Goal: Task Accomplishment & Management: Manage account settings

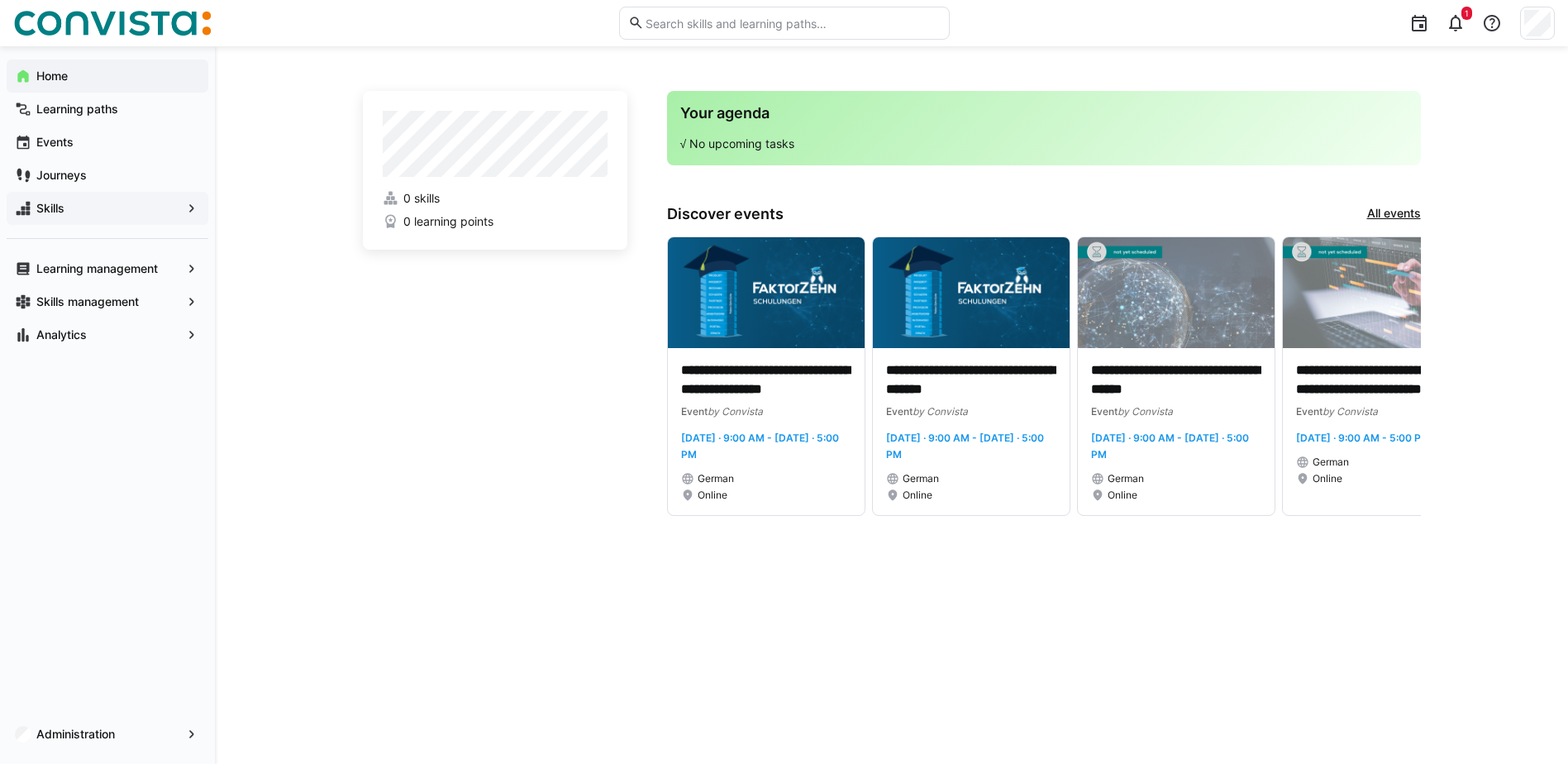
click at [66, 203] on span "Skills" at bounding box center [108, 208] width 147 height 16
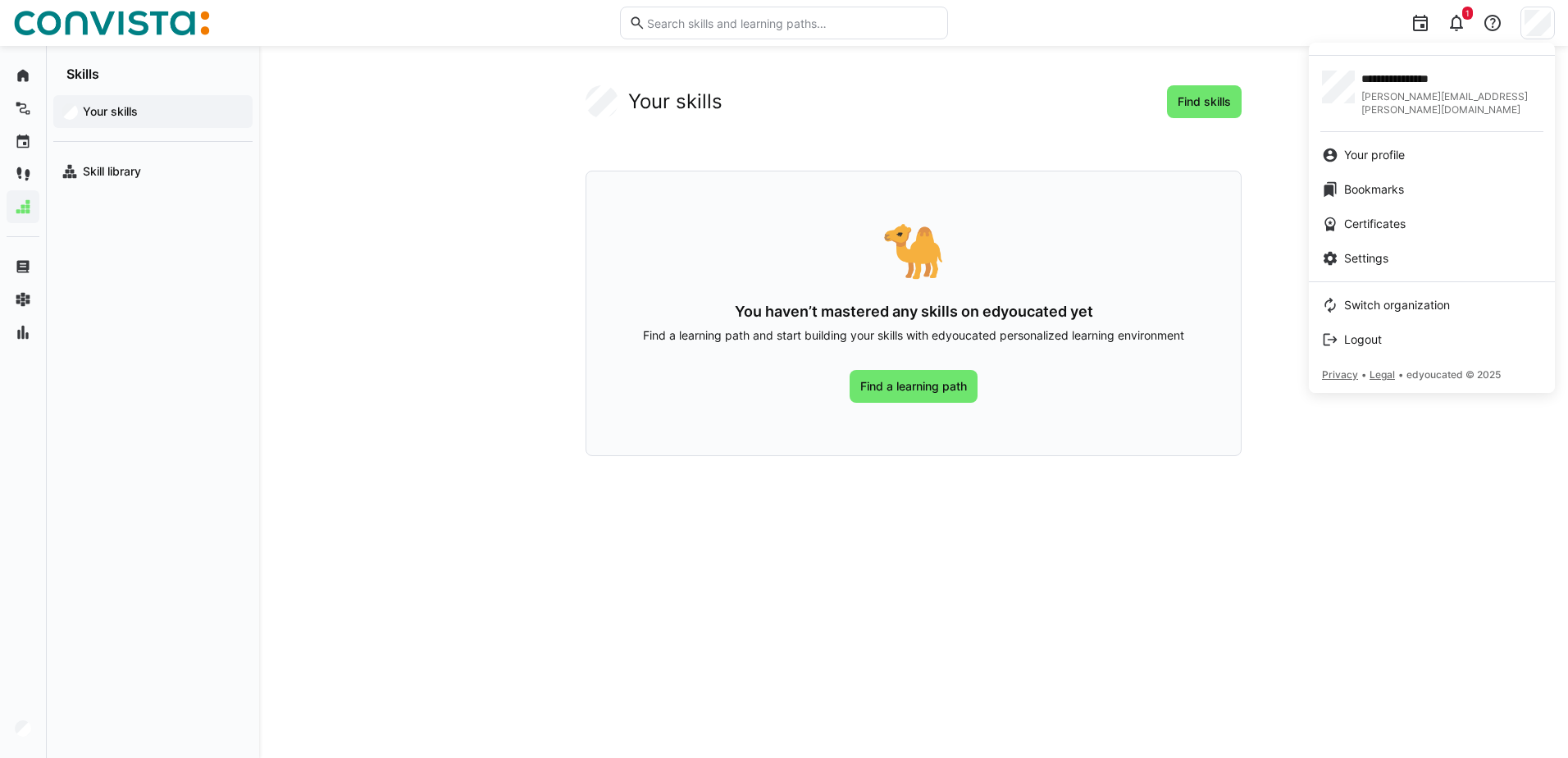
click at [608, 68] on div at bounding box center [784, 379] width 1568 height 758
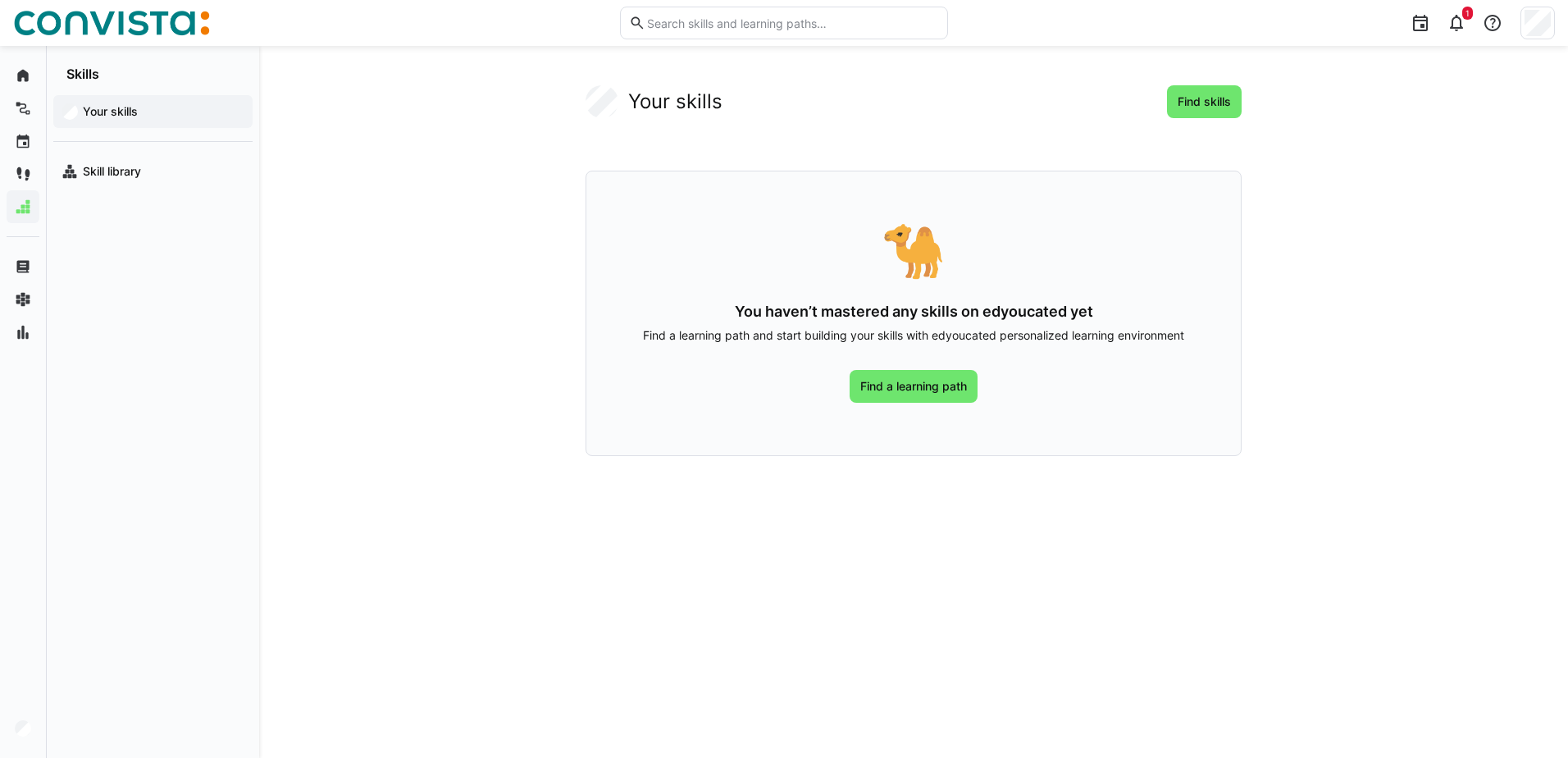
click at [670, 31] on eds-input at bounding box center [783, 23] width 328 height 33
type input "Torsten"
drag, startPoint x: 687, startPoint y: 17, endPoint x: 520, endPoint y: 19, distance: 167.0
click at [520, 19] on div "Torsten It looks like there aren't any matches for your search. You can try bro…" at bounding box center [784, 23] width 1542 height 46
type input "v"
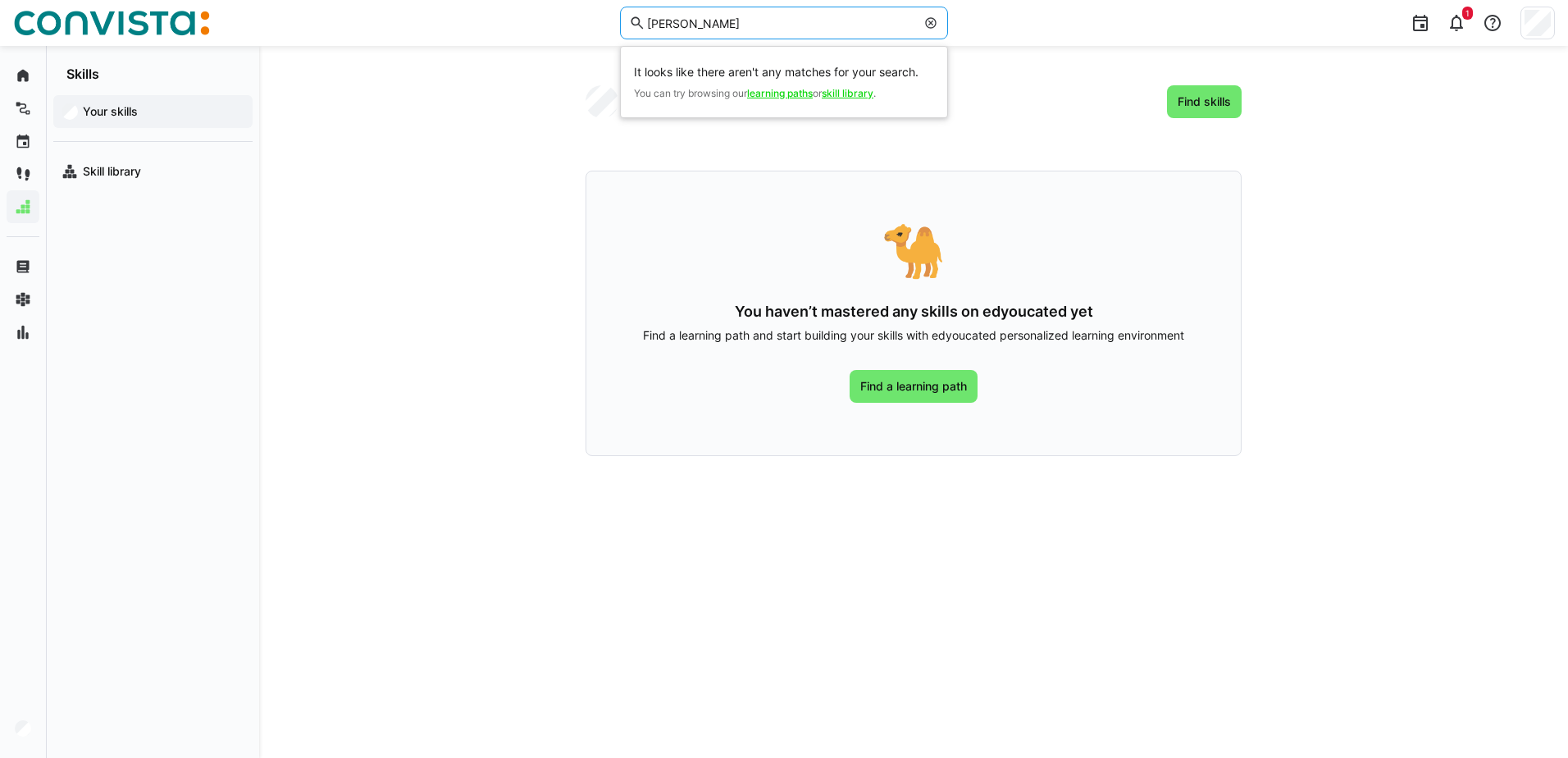
type input "christine"
click at [935, 24] on eds-icon at bounding box center [931, 23] width 13 height 13
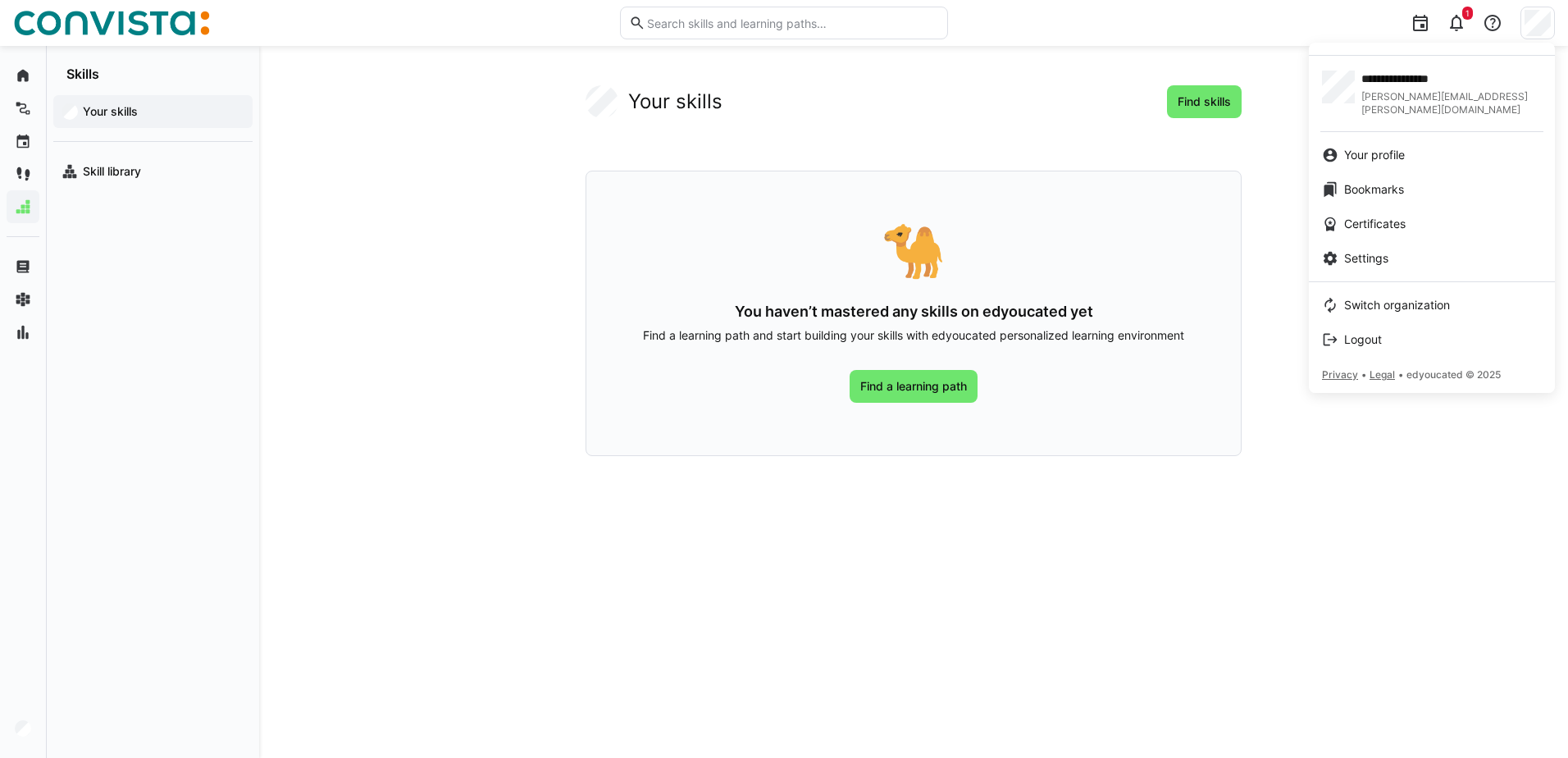
click at [889, 100] on div at bounding box center [784, 379] width 1568 height 758
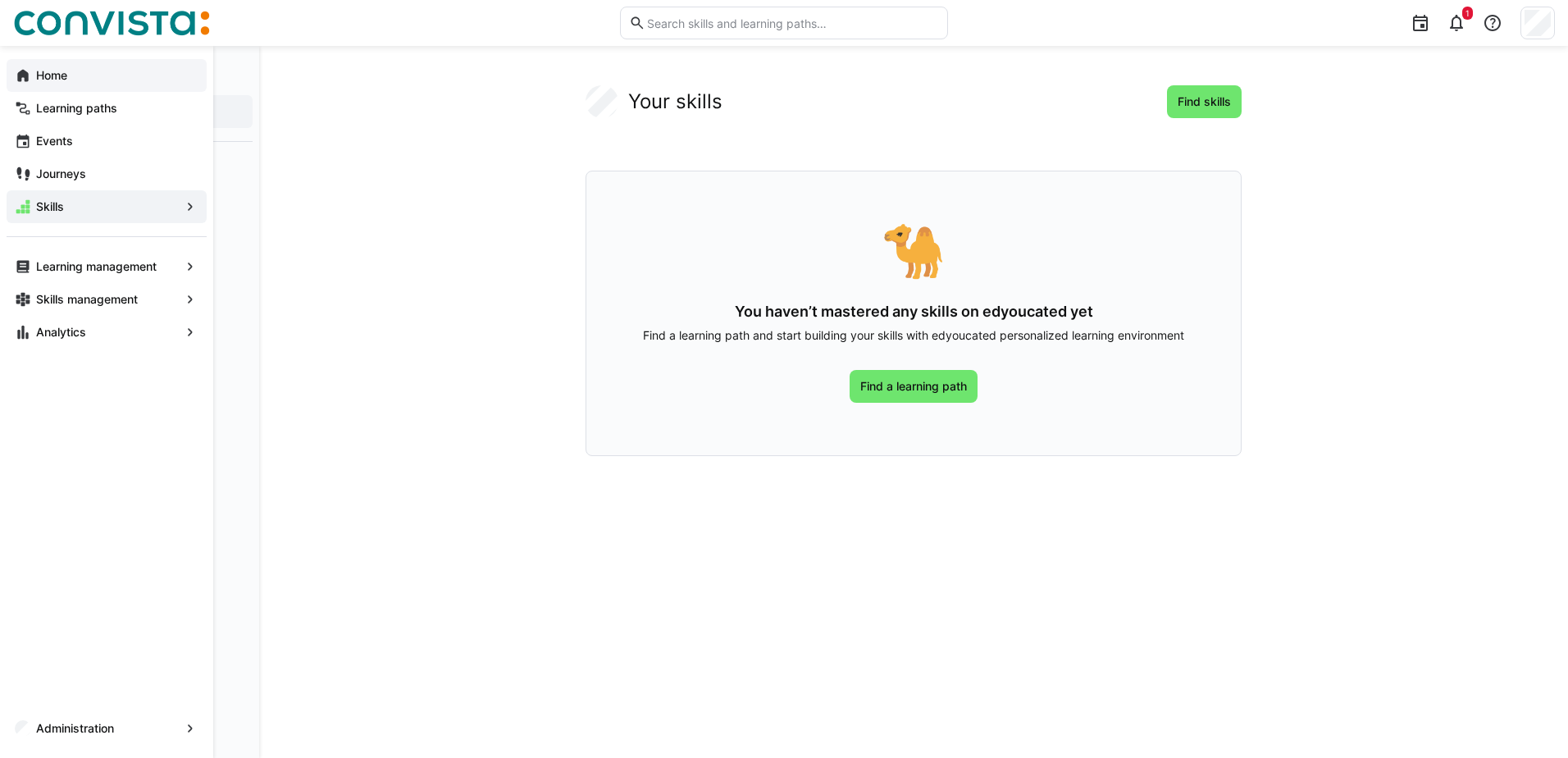
drag, startPoint x: 44, startPoint y: 85, endPoint x: 16, endPoint y: 71, distance: 31.3
click at [16, 70] on eds-icon at bounding box center [22, 75] width 16 height 16
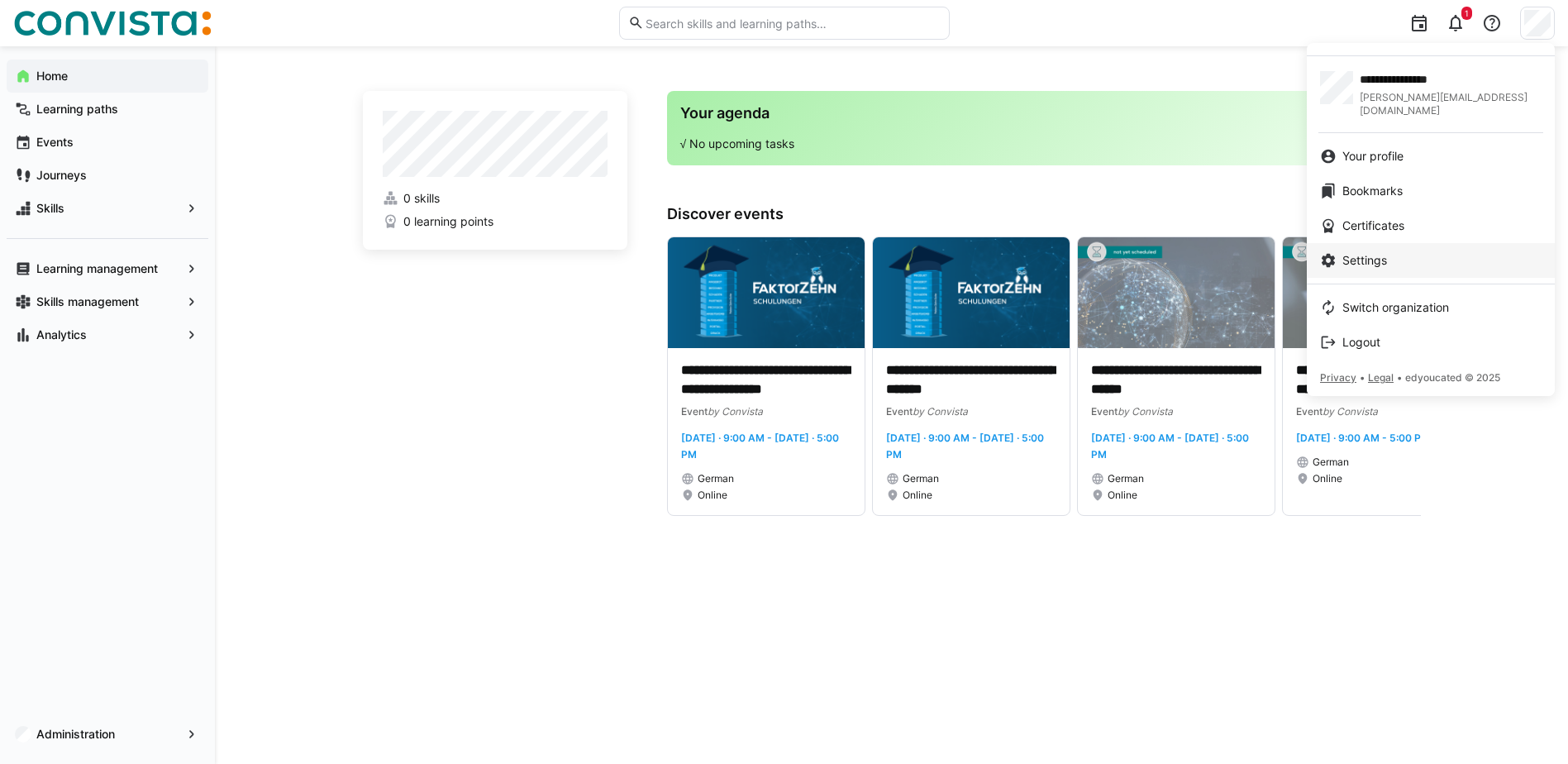
click at [1397, 252] on div "Settings" at bounding box center [1430, 260] width 222 height 16
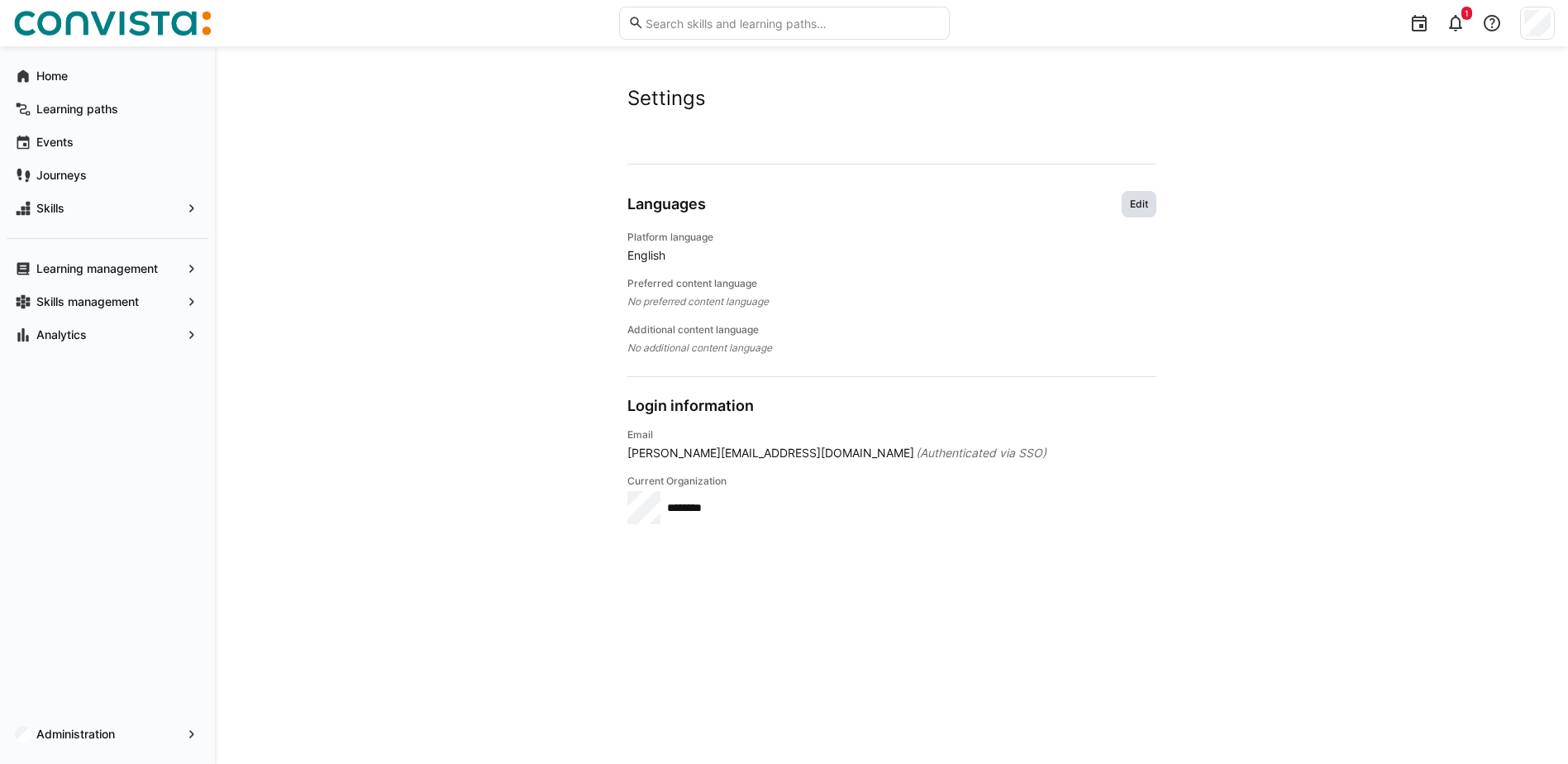
click at [1139, 199] on span "Edit" at bounding box center [1139, 204] width 21 height 14
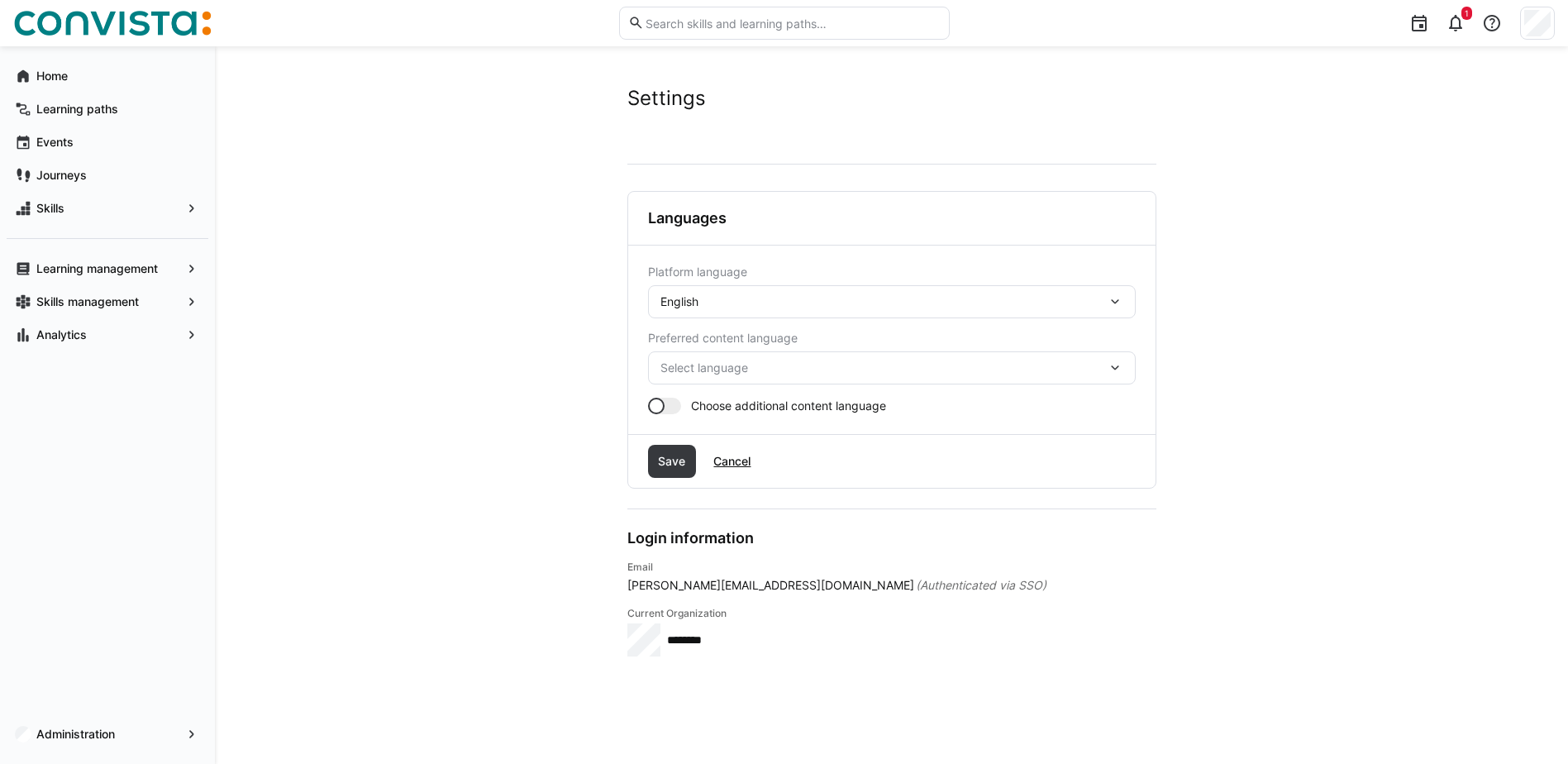
click at [779, 302] on div "English" at bounding box center [883, 301] width 446 height 15
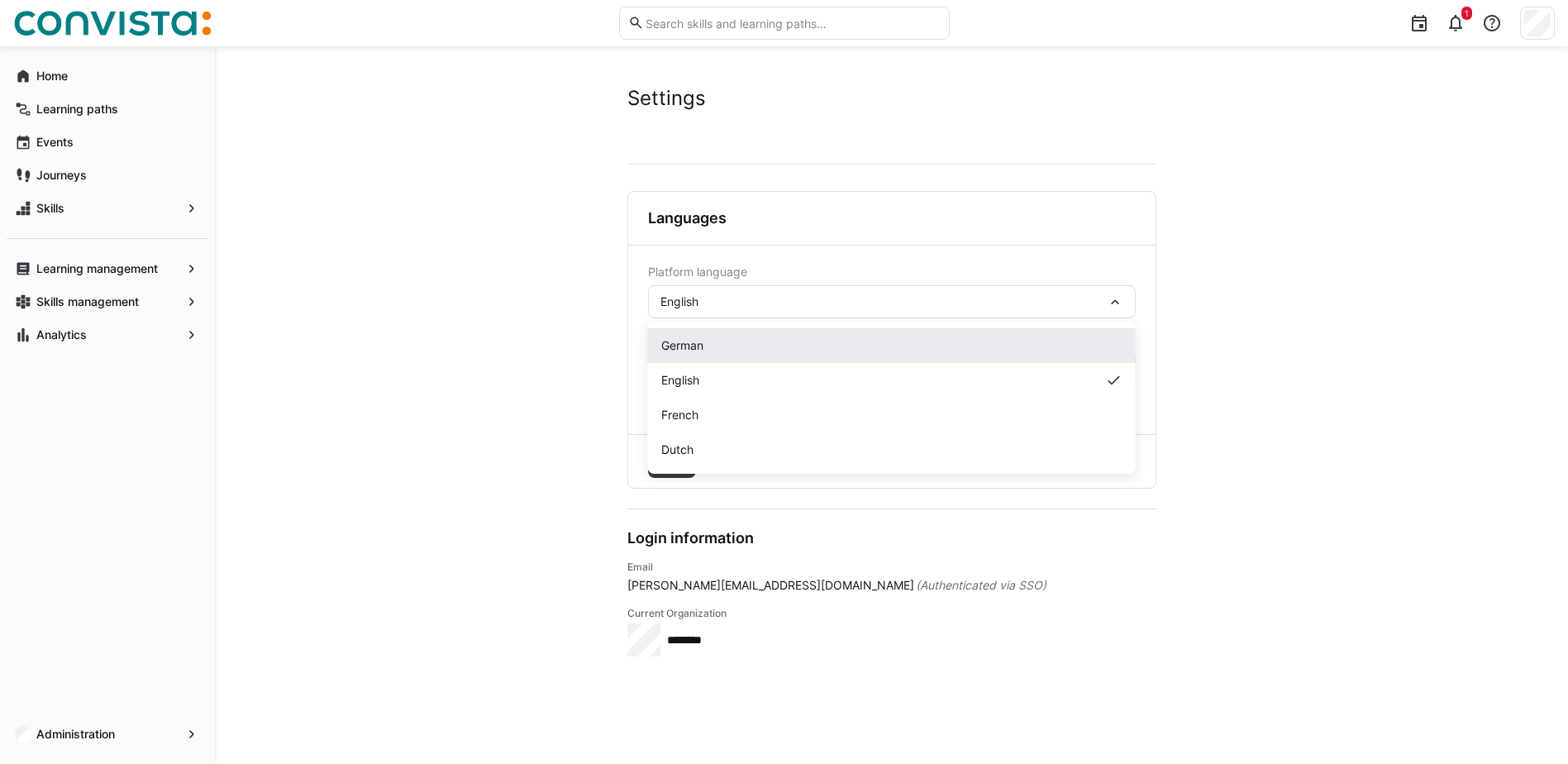
click at [716, 346] on div "German" at bounding box center [892, 345] width 461 height 16
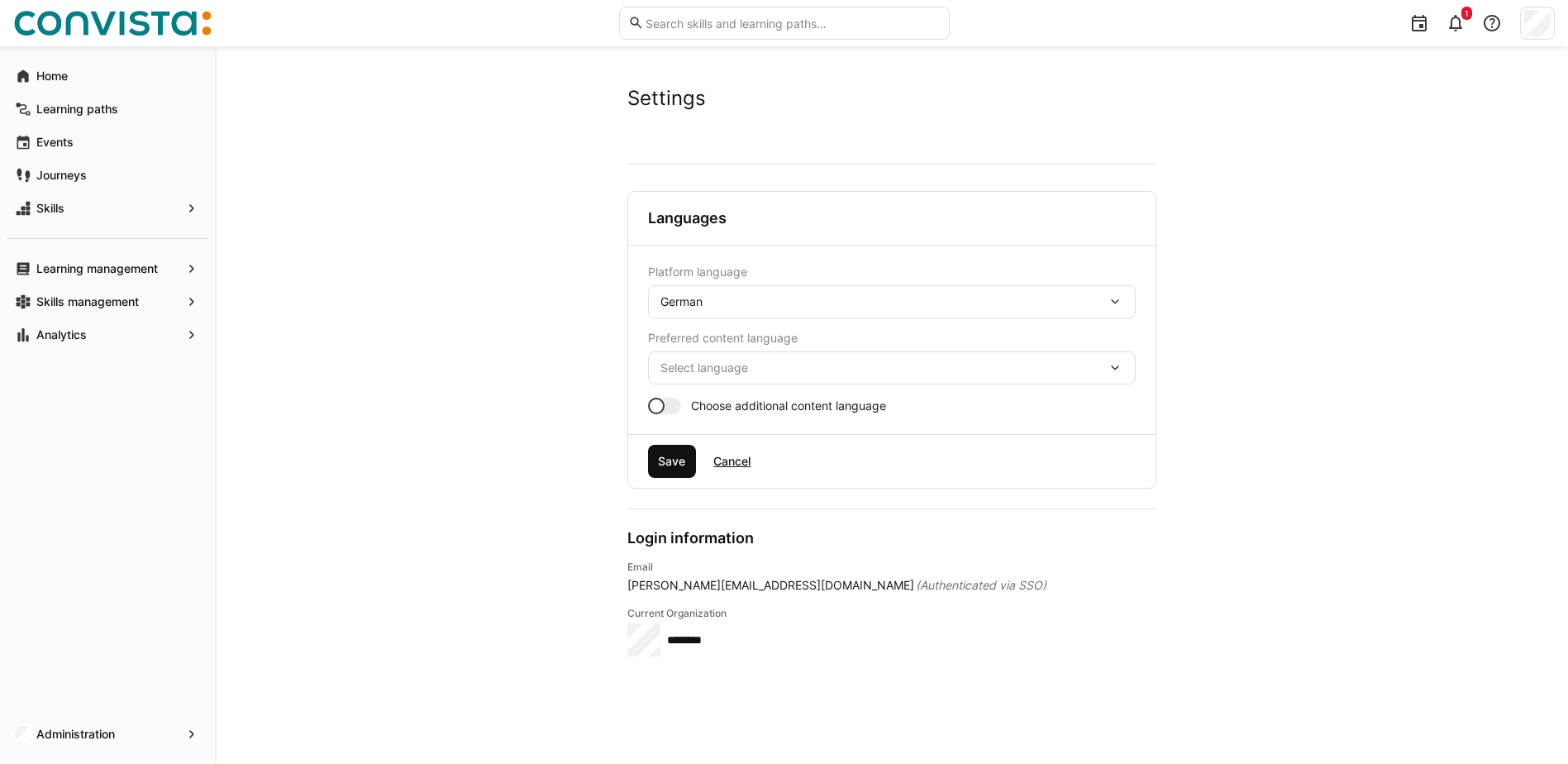
click at [680, 460] on span "Save" at bounding box center [671, 461] width 32 height 16
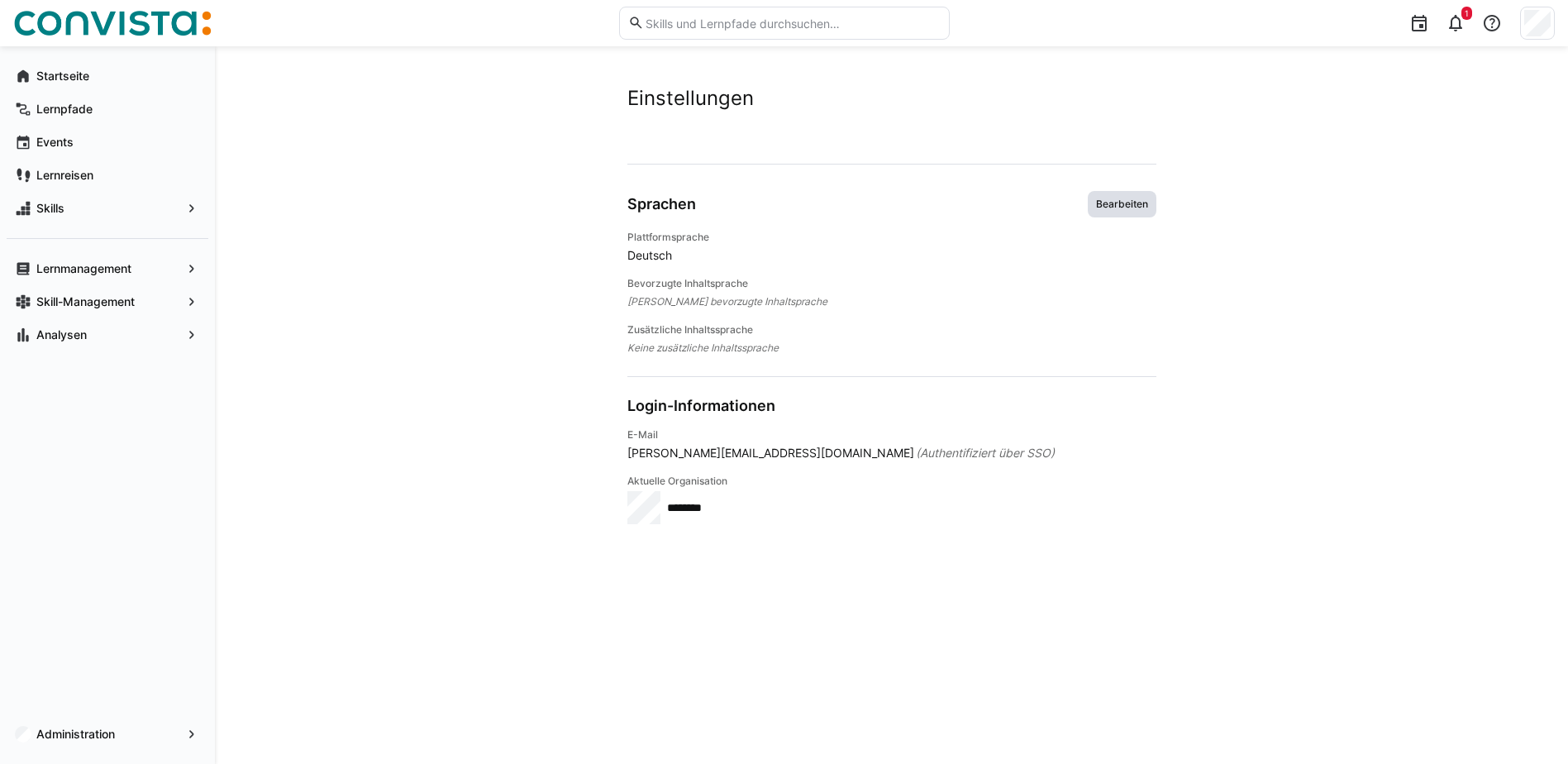
click at [1137, 201] on span "Bearbeiten" at bounding box center [1122, 204] width 55 height 14
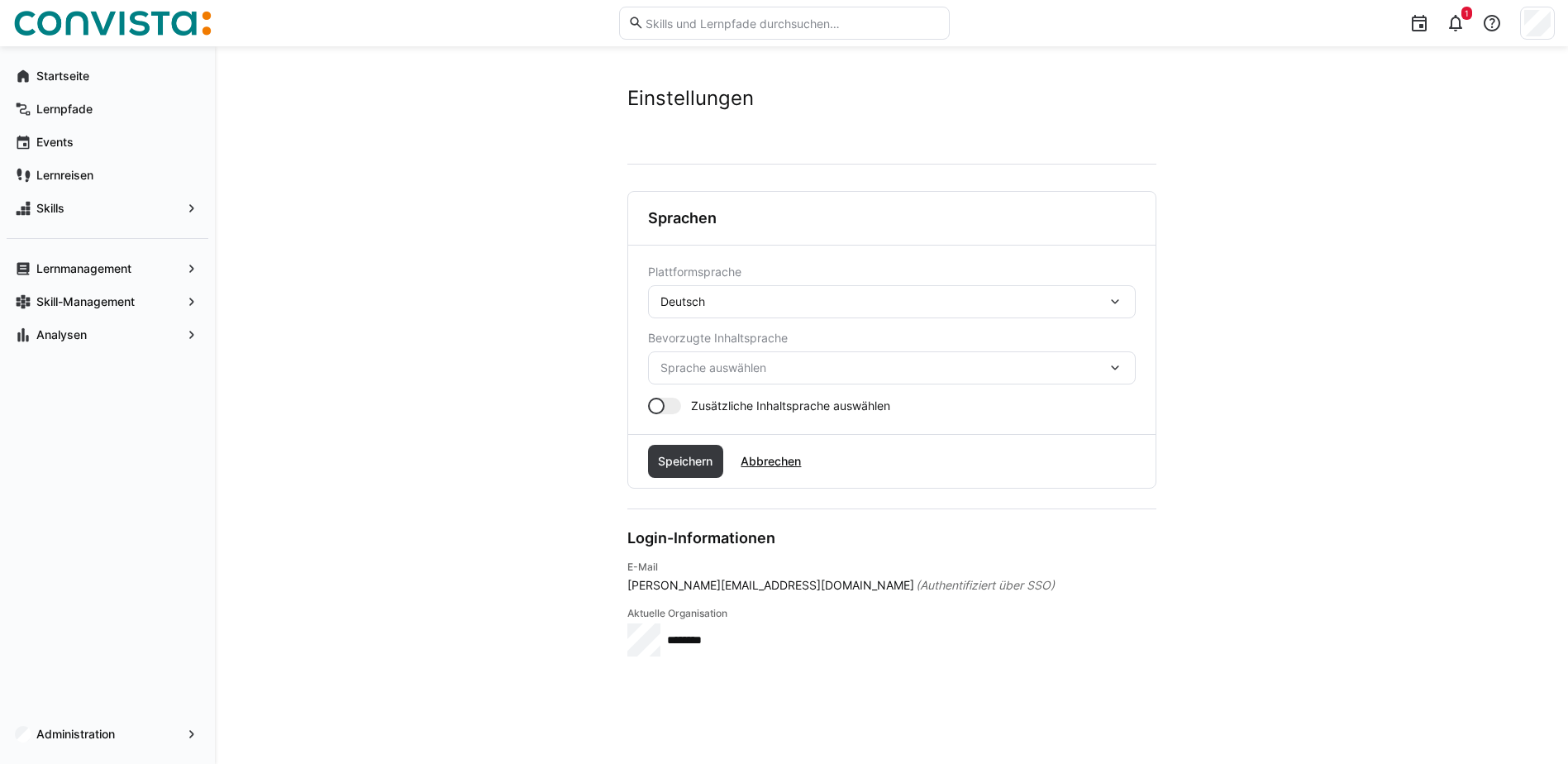
click at [735, 368] on span "Sprache auswählen" at bounding box center [883, 367] width 446 height 16
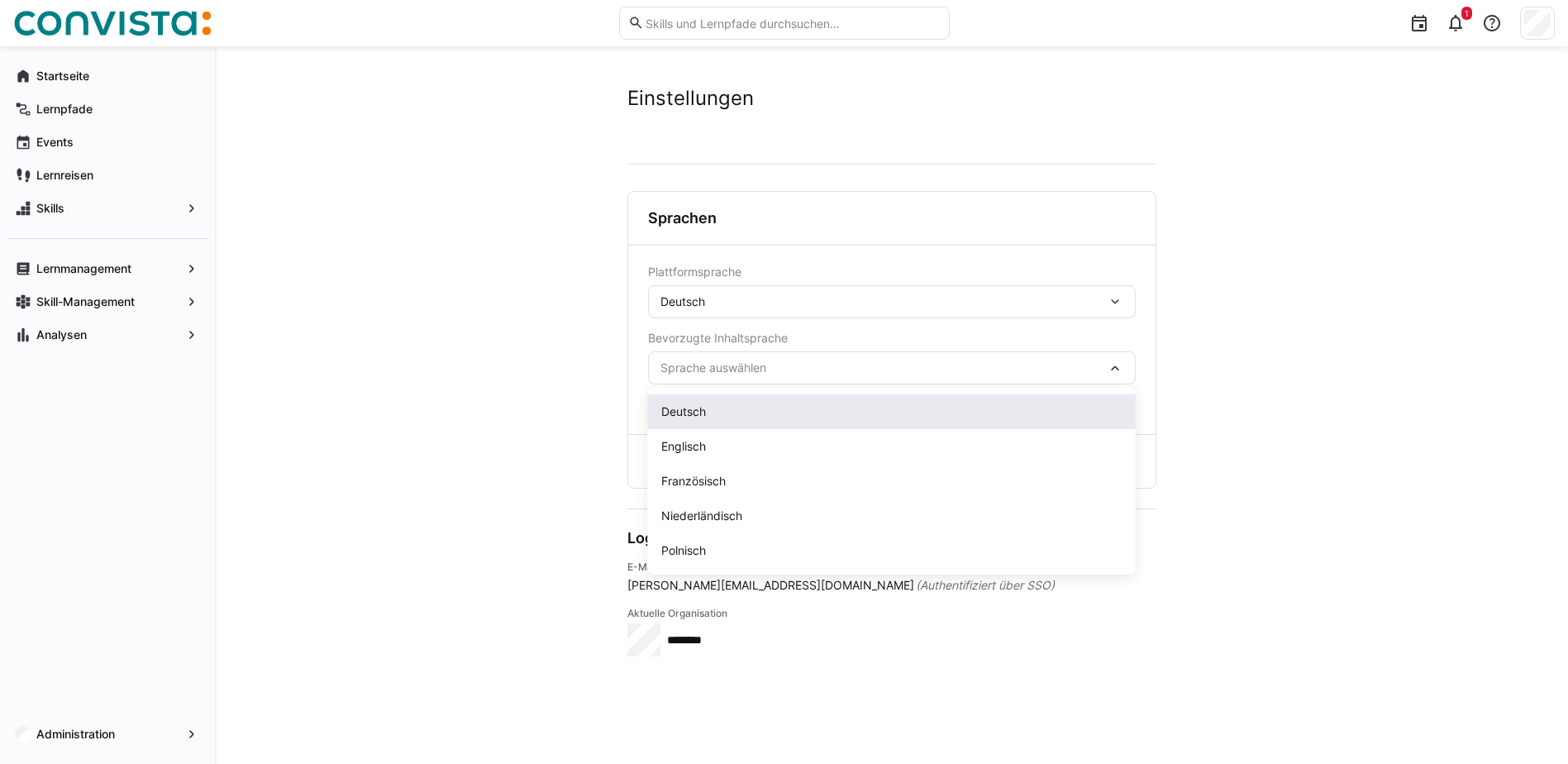
click at [719, 408] on div "Deutsch" at bounding box center [892, 412] width 461 height 16
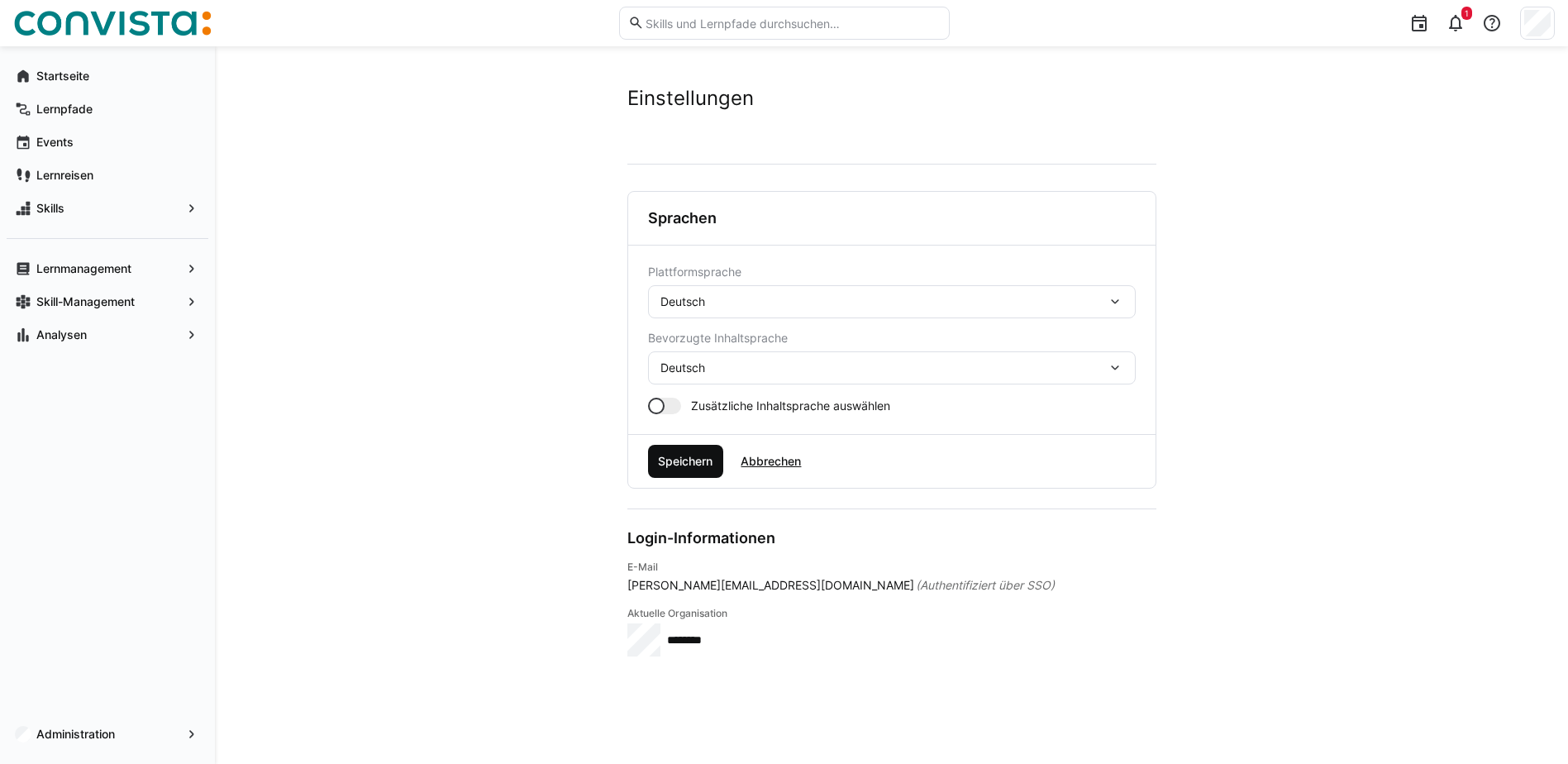
click at [677, 460] on span "Speichern" at bounding box center [685, 461] width 59 height 16
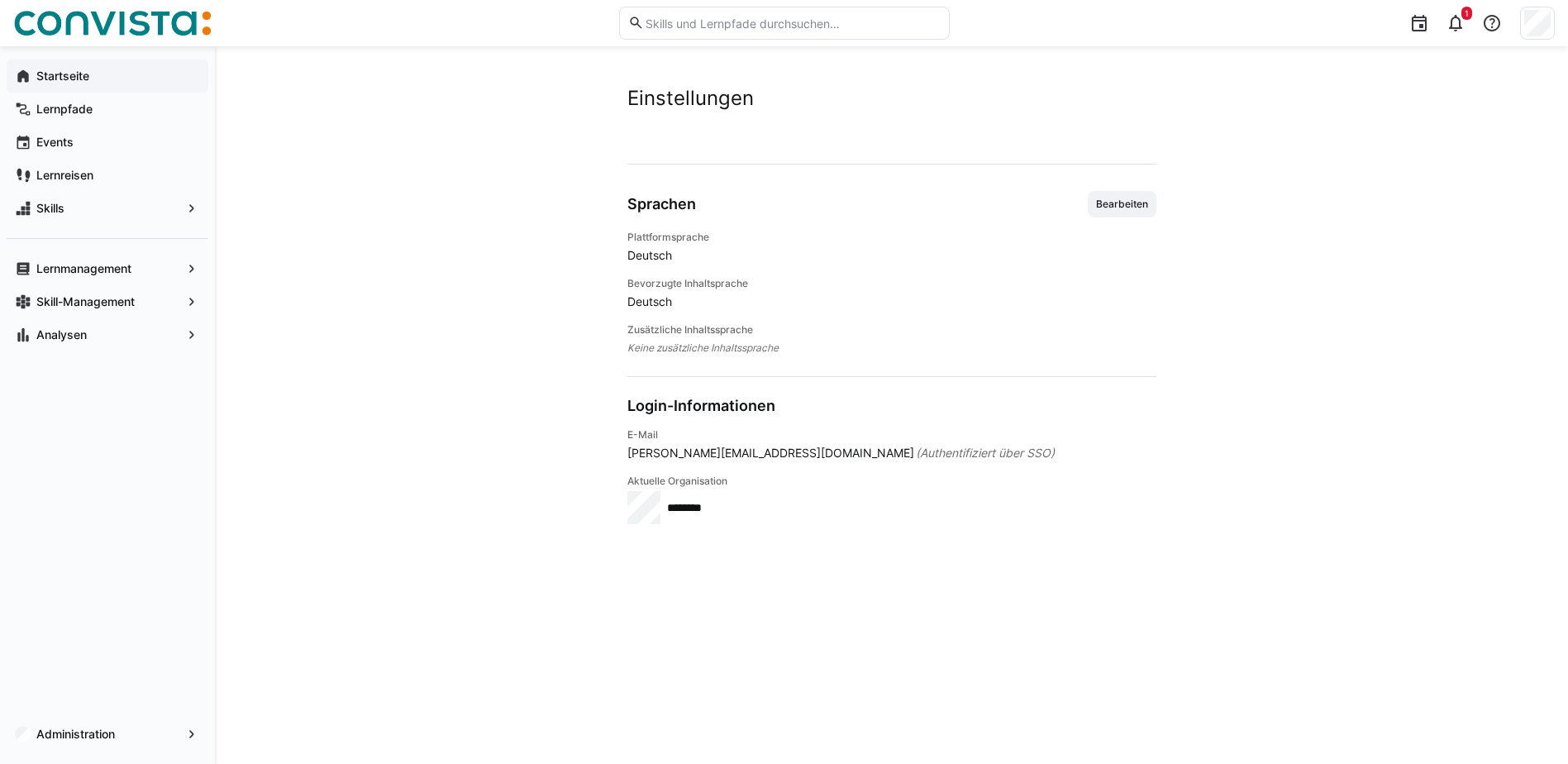
click at [0, 0] on app-navigation-label "Startseite" at bounding box center [0, 0] width 0 height 0
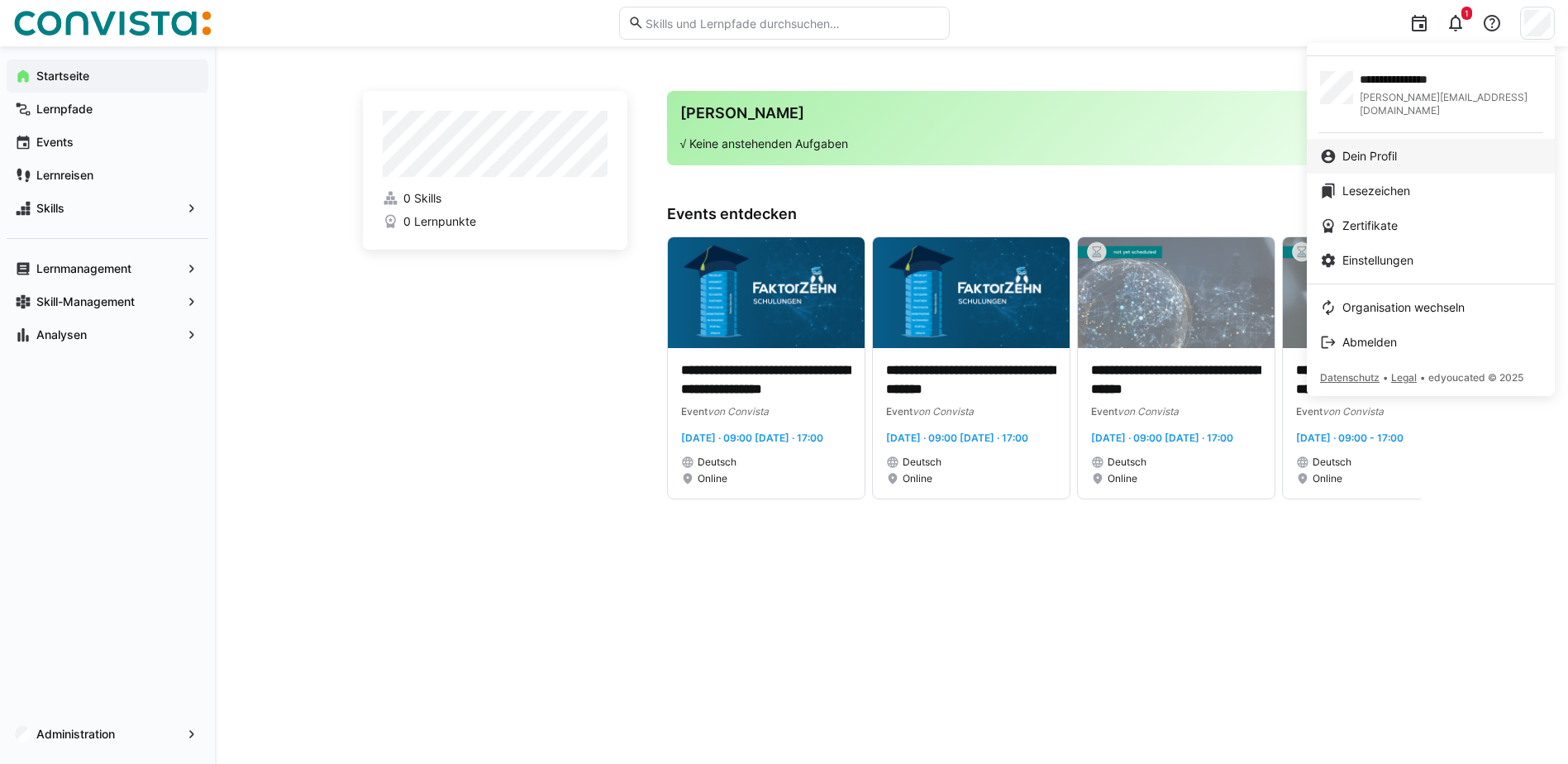
click at [1363, 148] on span "Dein Profil" at bounding box center [1369, 156] width 54 height 16
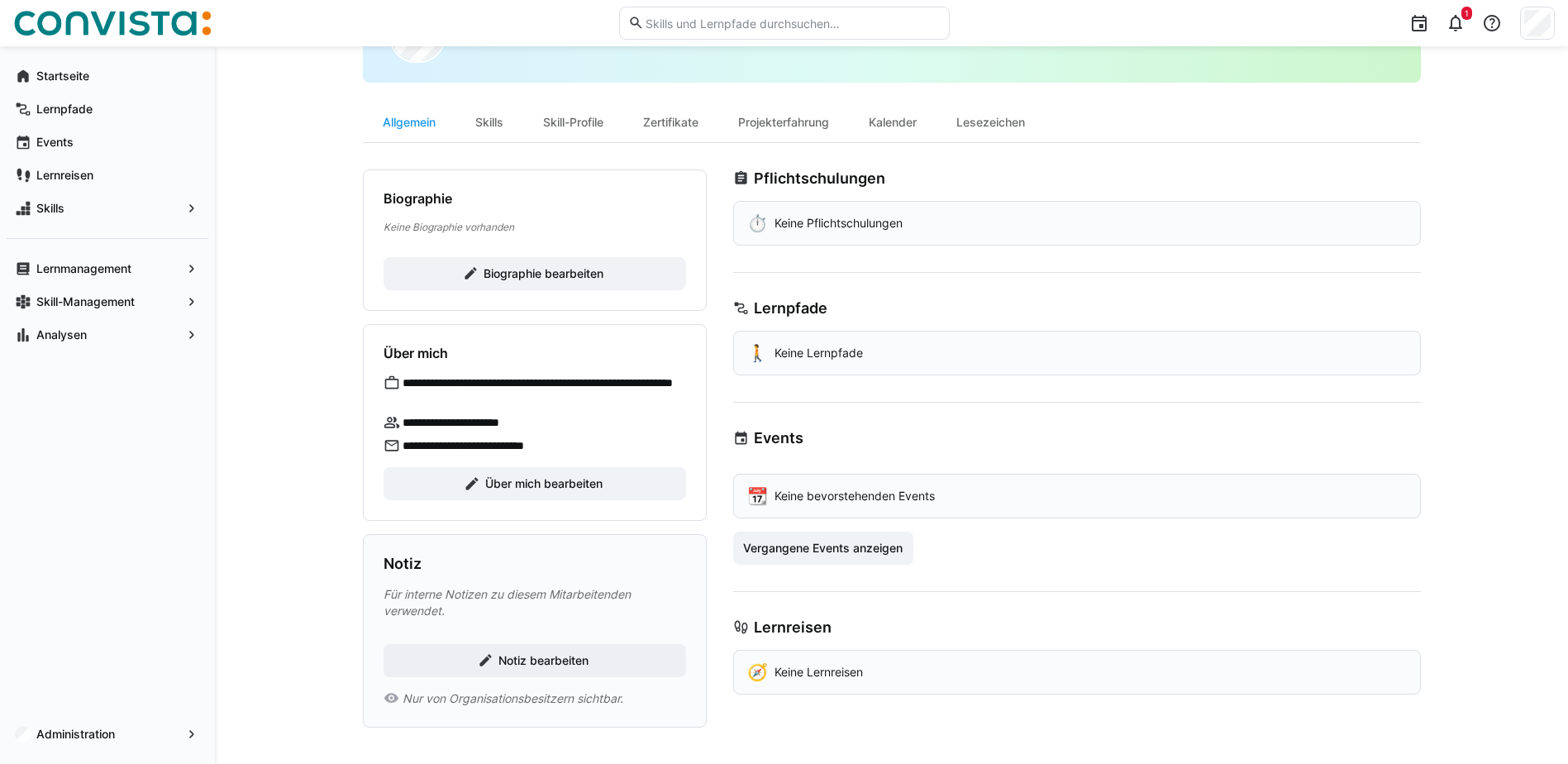
scroll to position [103, 0]
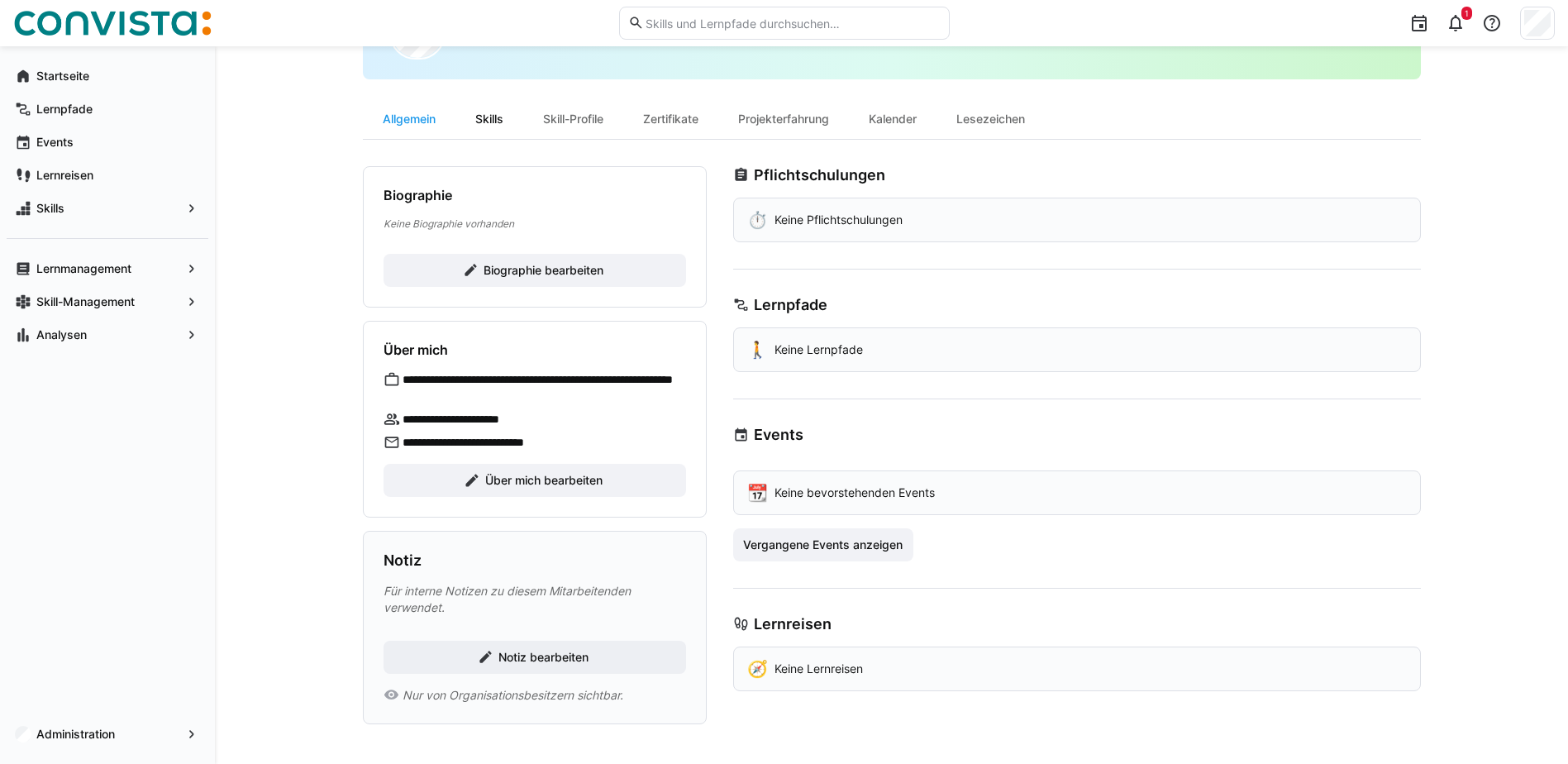
click at [490, 116] on div "Skills" at bounding box center [489, 118] width 68 height 40
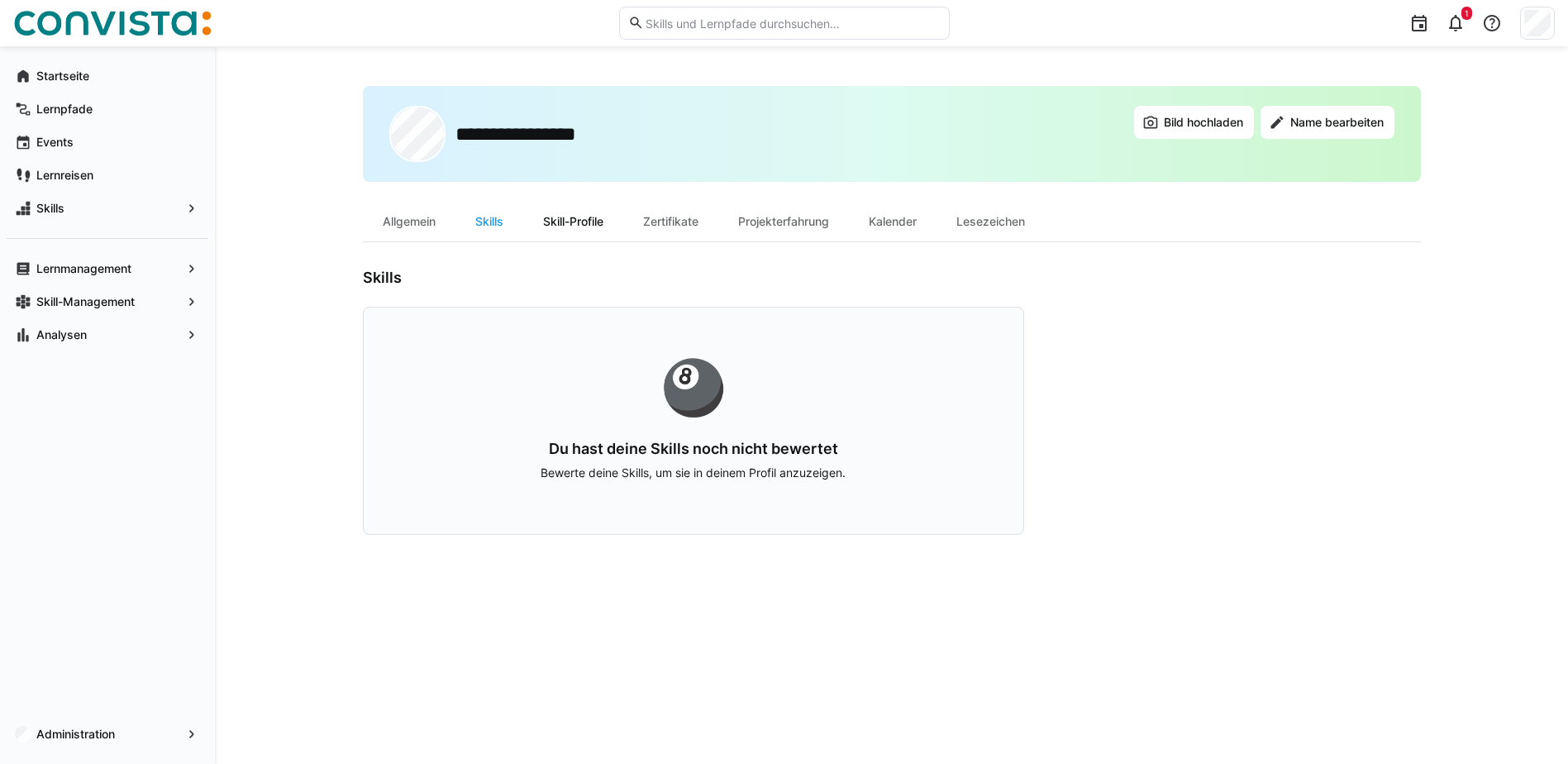
click at [587, 224] on div "Skill-Profile" at bounding box center [572, 221] width 100 height 40
click at [692, 219] on div "Zertifikate" at bounding box center [671, 221] width 95 height 40
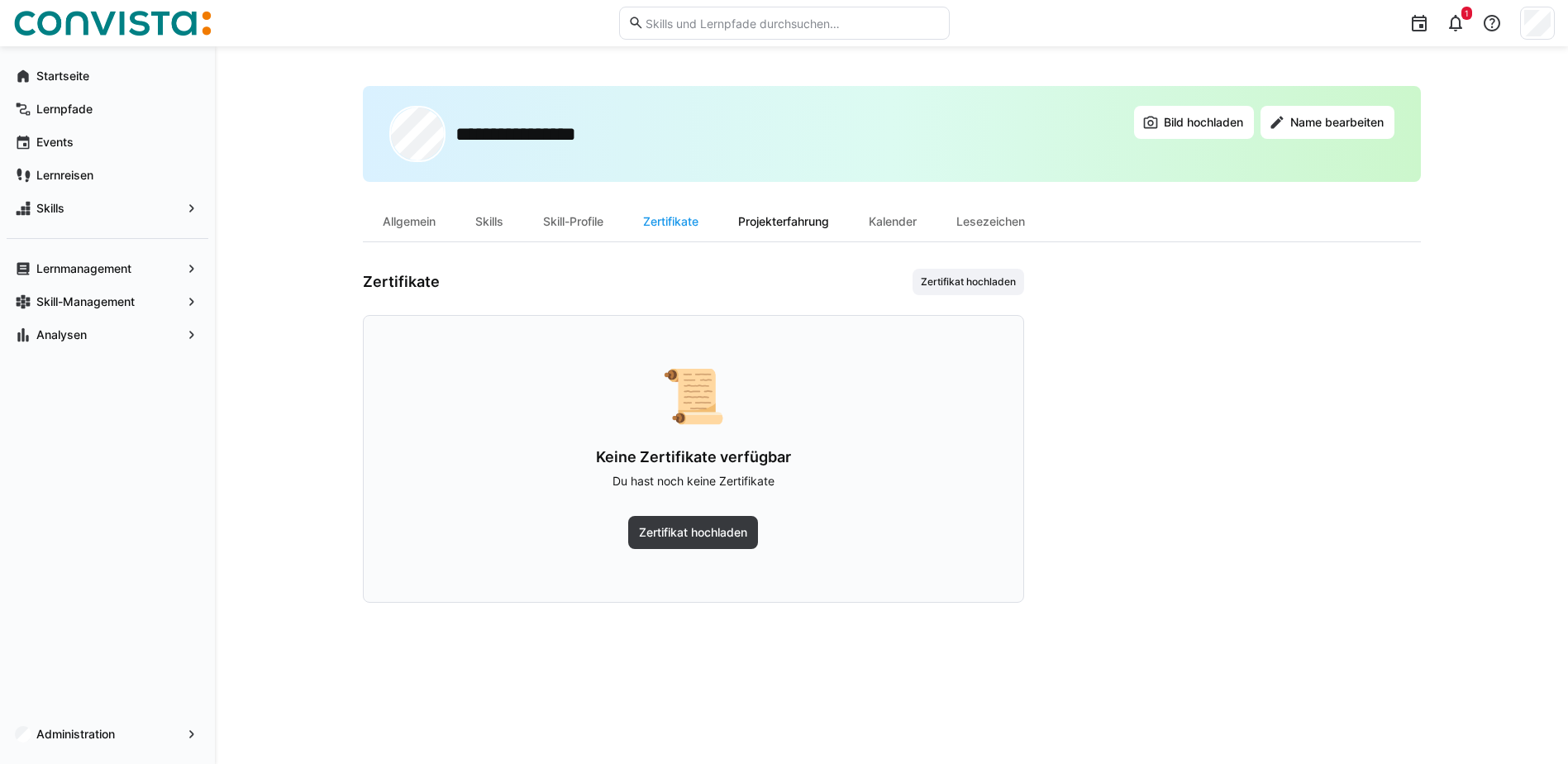
click at [820, 226] on div "Projekterfahrung" at bounding box center [784, 221] width 131 height 40
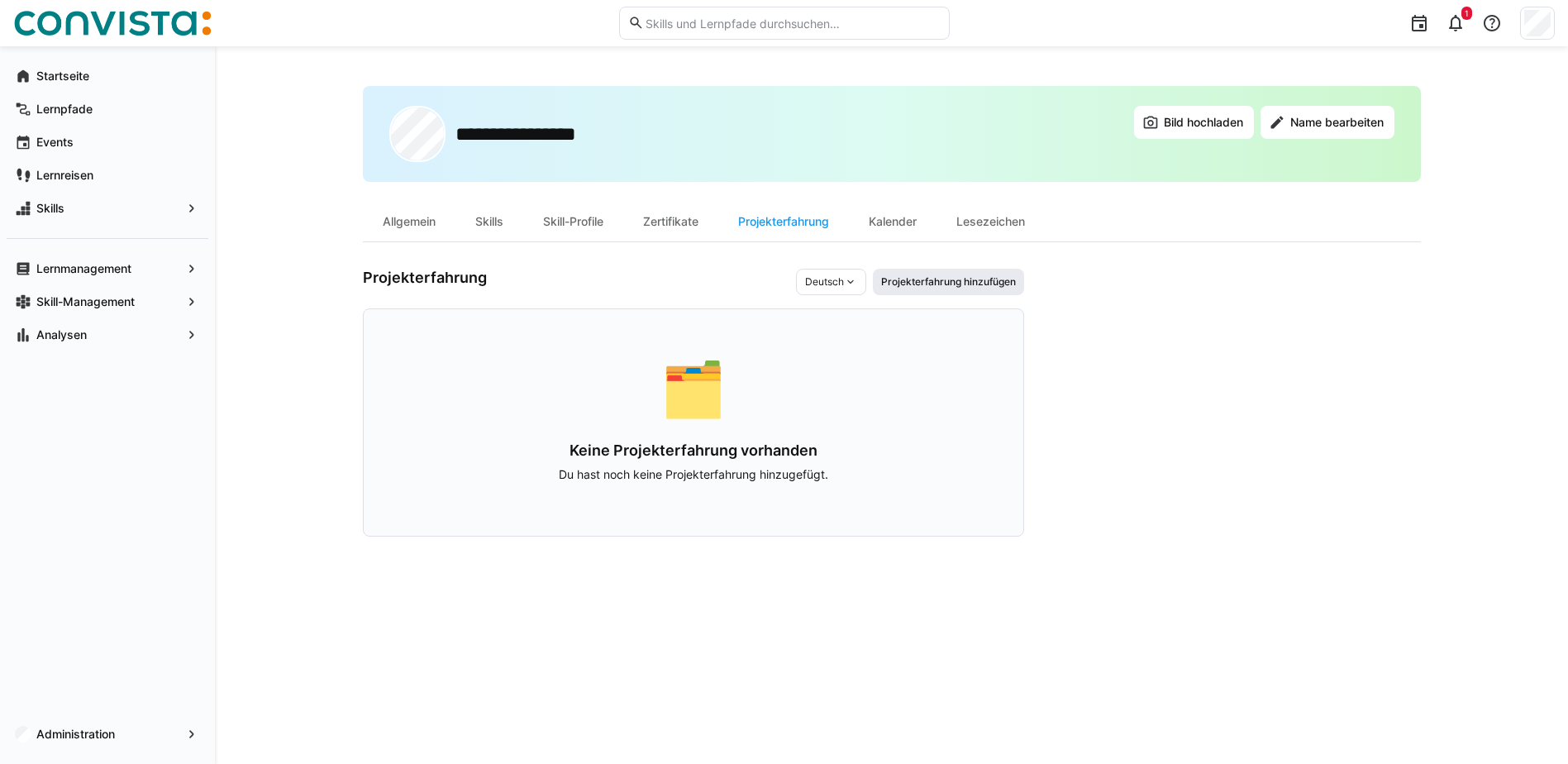
click at [964, 278] on span "Projekterfahrung hinzufügen" at bounding box center [948, 282] width 138 height 14
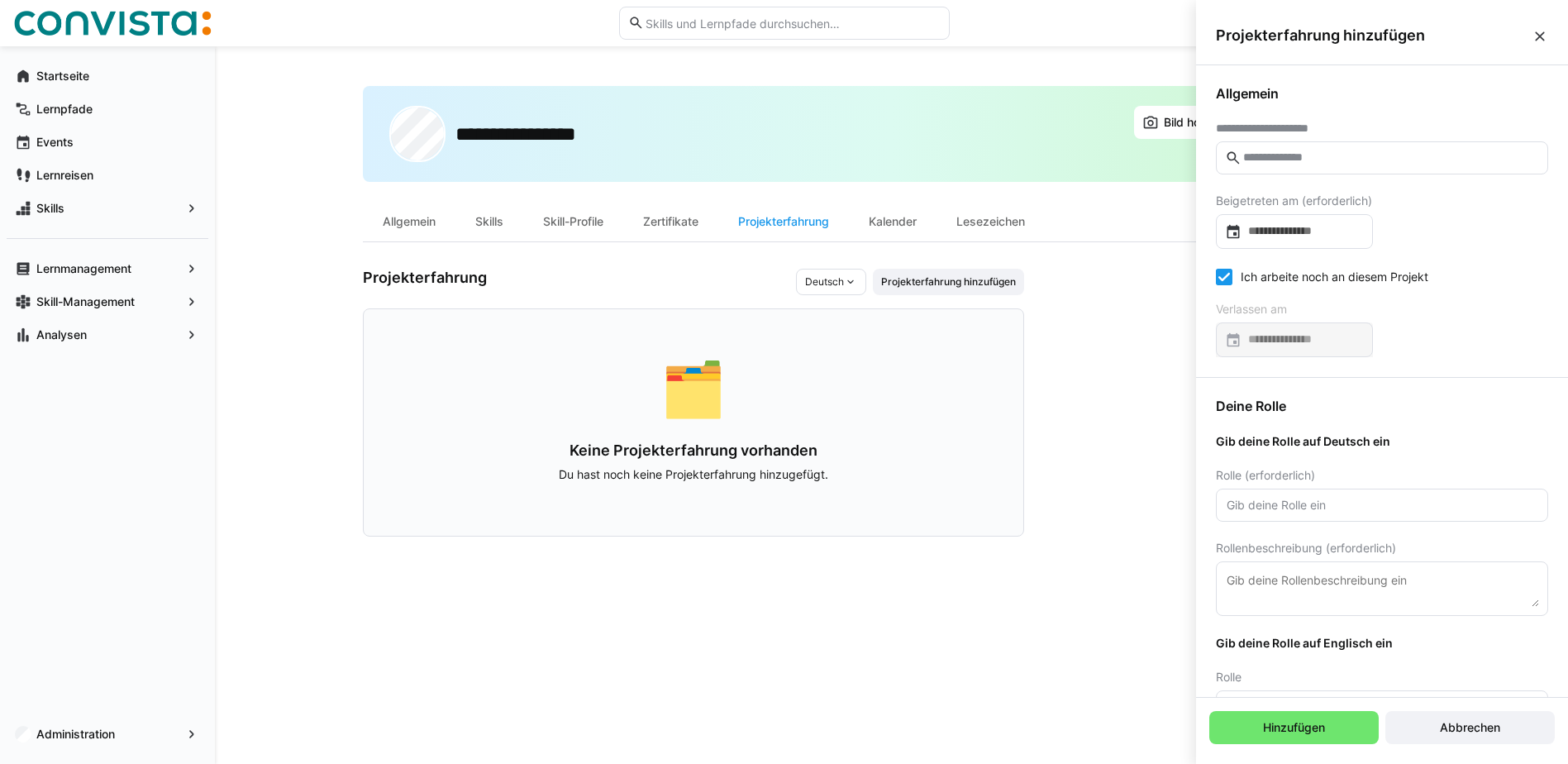
click at [1321, 162] on input "text" at bounding box center [1390, 157] width 297 height 15
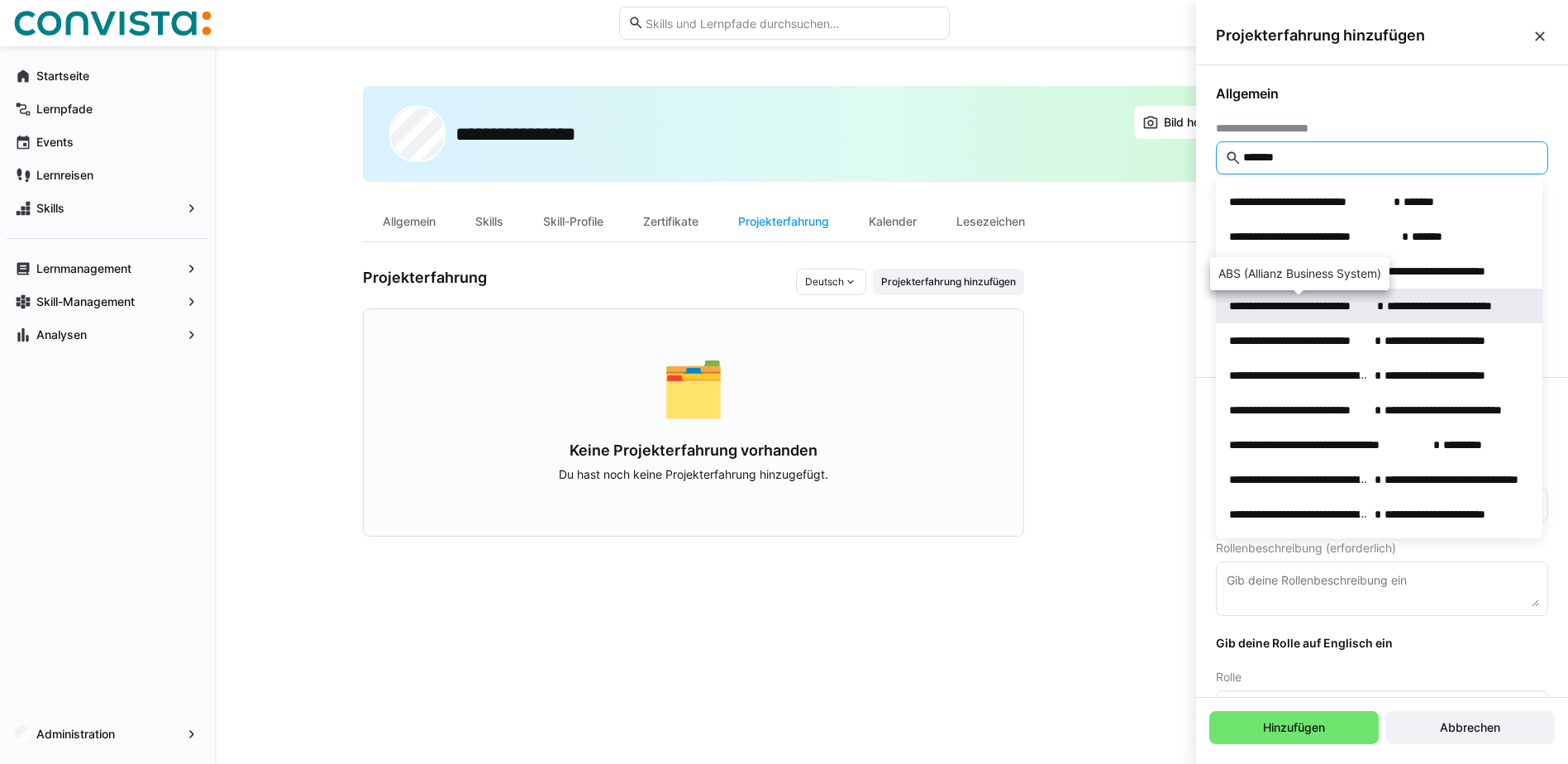
type input "*******"
click at [1303, 302] on span "**********" at bounding box center [1300, 305] width 141 height 16
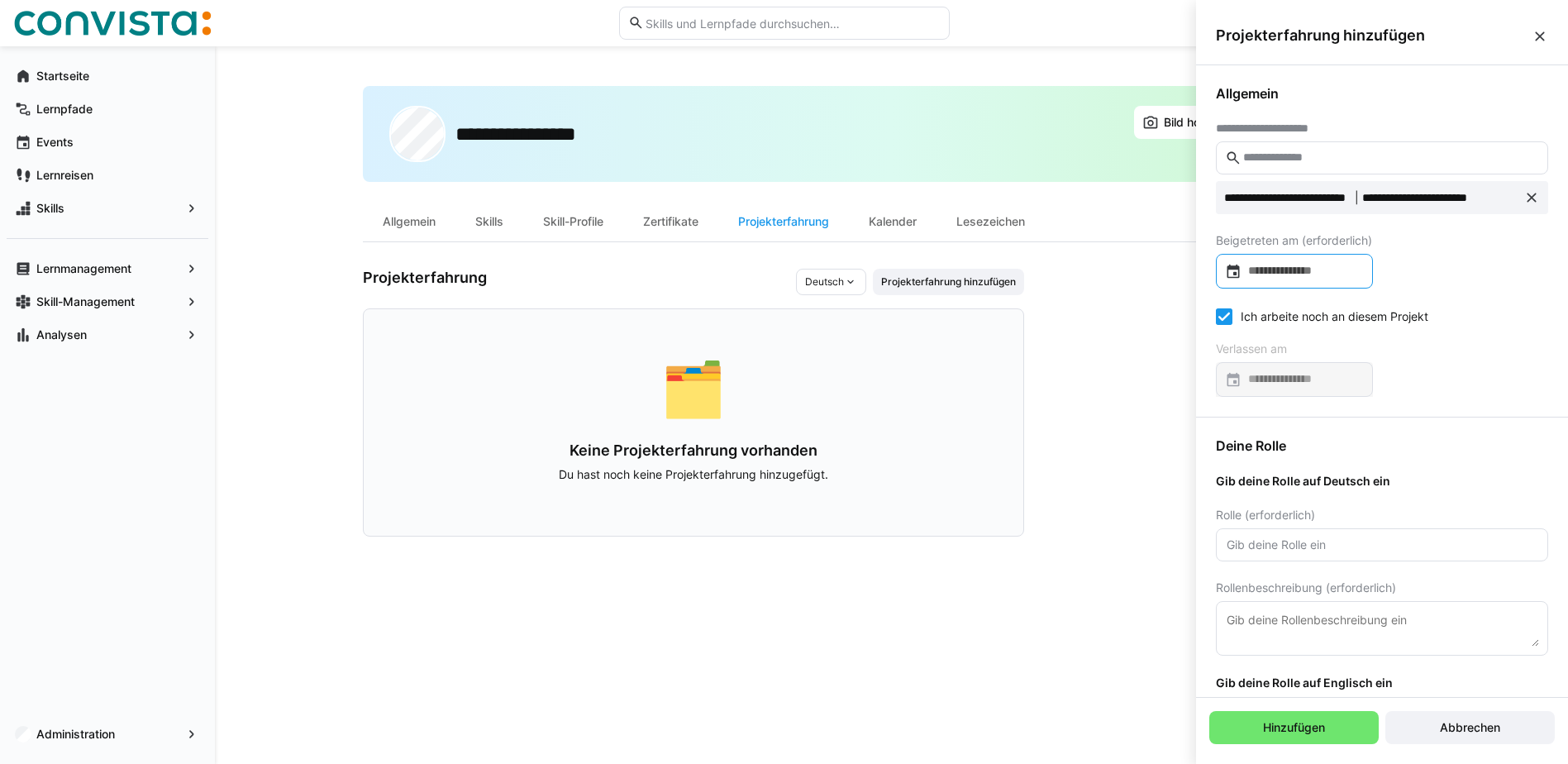
click at [1292, 281] on div at bounding box center [1295, 271] width 157 height 35
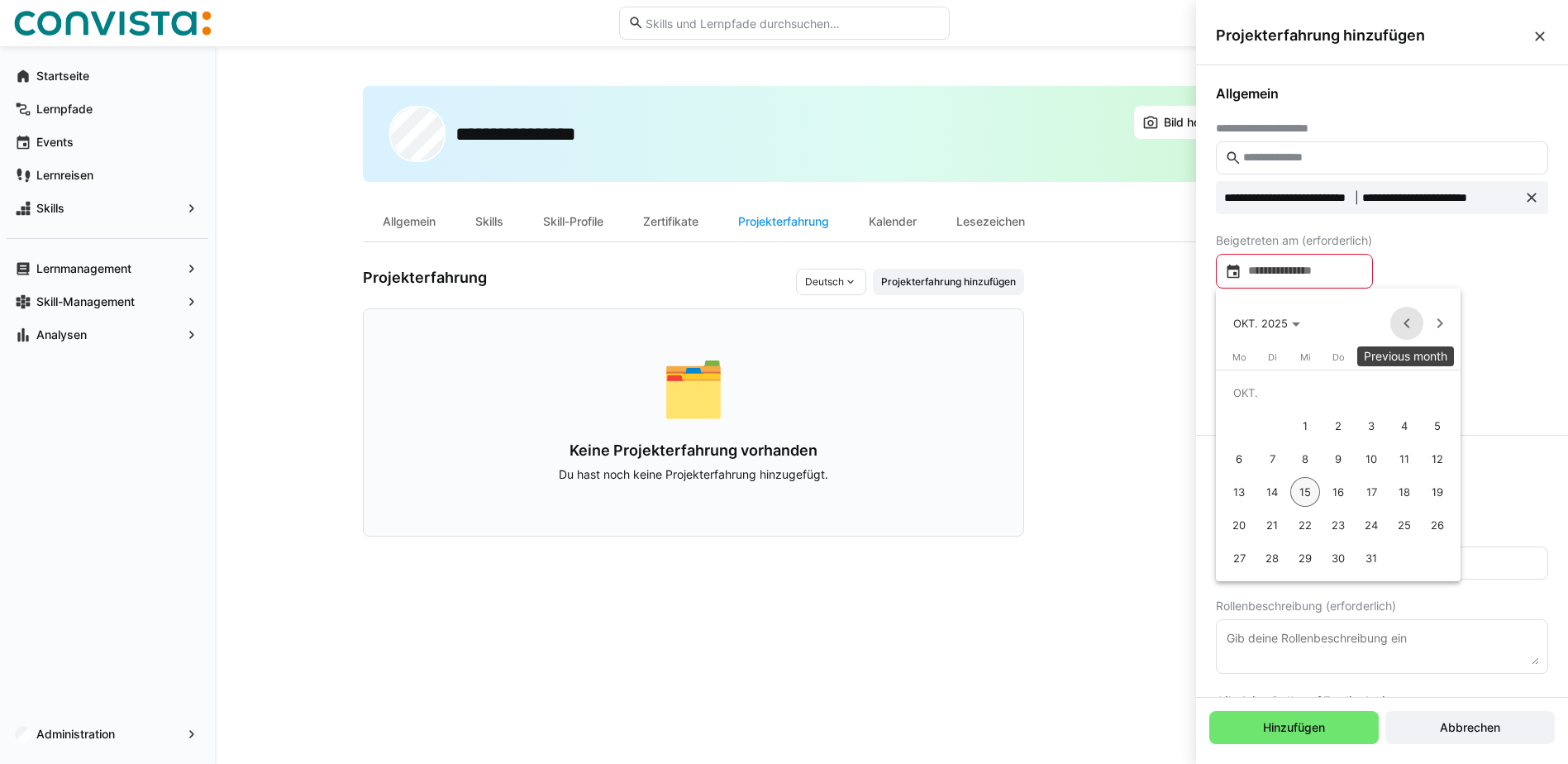
click at [1399, 321] on span "Previous month" at bounding box center [1407, 323] width 33 height 33
click at [1399, 321] on span "Previous month" at bounding box center [1407, 323] width 33 height 33
click at [1275, 424] on span "1" at bounding box center [1272, 425] width 30 height 30
type input "**********"
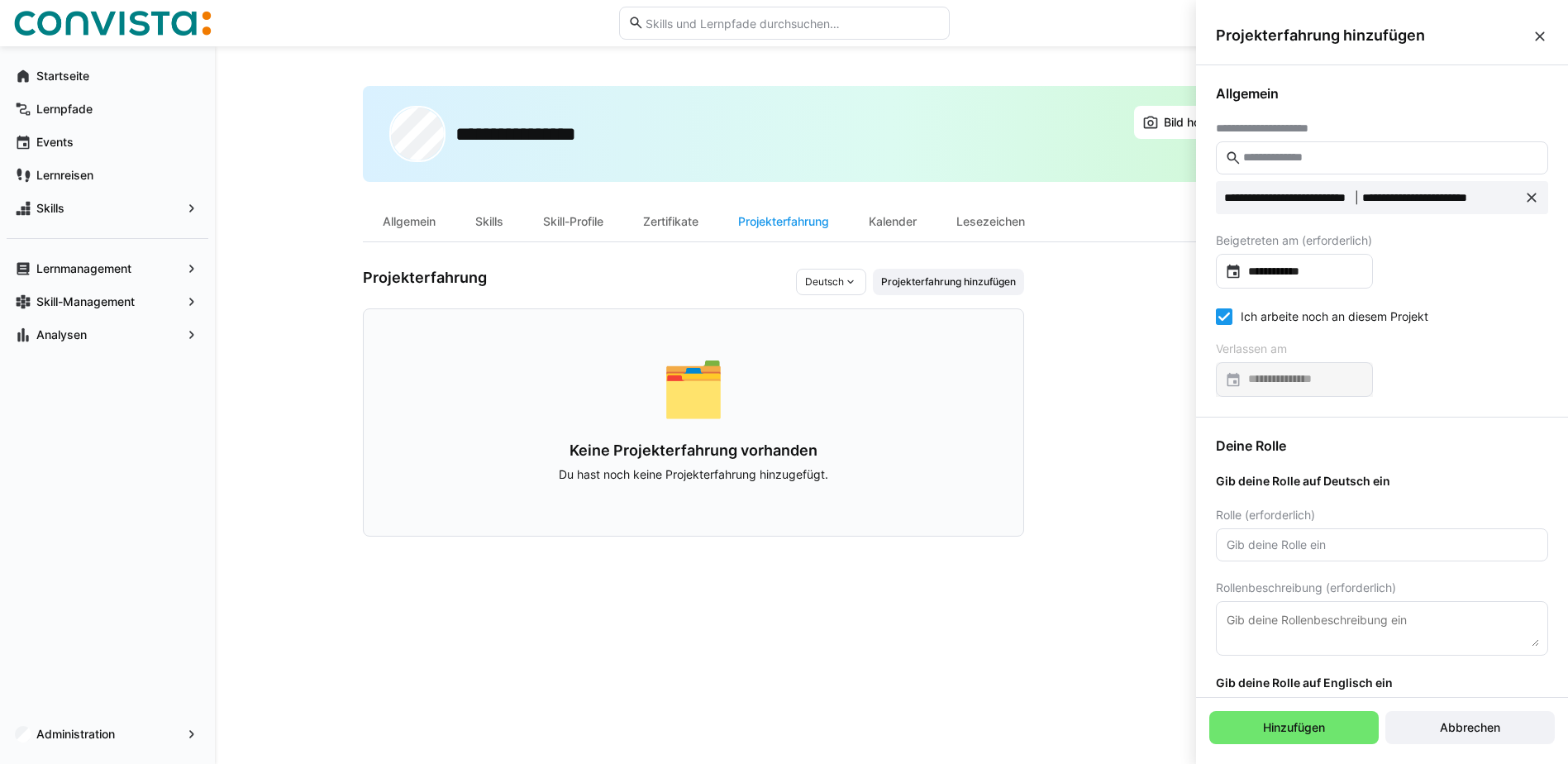
click at [1231, 317] on icon at bounding box center [1224, 316] width 16 height 16
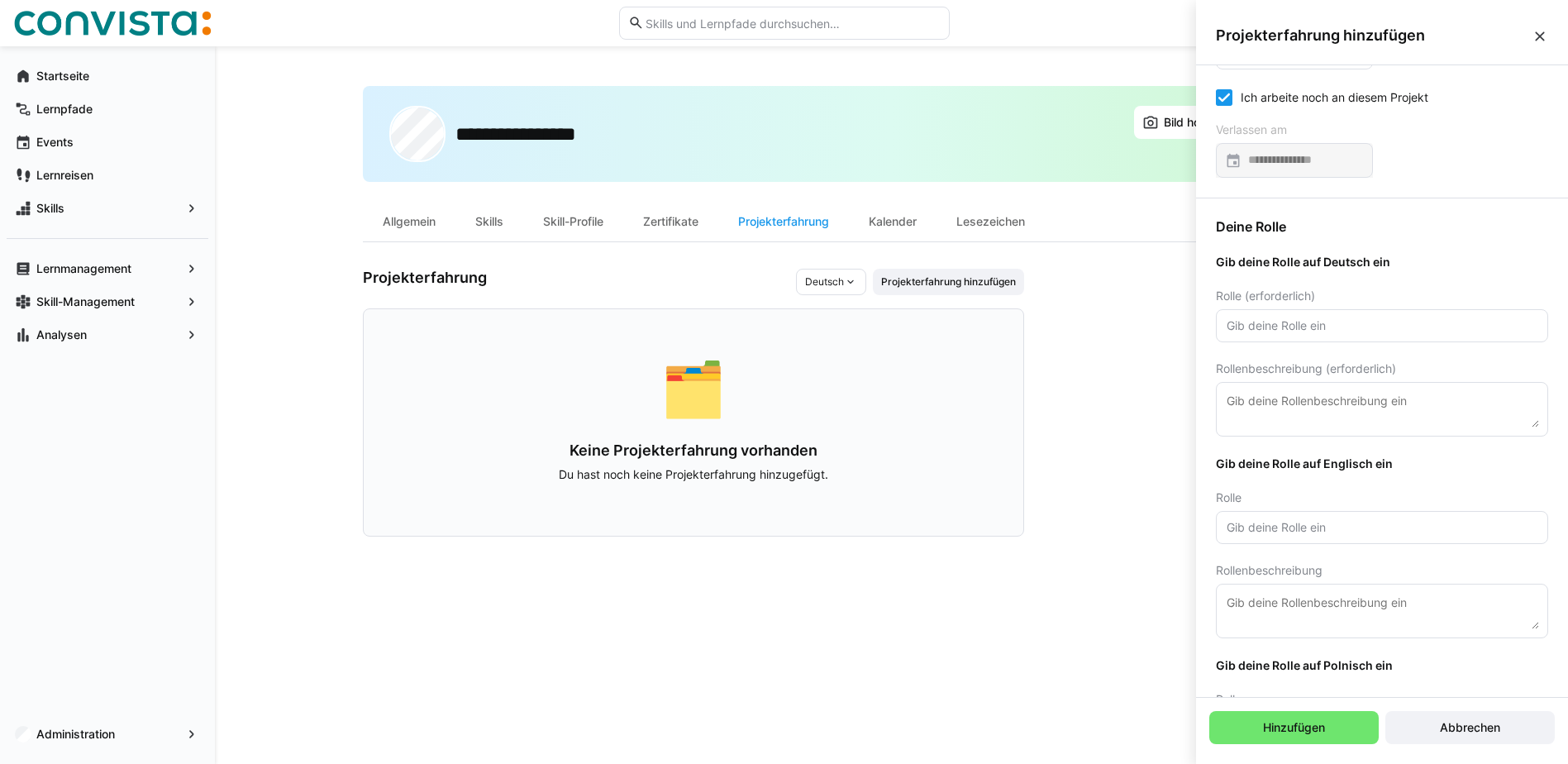
scroll to position [248, 0]
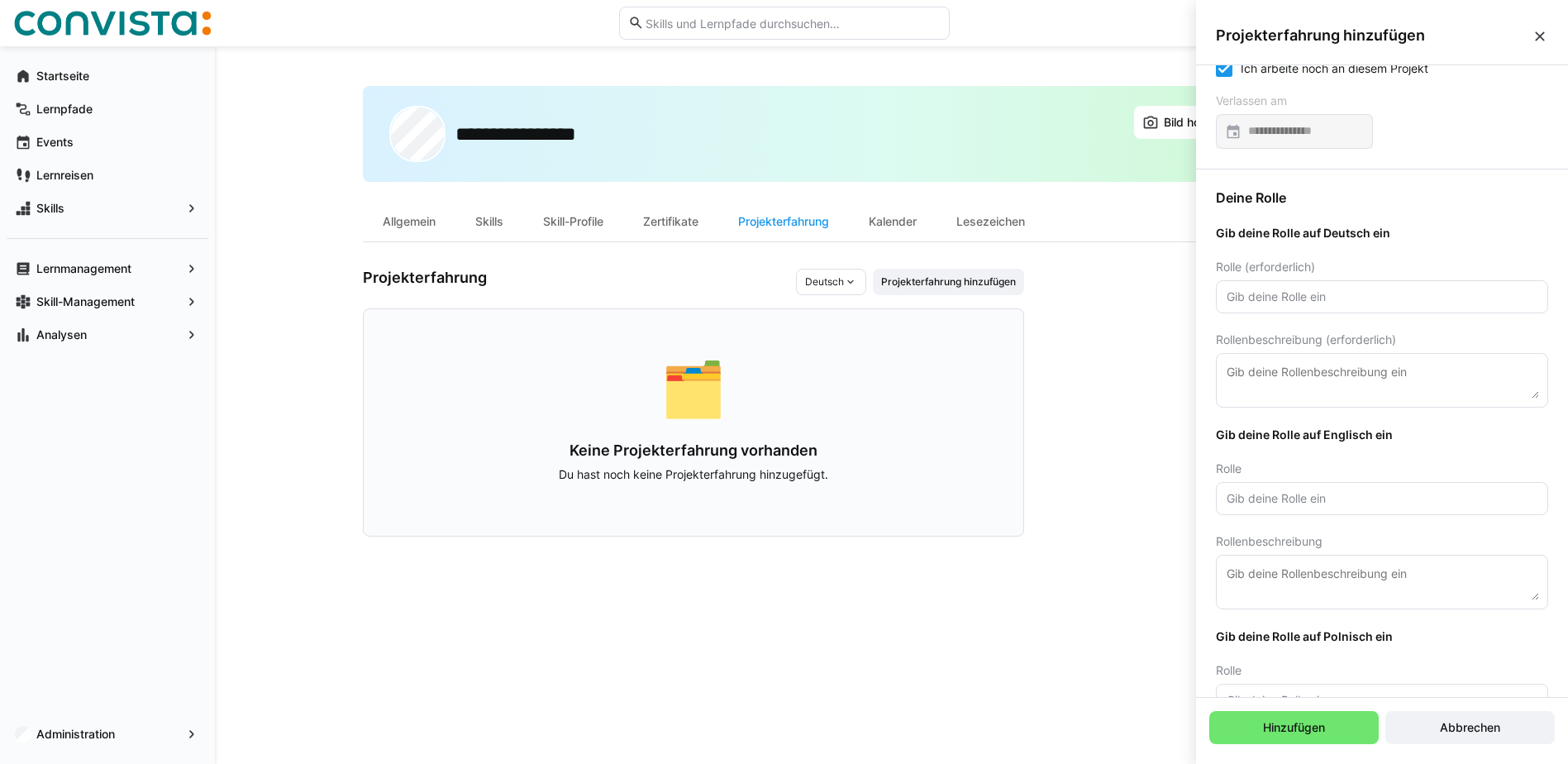
click at [1248, 298] on input "text" at bounding box center [1382, 296] width 314 height 15
type input "Business Analyst"
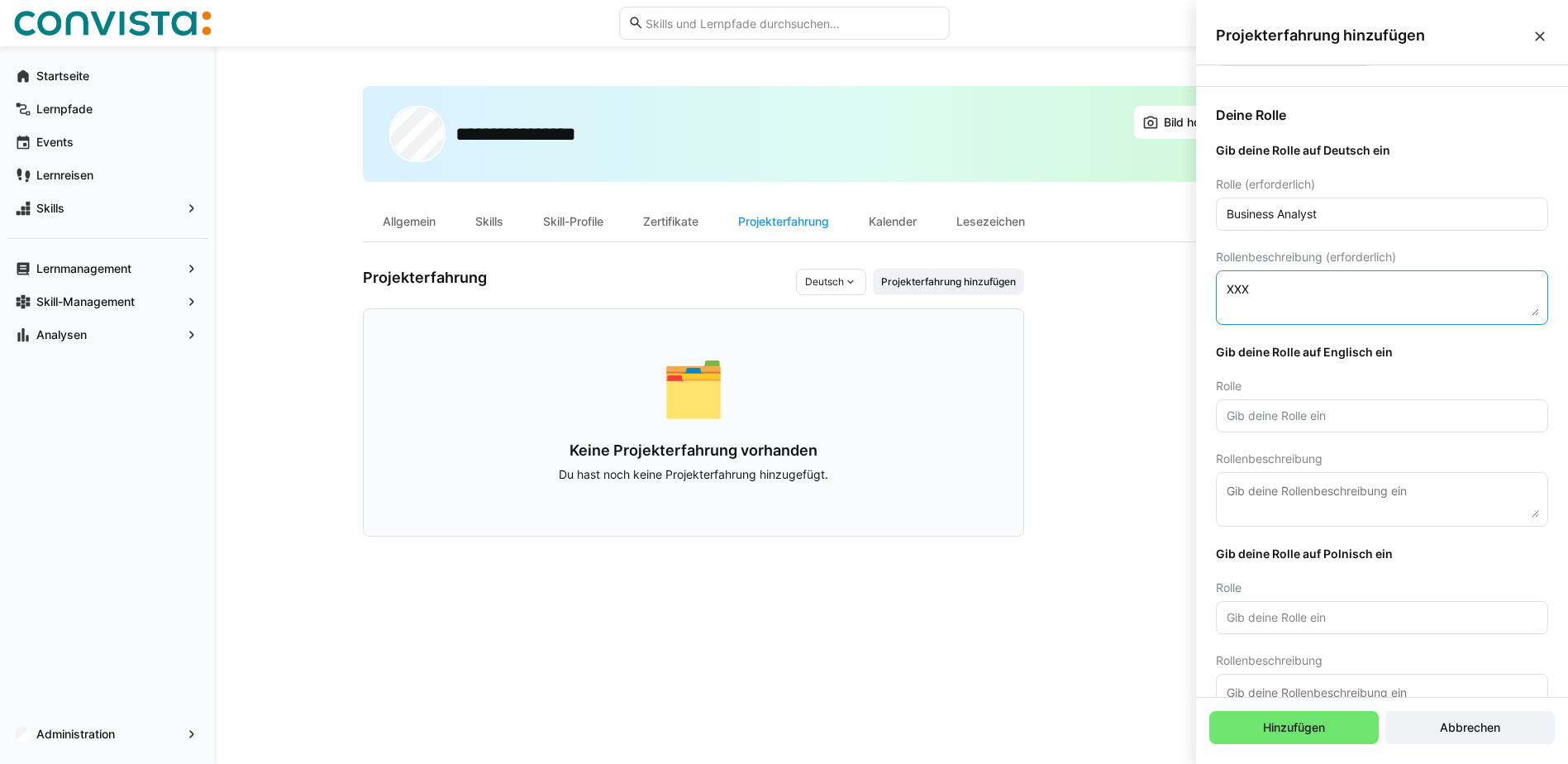
type textarea "XXX"
click at [1261, 411] on input "text" at bounding box center [1382, 415] width 314 height 15
type input "XXX"
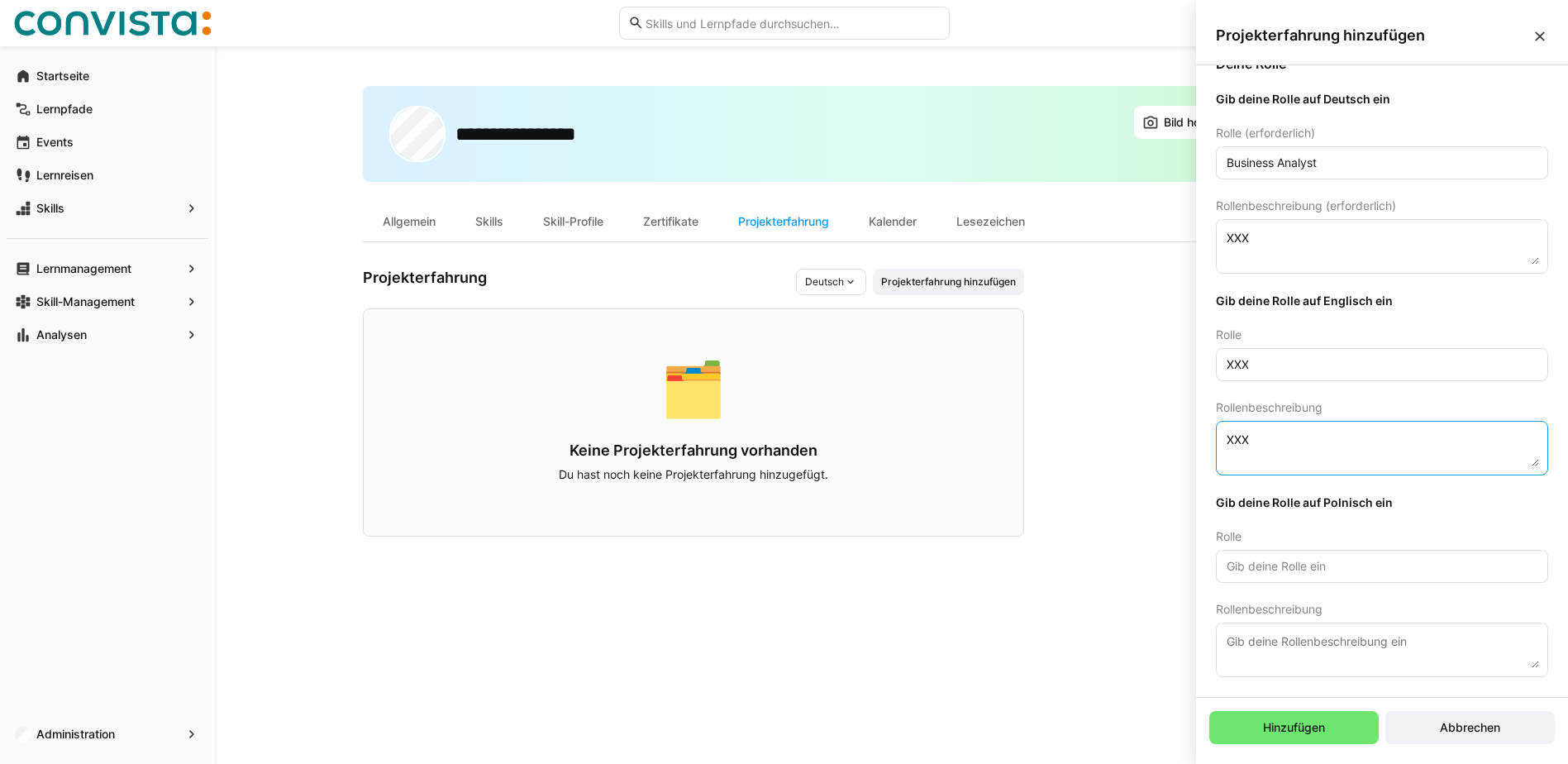
type textarea "XXX"
click at [1237, 565] on input "text" at bounding box center [1382, 565] width 314 height 15
click at [1295, 724] on span "Hinzufügen" at bounding box center [1294, 727] width 67 height 16
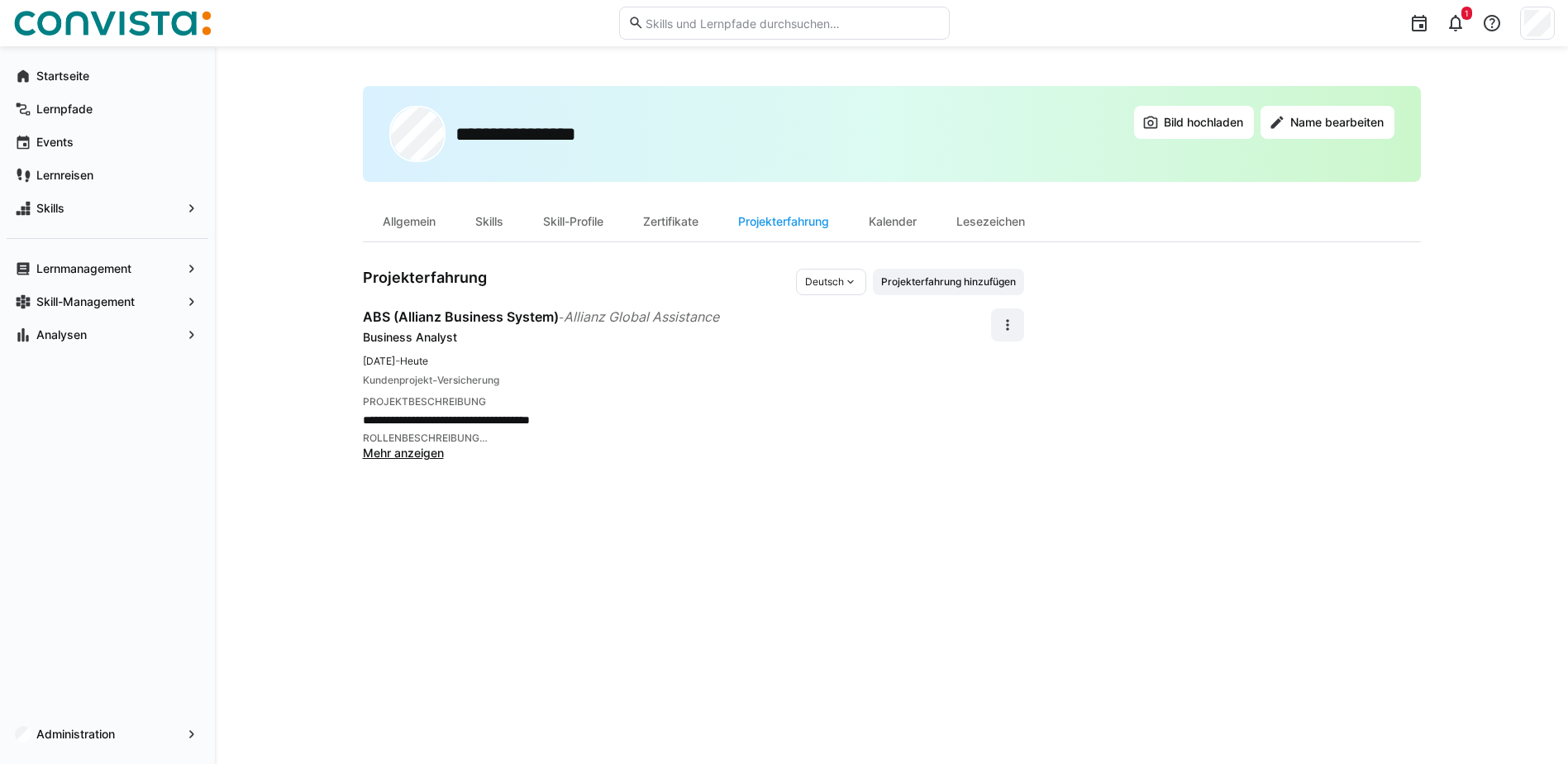
click at [429, 456] on span "Mehr anzeigen" at bounding box center [404, 452] width 81 height 15
click at [1004, 317] on eds-icon at bounding box center [1007, 324] width 16 height 16
click at [1103, 318] on app-user-profile-inner-container "**********" at bounding box center [892, 376] width 1059 height 216
click at [912, 218] on div "Kalender" at bounding box center [893, 221] width 87 height 40
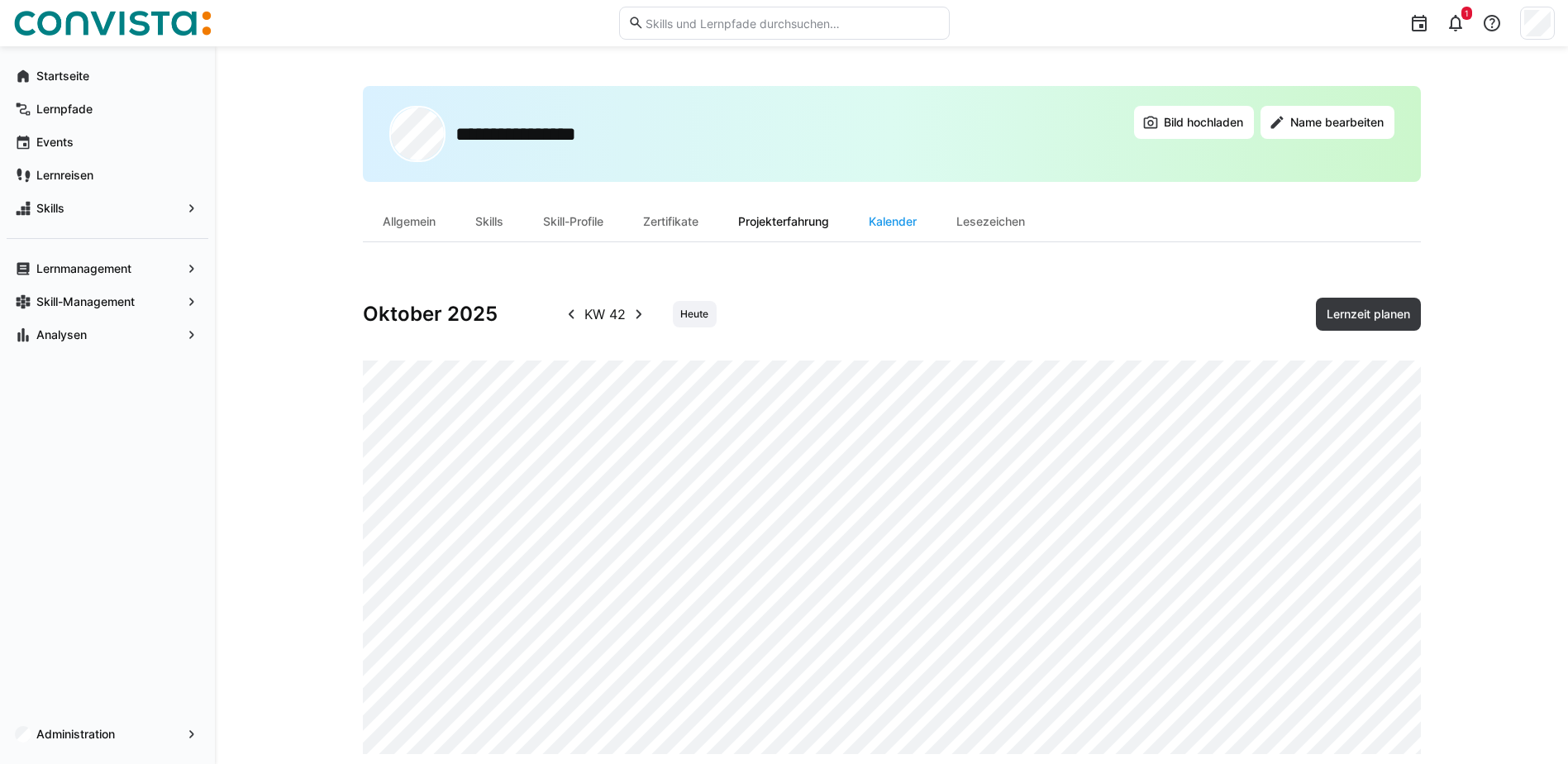
click at [800, 225] on div "Projekterfahrung" at bounding box center [784, 221] width 131 height 40
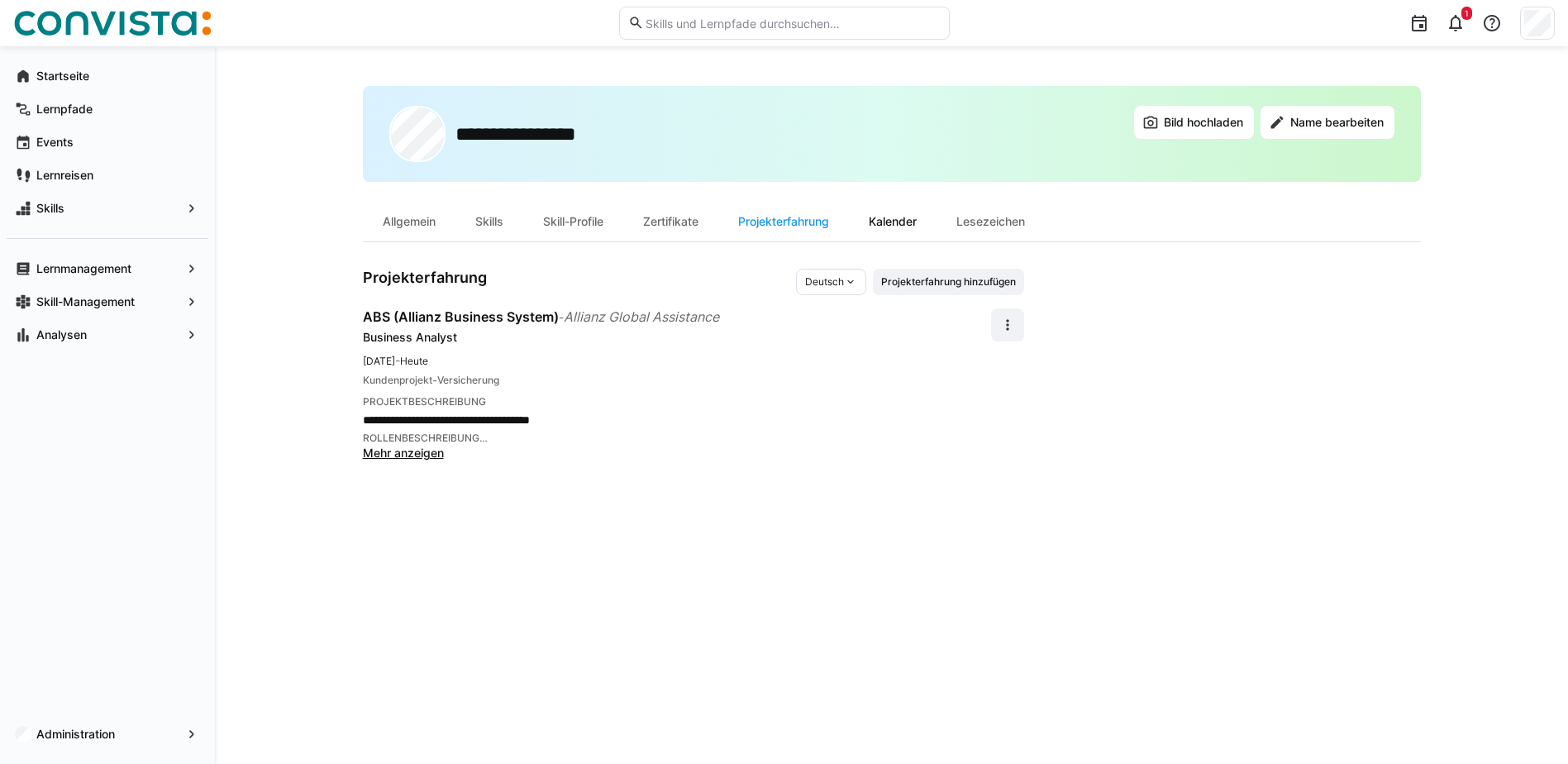
click at [899, 224] on div "Kalender" at bounding box center [893, 221] width 87 height 40
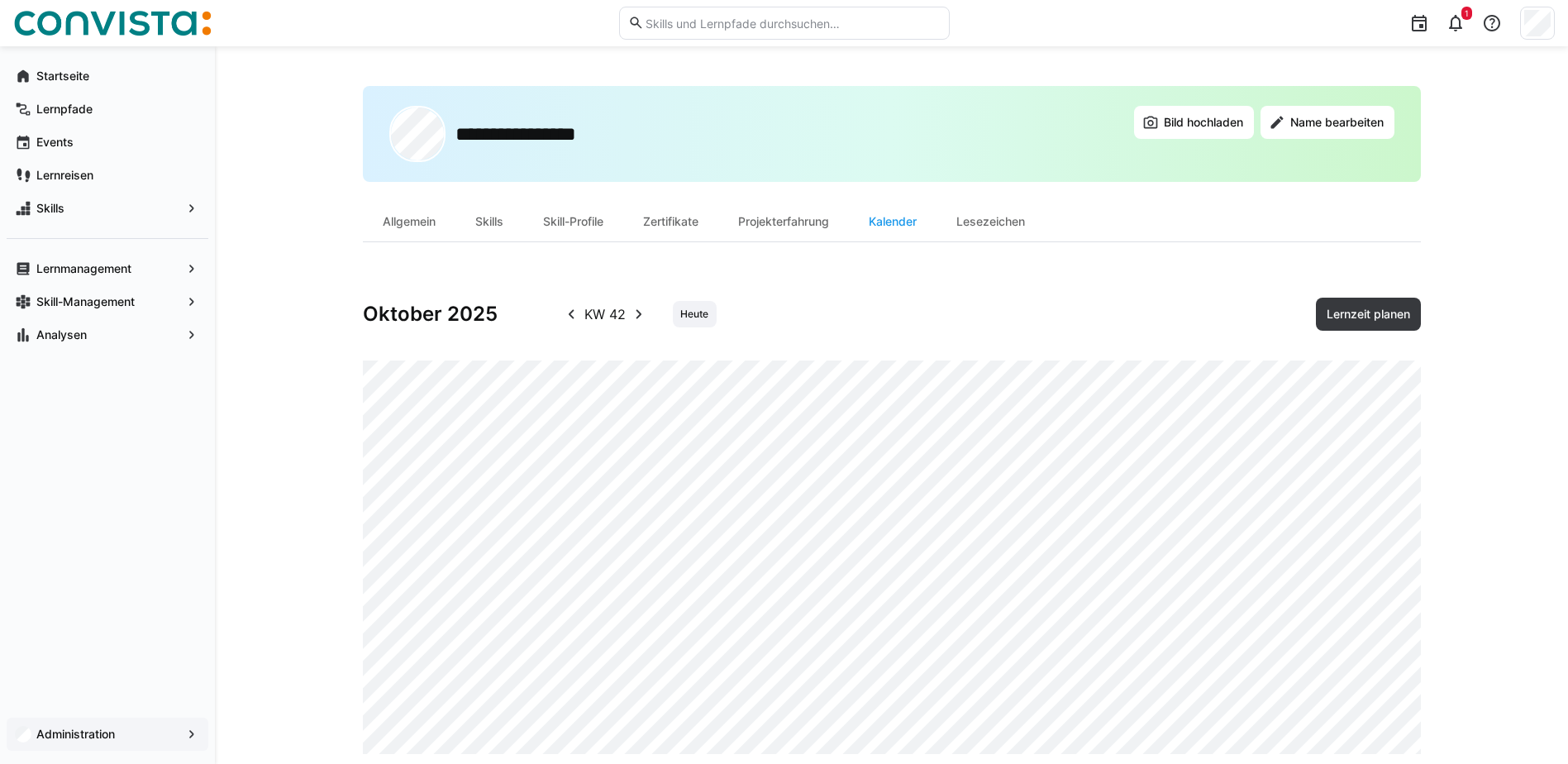
click at [178, 733] on span "Administration" at bounding box center [108, 734] width 147 height 16
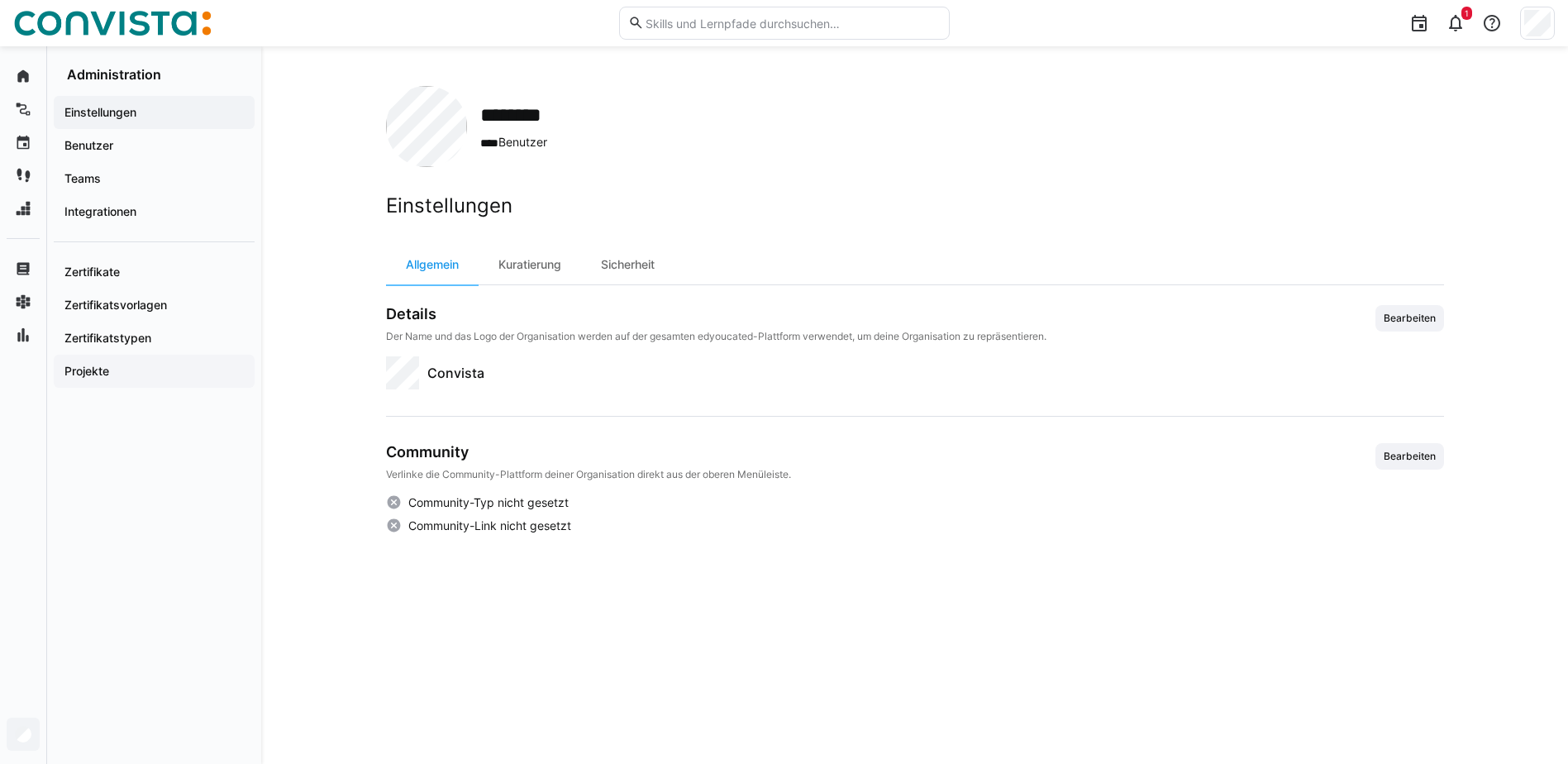
click at [0, 0] on app-navigation-label "Projekte" at bounding box center [0, 0] width 0 height 0
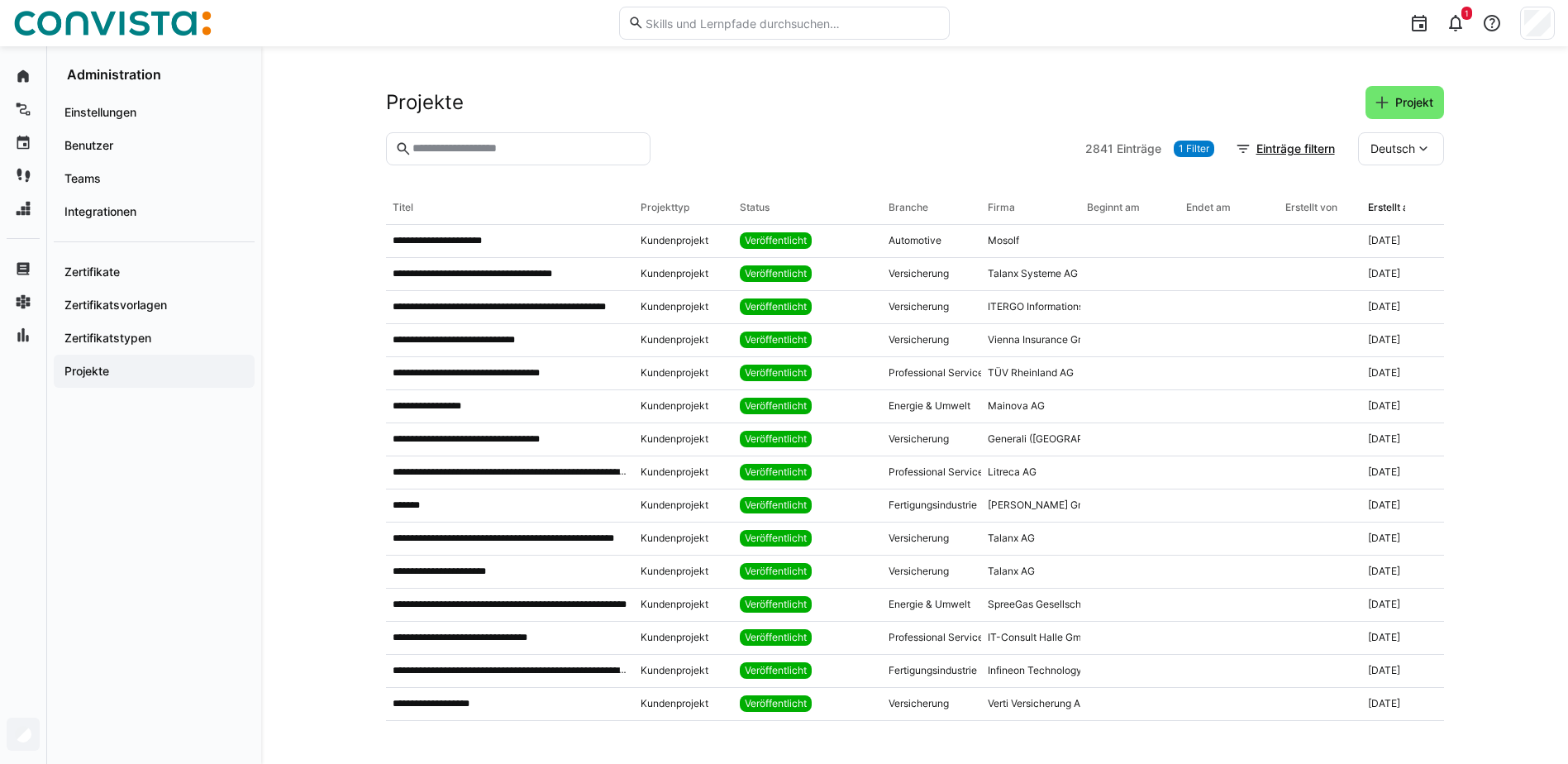
scroll to position [0, 47]
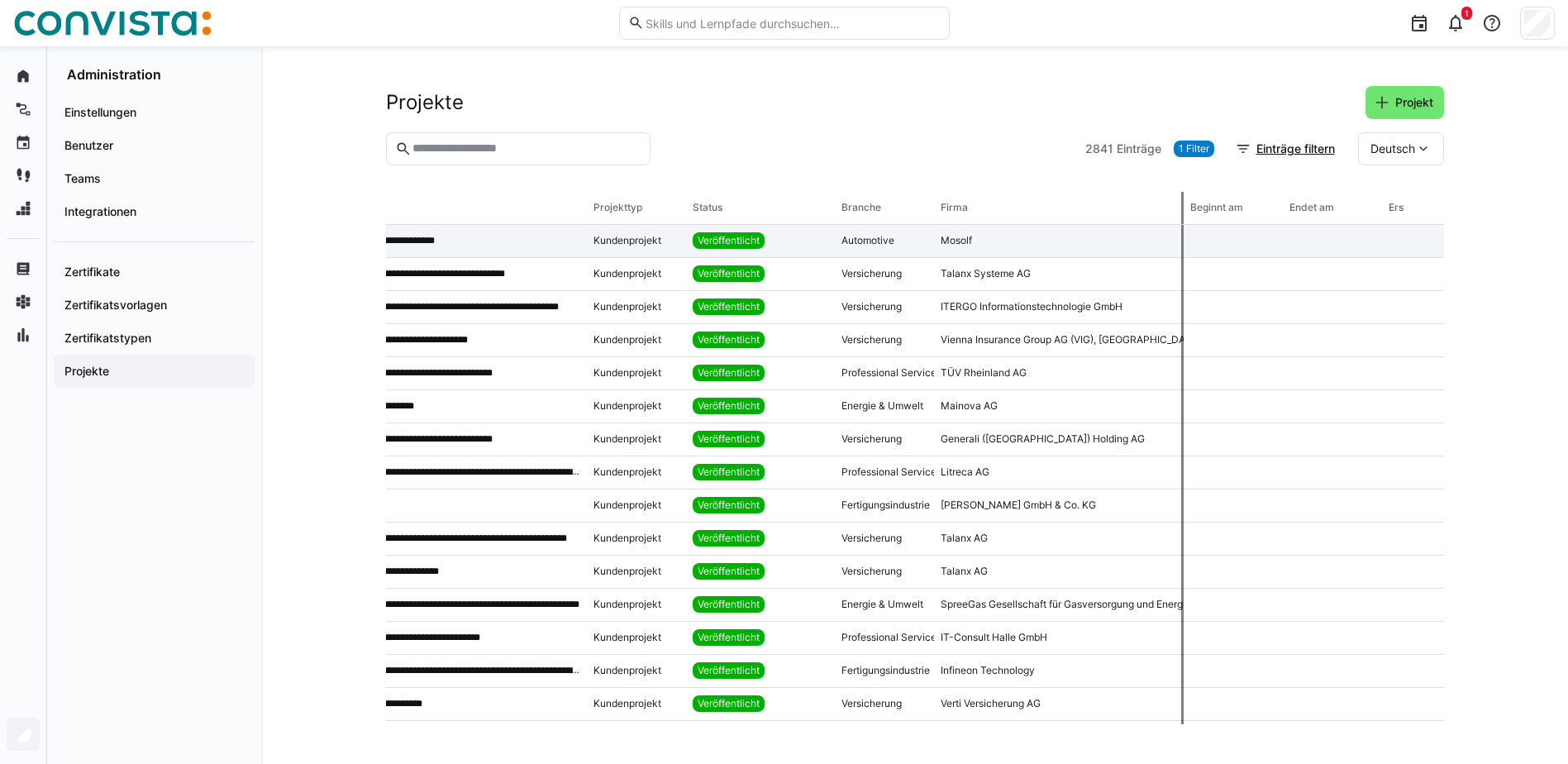
drag, startPoint x: 1030, startPoint y: 211, endPoint x: 1164, endPoint y: 255, distance: 141.0
click at [0, 0] on tr "Titel Projekttyp Status Branche Firma Beginnt am Endet am Erstellt von Erstellt…" at bounding box center [0, 0] width 0 height 0
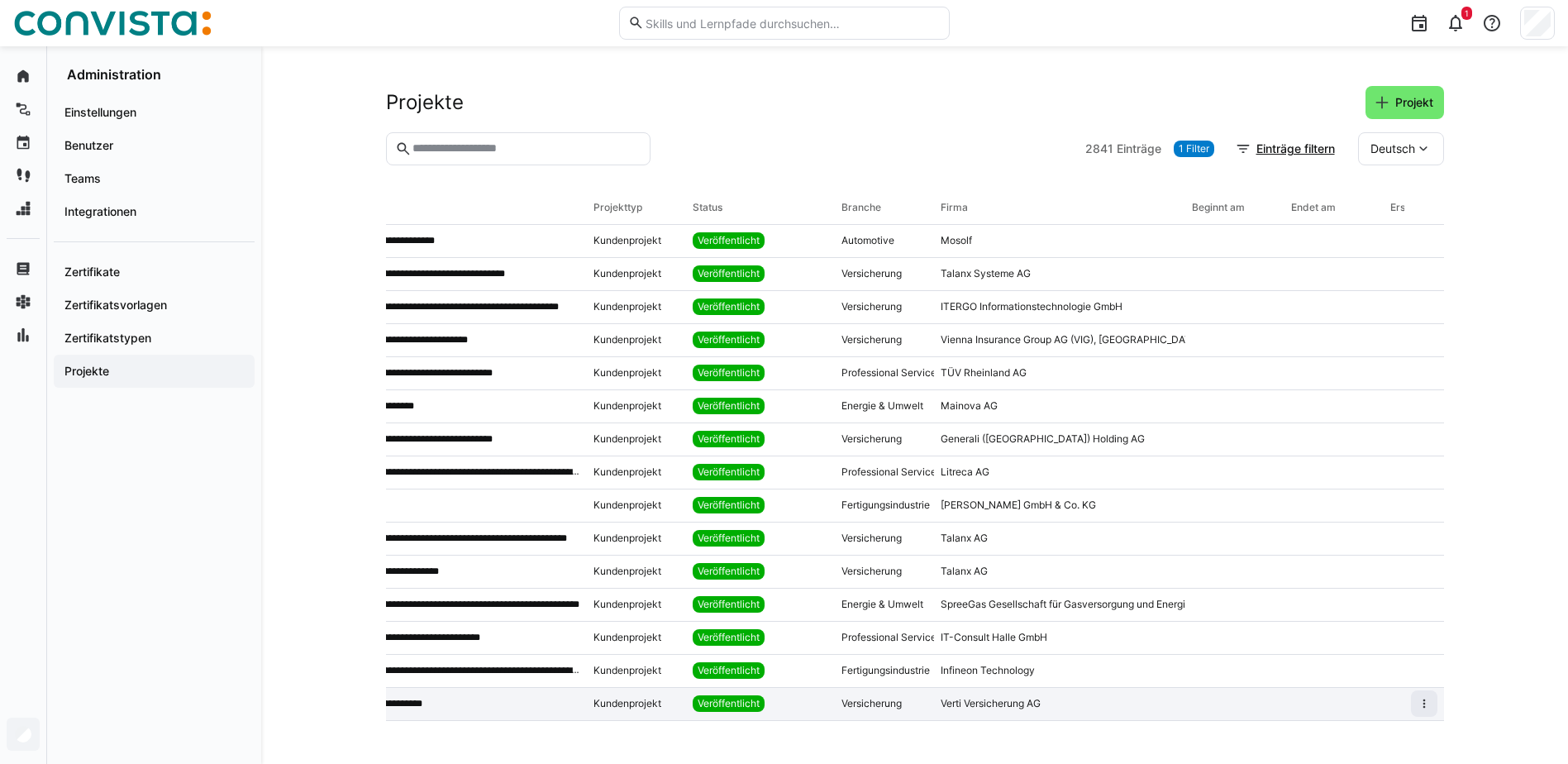
click at [452, 702] on app-table-first-column "**********" at bounding box center [463, 704] width 234 height 14
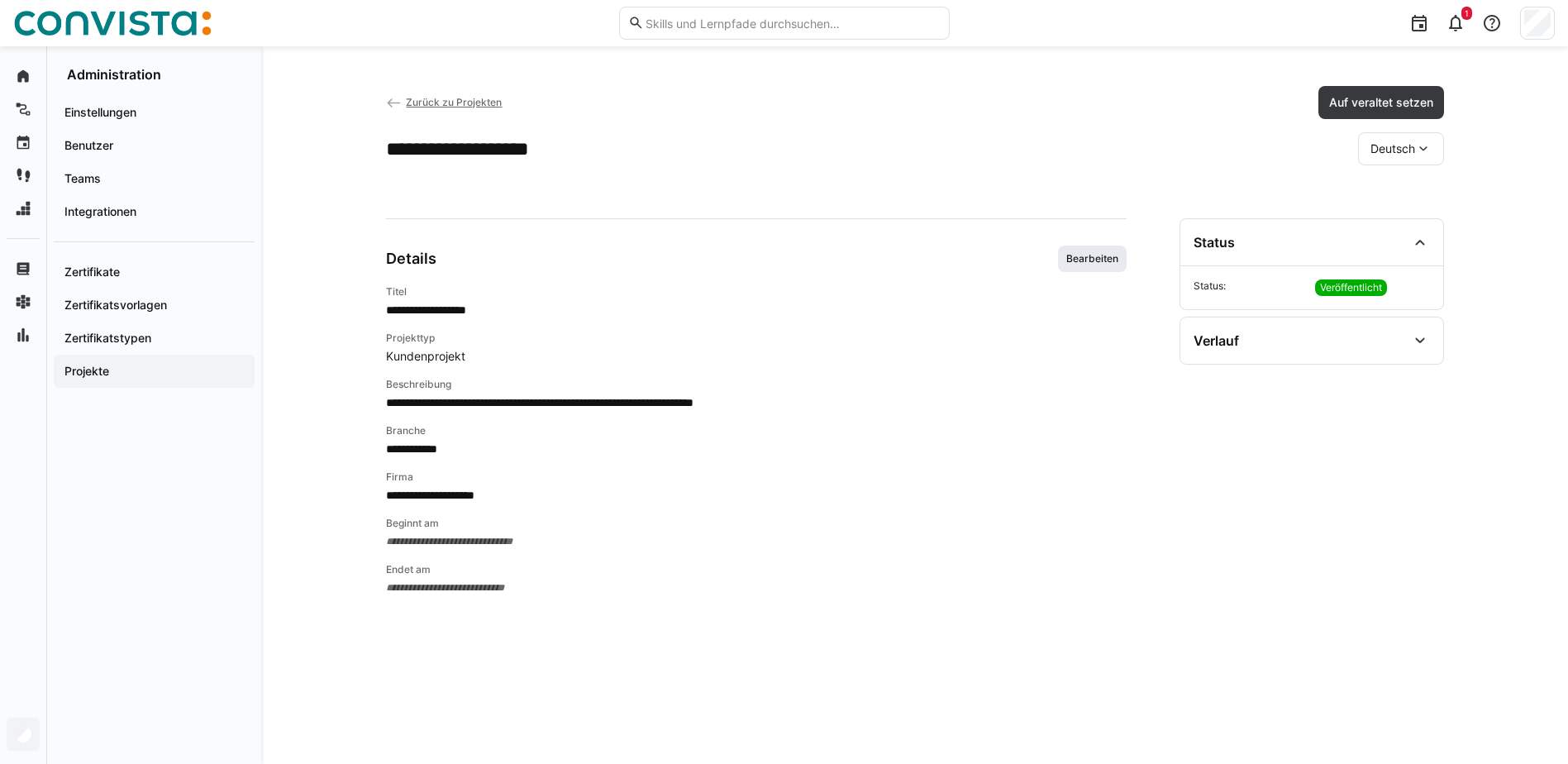
click at [1106, 254] on span "Bearbeiten" at bounding box center [1092, 259] width 55 height 14
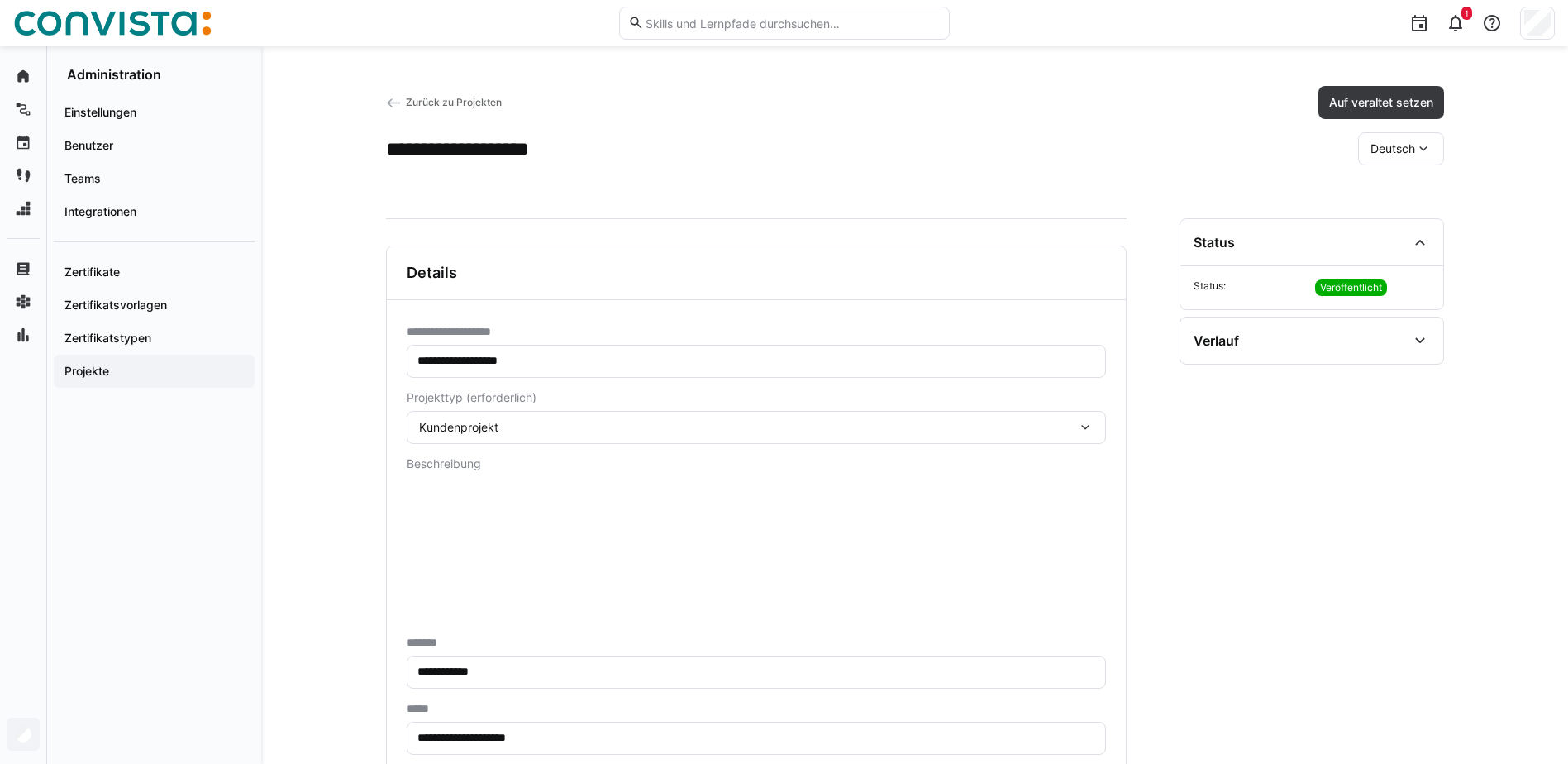
click at [1098, 422] on div "Kundenprojekt" at bounding box center [756, 427] width 699 height 33
click at [398, 439] on div "**********" at bounding box center [756, 605] width 739 height 610
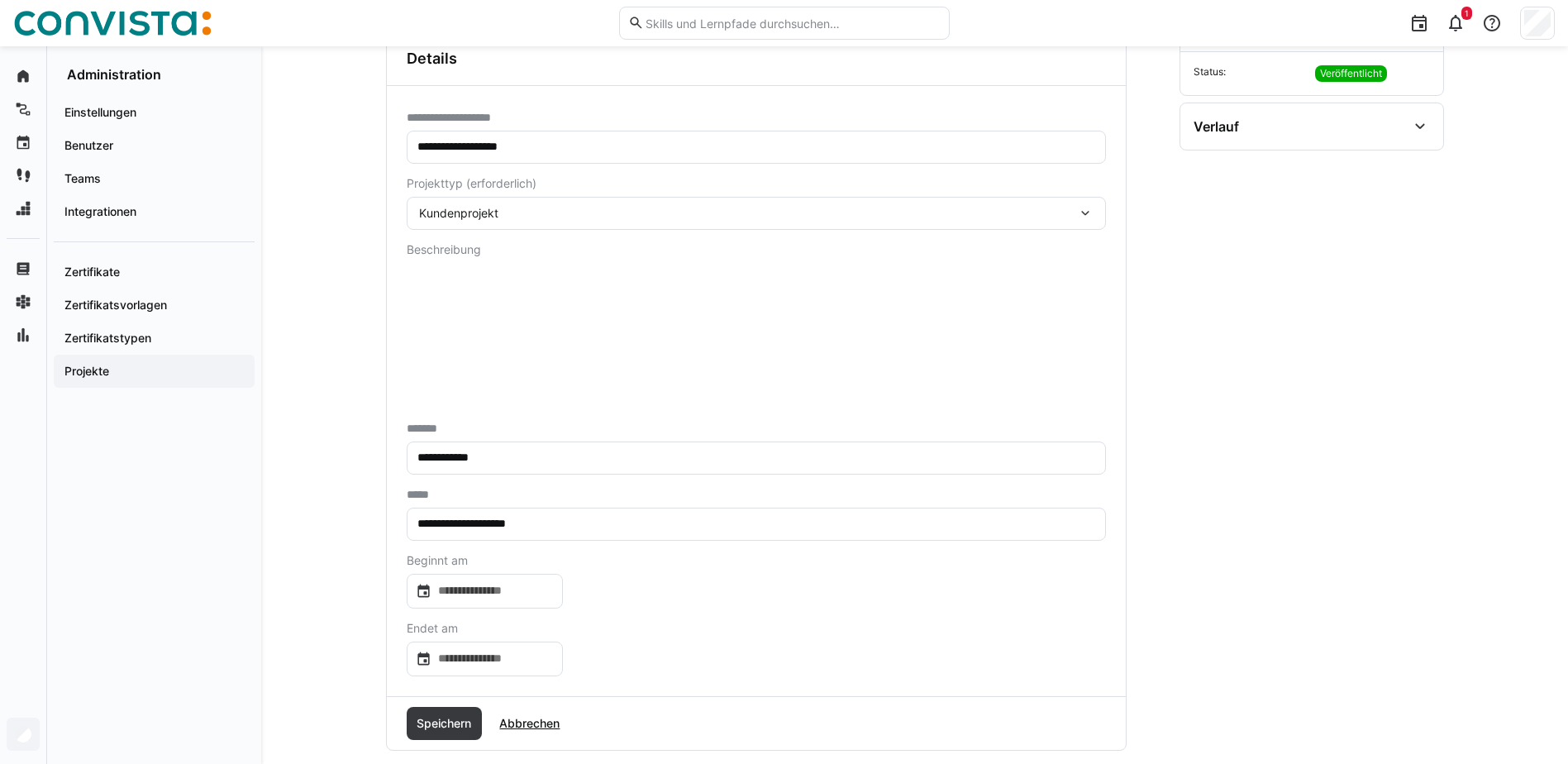
scroll to position [240, 0]
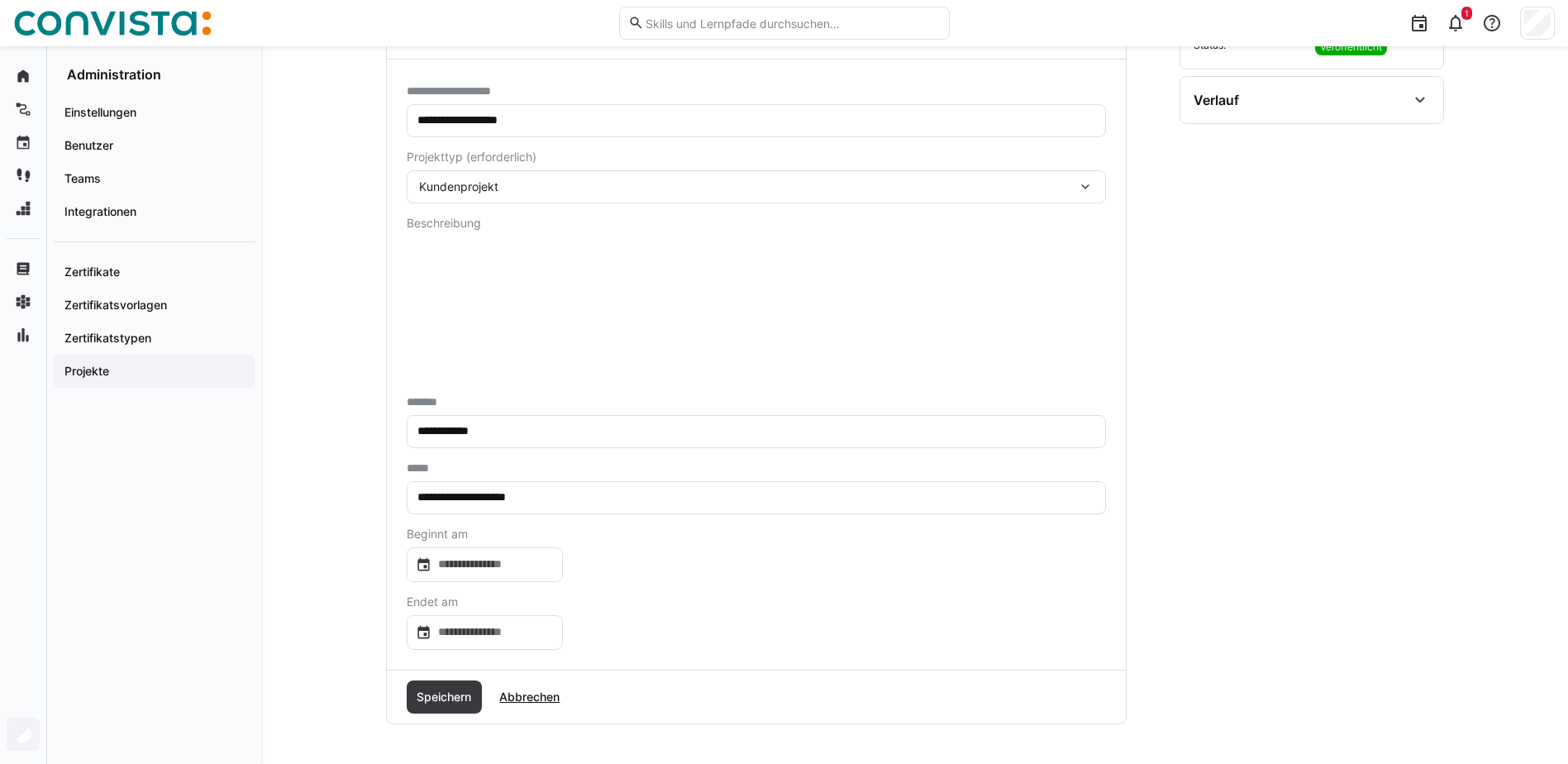
click at [512, 430] on input "**********" at bounding box center [755, 431] width 681 height 15
click at [554, 567] on input at bounding box center [493, 565] width 122 height 16
click at [554, 567] on div at bounding box center [784, 382] width 1568 height 764
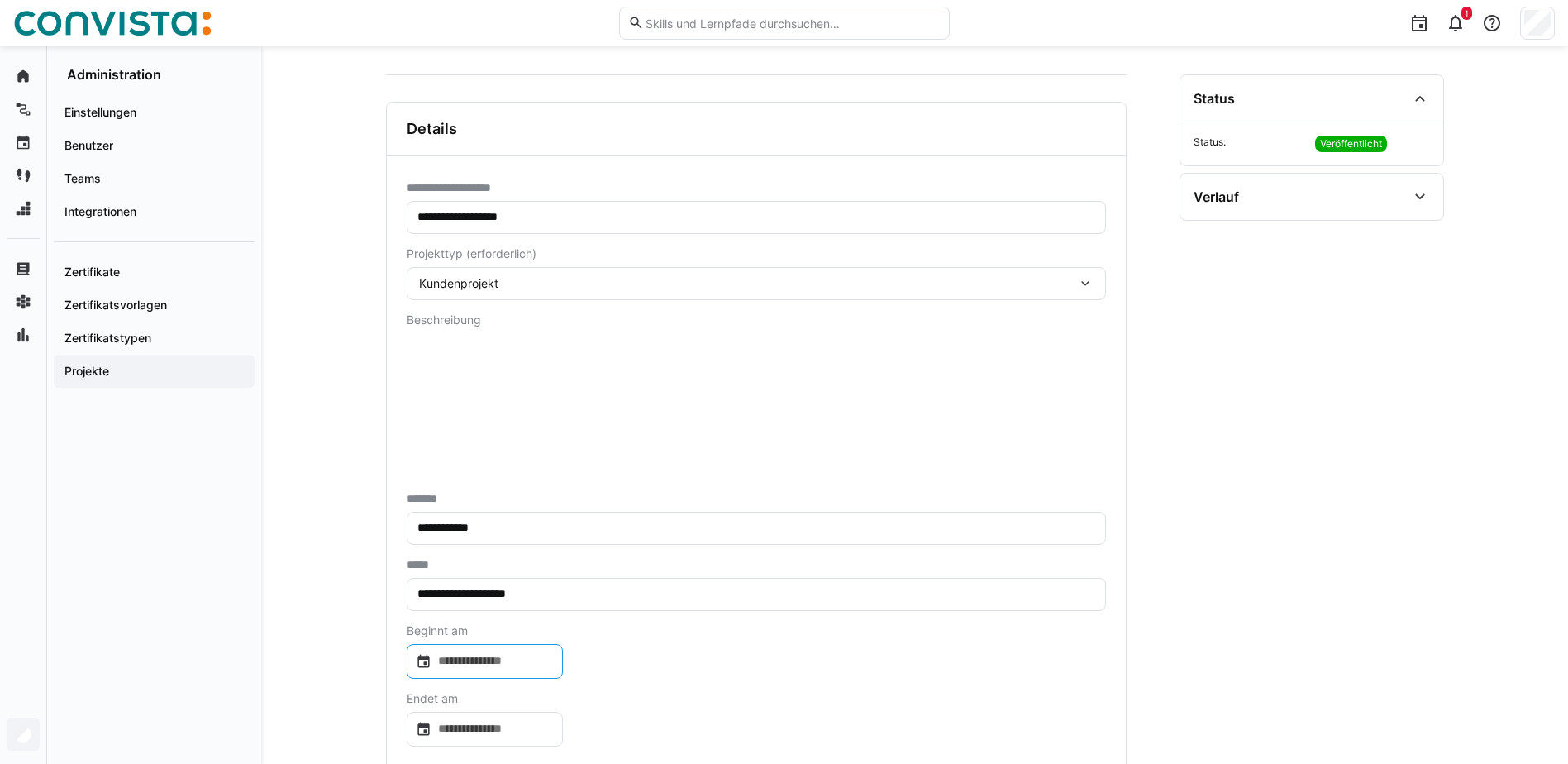
scroll to position [0, 0]
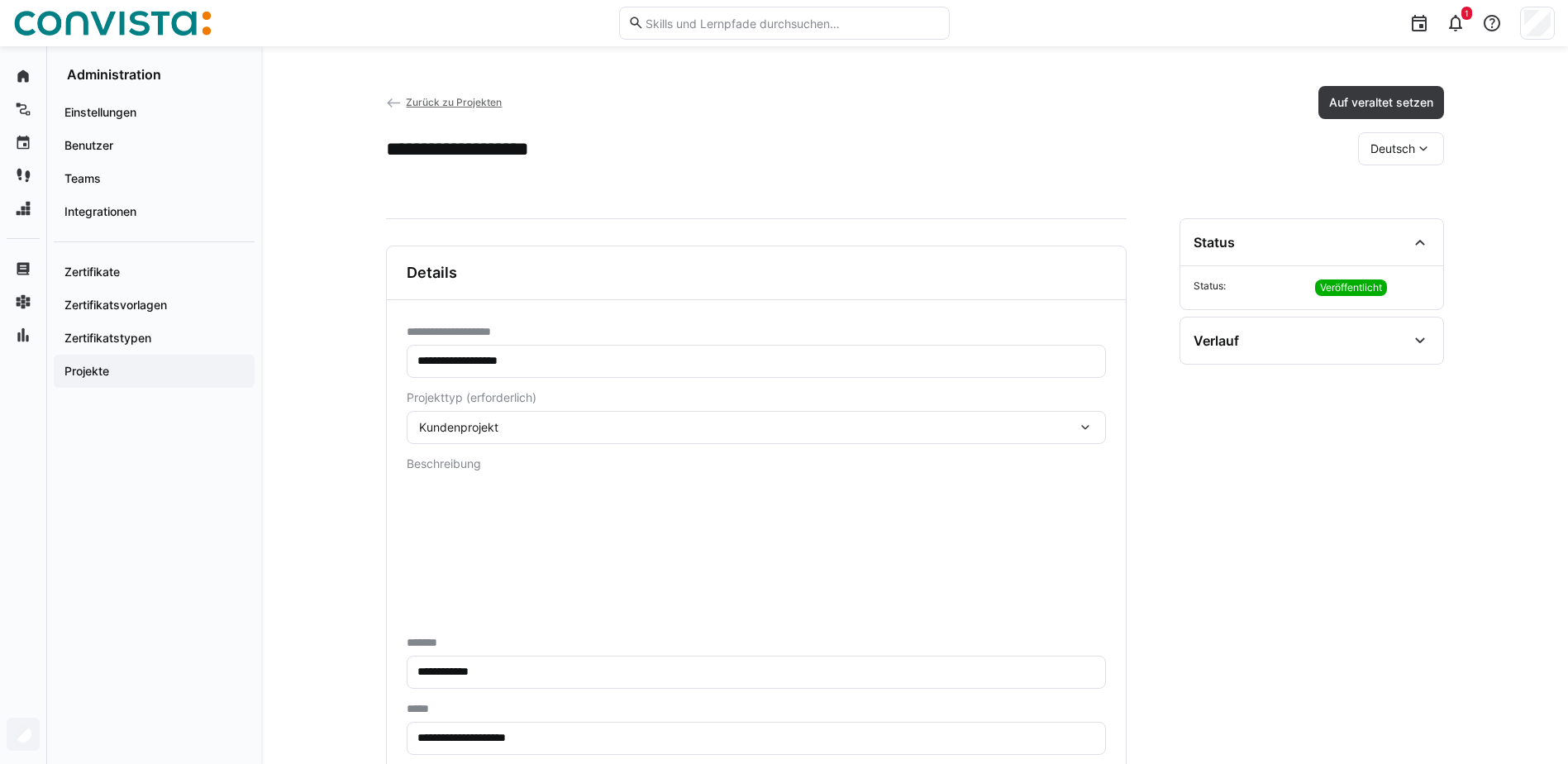
click at [469, 99] on span "Zurück zu Projekten" at bounding box center [453, 102] width 96 height 13
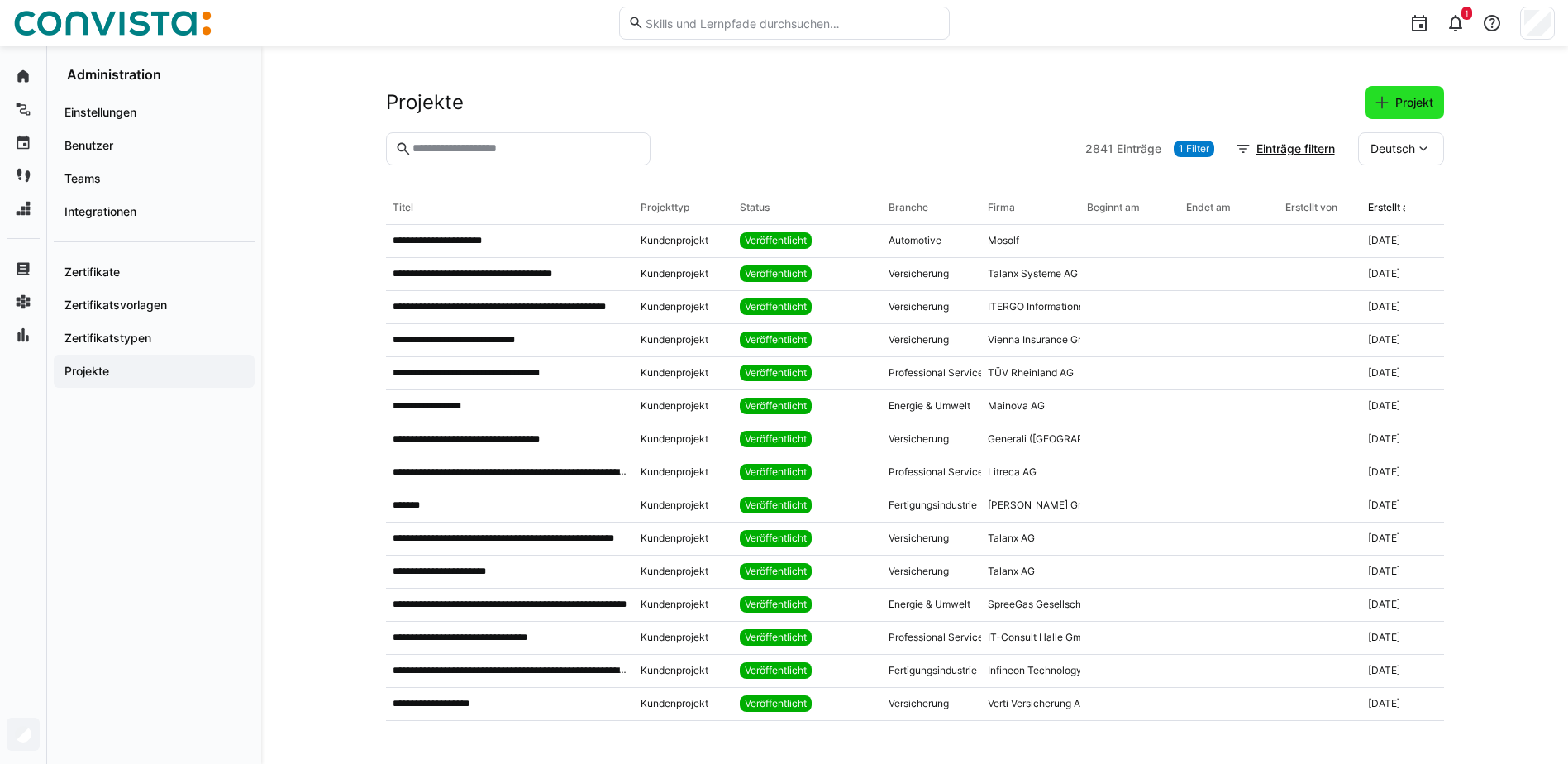
click at [1381, 101] on eds-icon at bounding box center [1382, 102] width 16 height 16
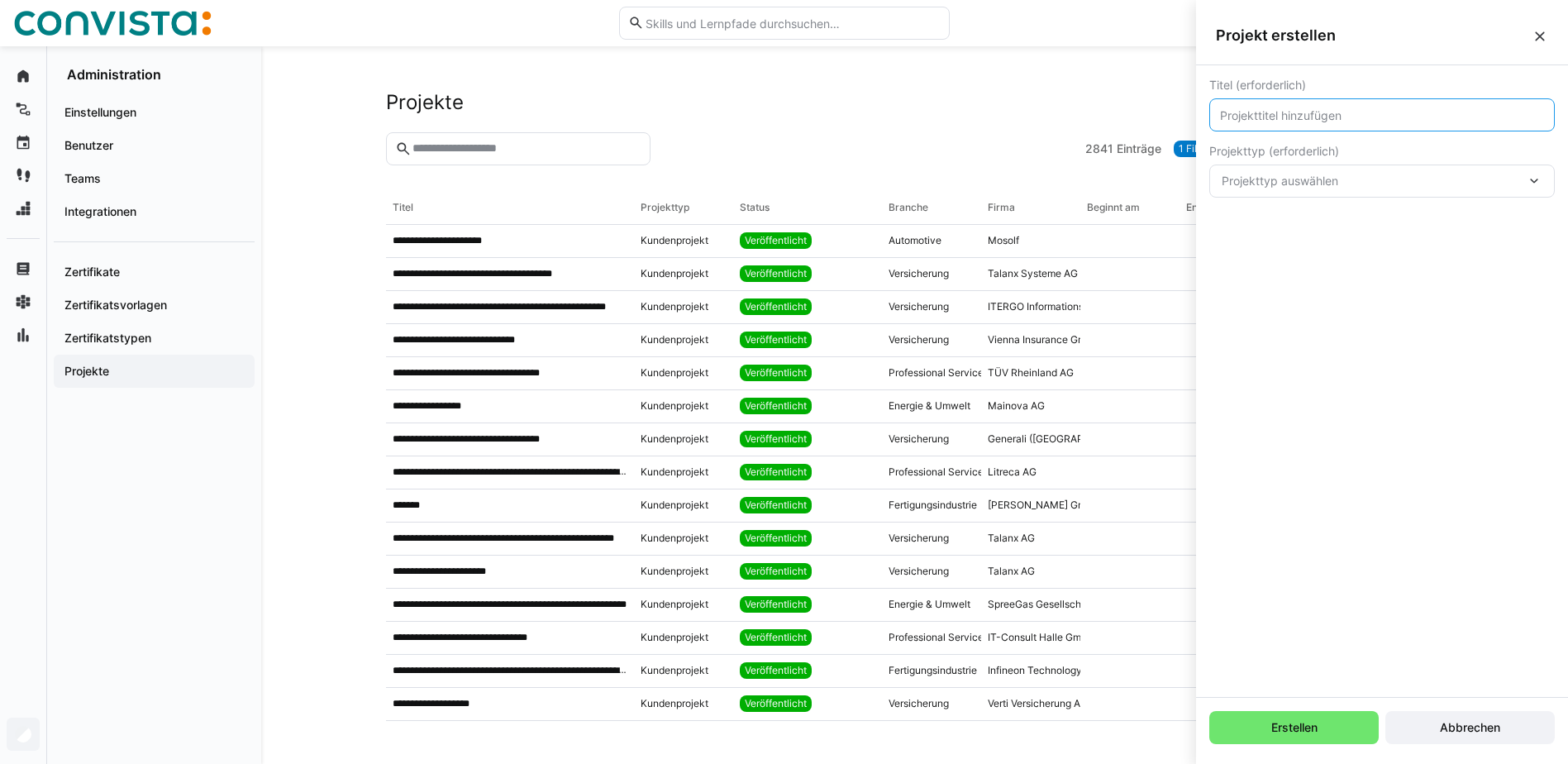
click at [1293, 117] on input "text" at bounding box center [1382, 114] width 327 height 15
click at [1518, 191] on div "Projekttyp auswählen" at bounding box center [1382, 181] width 346 height 33
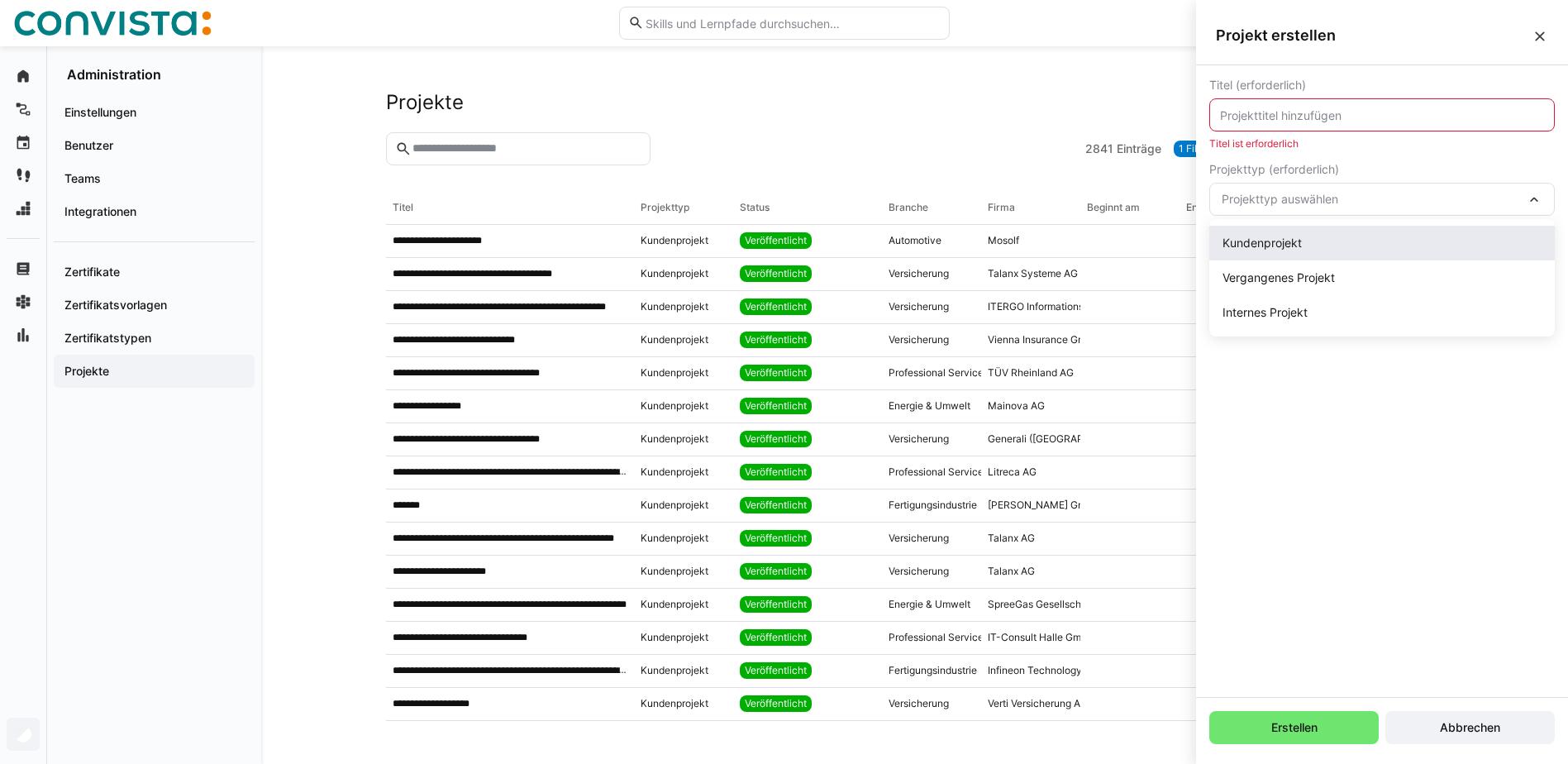
click at [1351, 236] on div "Kundenprojekt" at bounding box center [1383, 242] width 320 height 16
click at [1269, 121] on input "text" at bounding box center [1382, 114] width 327 height 15
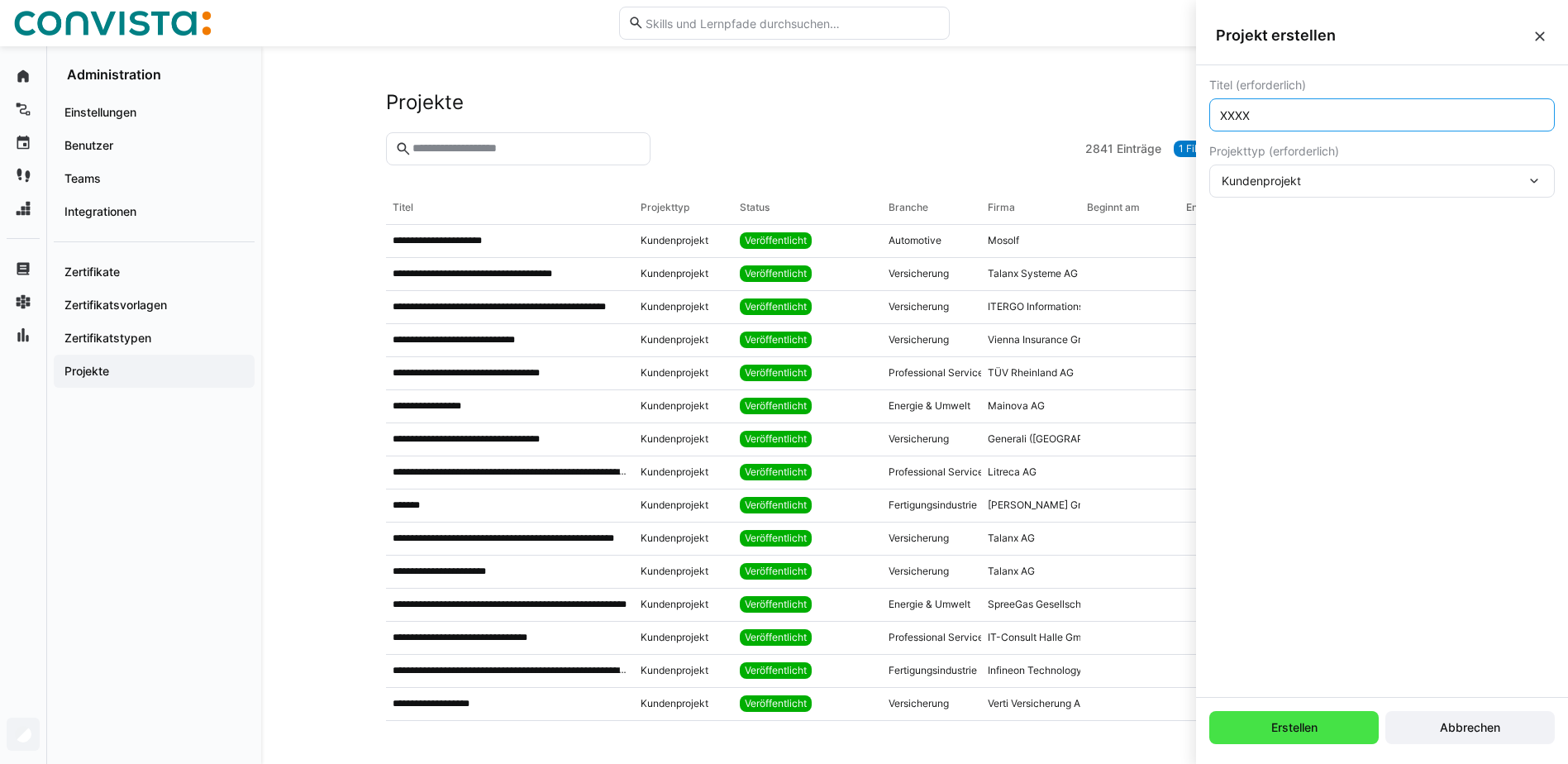
type input "XXXX"
click at [1291, 729] on span "Erstellen" at bounding box center [1294, 727] width 51 height 16
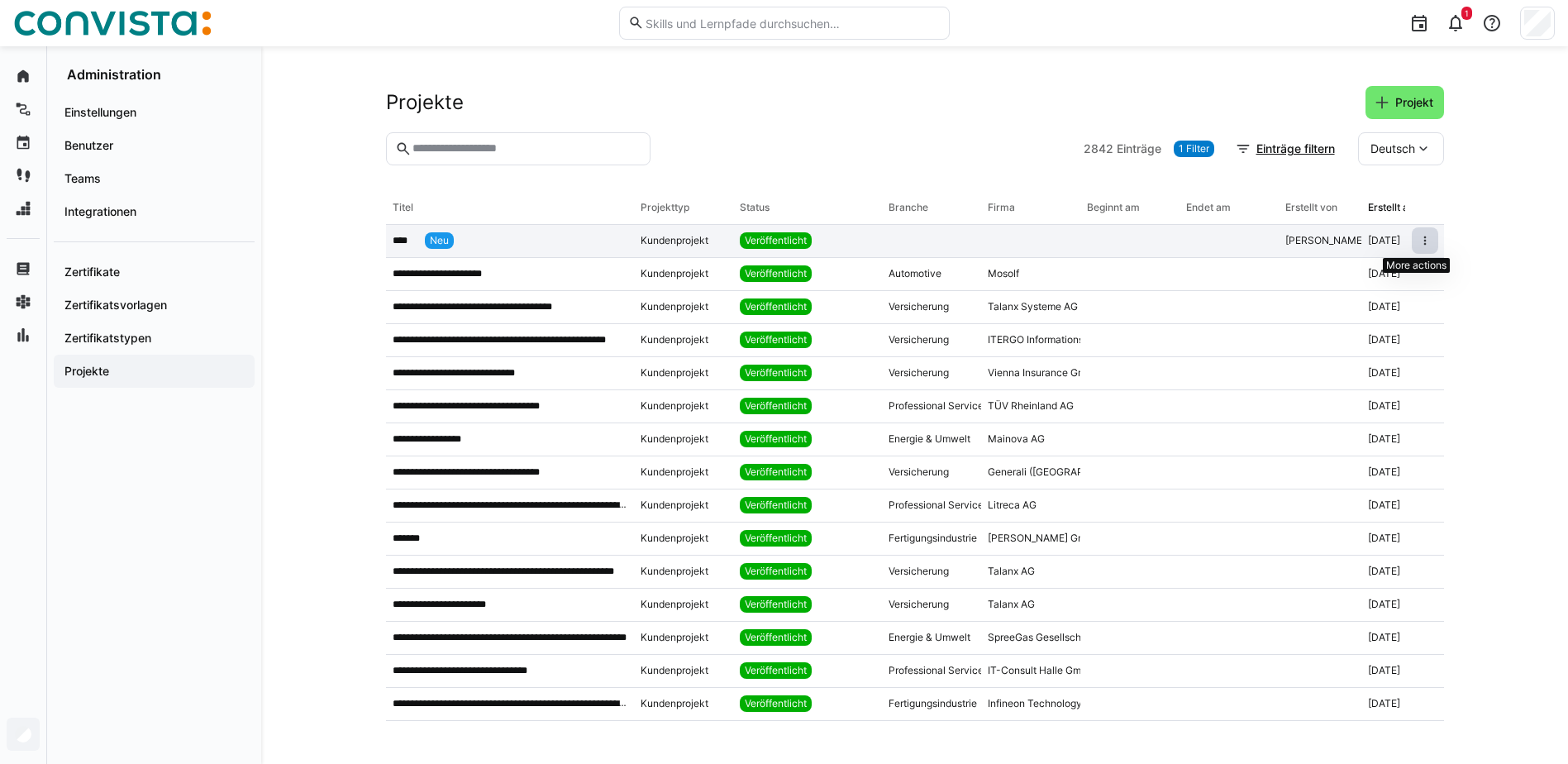
click at [1419, 236] on eds-icon at bounding box center [1426, 241] width 14 height 14
click at [402, 243] on p "****" at bounding box center [405, 241] width 26 height 14
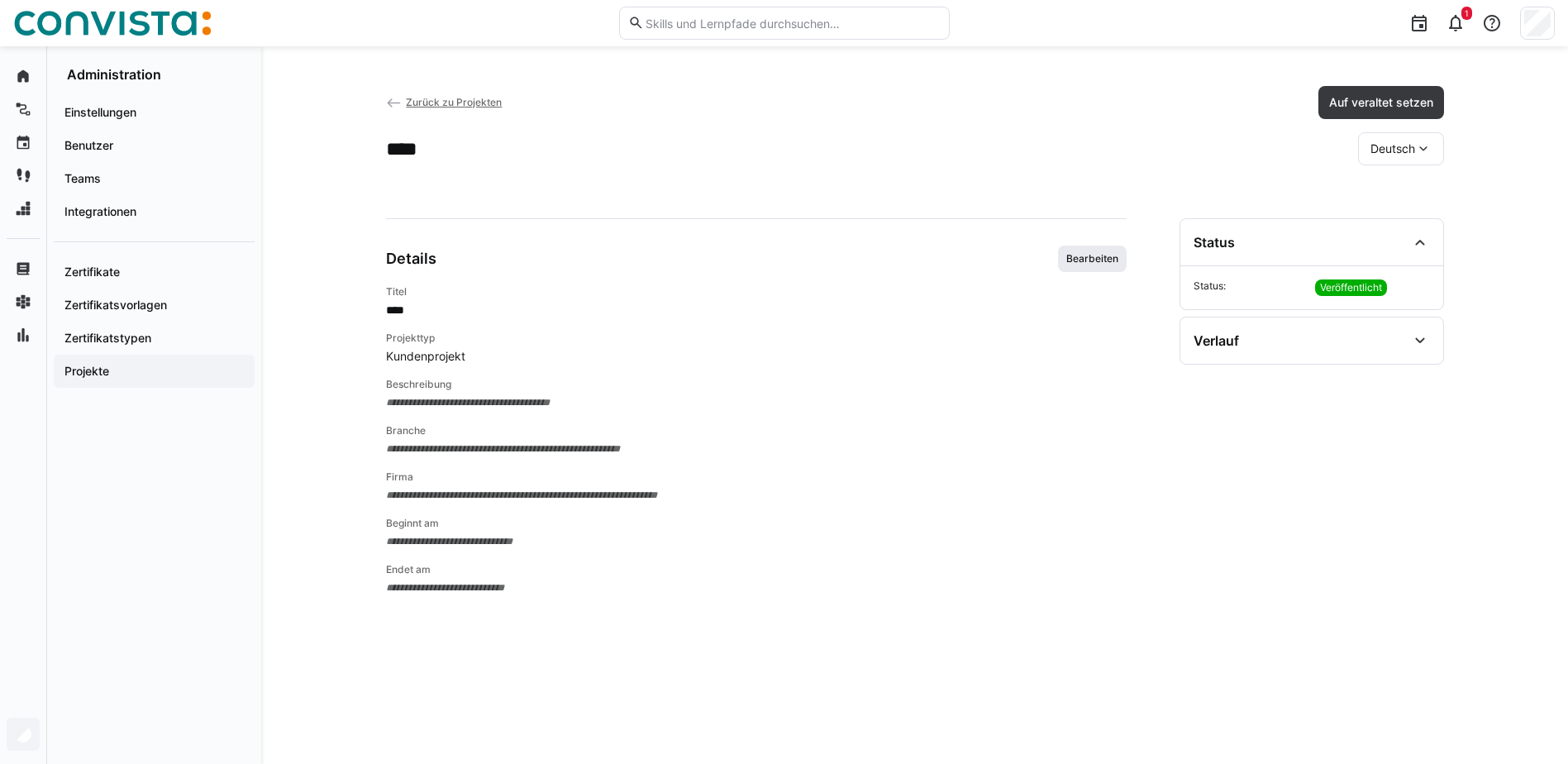
click at [1088, 255] on span "Bearbeiten" at bounding box center [1092, 259] width 55 height 14
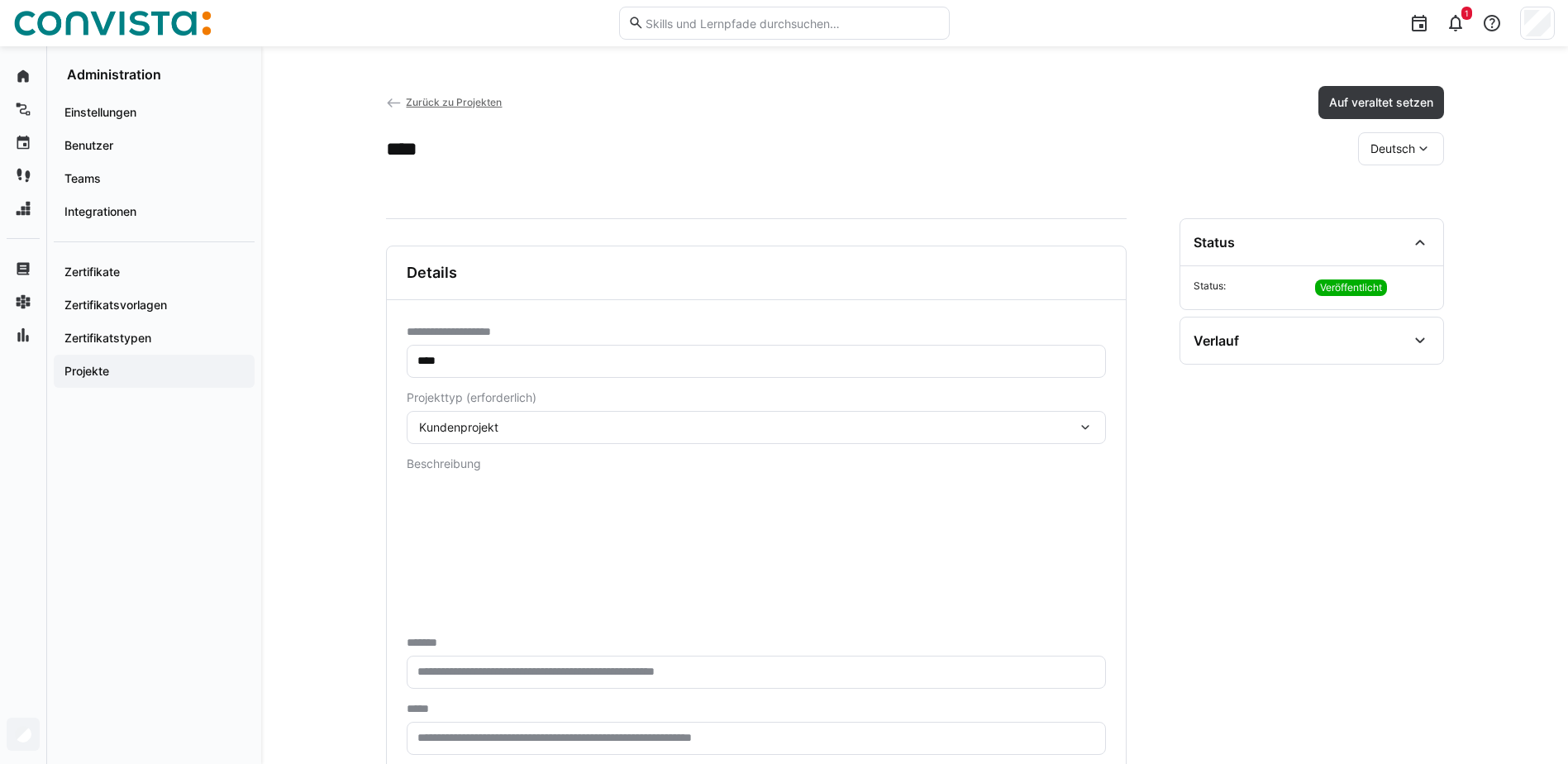
click at [436, 106] on span "Zurück zu Projekten" at bounding box center [453, 102] width 96 height 13
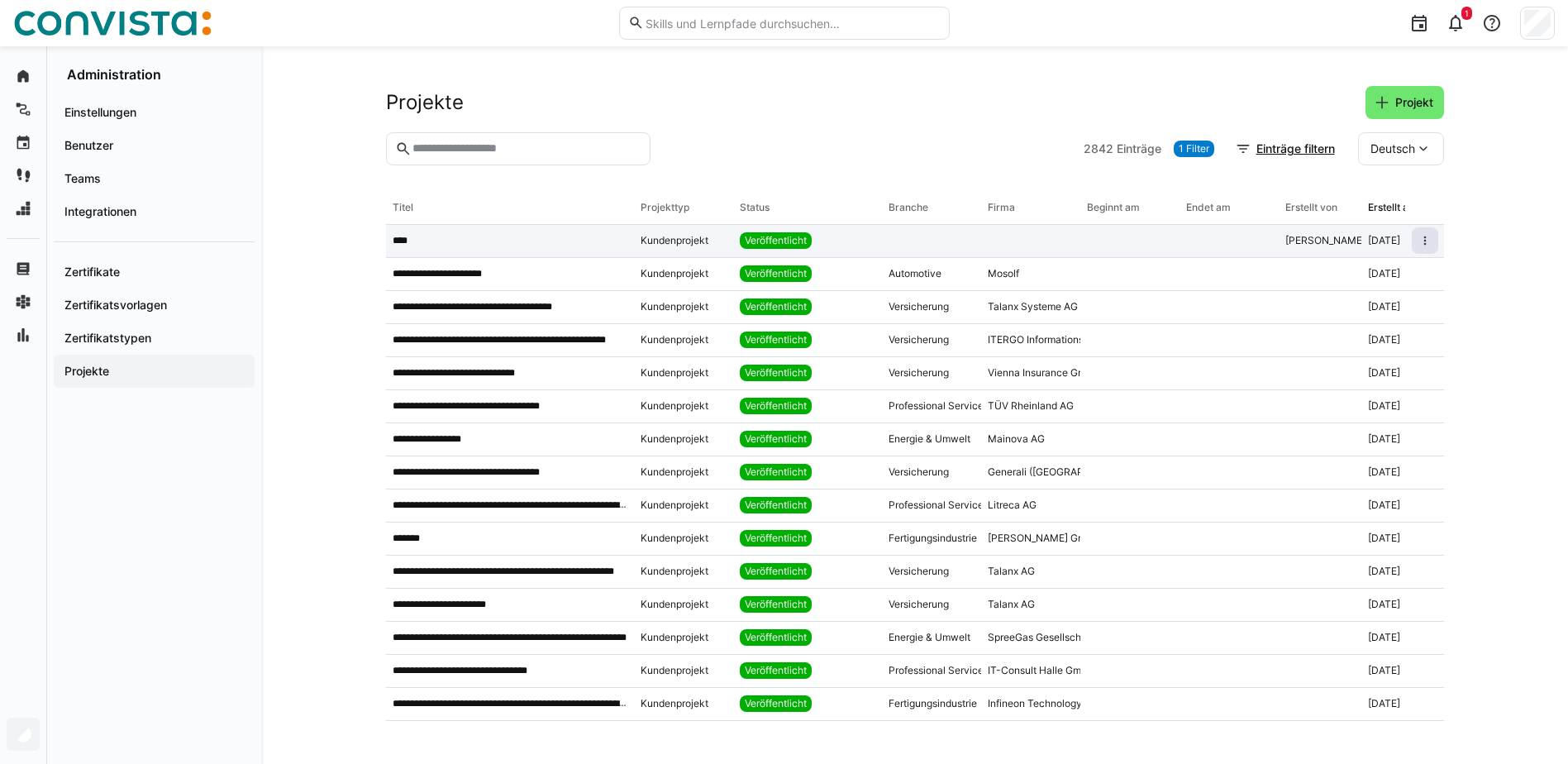
drag, startPoint x: 1431, startPoint y: 237, endPoint x: 1422, endPoint y: 242, distance: 10.3
click at [1428, 241] on div at bounding box center [1425, 241] width 39 height 33
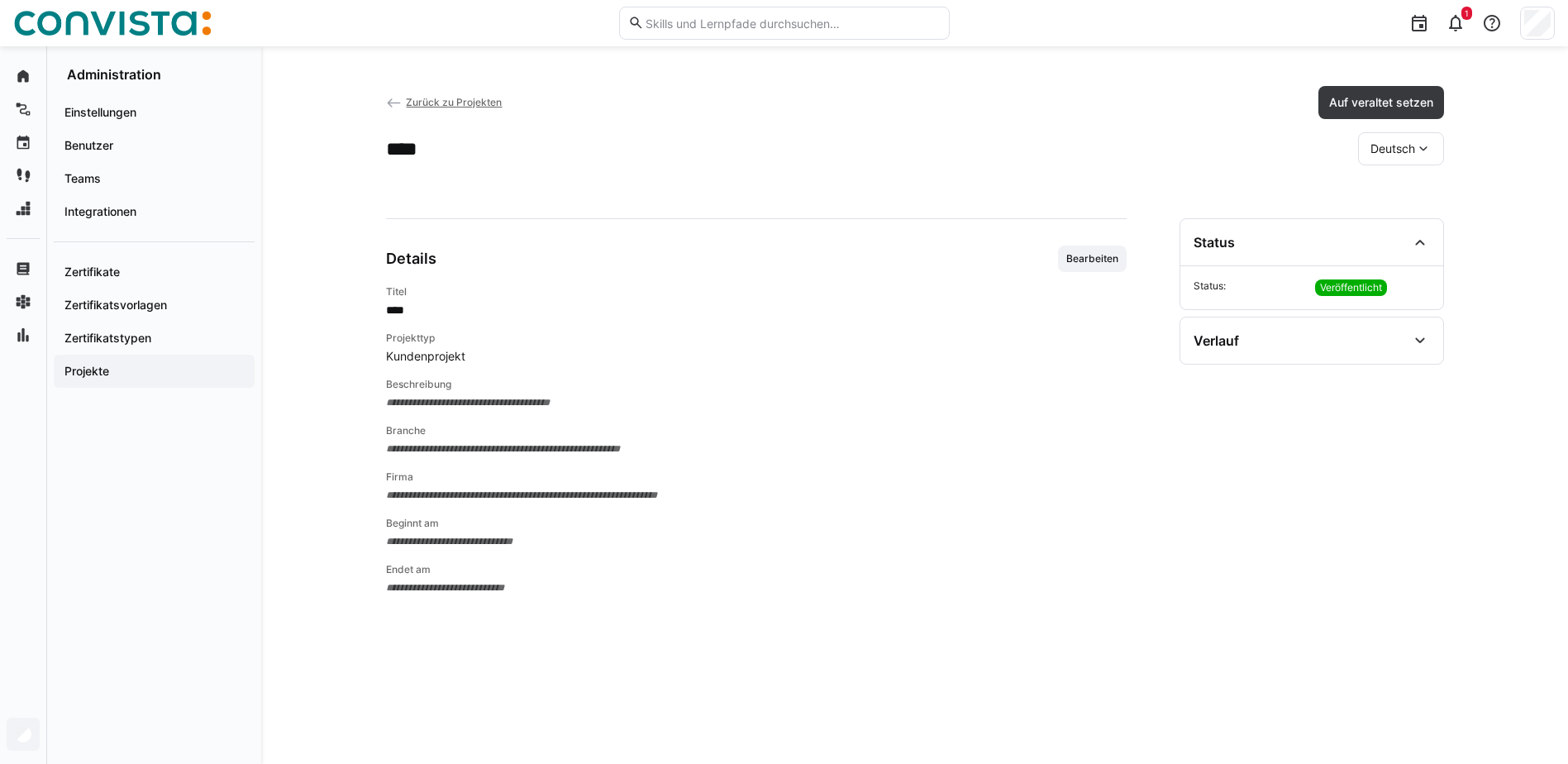
click at [411, 101] on span "Zurück zu Projekten" at bounding box center [453, 102] width 96 height 13
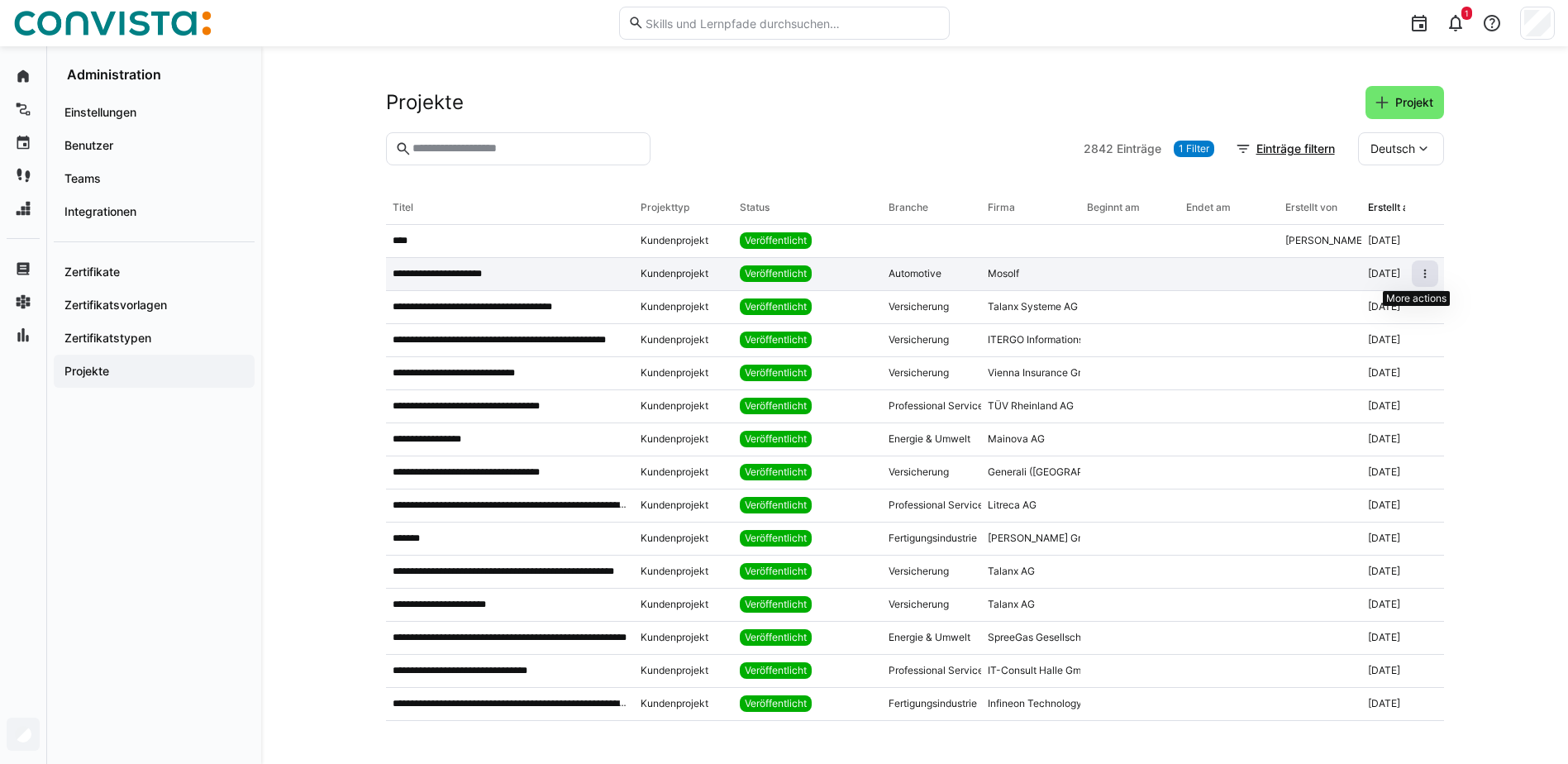
click at [1419, 274] on eds-icon at bounding box center [1426, 274] width 14 height 14
click at [1351, 351] on div "Löschen" at bounding box center [1368, 351] width 94 height 14
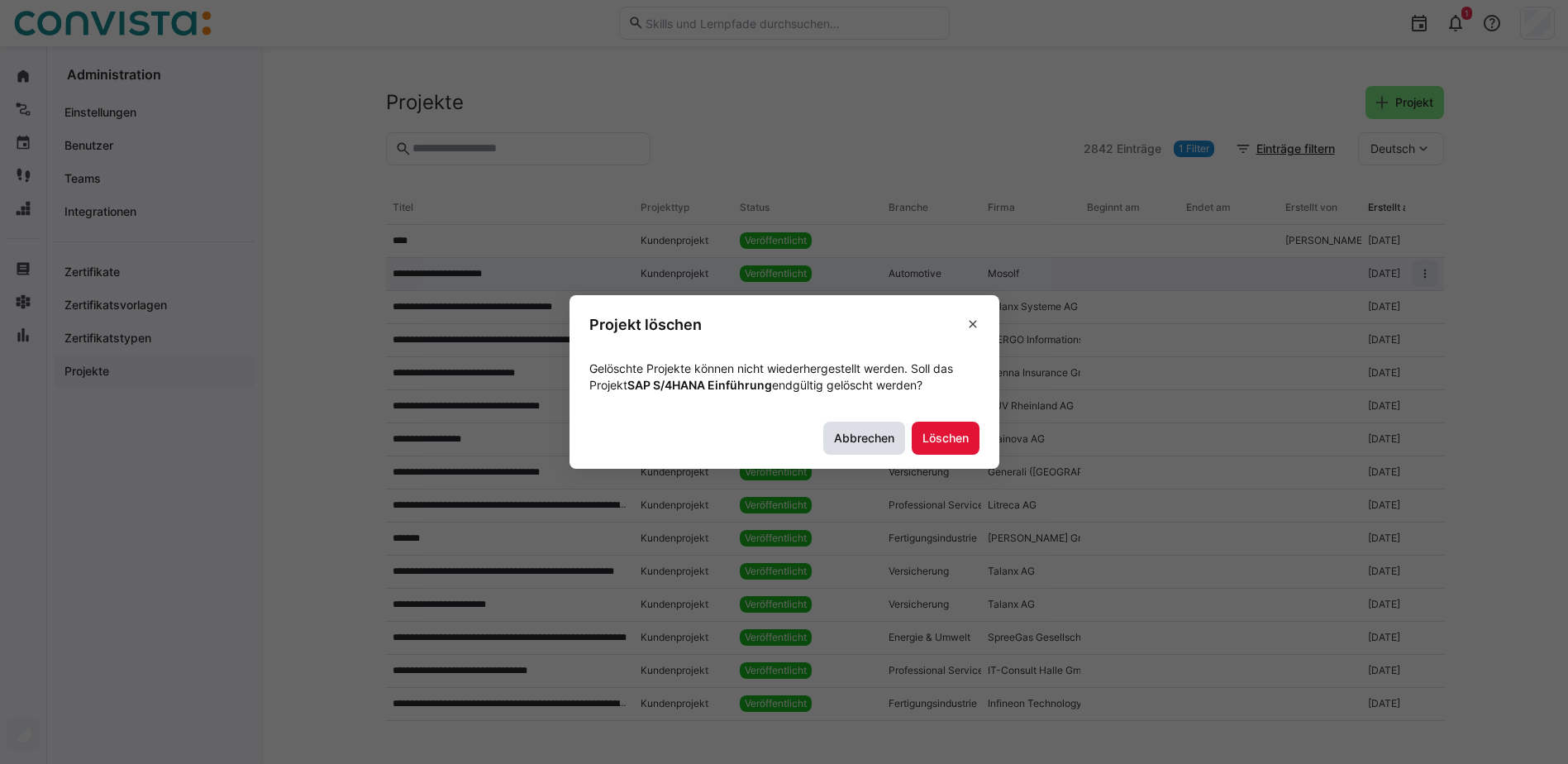
click at [891, 434] on span "Abbrechen" at bounding box center [864, 438] width 65 height 16
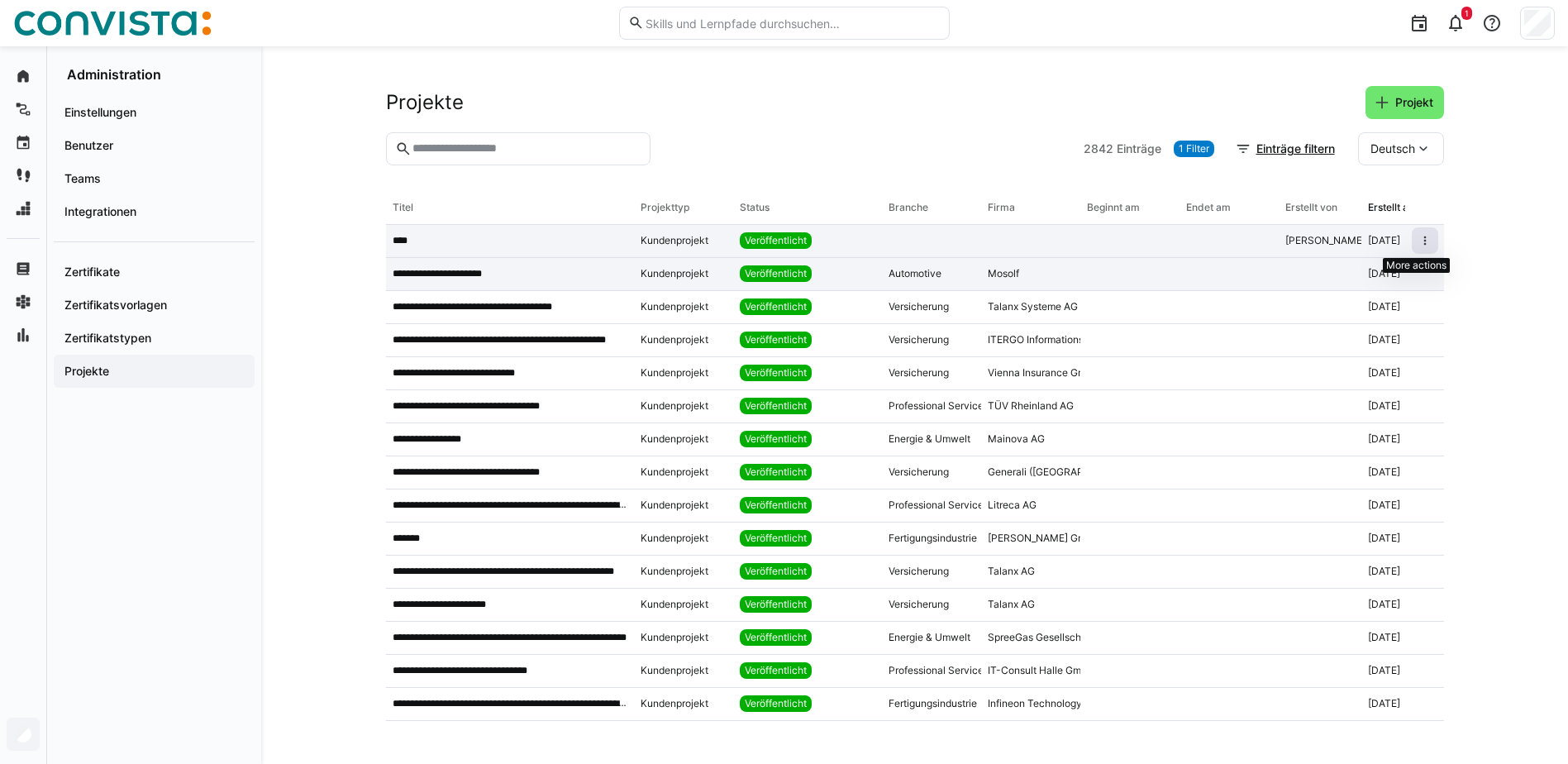
click at [1415, 231] on span at bounding box center [1425, 240] width 26 height 26
click at [1337, 321] on div "Löschen" at bounding box center [1368, 319] width 94 height 14
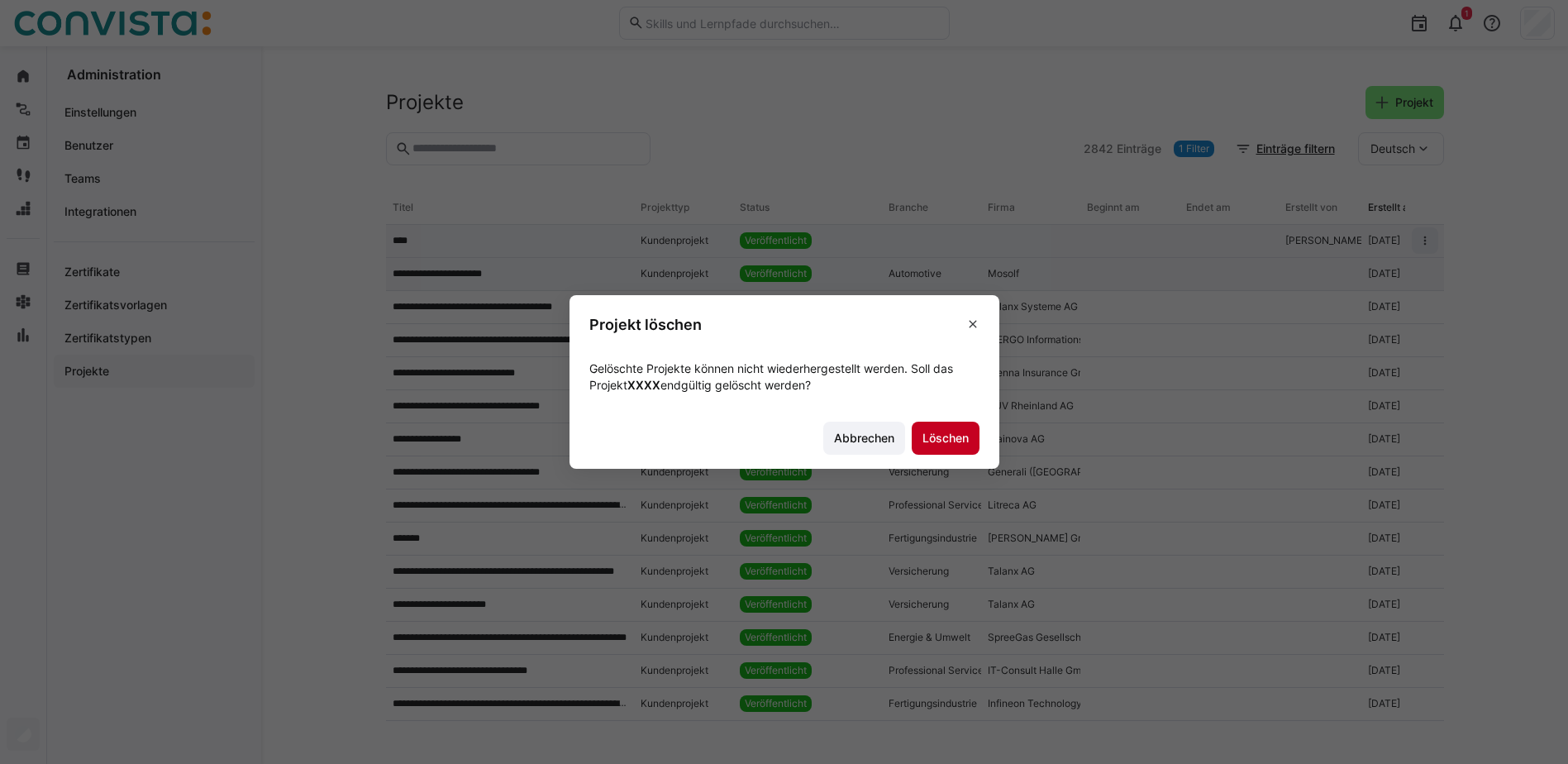
click at [960, 435] on span "Löschen" at bounding box center [945, 438] width 51 height 16
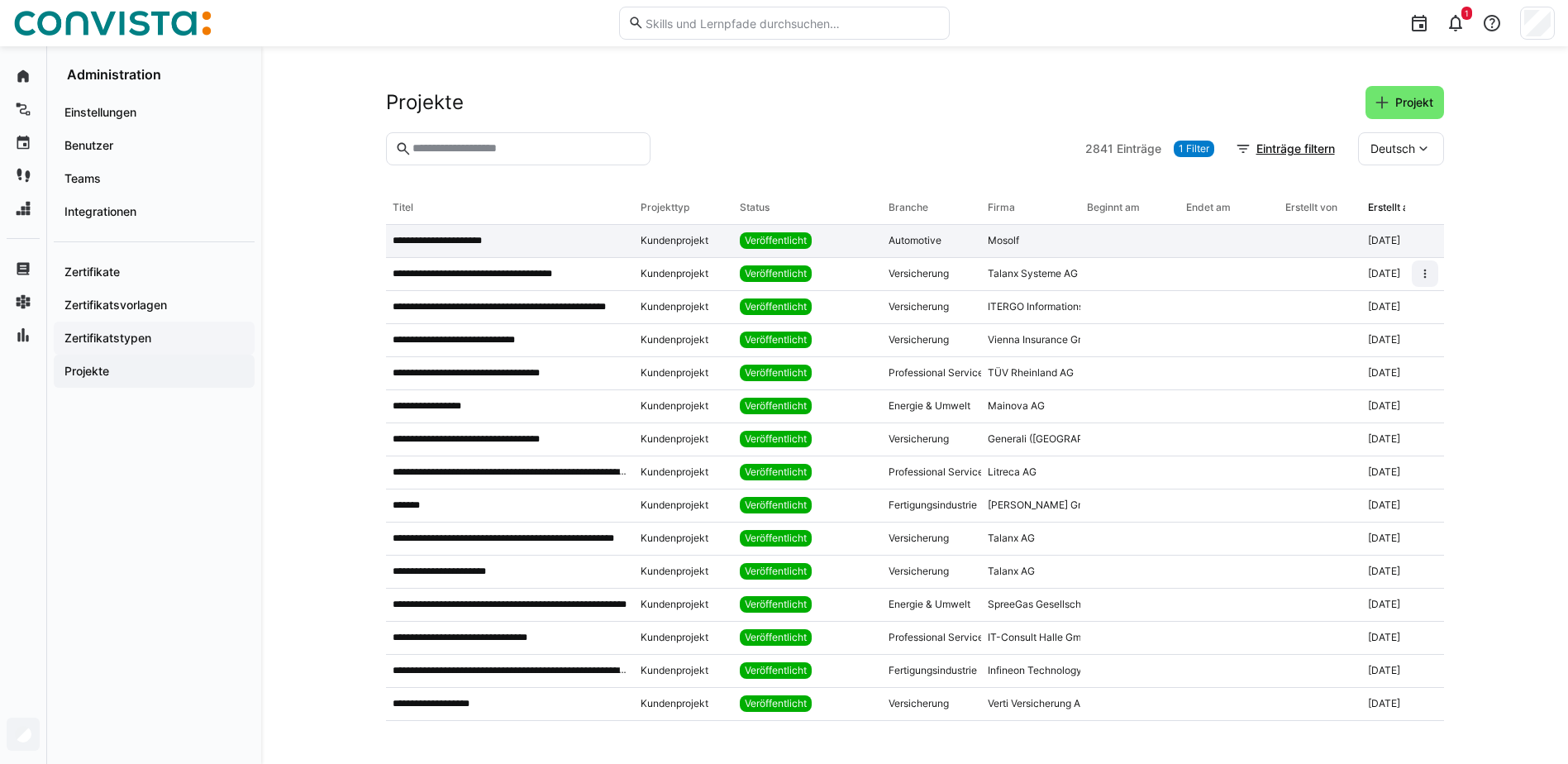
click at [0, 0] on app-navigation-label "Zertifikatstypen" at bounding box center [0, 0] width 0 height 0
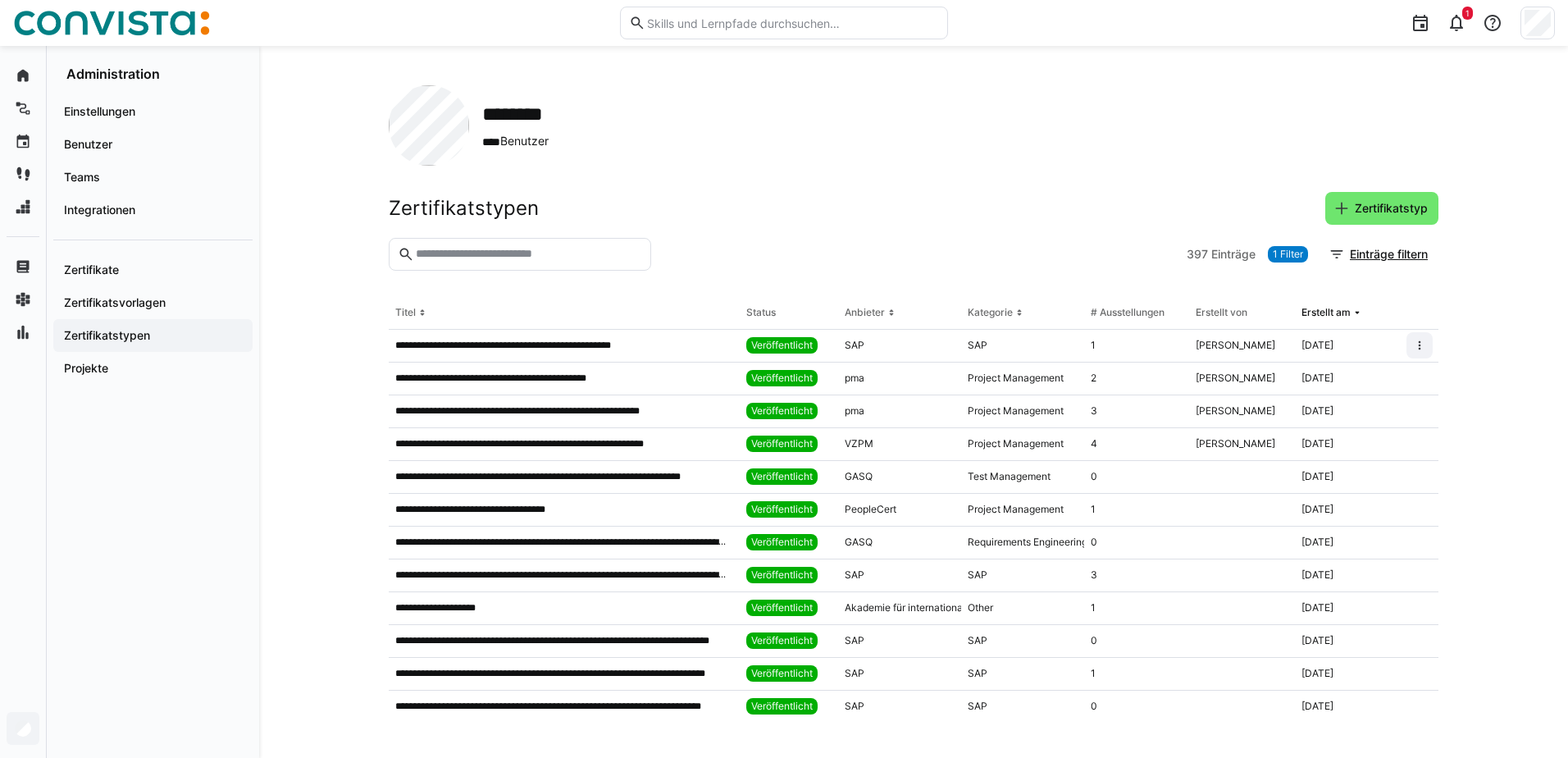
click at [502, 261] on eds-input at bounding box center [520, 255] width 262 height 33
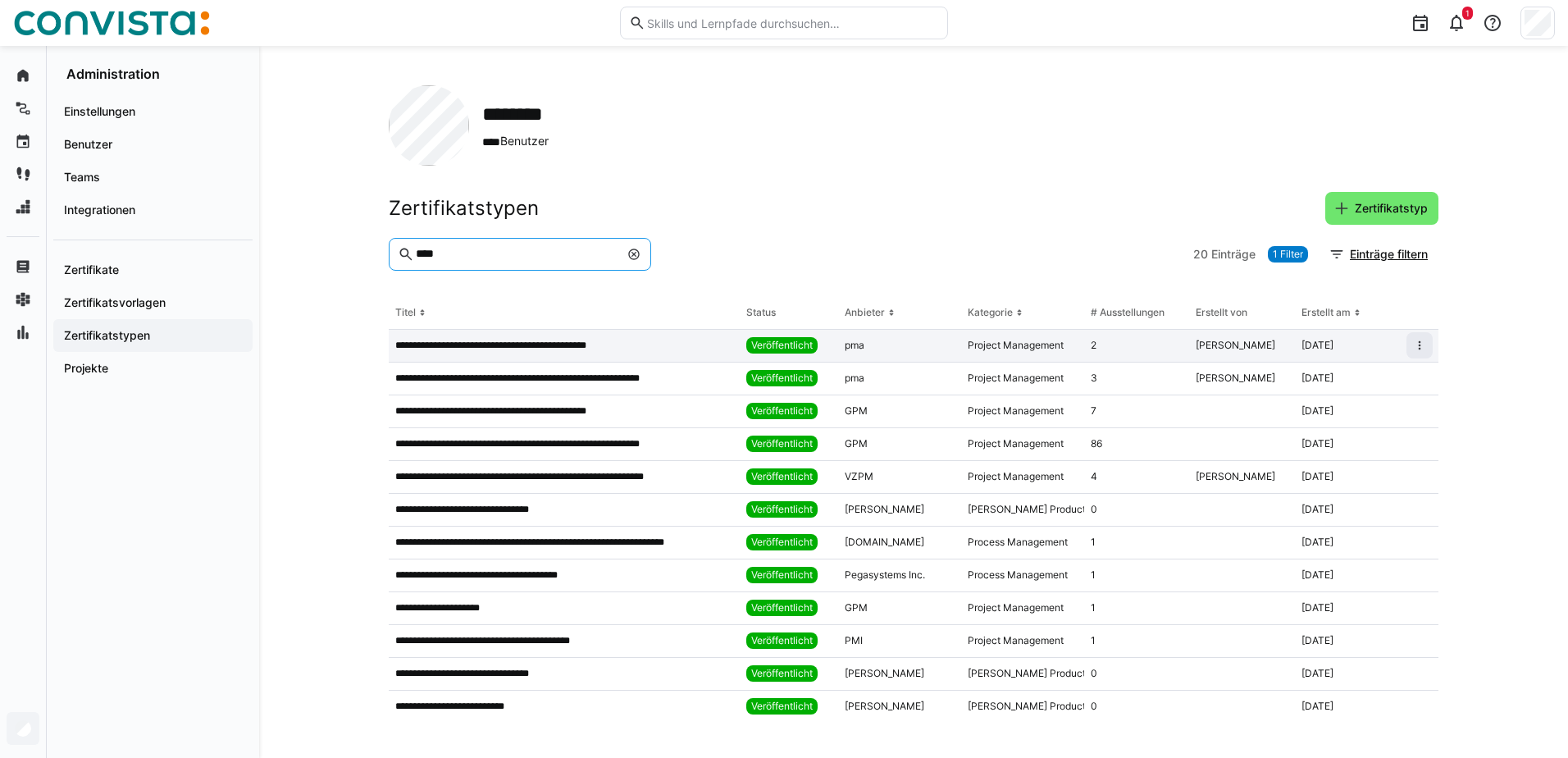
type input "****"
click at [509, 347] on p "**********" at bounding box center [509, 346] width 230 height 13
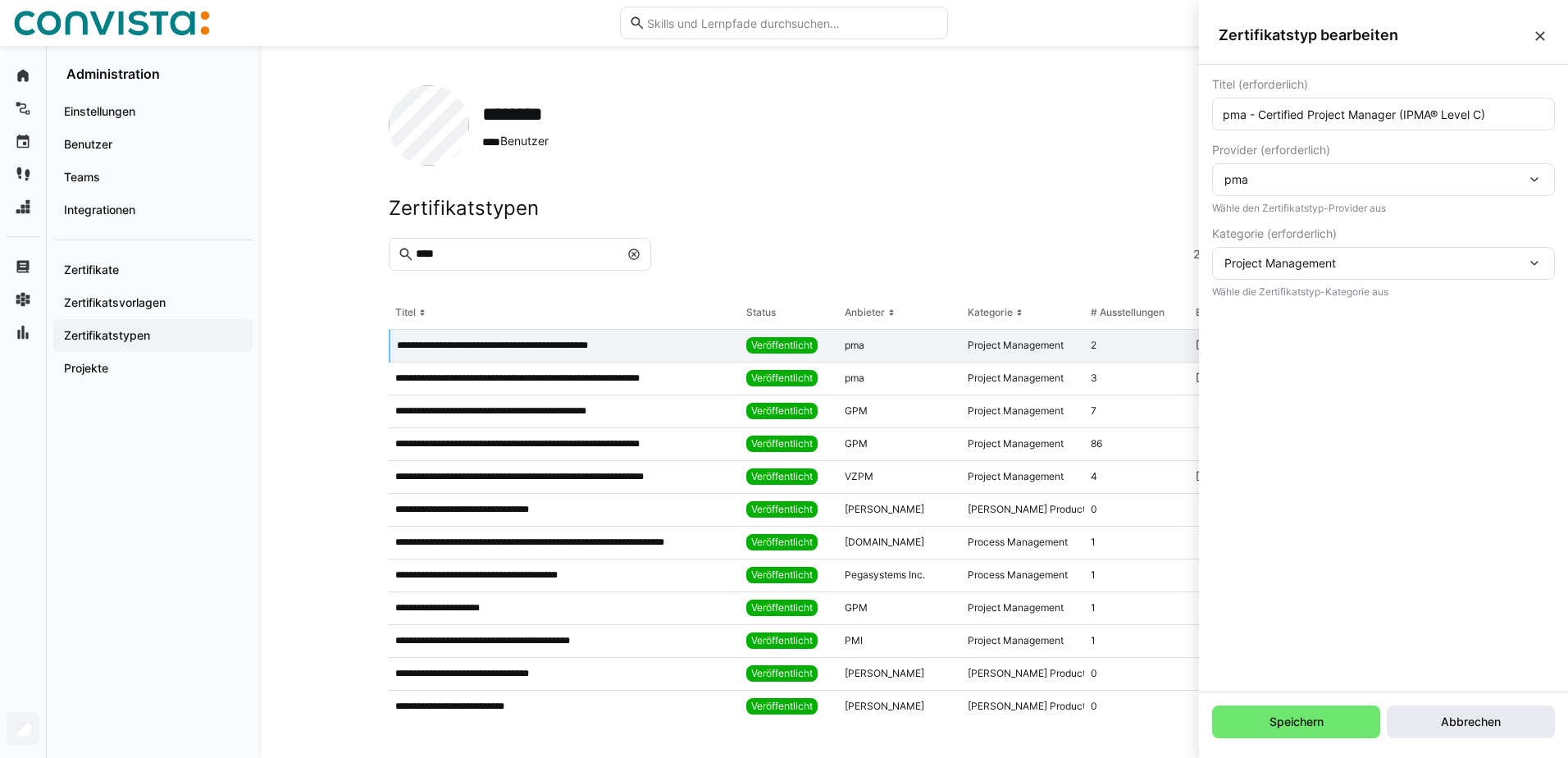
click at [1495, 710] on span "Abbrechen" at bounding box center [1471, 721] width 168 height 33
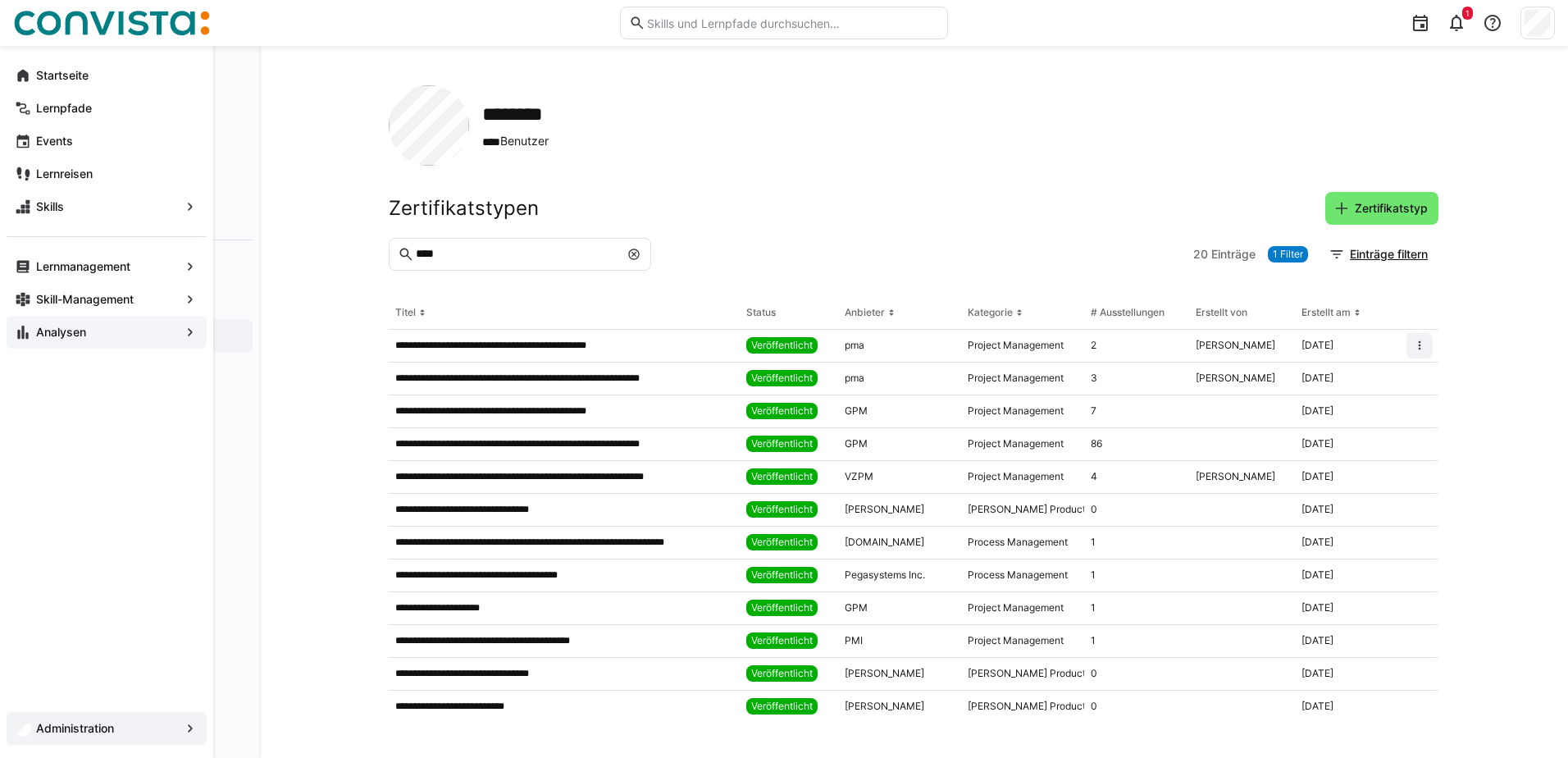
click at [110, 330] on span "Analysen" at bounding box center [107, 331] width 146 height 16
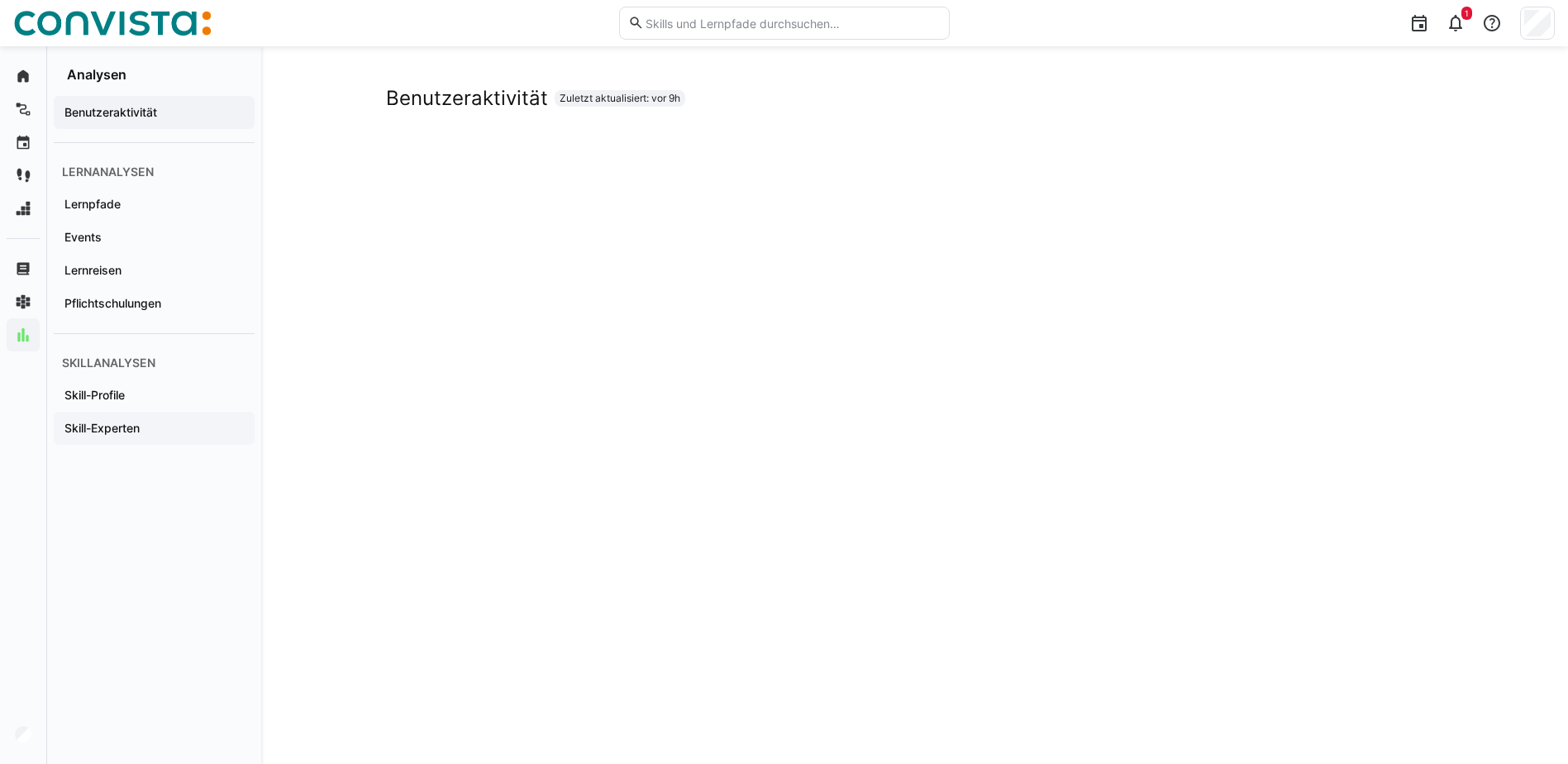
click at [0, 0] on app-navigation-label "Skill-Experten" at bounding box center [0, 0] width 0 height 0
click at [1060, 113] on app-embedded-dashboard "Skill-Experten Zuletzt aktualisiert: vor 9h" at bounding box center [915, 479] width 1059 height 786
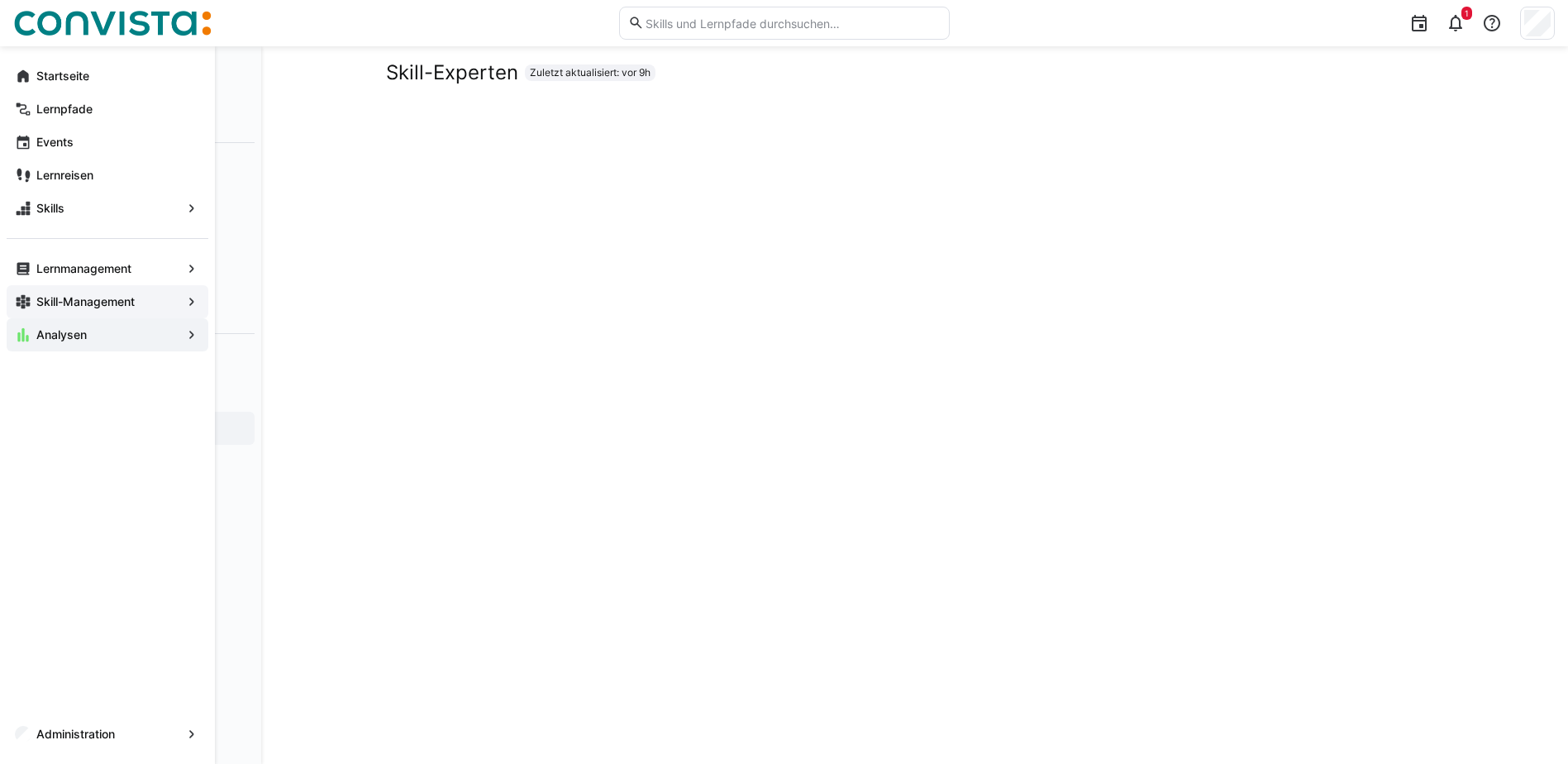
click at [152, 306] on span "Skill-Management" at bounding box center [108, 301] width 147 height 16
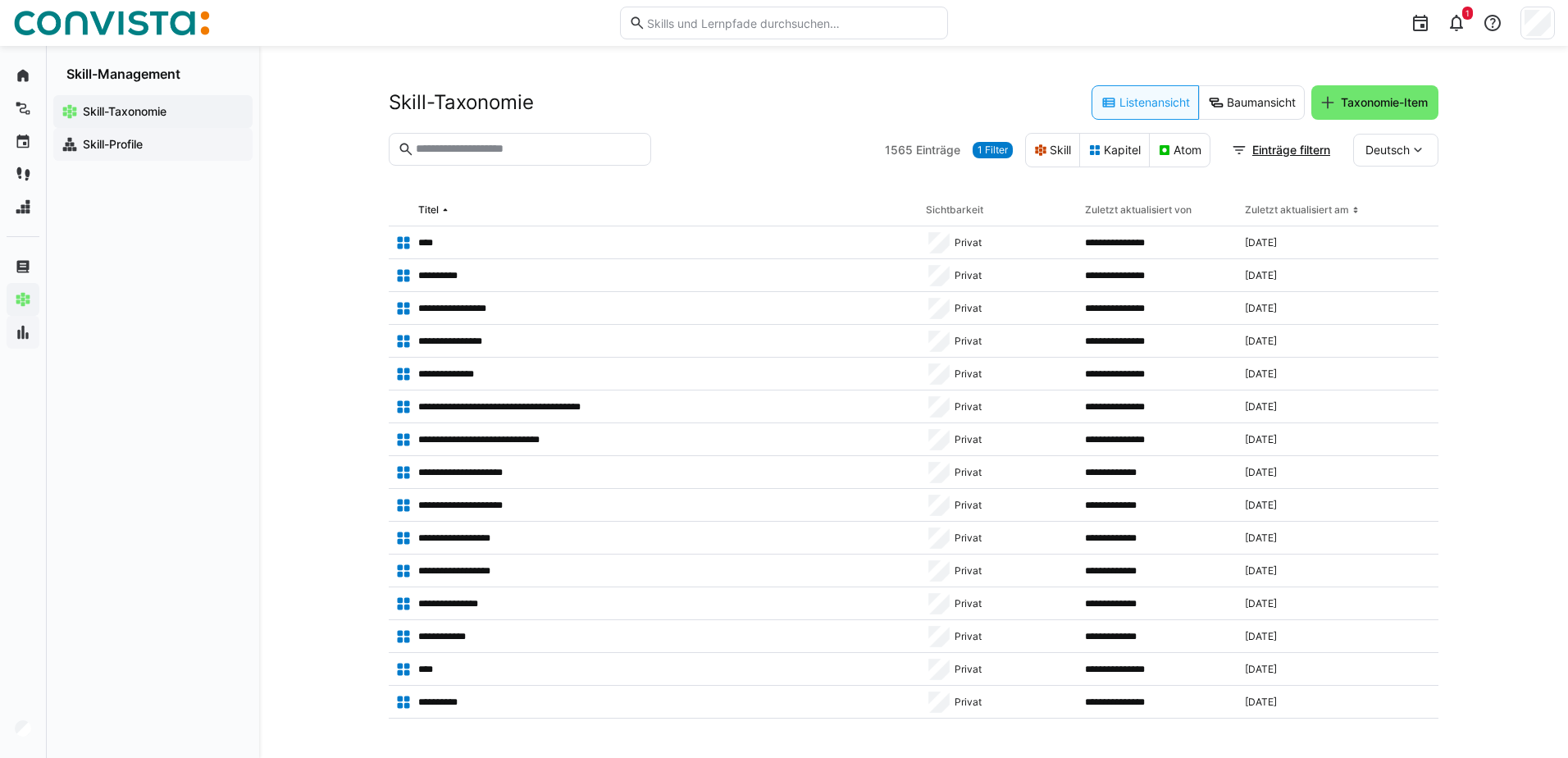
click at [0, 0] on app-navigation-label "Skill-Profile" at bounding box center [0, 0] width 0 height 0
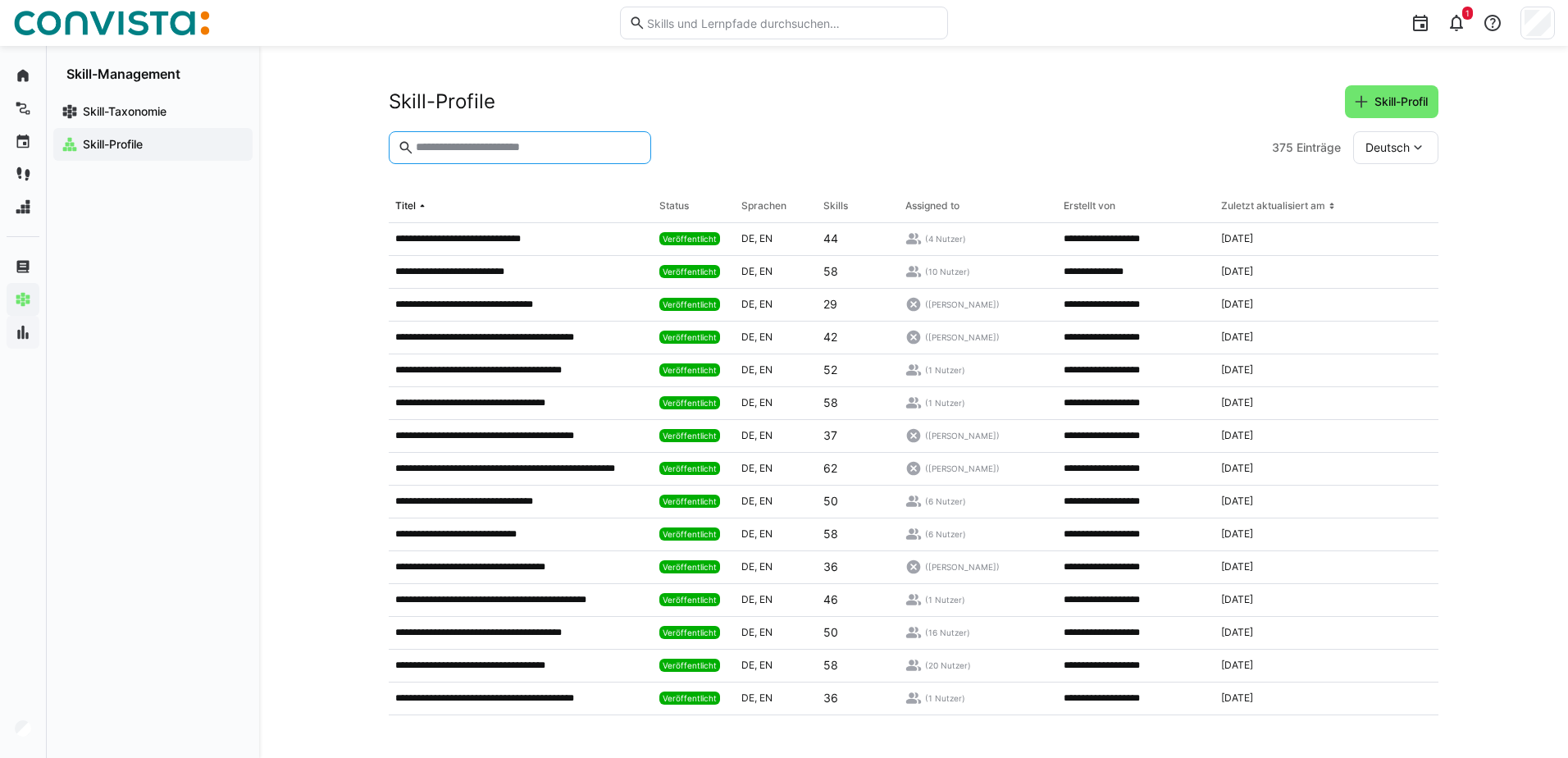
click at [502, 147] on input "text" at bounding box center [527, 147] width 228 height 14
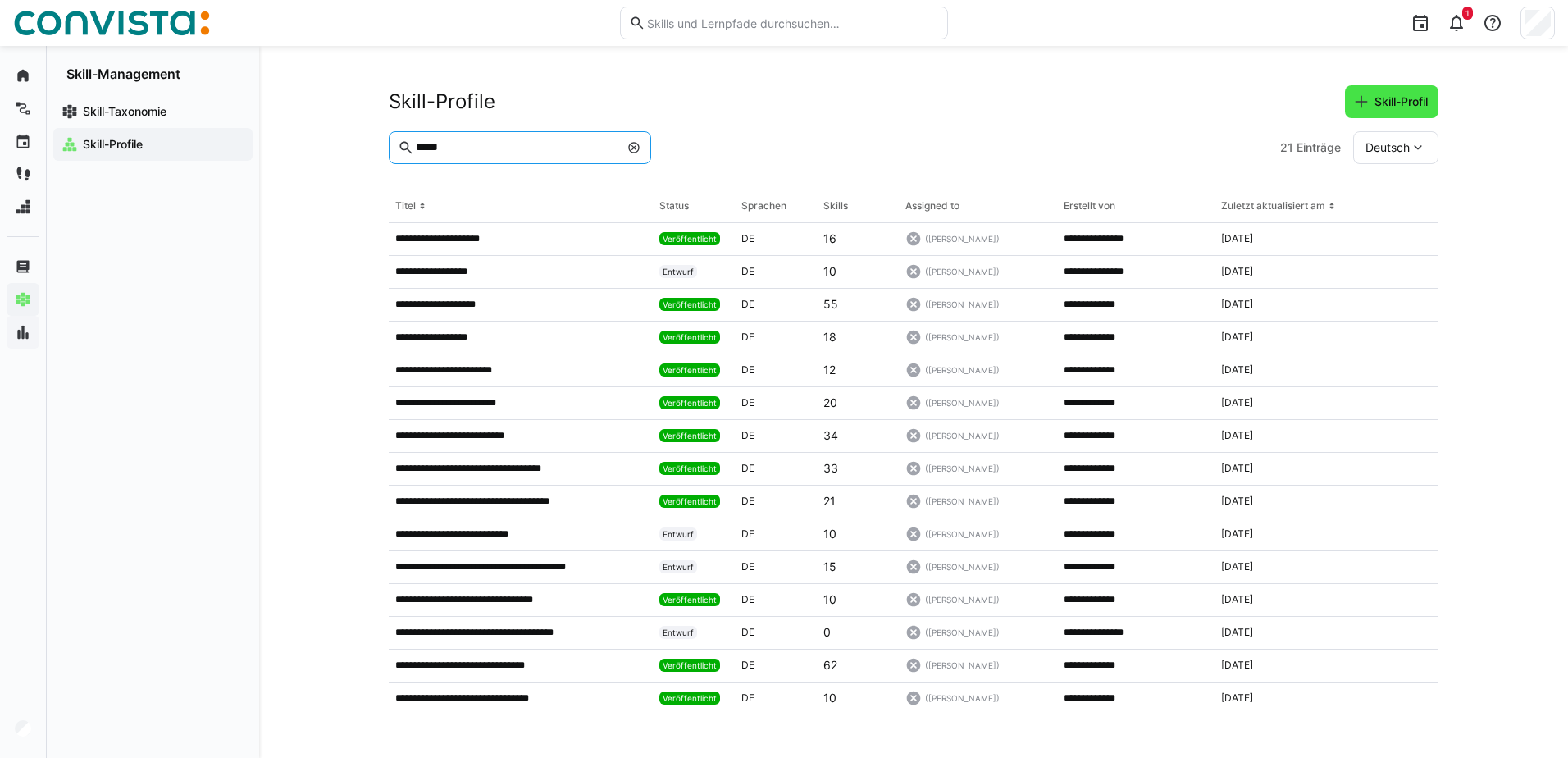
type input "*****"
click at [1358, 102] on eds-icon at bounding box center [1361, 101] width 16 height 16
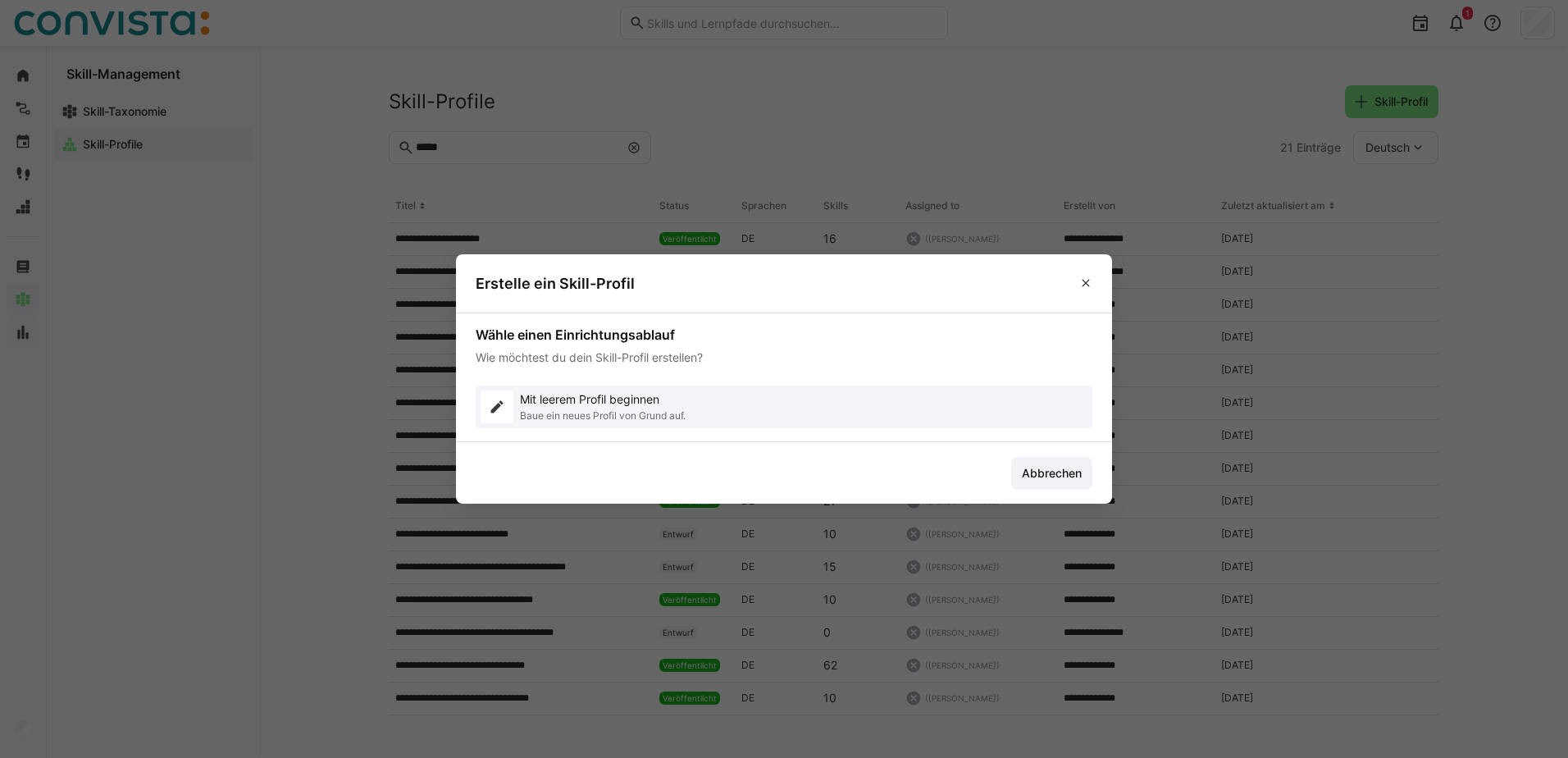
click at [597, 397] on p "Mit leerem Profil beginnen" at bounding box center [602, 399] width 165 height 16
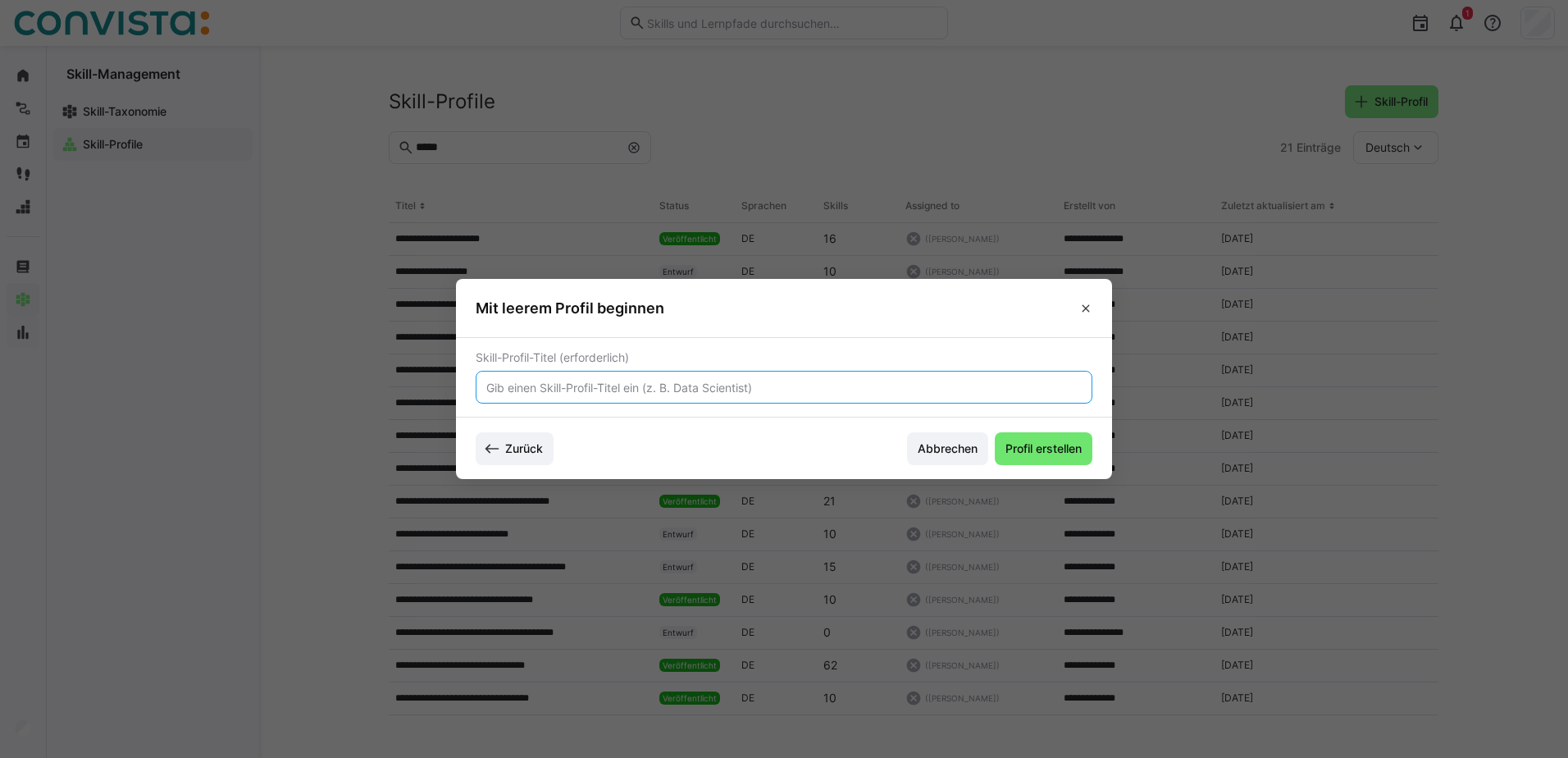
click at [590, 384] on input "text" at bounding box center [784, 386] width 599 height 14
type input "Suche: Insurance BA"
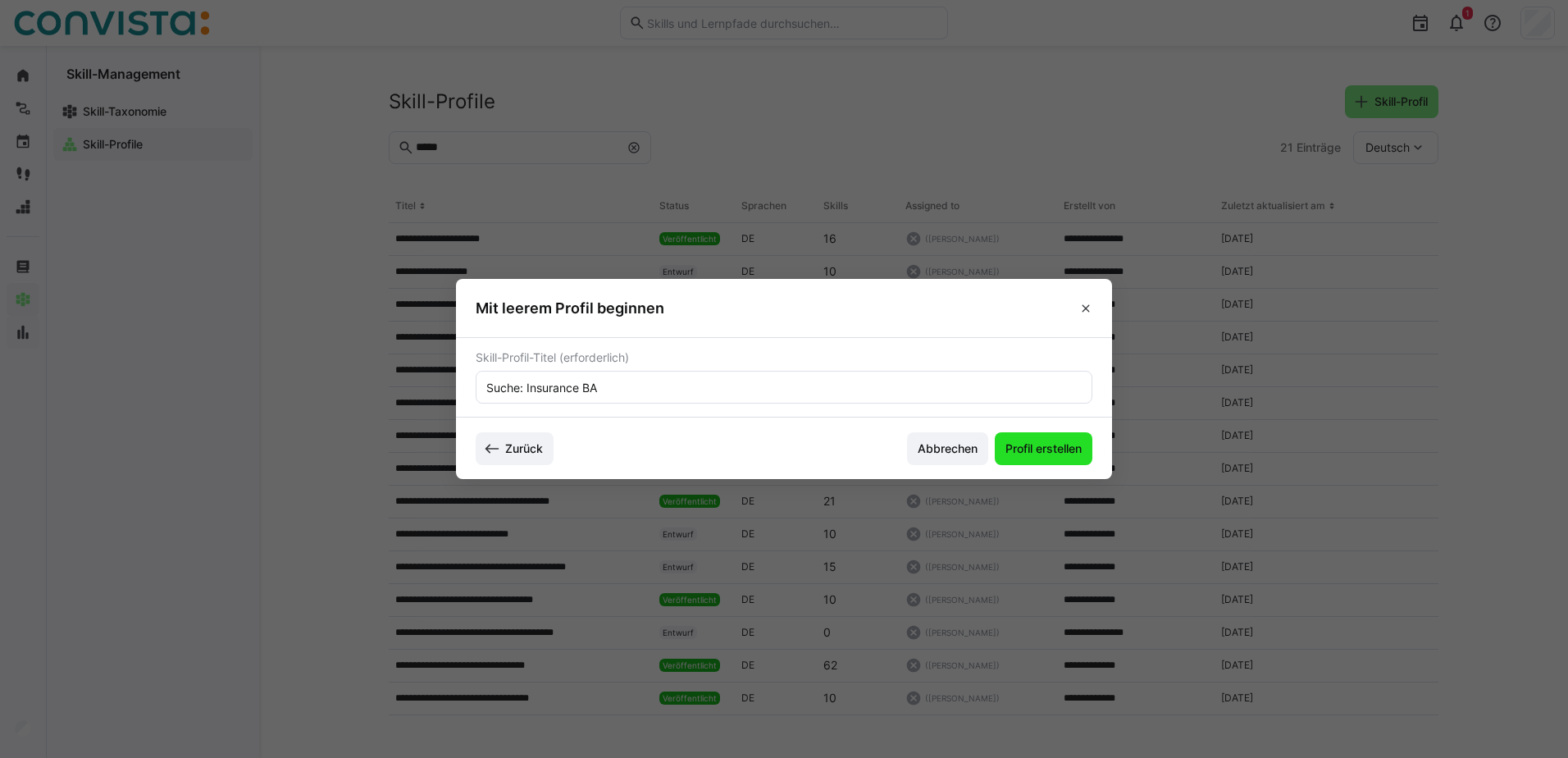
click at [1044, 444] on span "Profil erstellen" at bounding box center [1043, 448] width 82 height 16
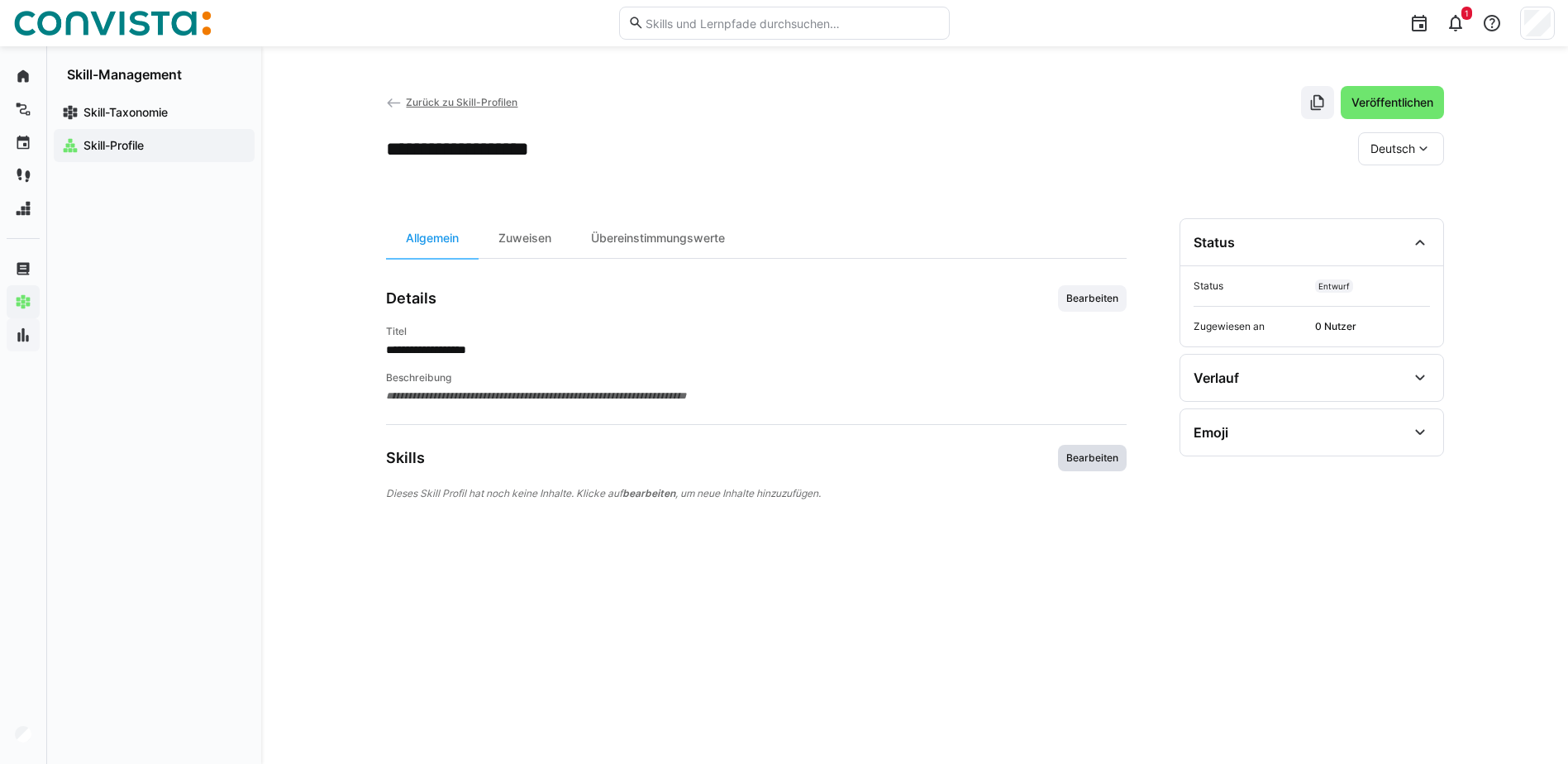
click at [1108, 453] on span "Bearbeiten" at bounding box center [1092, 458] width 55 height 14
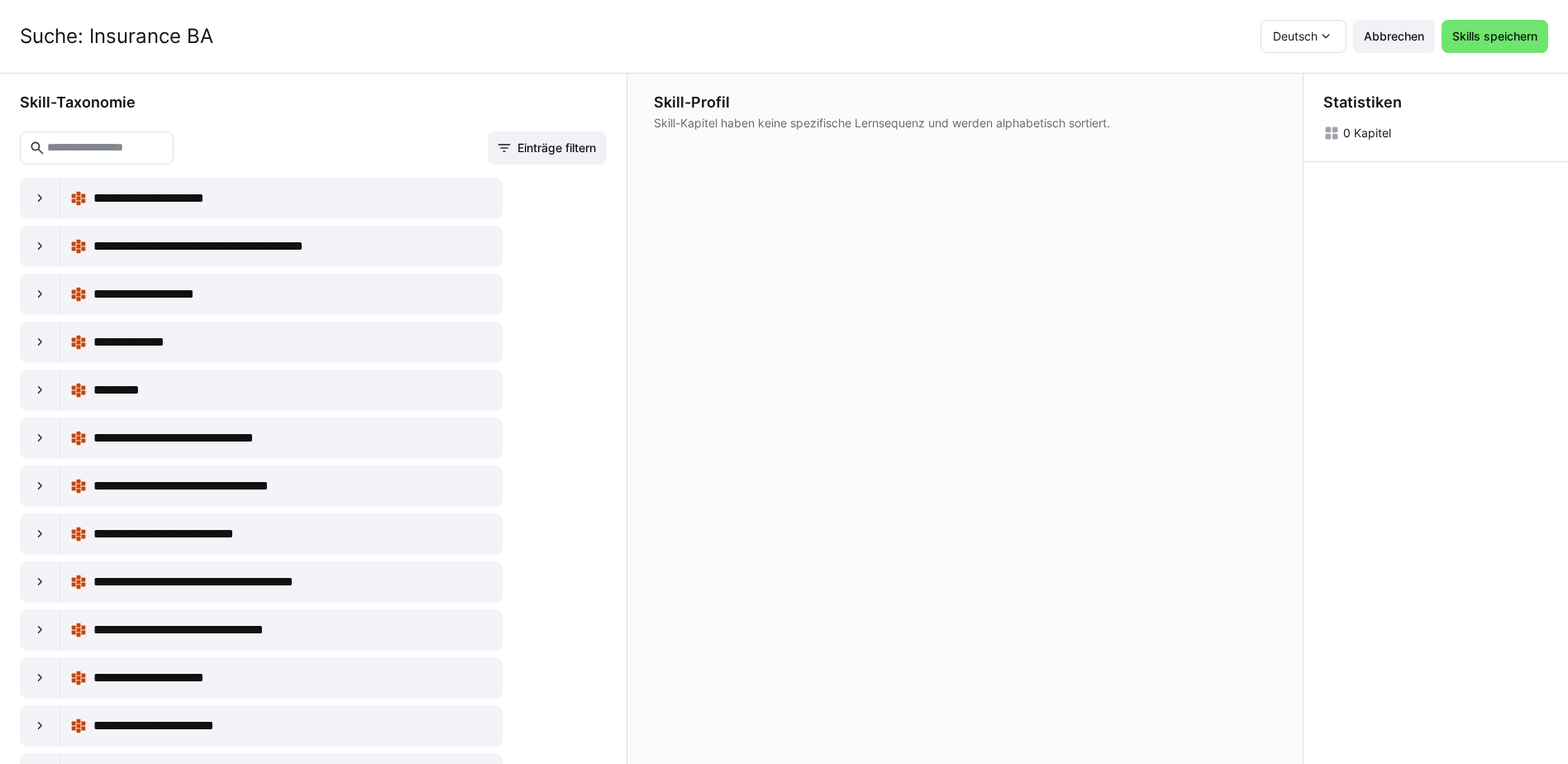
click at [161, 142] on input "text" at bounding box center [105, 147] width 119 height 15
type input "*"
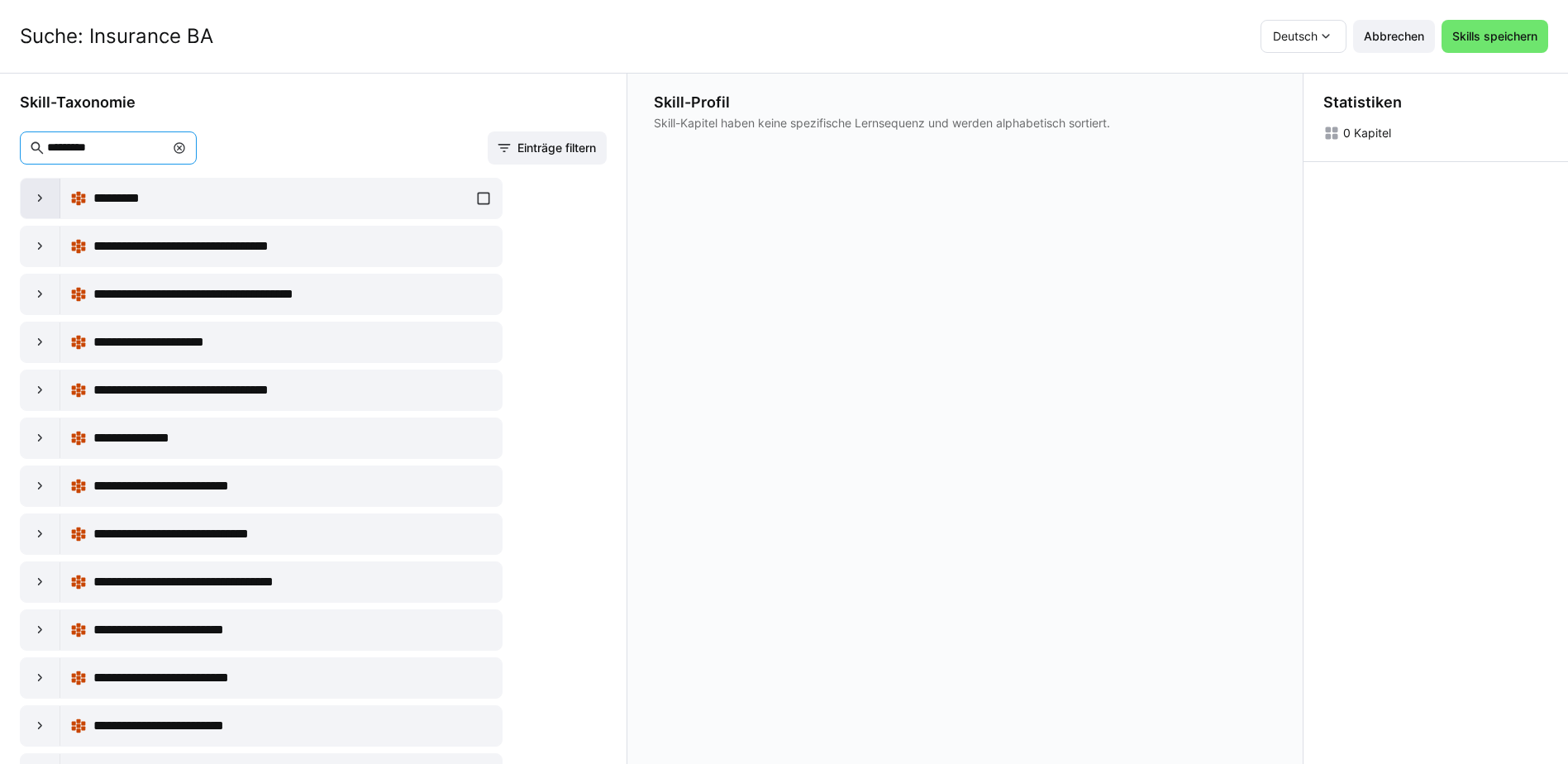
type input "*********"
click at [40, 200] on eds-icon at bounding box center [40, 198] width 16 height 16
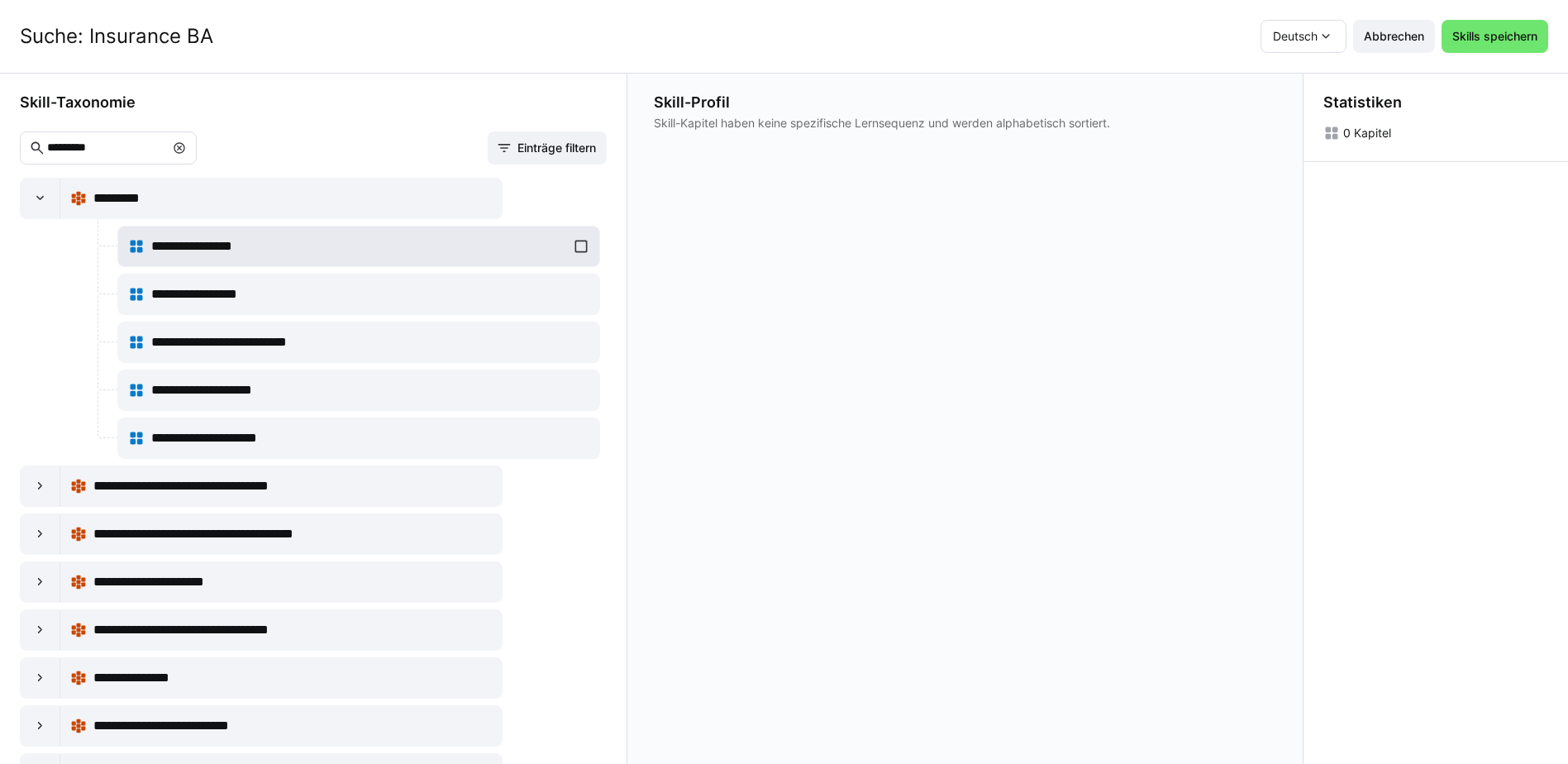
click at [573, 243] on div "**********" at bounding box center [358, 246] width 461 height 33
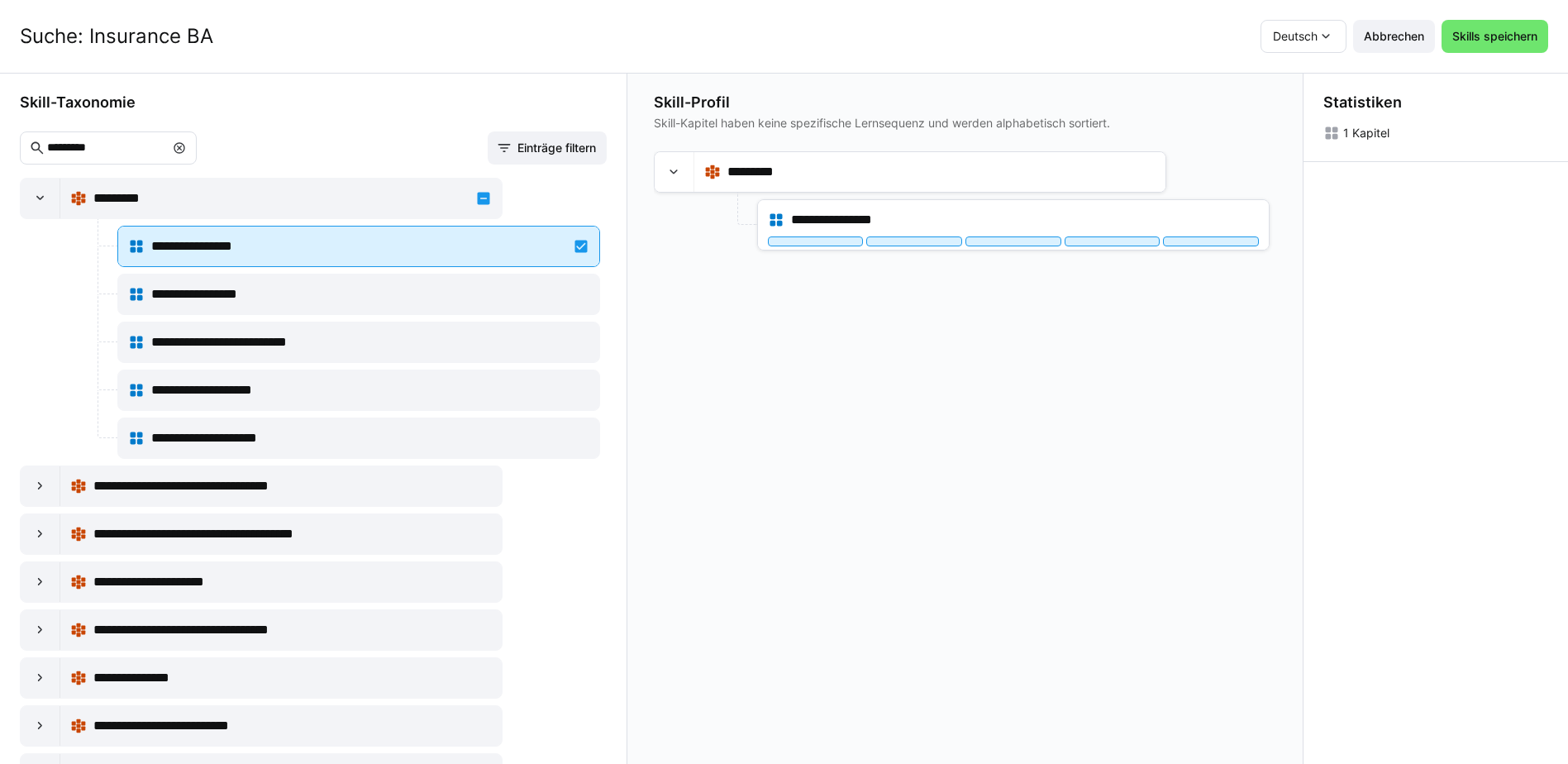
click at [573, 242] on div "**********" at bounding box center [358, 246] width 461 height 33
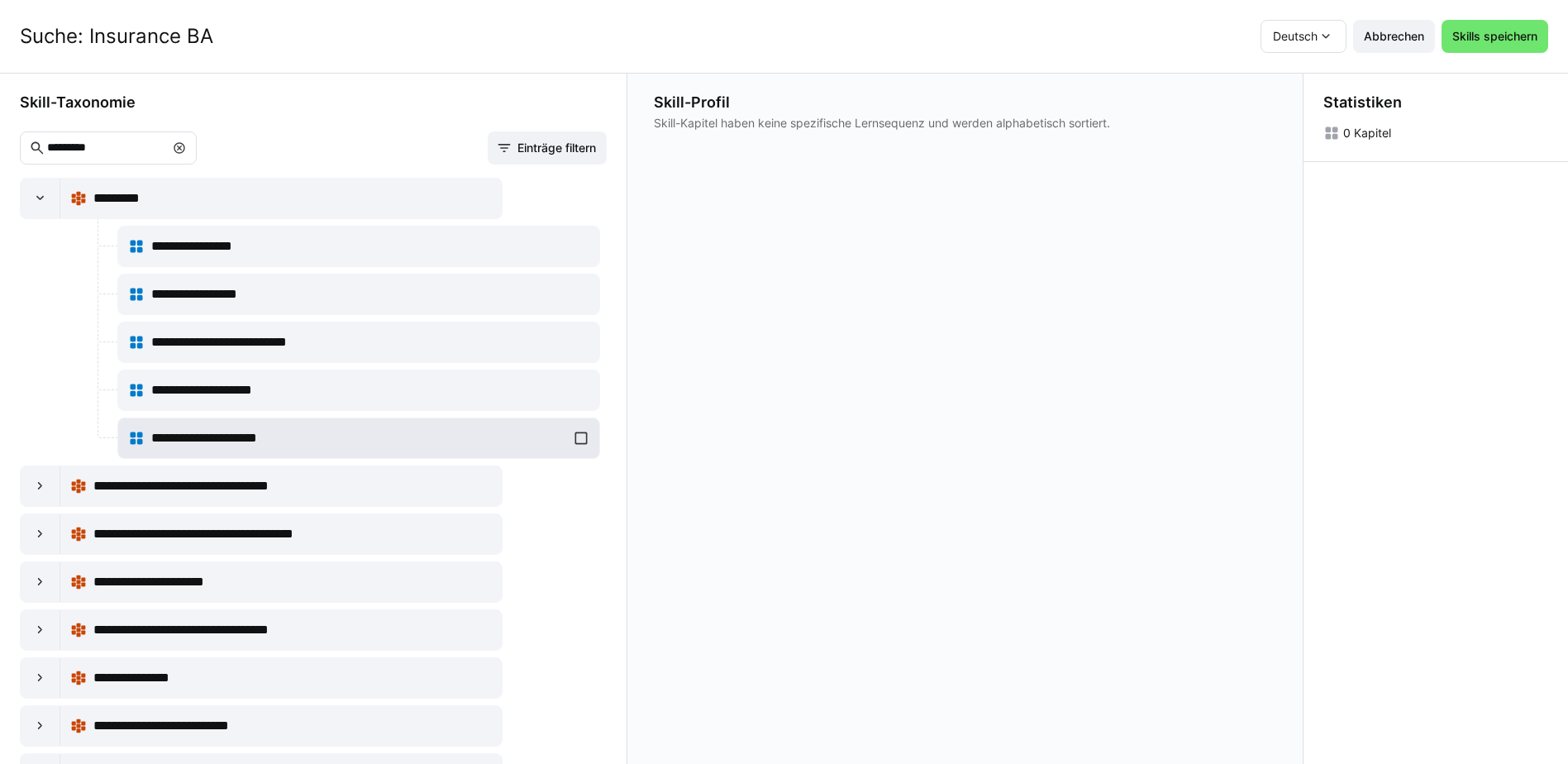
click at [573, 431] on div "**********" at bounding box center [358, 438] width 461 height 33
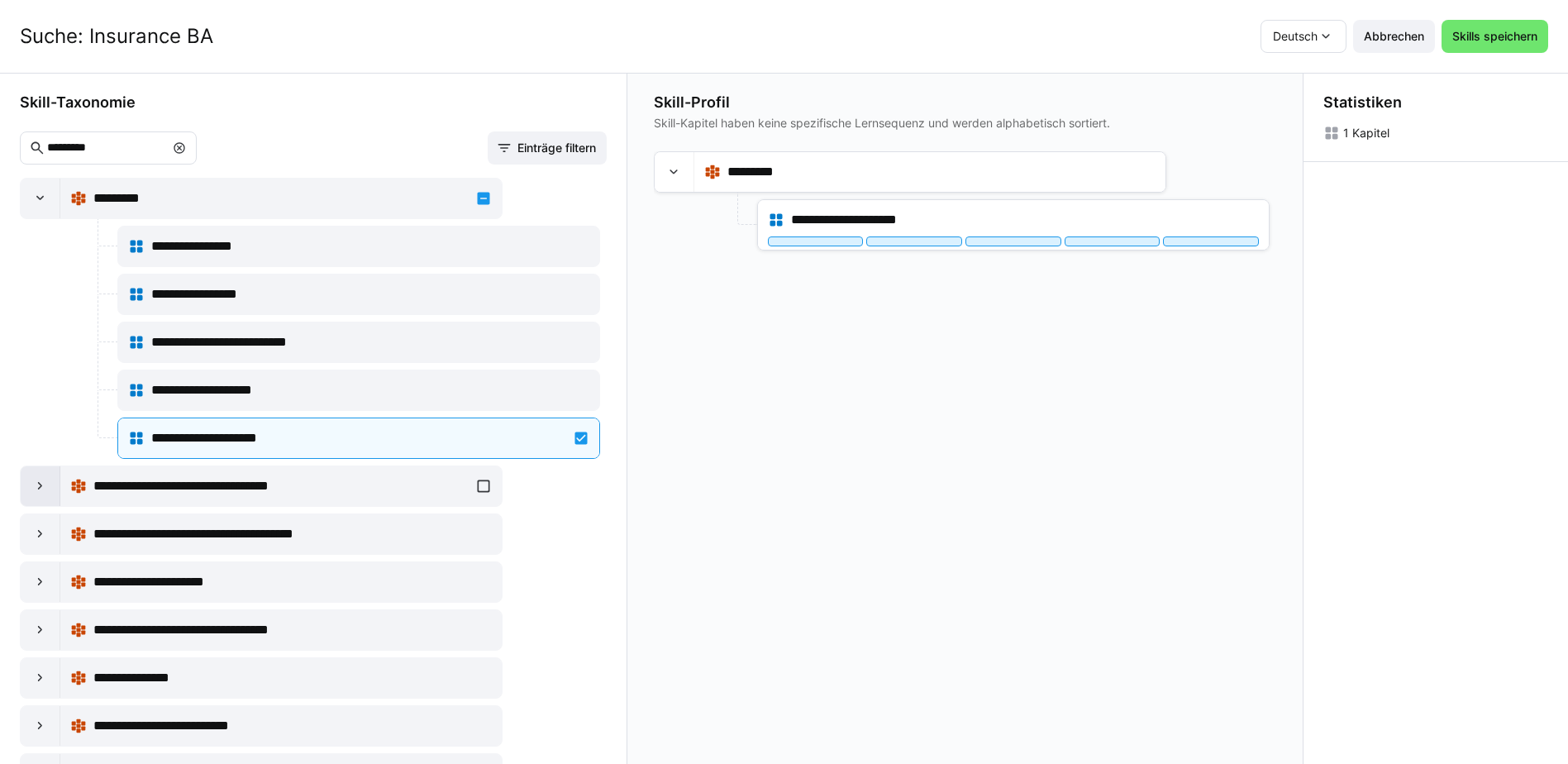
click at [35, 487] on eds-icon at bounding box center [40, 485] width 16 height 16
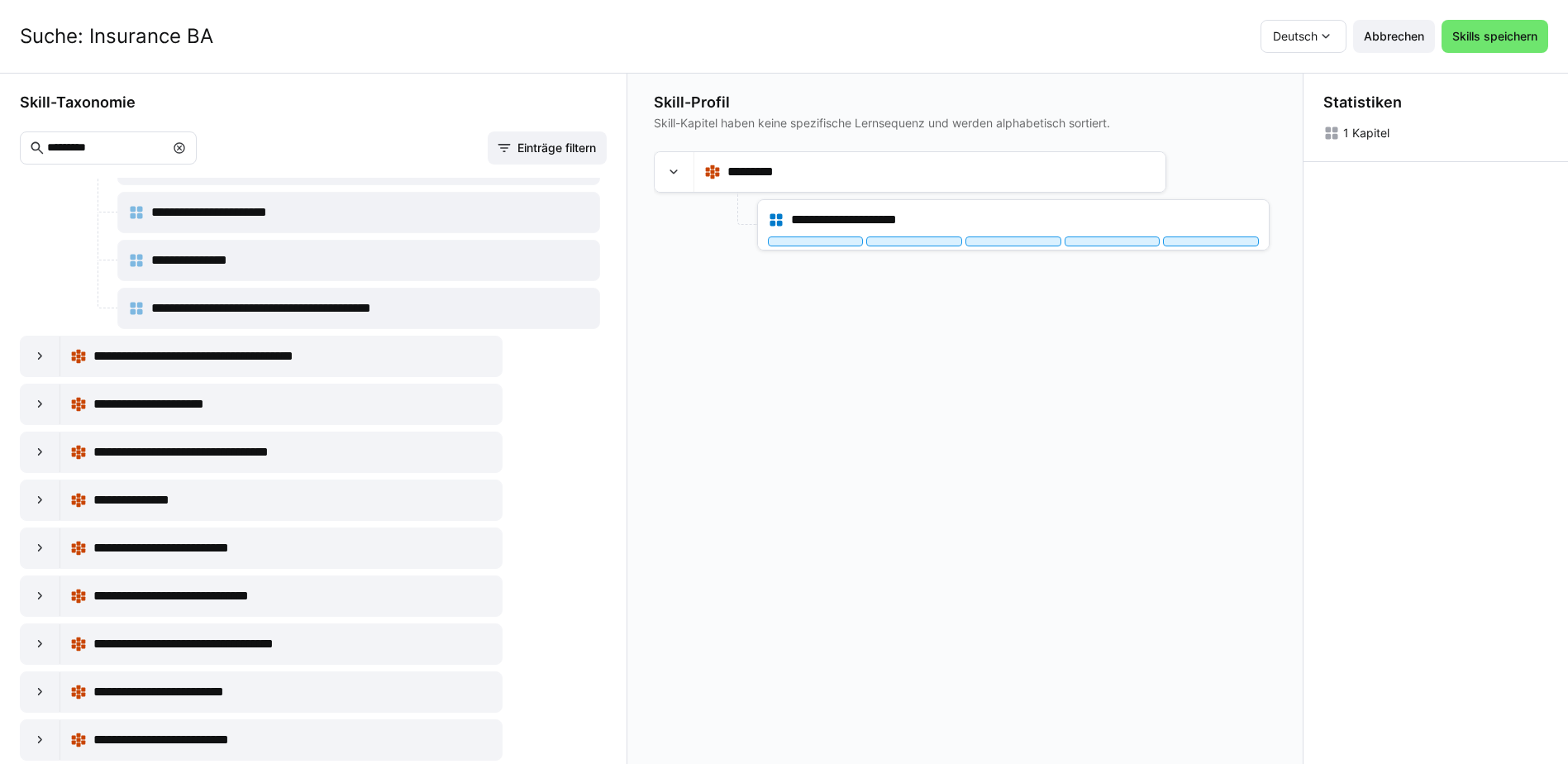
scroll to position [827, 0]
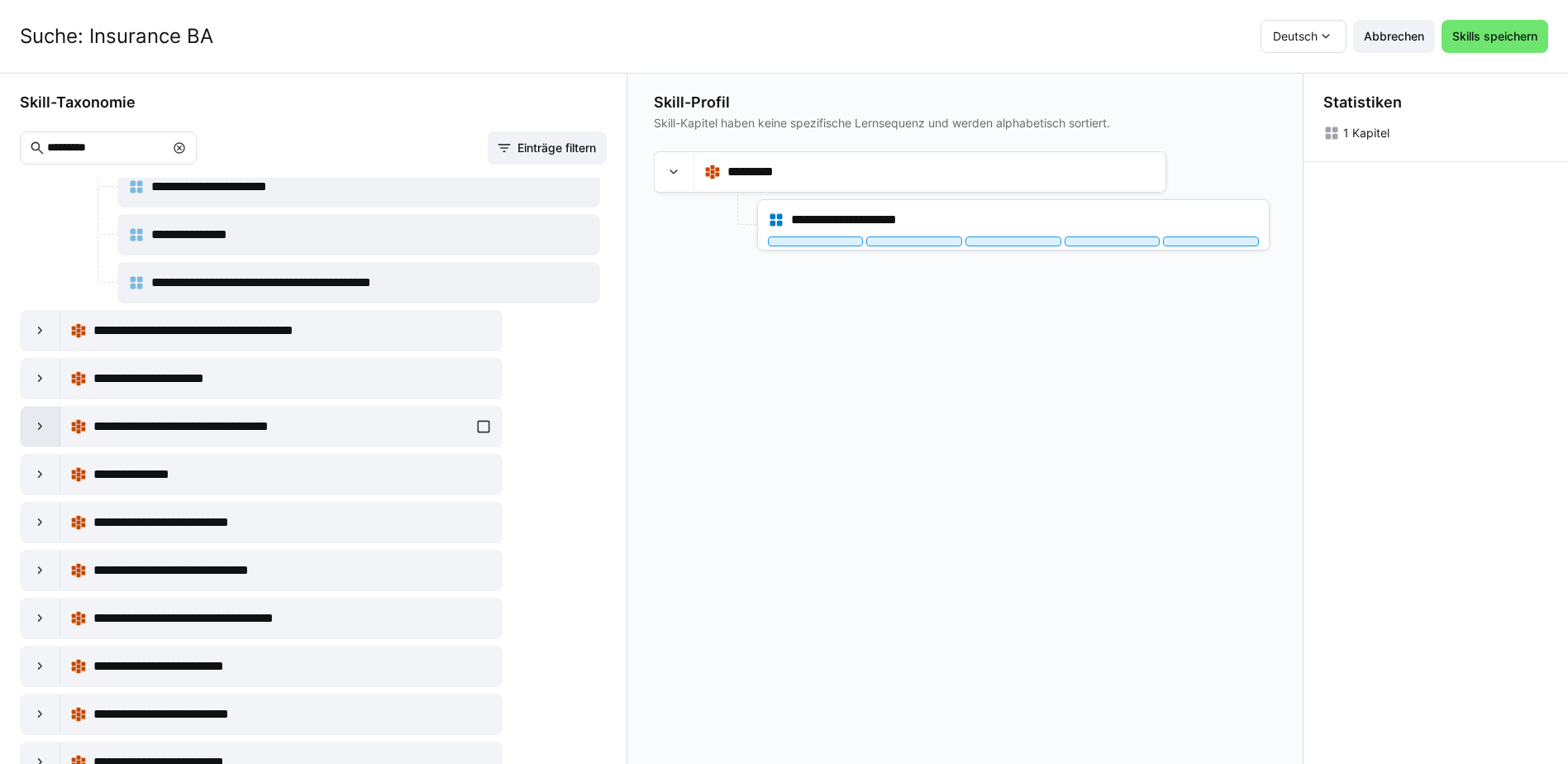
click at [43, 424] on eds-icon at bounding box center [40, 426] width 16 height 16
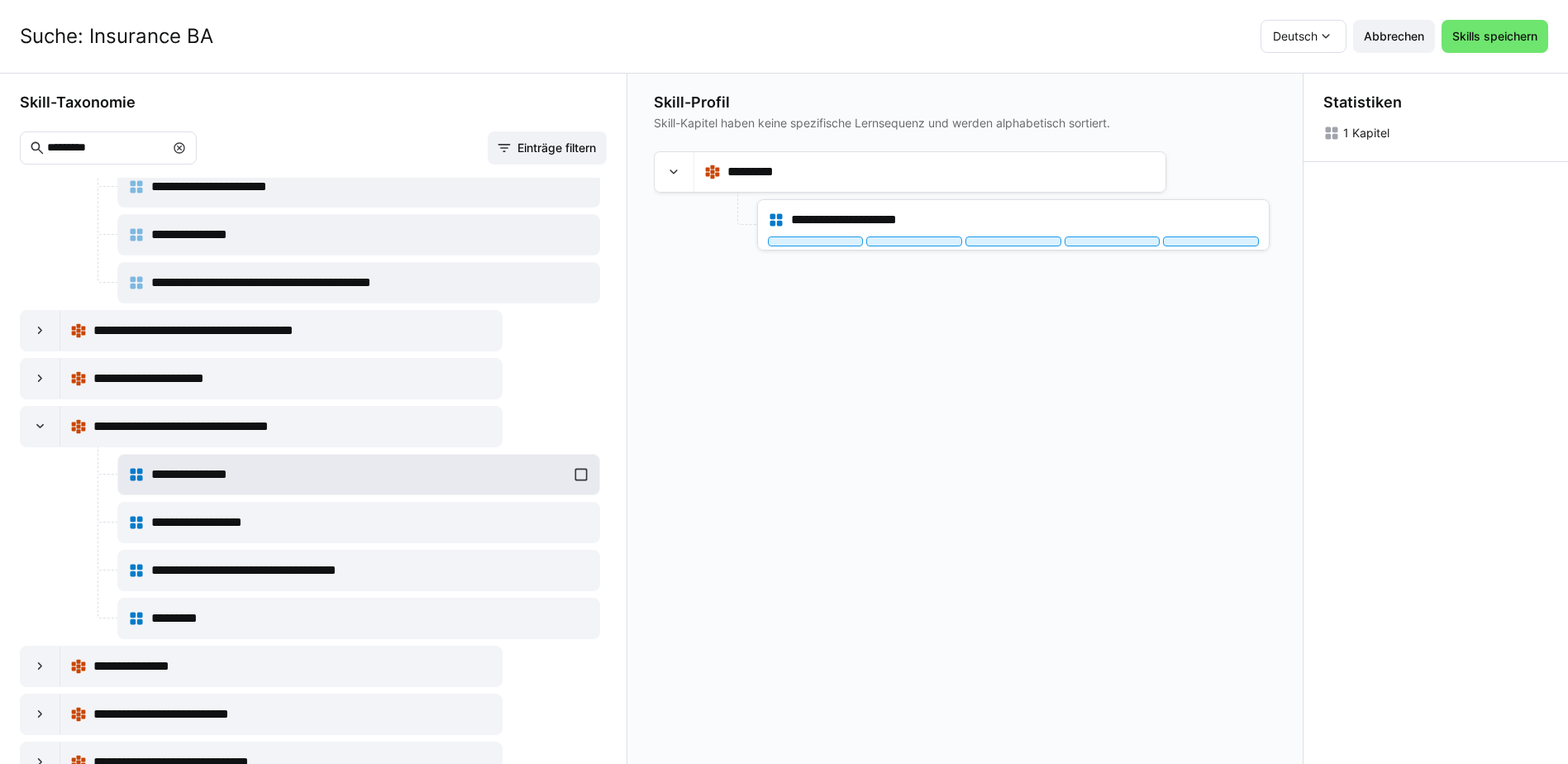
click at [576, 473] on div "**********" at bounding box center [358, 474] width 461 height 33
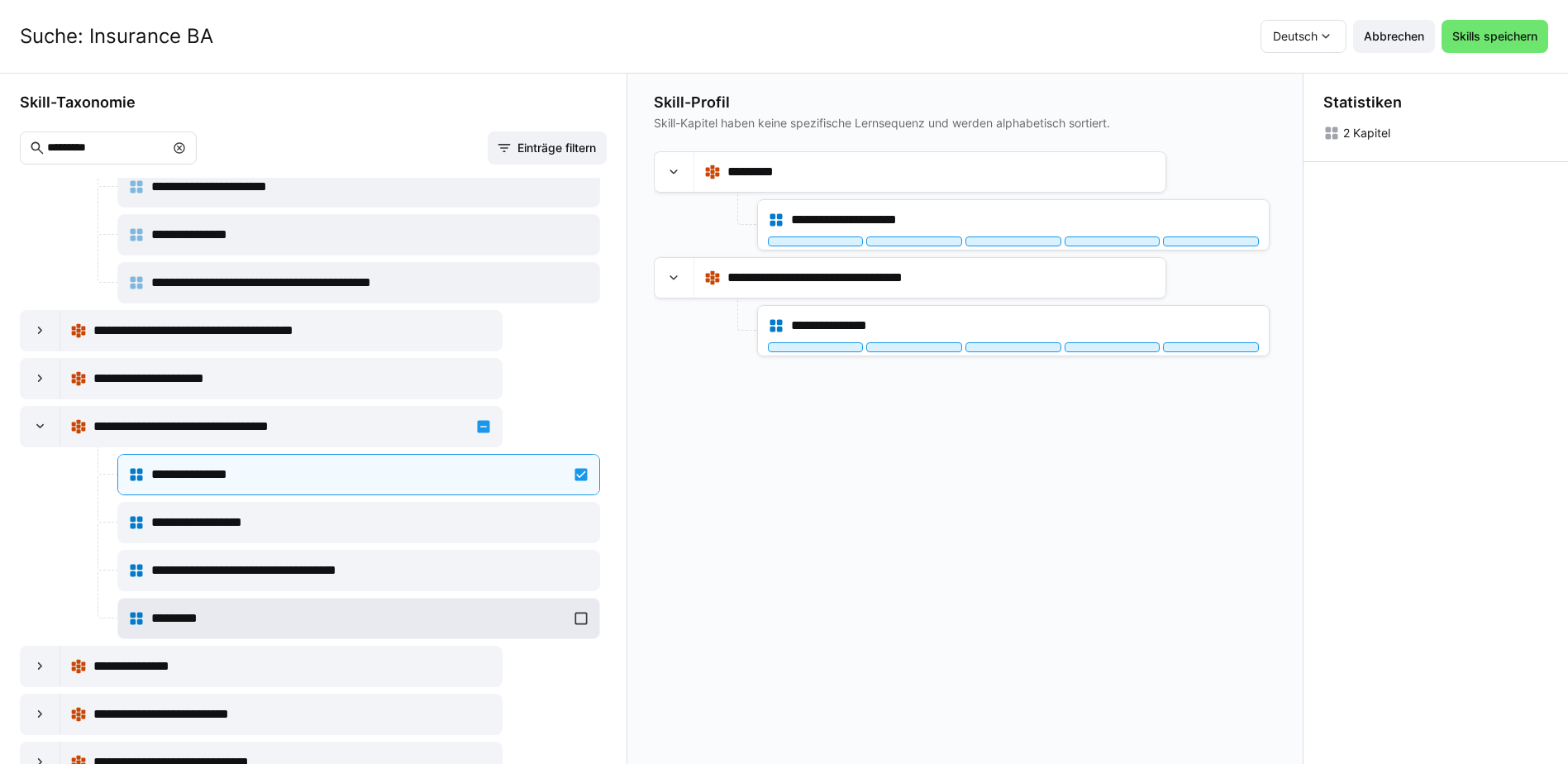
click at [568, 614] on div "*********" at bounding box center [358, 618] width 461 height 33
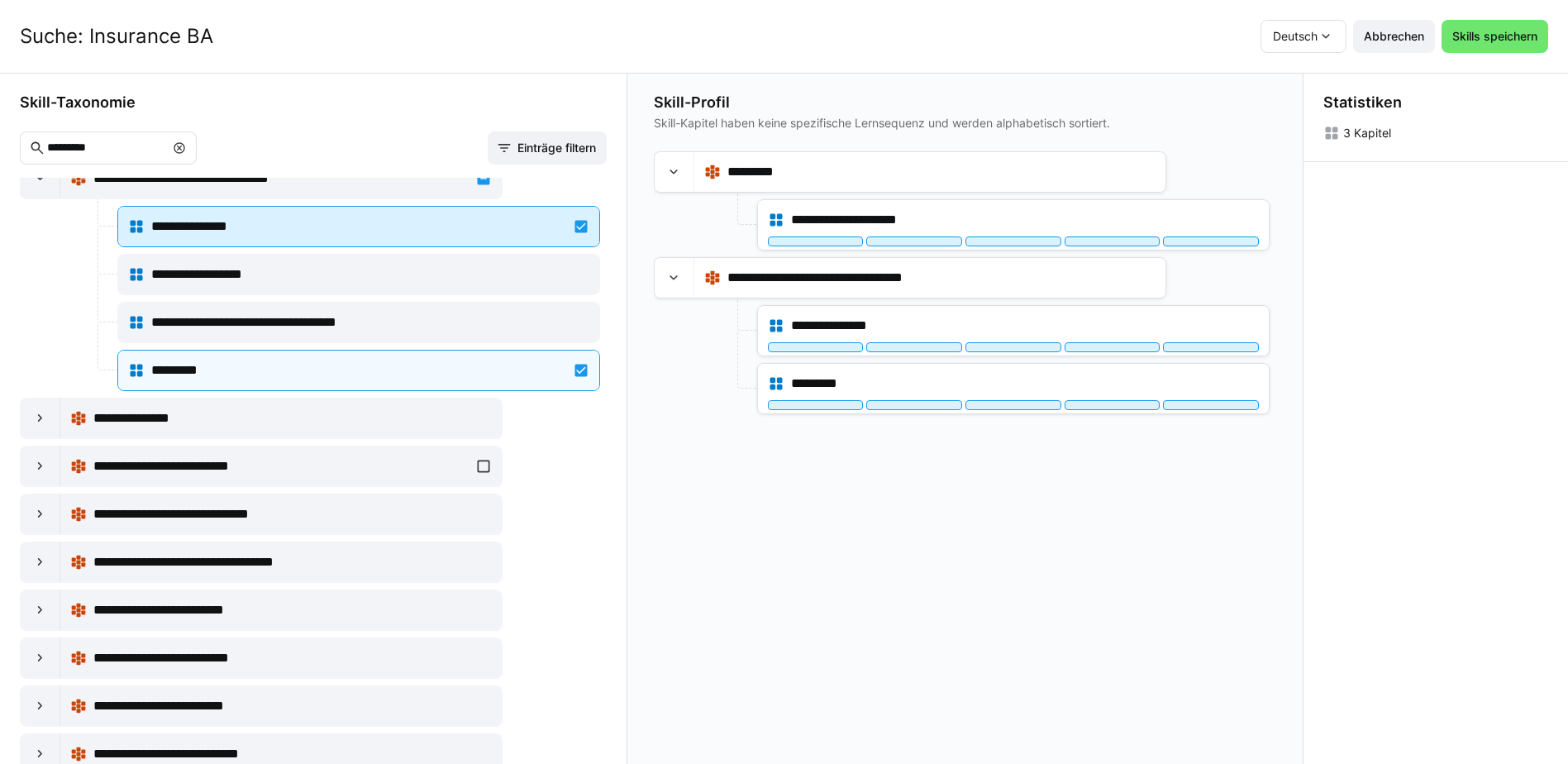
scroll to position [1157, 0]
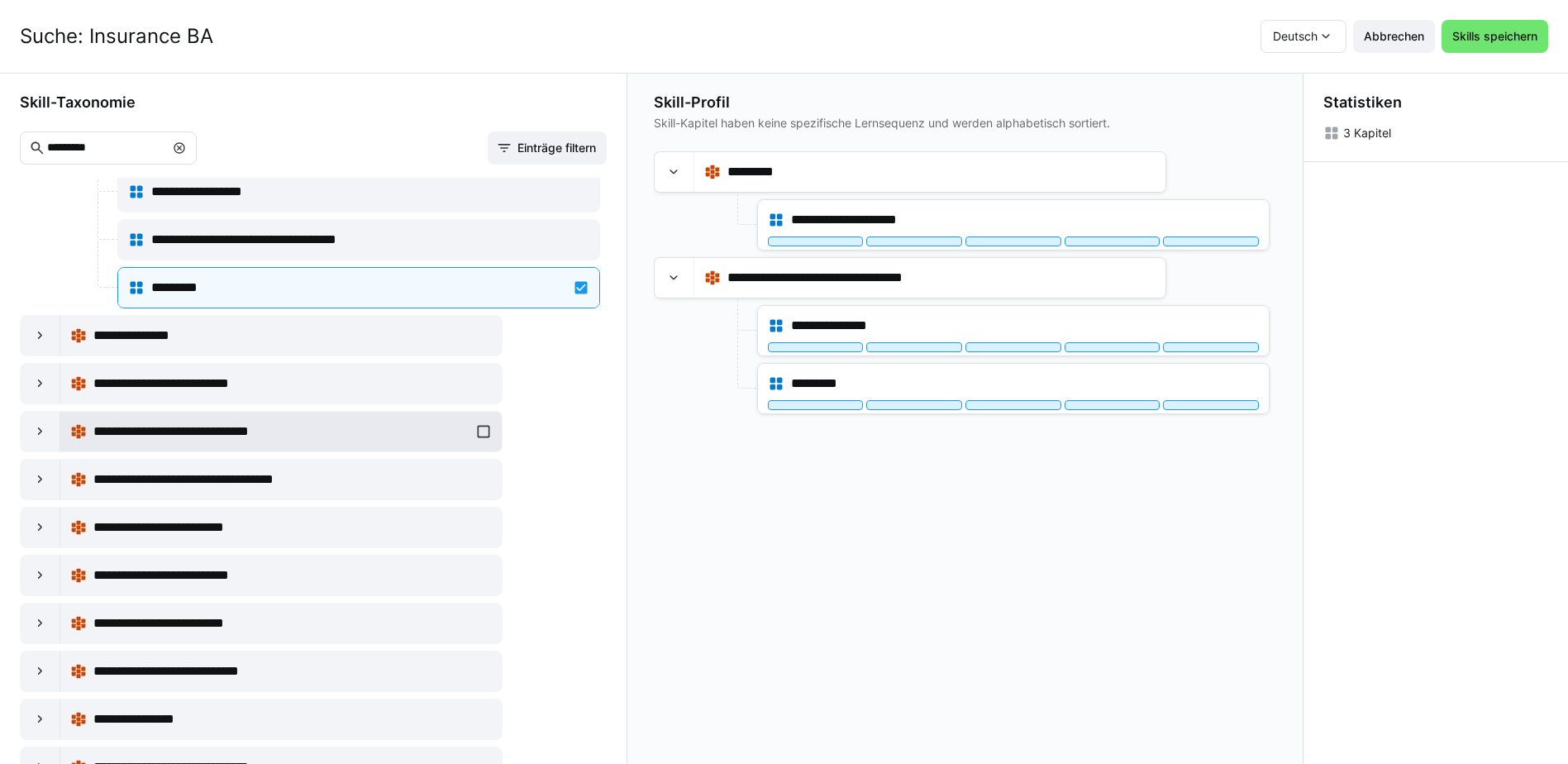
click at [476, 431] on div "**********" at bounding box center [281, 432] width 421 height 33
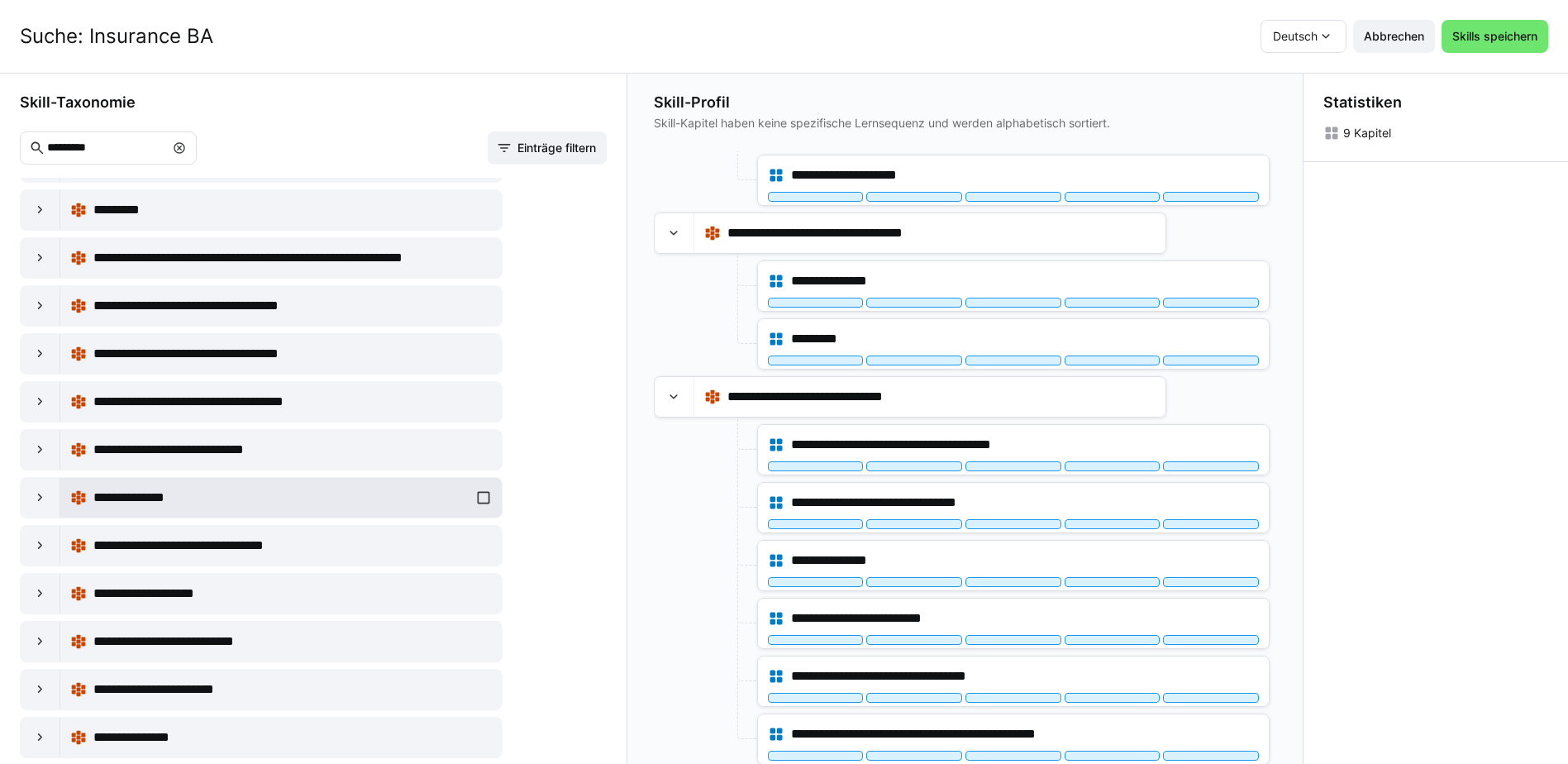
scroll to position [1, 0]
drag, startPoint x: 375, startPoint y: 551, endPoint x: 48, endPoint y: 539, distance: 327.2
click at [48, 539] on div "**********" at bounding box center [261, 544] width 483 height 42
click at [44, 540] on eds-icon at bounding box center [40, 544] width 16 height 16
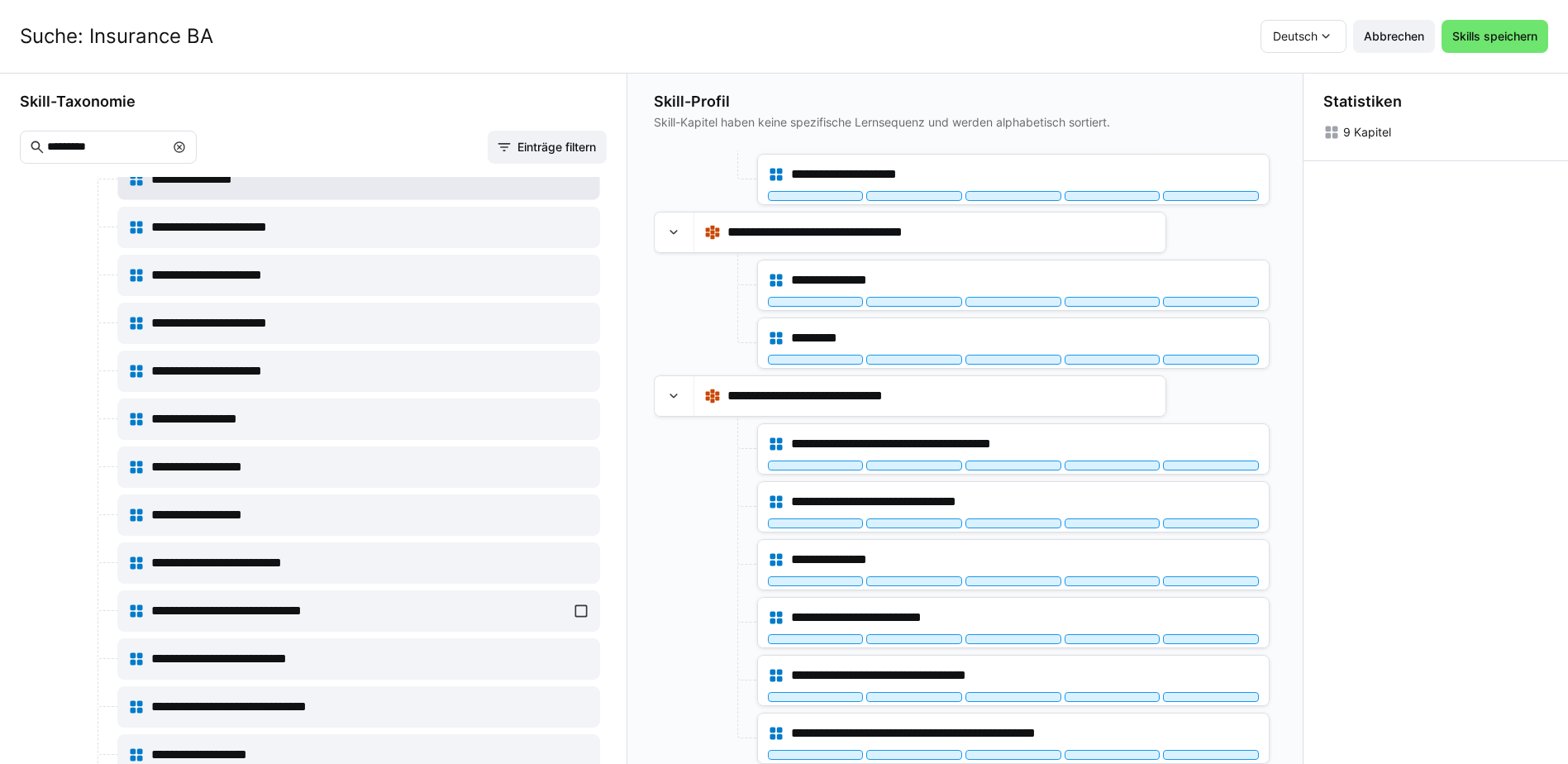
scroll to position [2524, 0]
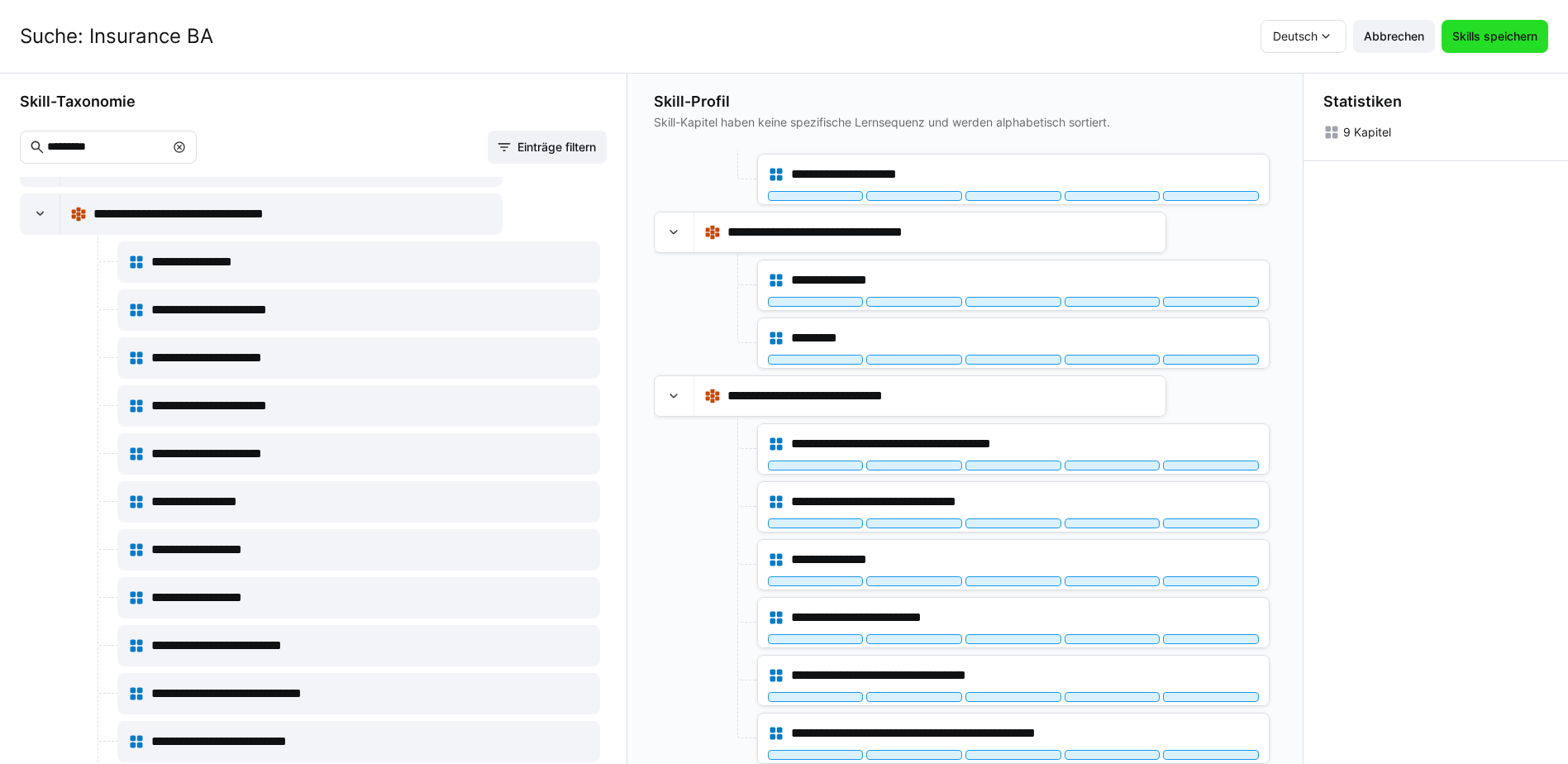
click at [1493, 46] on span "Skills speichern" at bounding box center [1495, 36] width 107 height 33
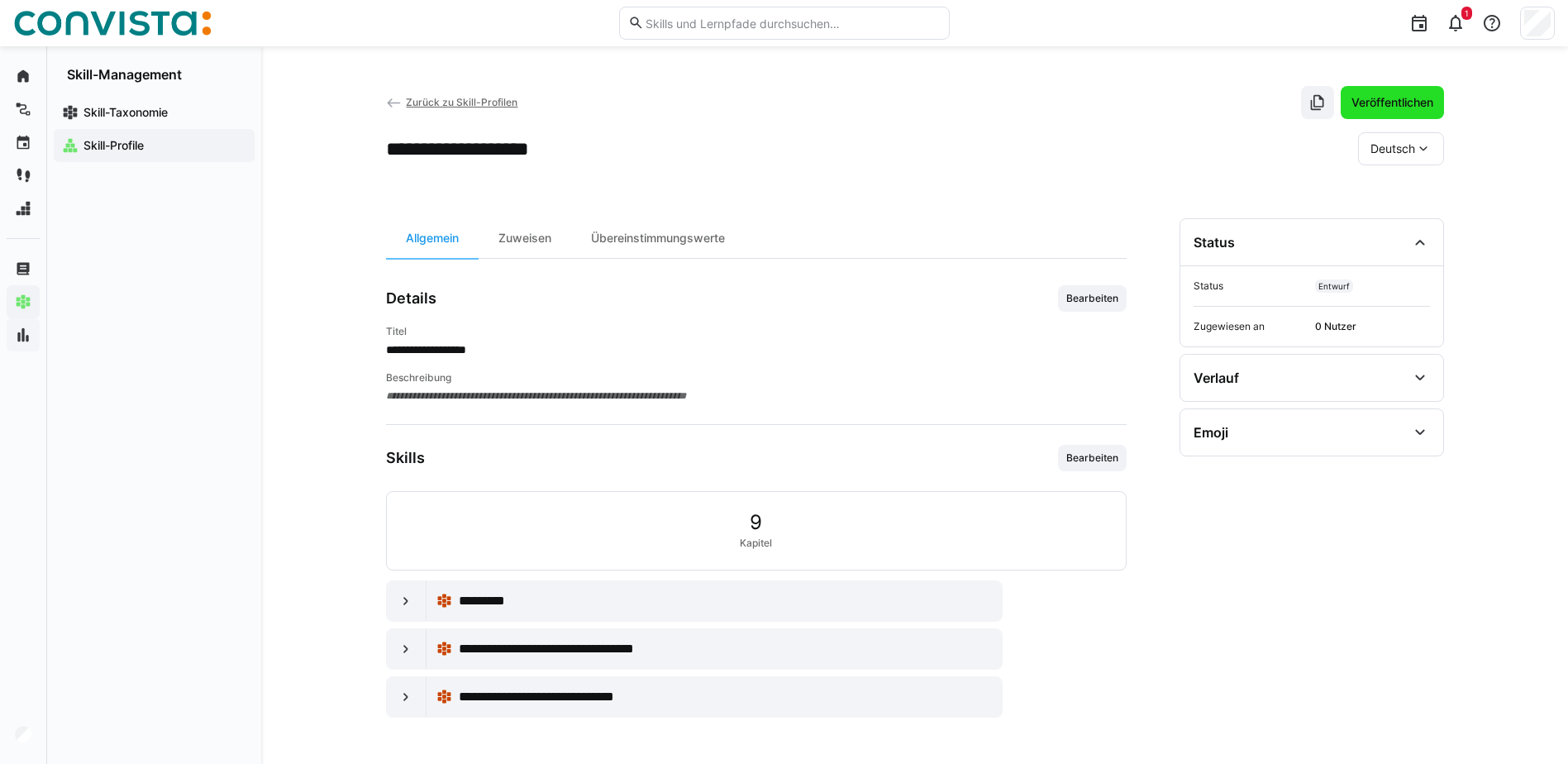
click at [1409, 103] on span "Veröffentlichen" at bounding box center [1393, 102] width 87 height 16
click at [466, 103] on span "Zurück zu Skill-Profilen" at bounding box center [461, 102] width 111 height 13
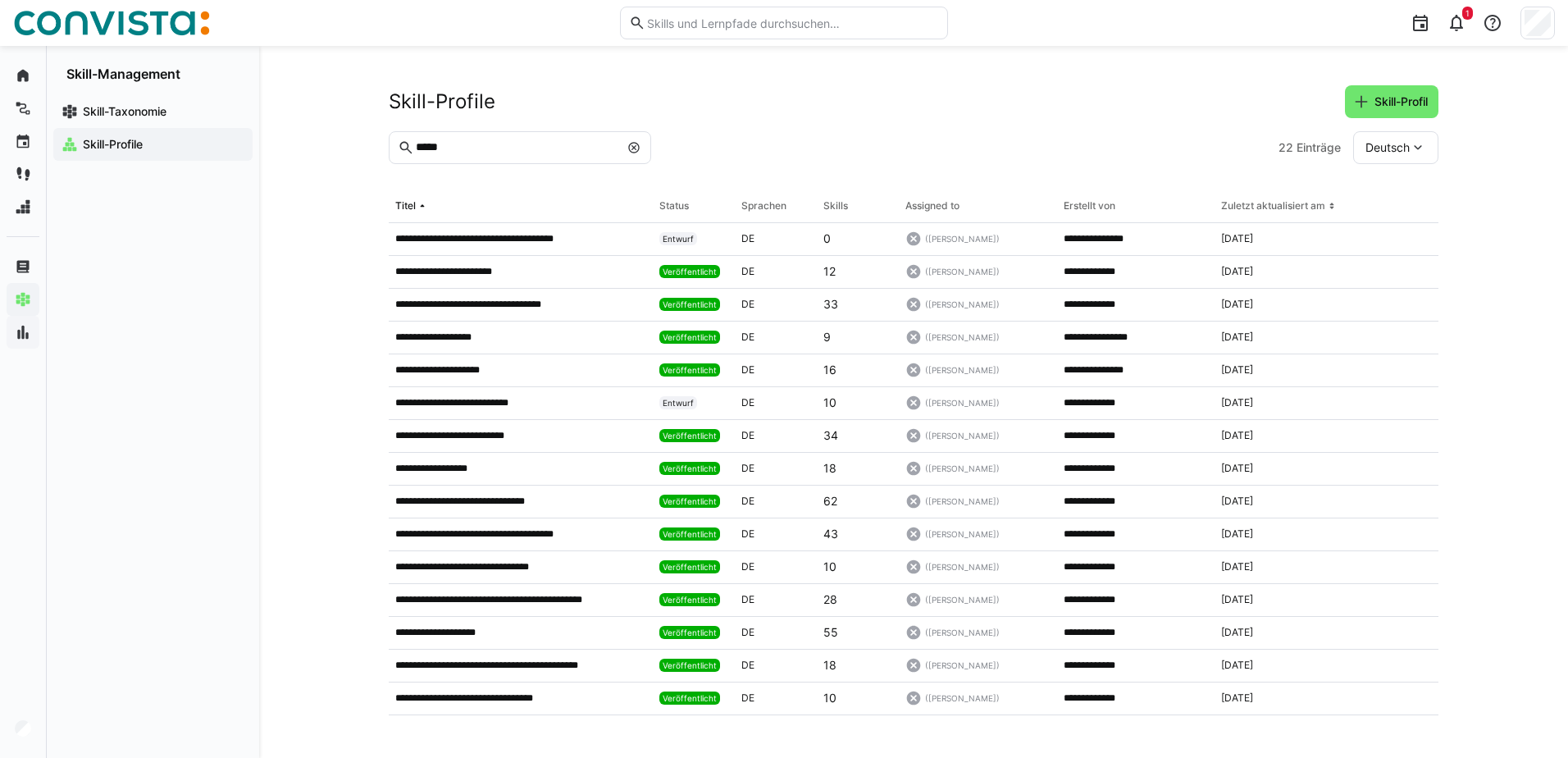
click at [483, 153] on input "*****" at bounding box center [516, 147] width 205 height 14
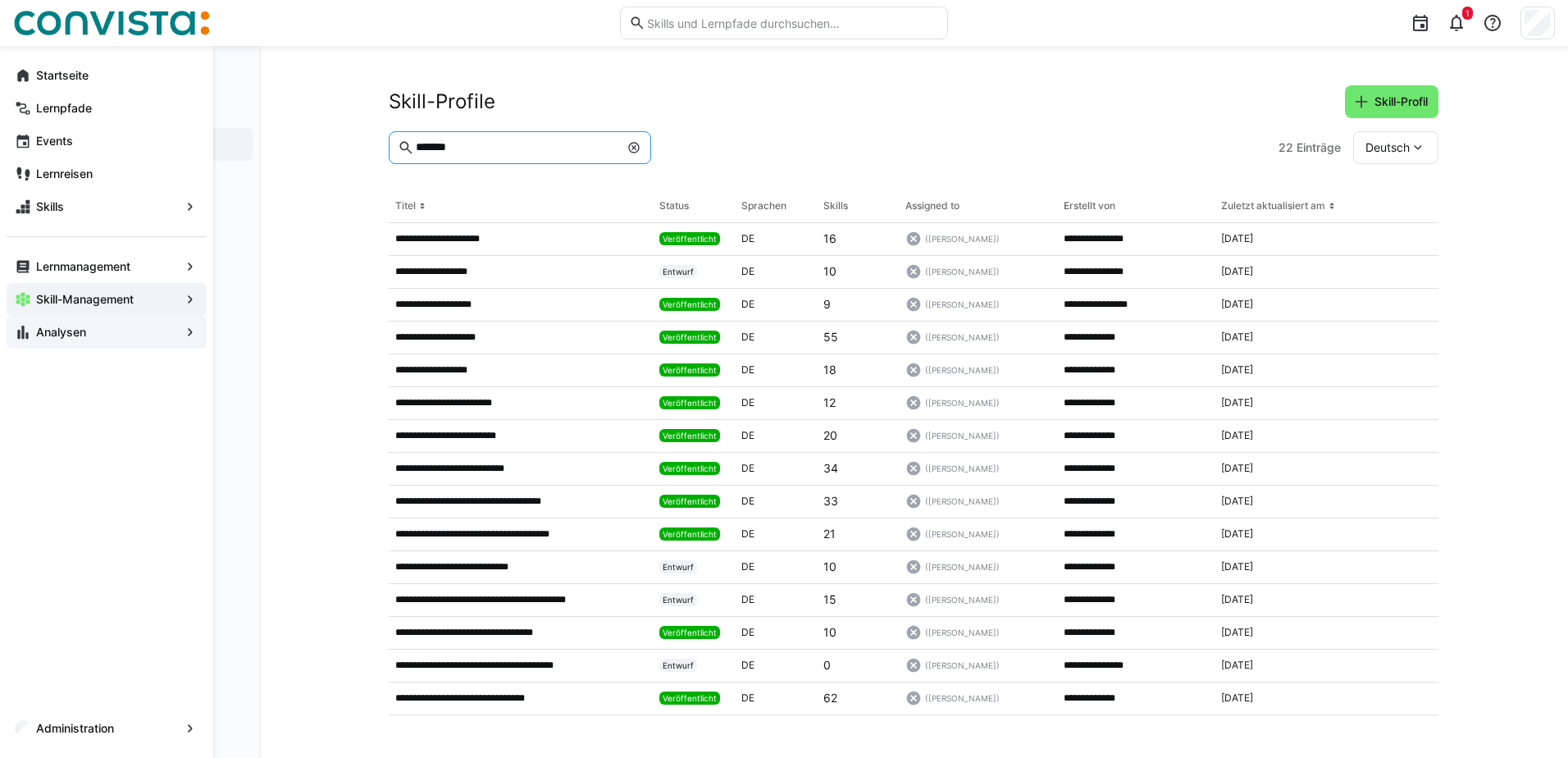
type input "******"
click at [187, 332] on eds-icon at bounding box center [190, 331] width 16 height 16
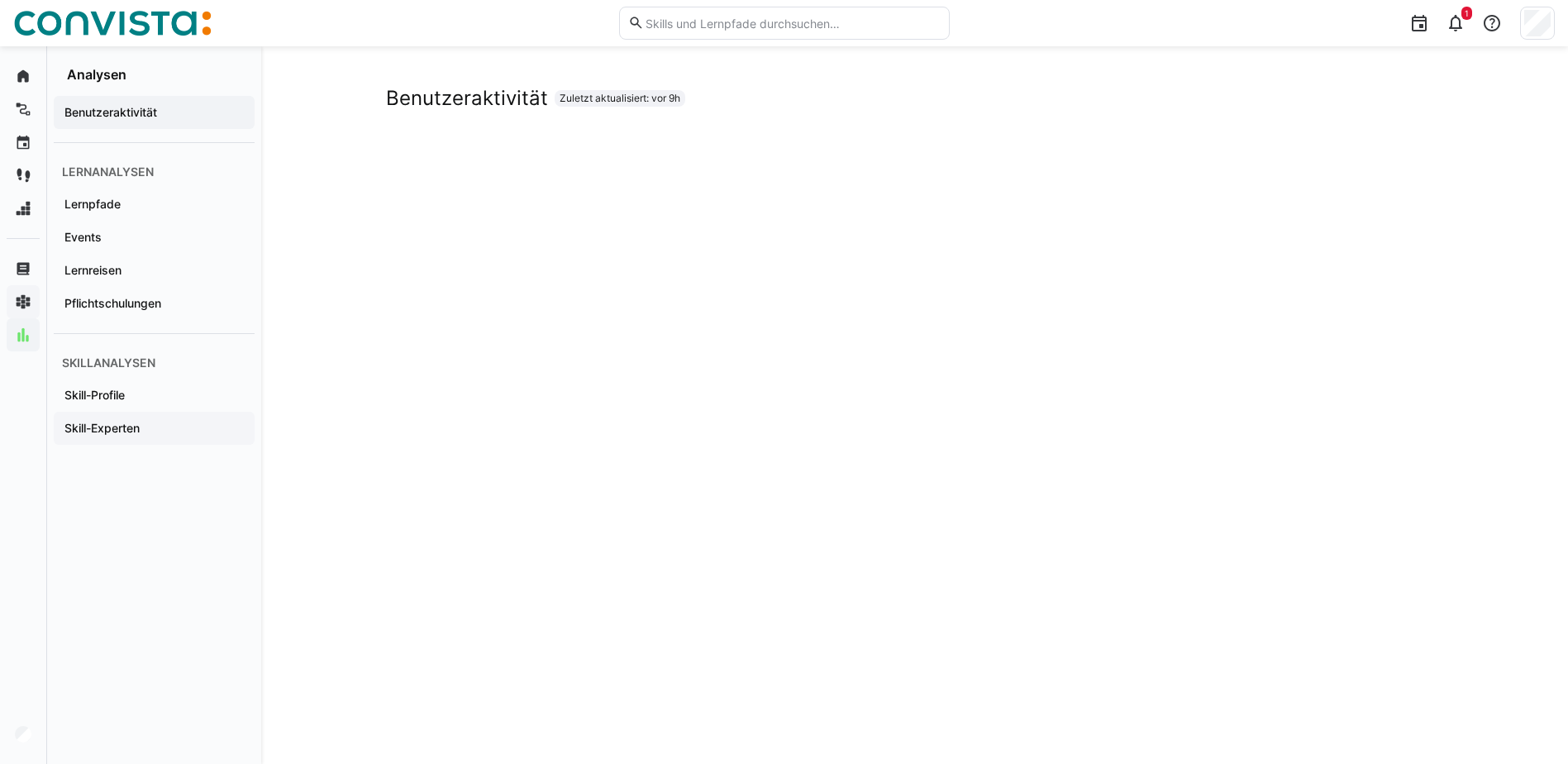
click at [0, 0] on app-navigation-label "Skill-Experten" at bounding box center [0, 0] width 0 height 0
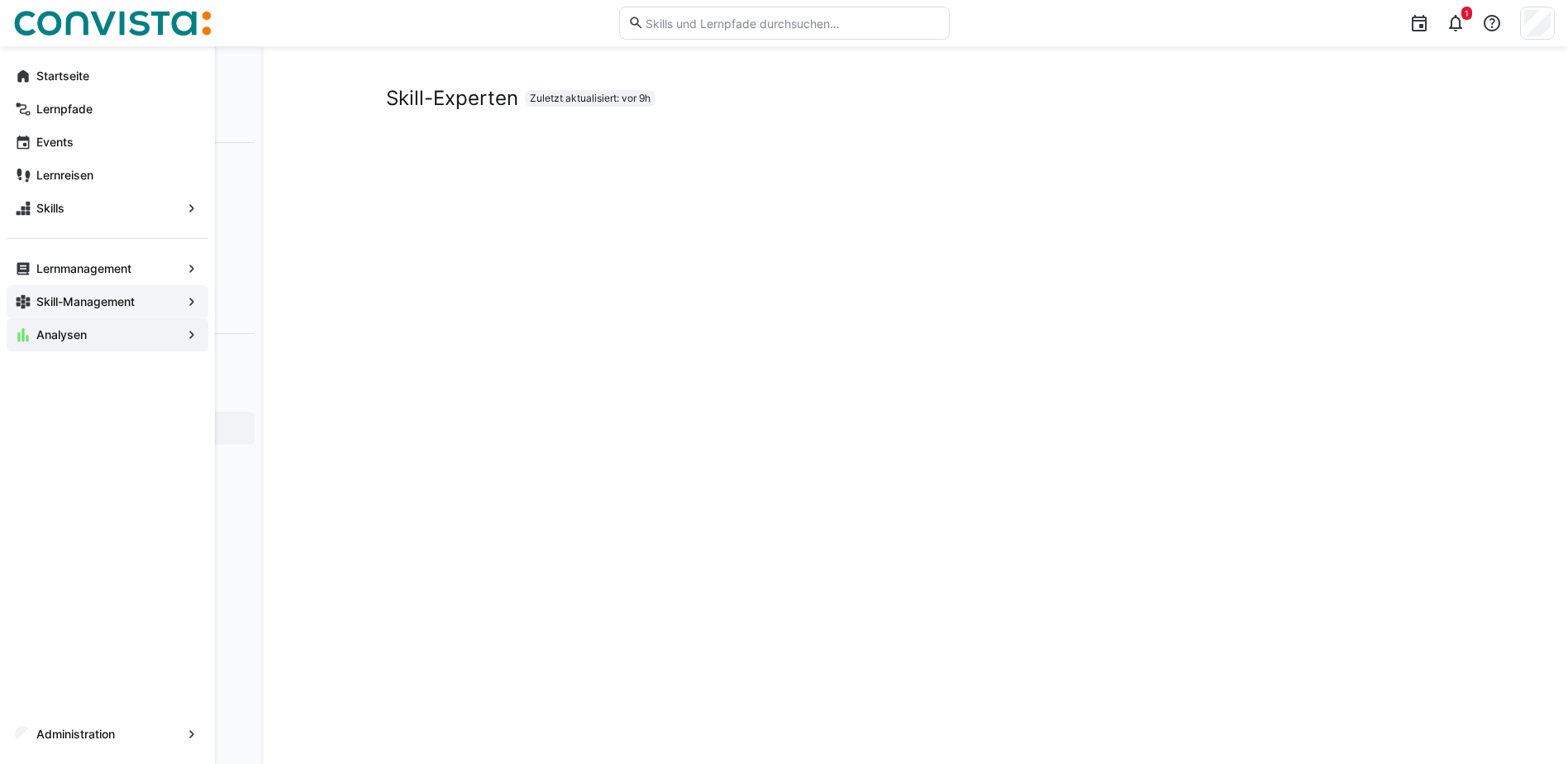
click at [154, 299] on span "Skill-Management" at bounding box center [108, 301] width 147 height 16
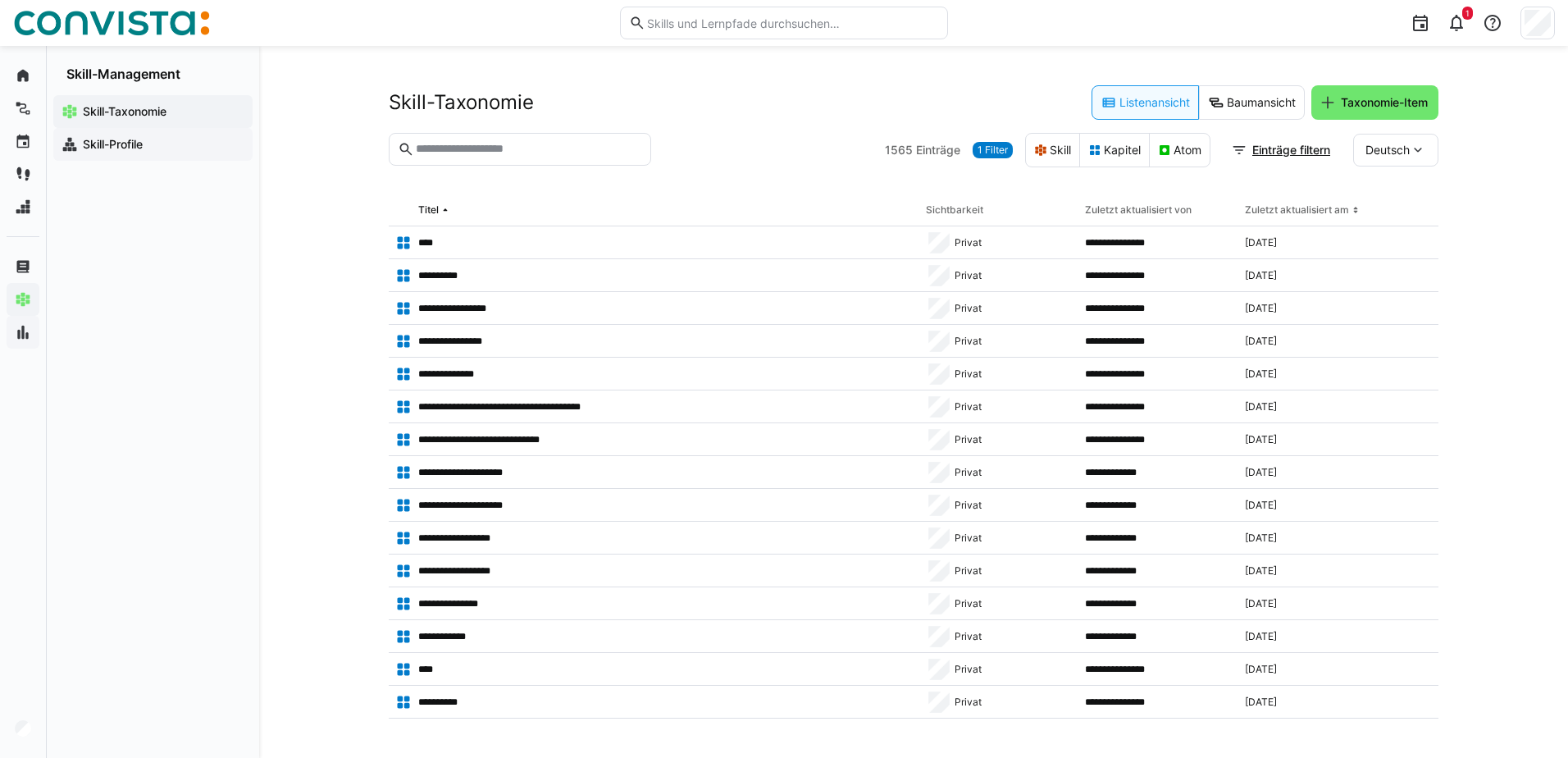
click at [0, 0] on app-navigation-label "Skill-Profile" at bounding box center [0, 0] width 0 height 0
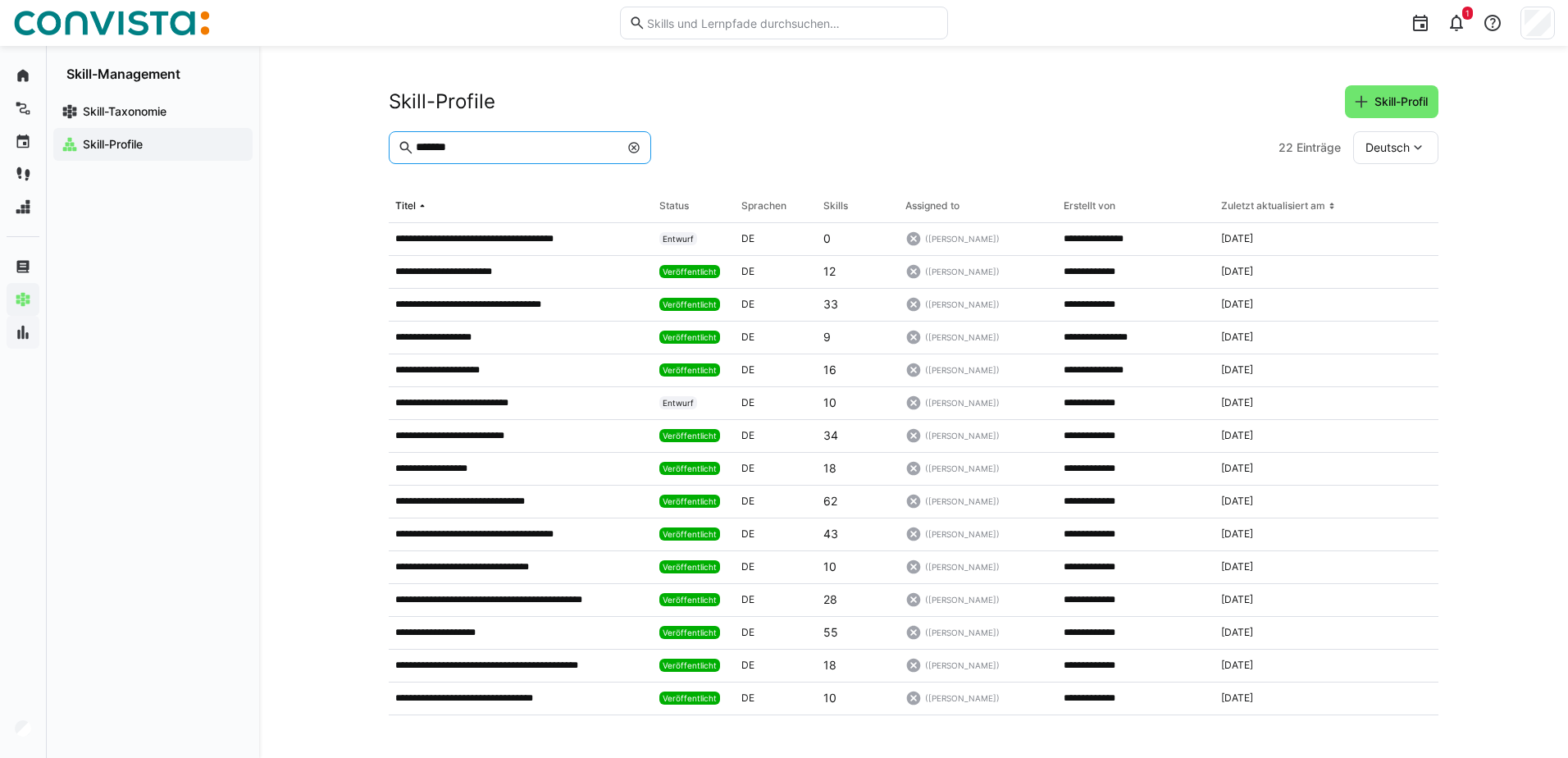
click at [529, 149] on input "******" at bounding box center [516, 147] width 205 height 14
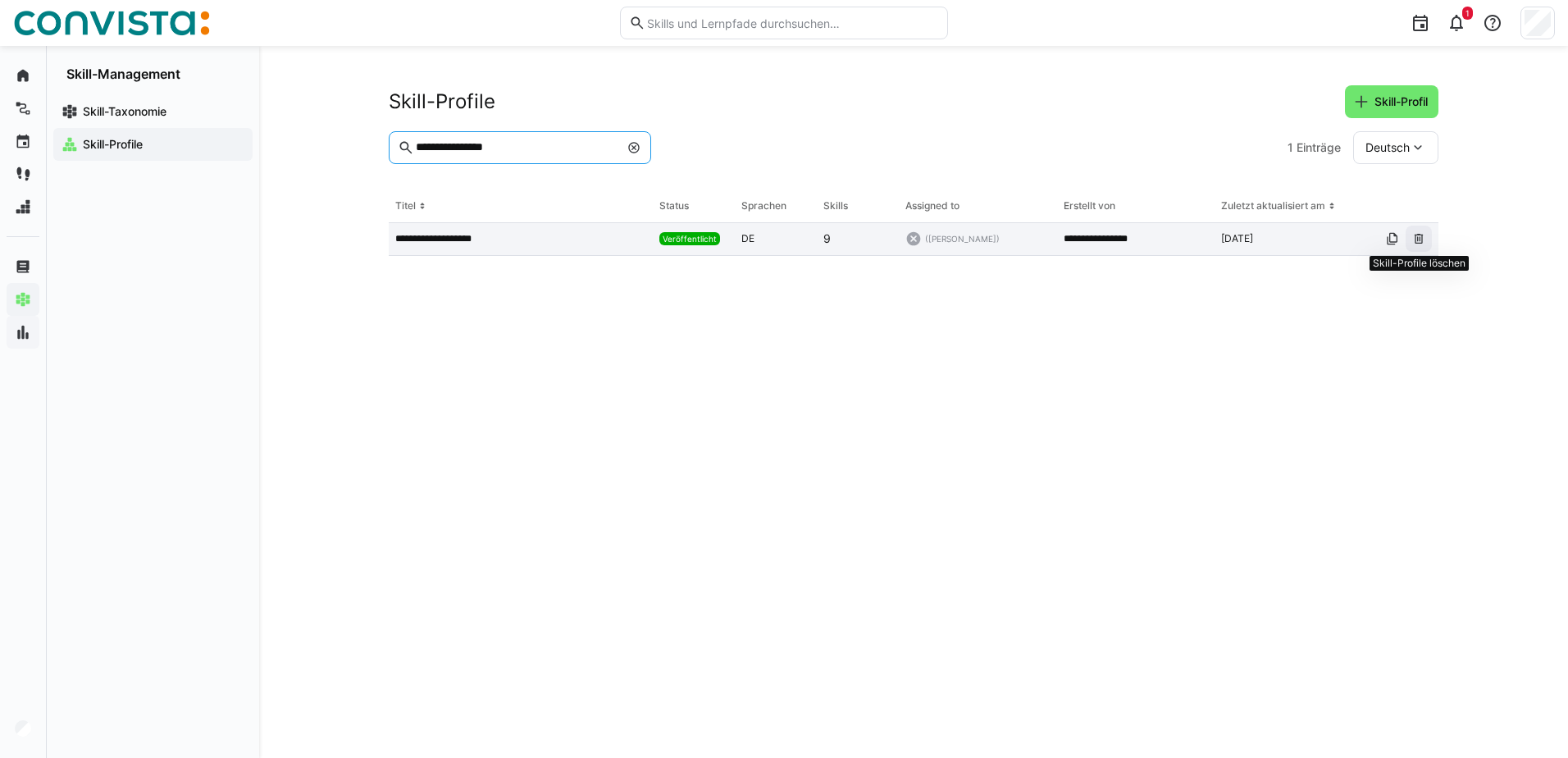
type input "**********"
click at [1416, 238] on eds-icon at bounding box center [1419, 239] width 13 height 13
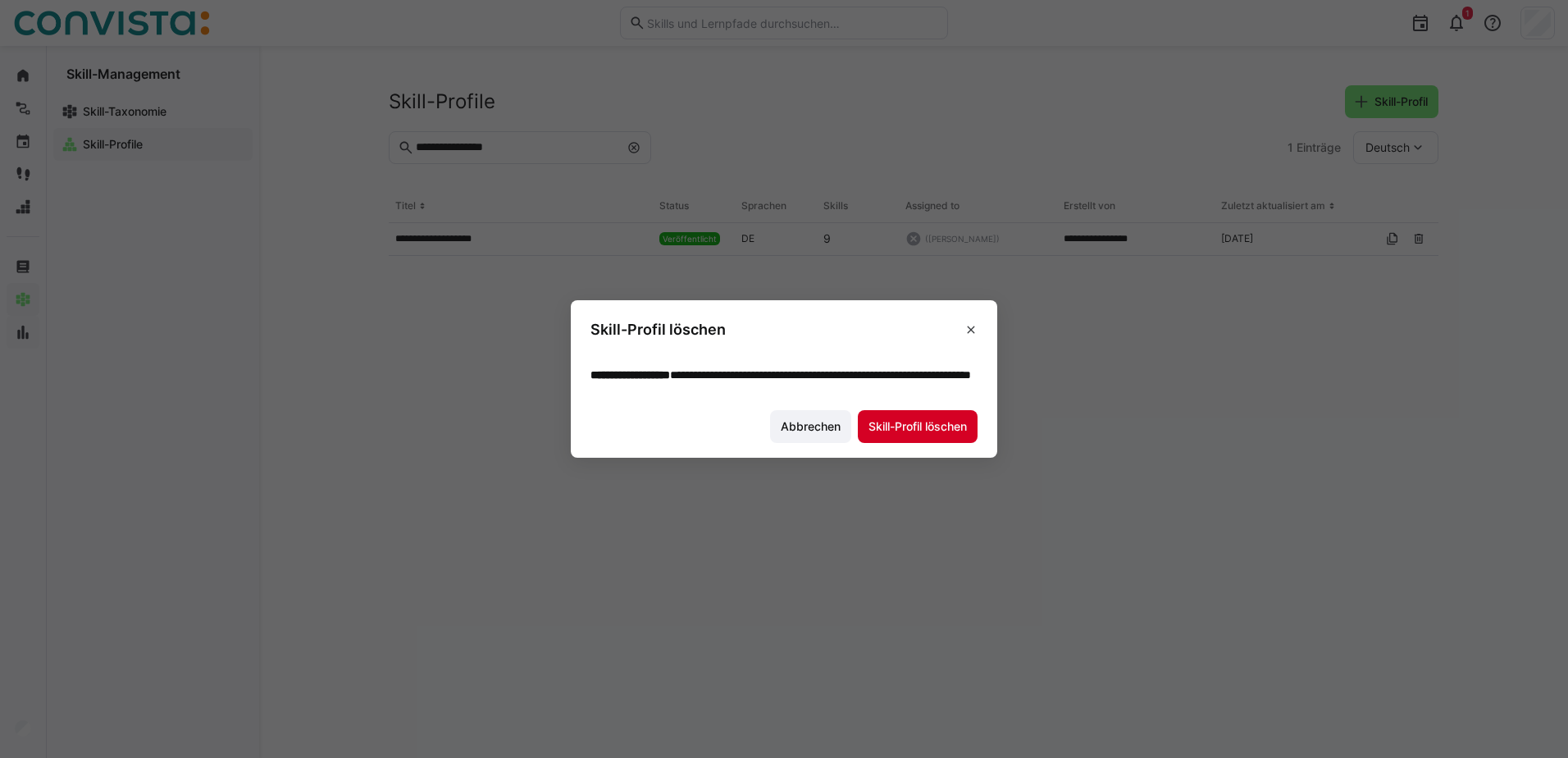
click at [889, 430] on span "Skill-Profil löschen" at bounding box center [918, 426] width 104 height 16
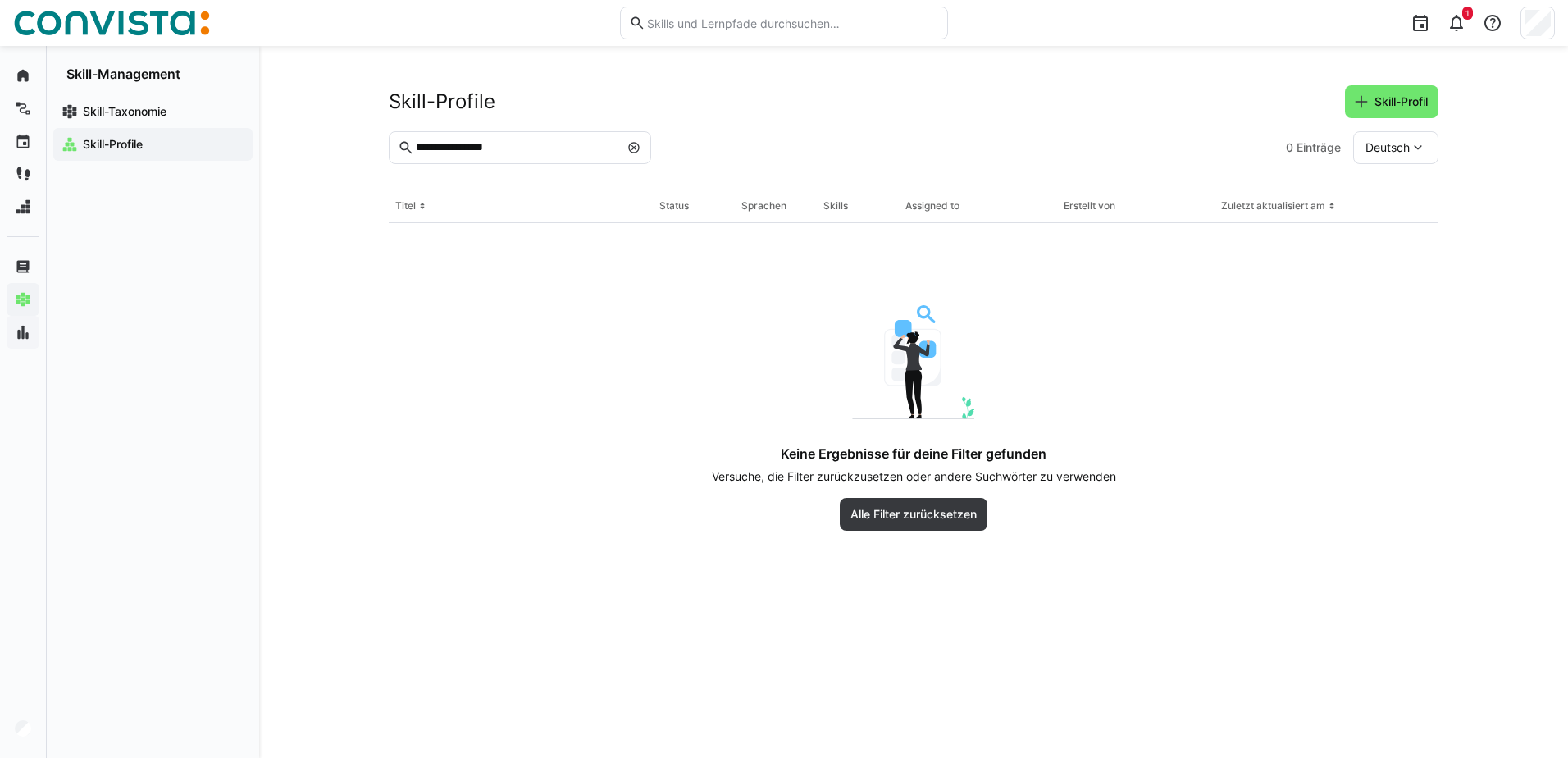
click at [628, 149] on eds-icon at bounding box center [634, 148] width 13 height 13
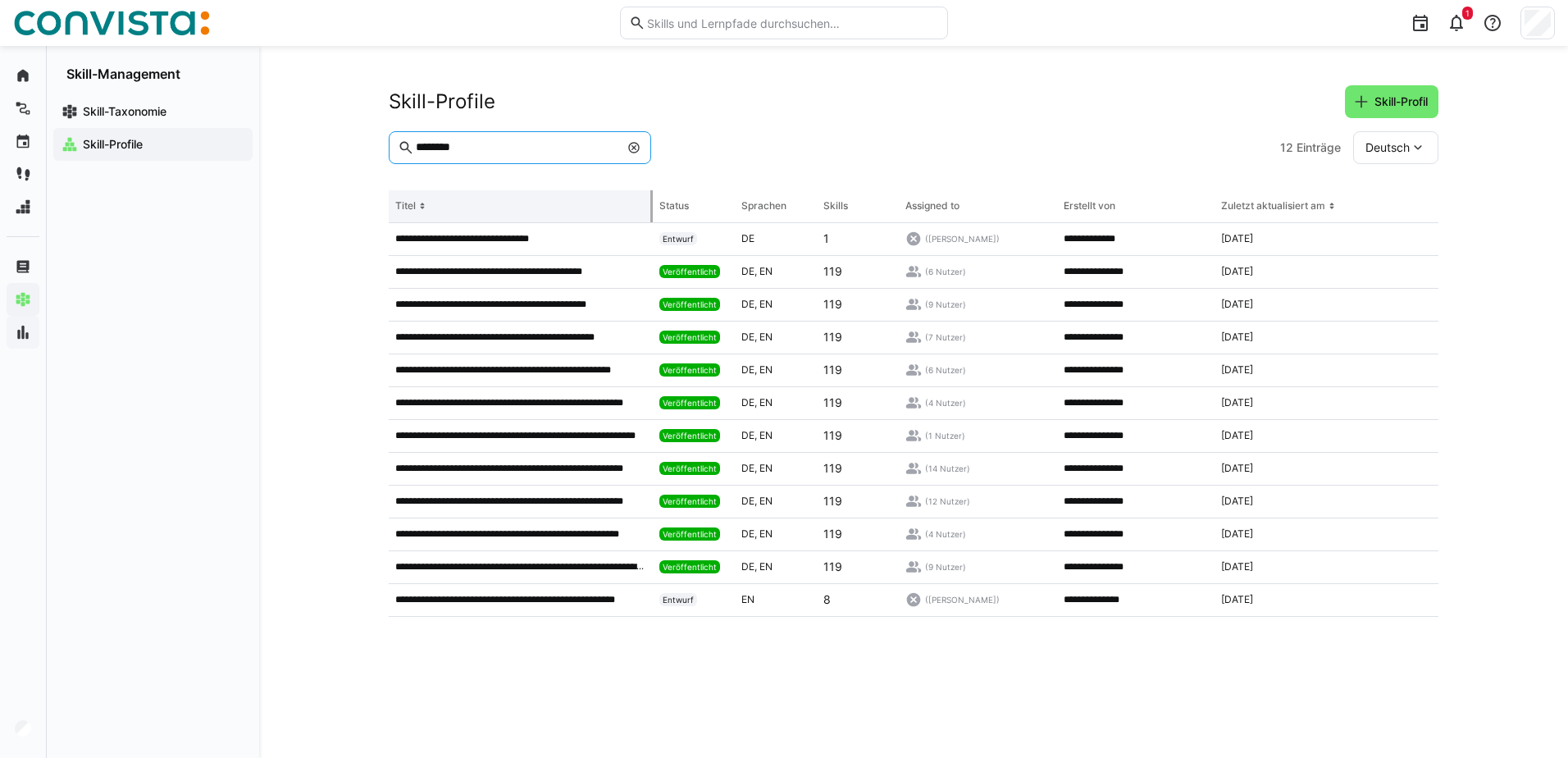
type input "********"
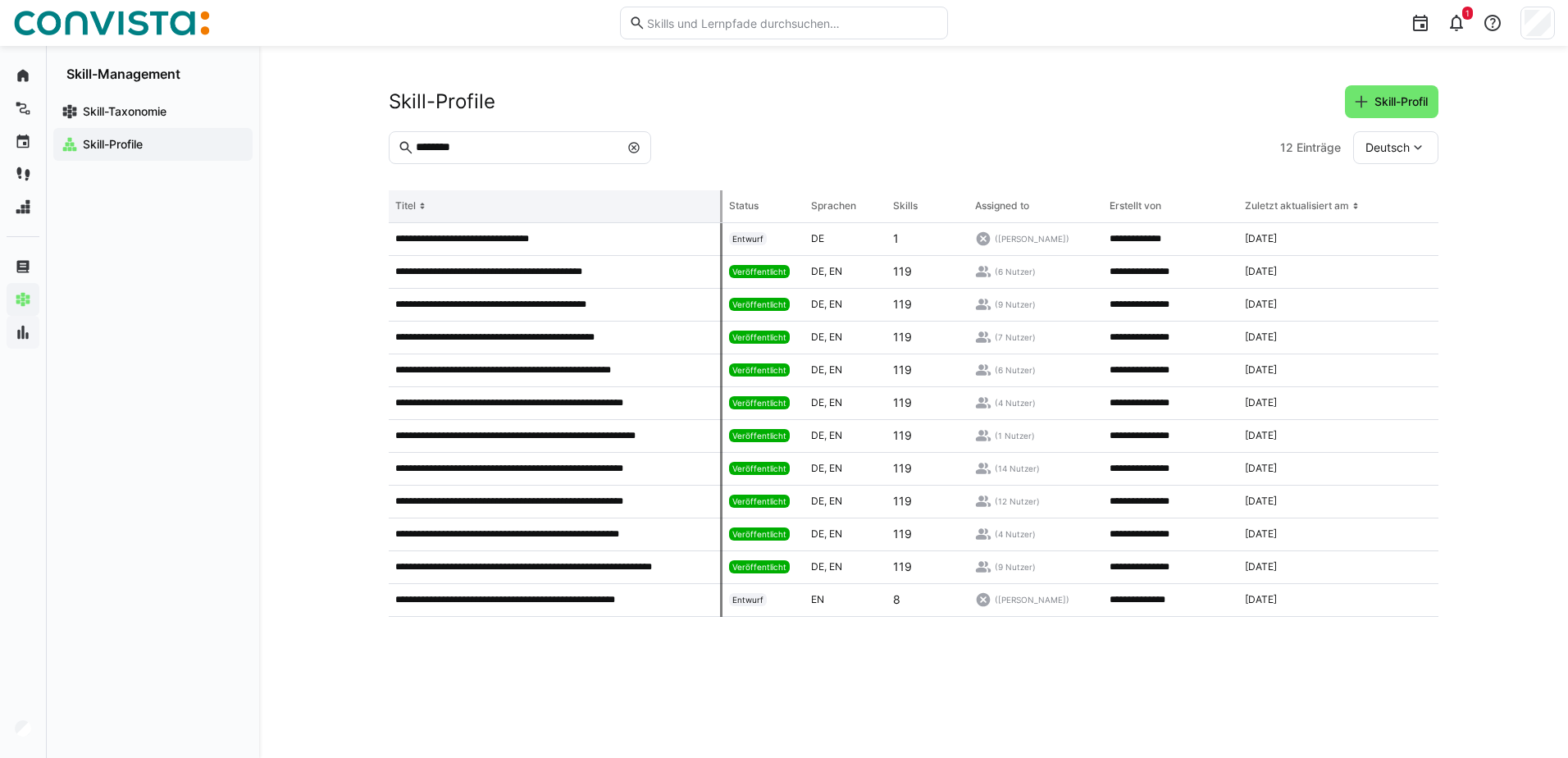
drag, startPoint x: 649, startPoint y: 210, endPoint x: 723, endPoint y: 212, distance: 74.0
click at [0, 0] on tr "Titel Status Sprachen Skills Assigned to Erstellt von Zuletzt aktualisiert am" at bounding box center [0, 0] width 0 height 0
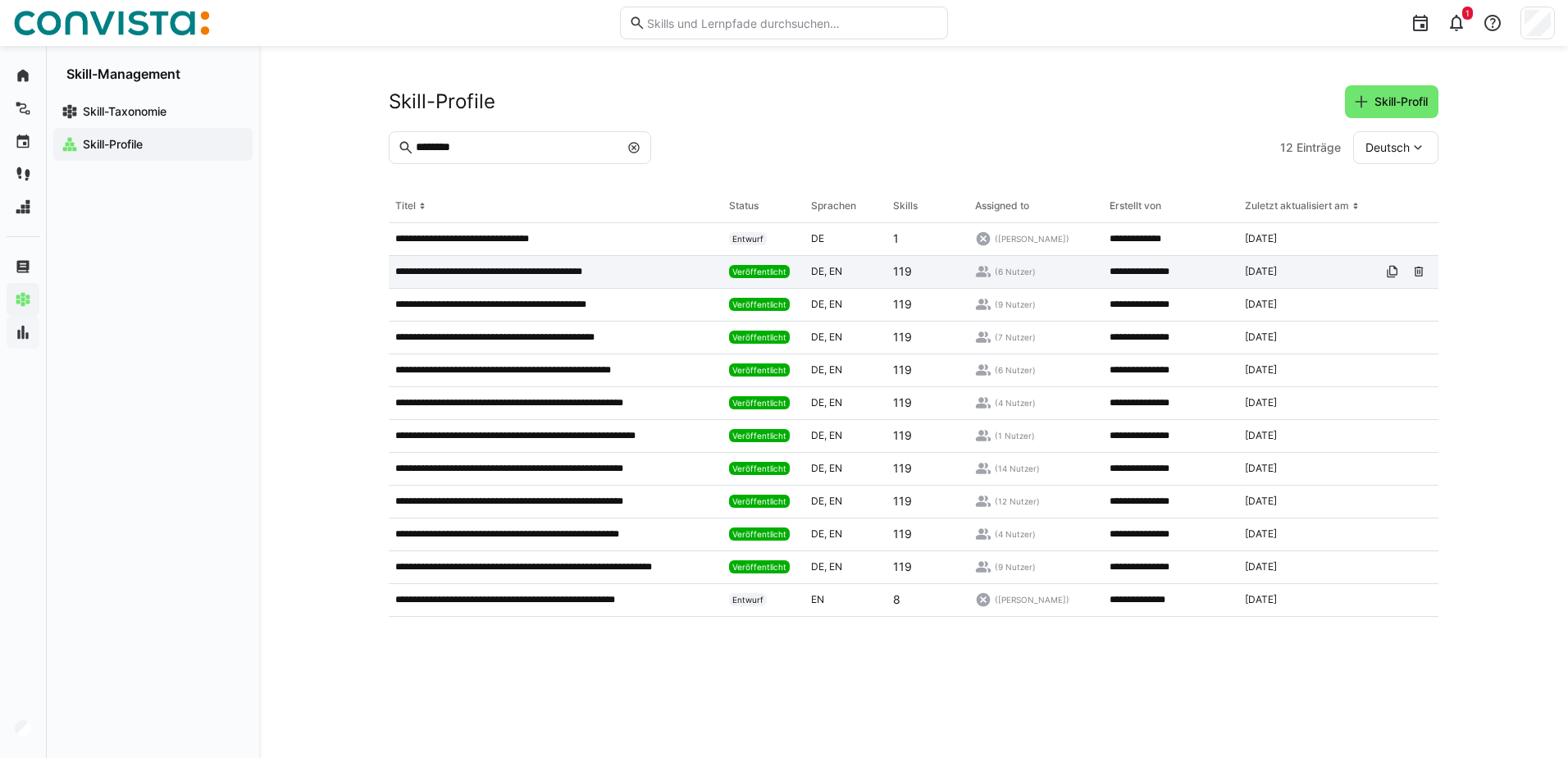
click at [493, 263] on div "**********" at bounding box center [555, 272] width 333 height 33
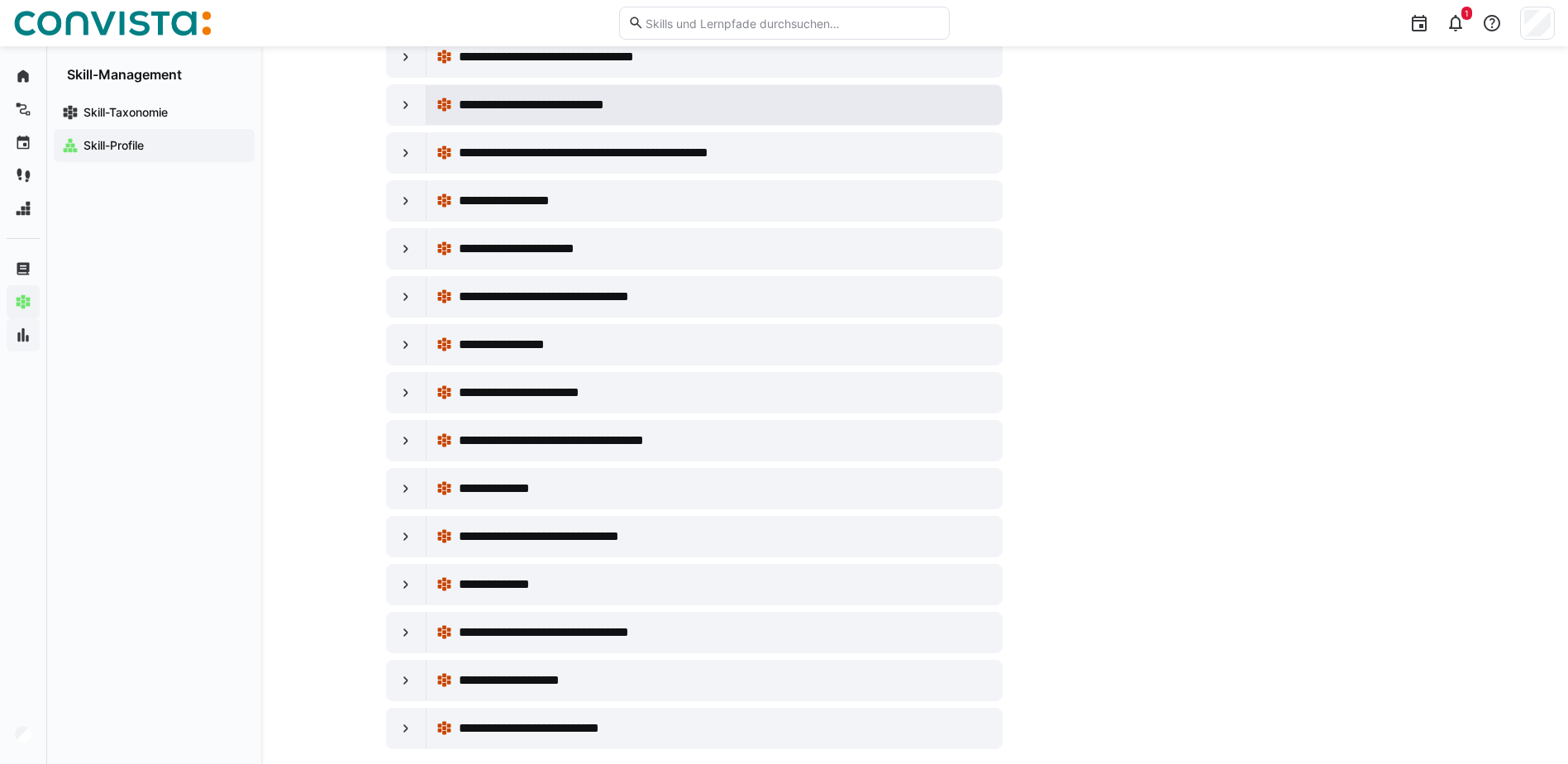
scroll to position [827, 0]
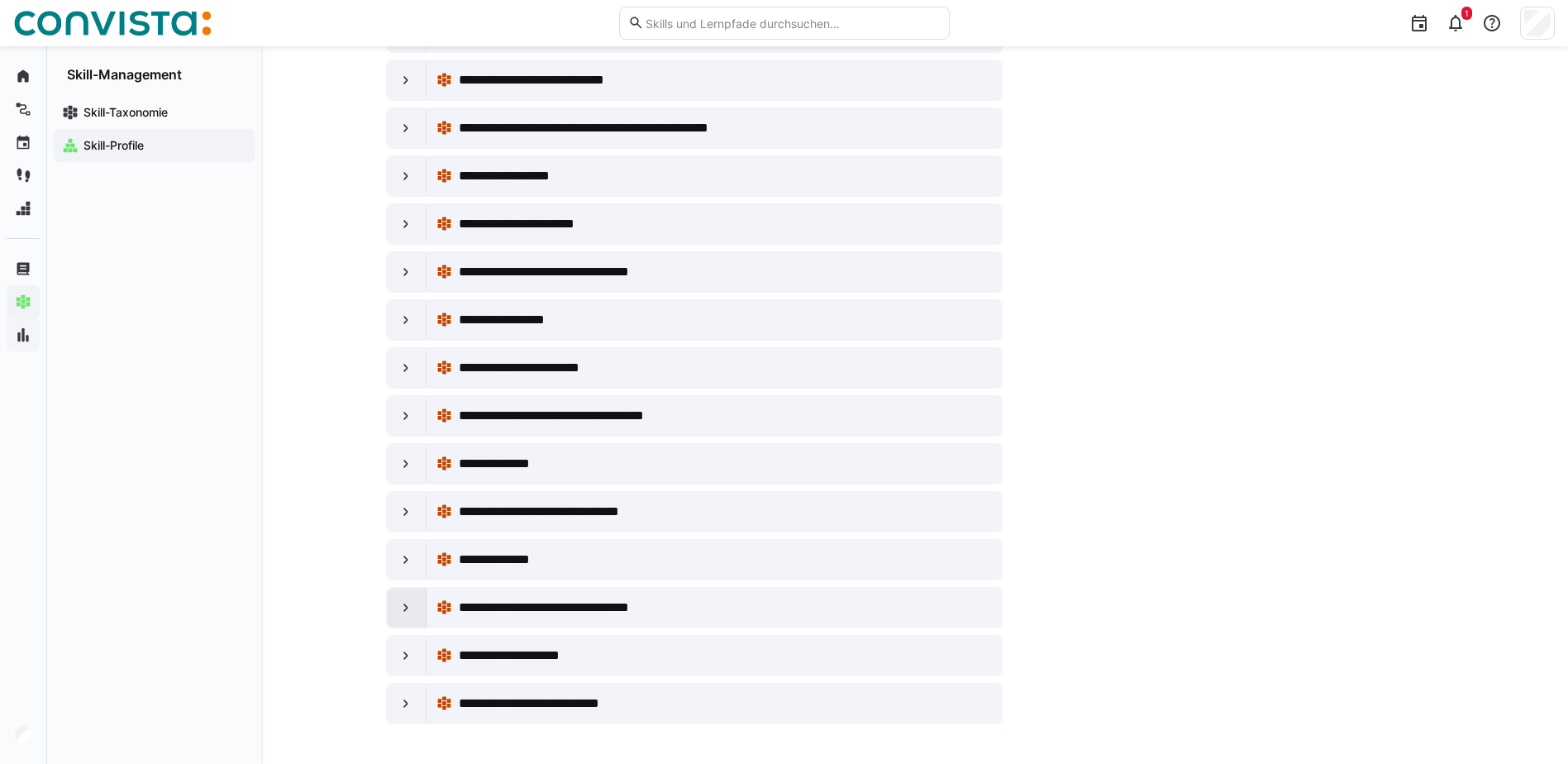
click at [407, 607] on eds-icon at bounding box center [406, 607] width 16 height 16
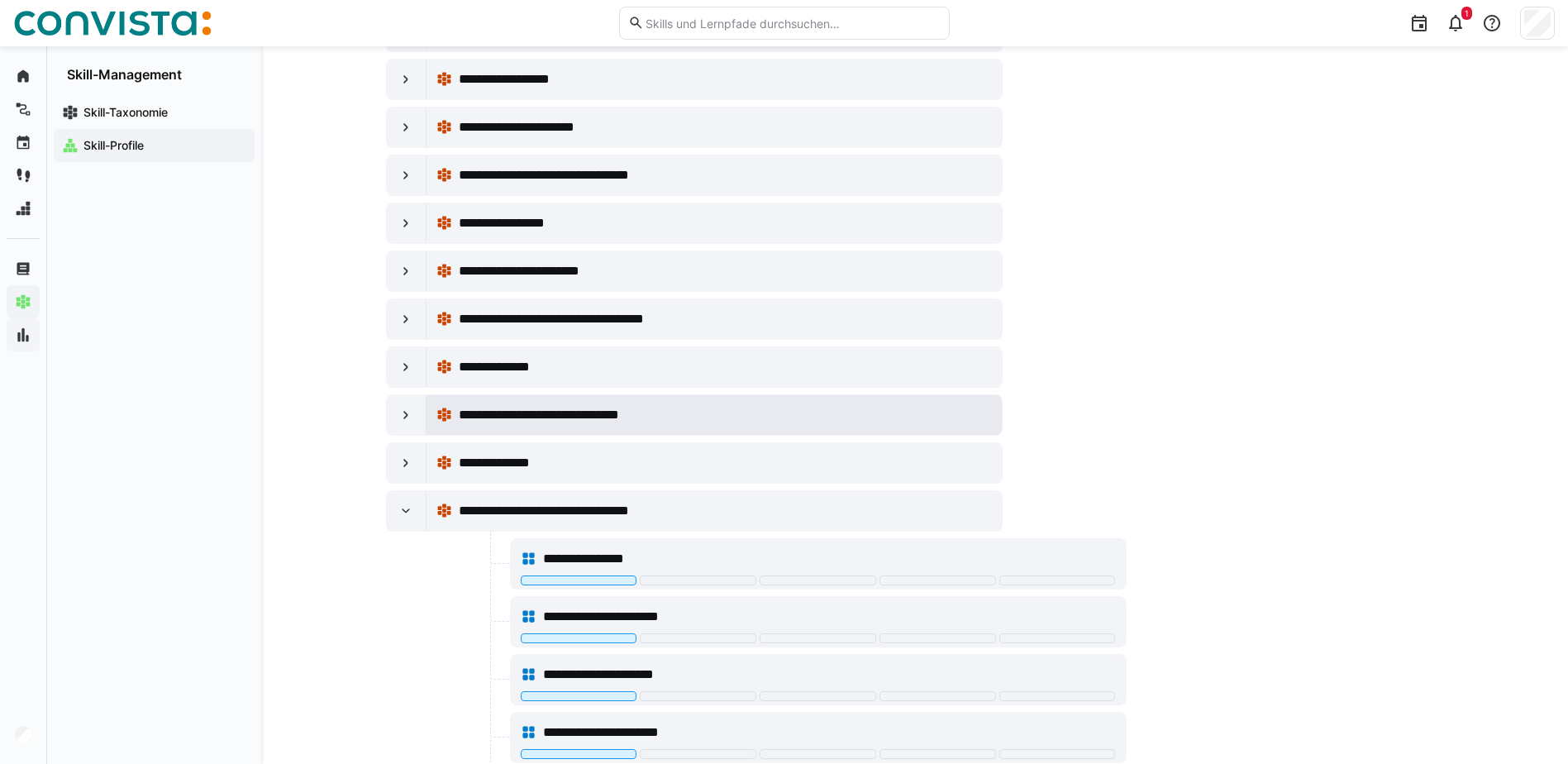
scroll to position [909, 0]
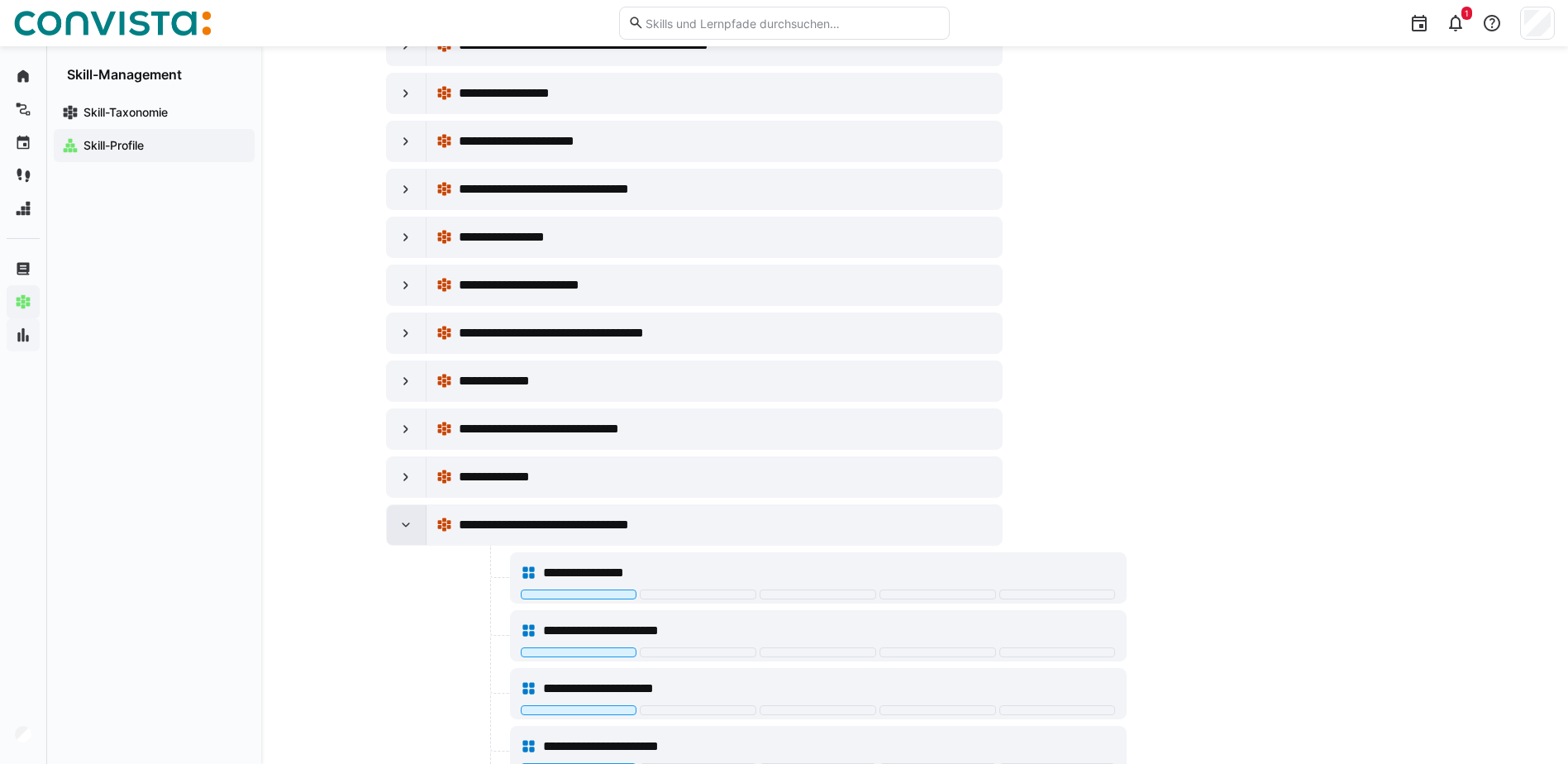
click at [401, 531] on eds-icon at bounding box center [406, 525] width 16 height 16
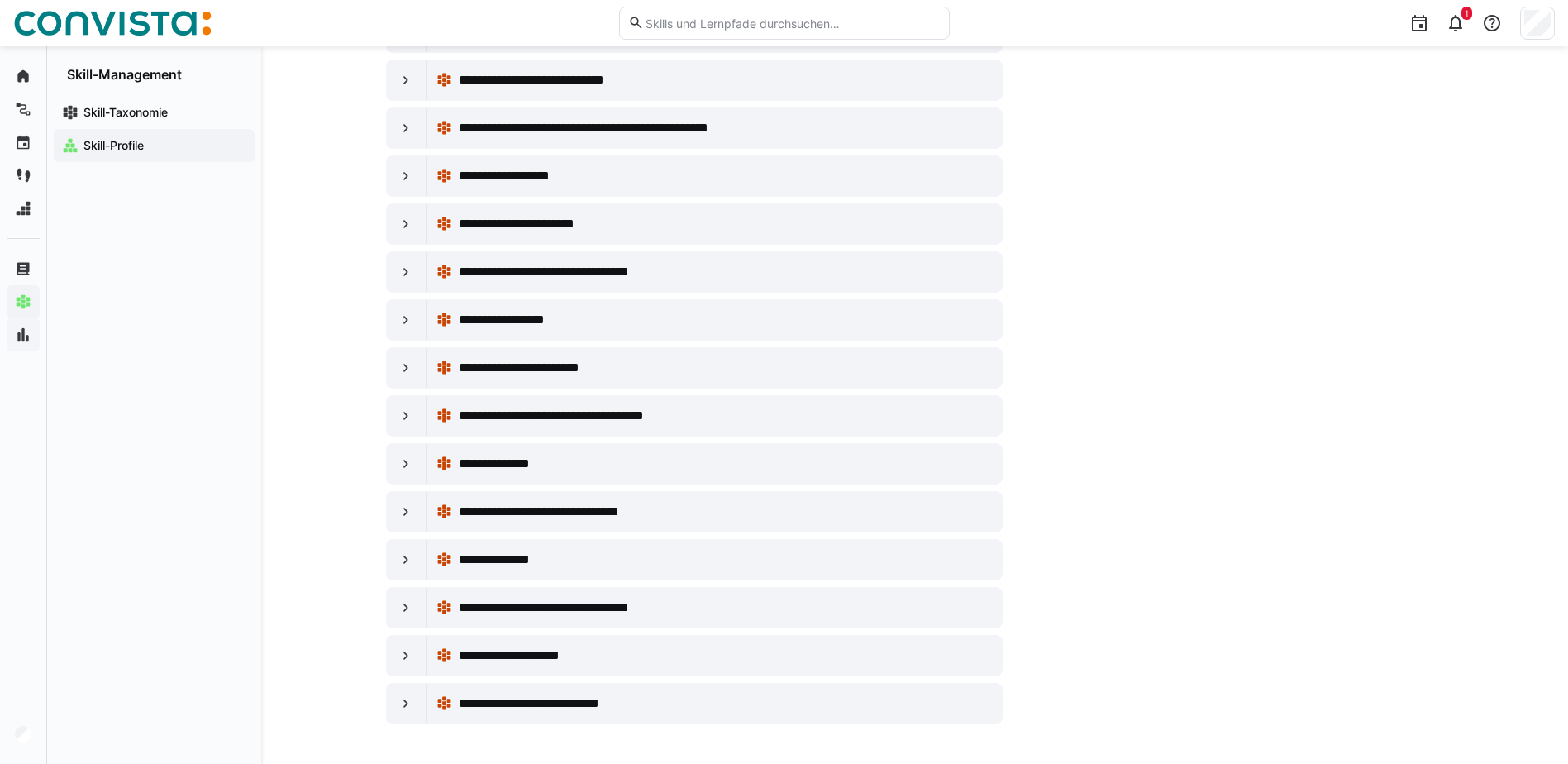
click at [408, 415] on eds-icon at bounding box center [406, 415] width 16 height 16
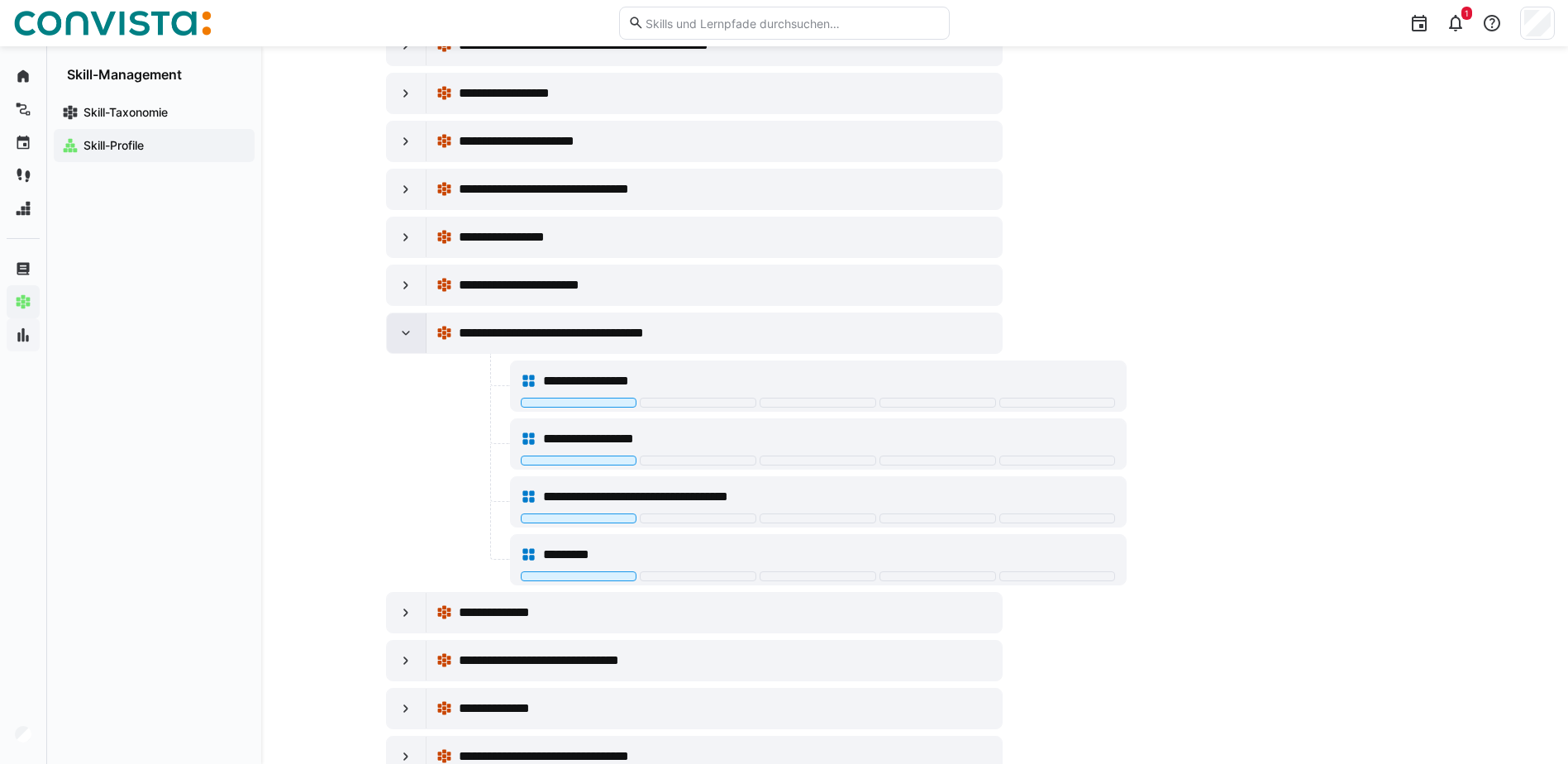
click at [402, 341] on eds-icon at bounding box center [406, 332] width 16 height 16
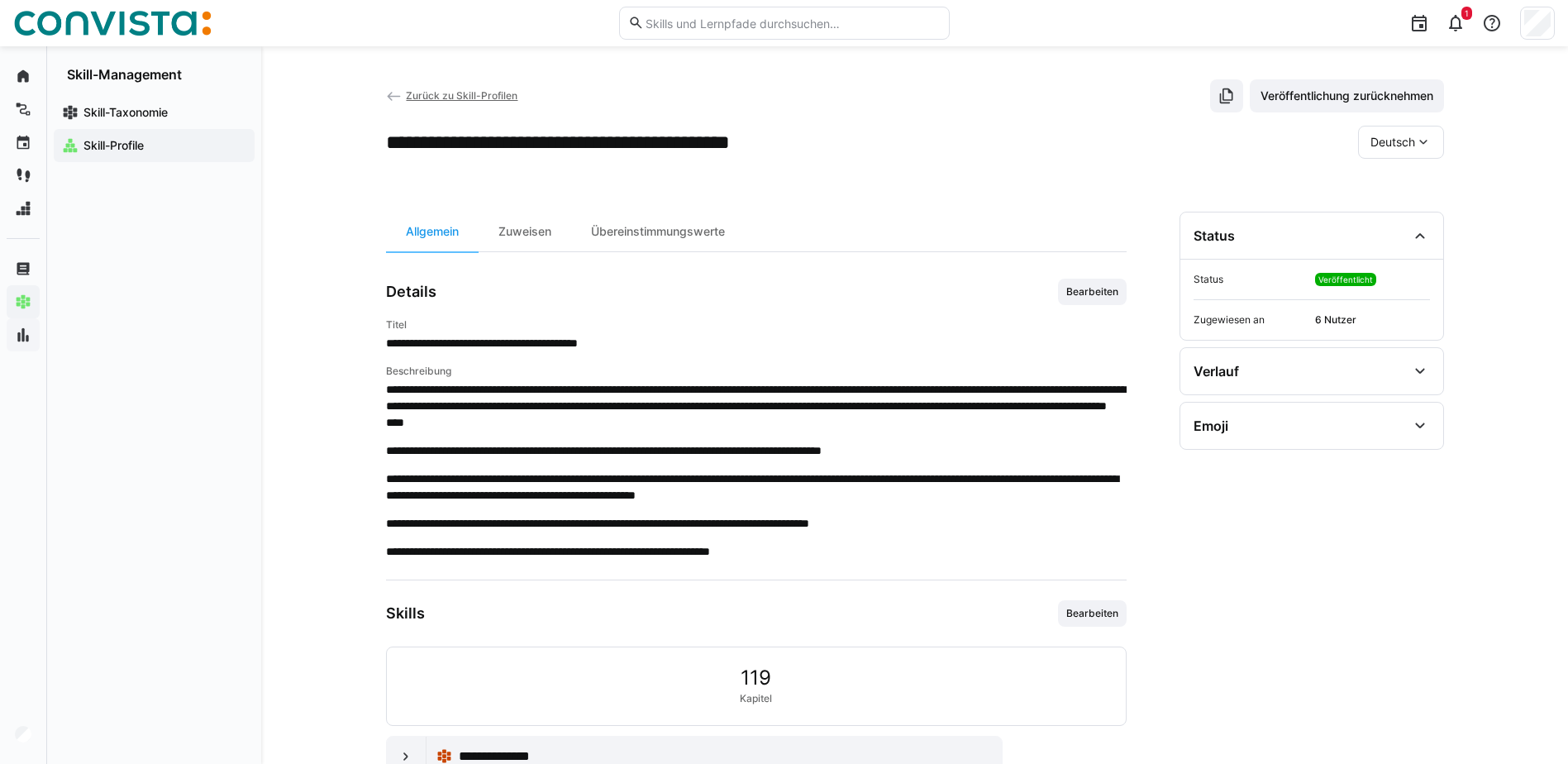
scroll to position [0, 0]
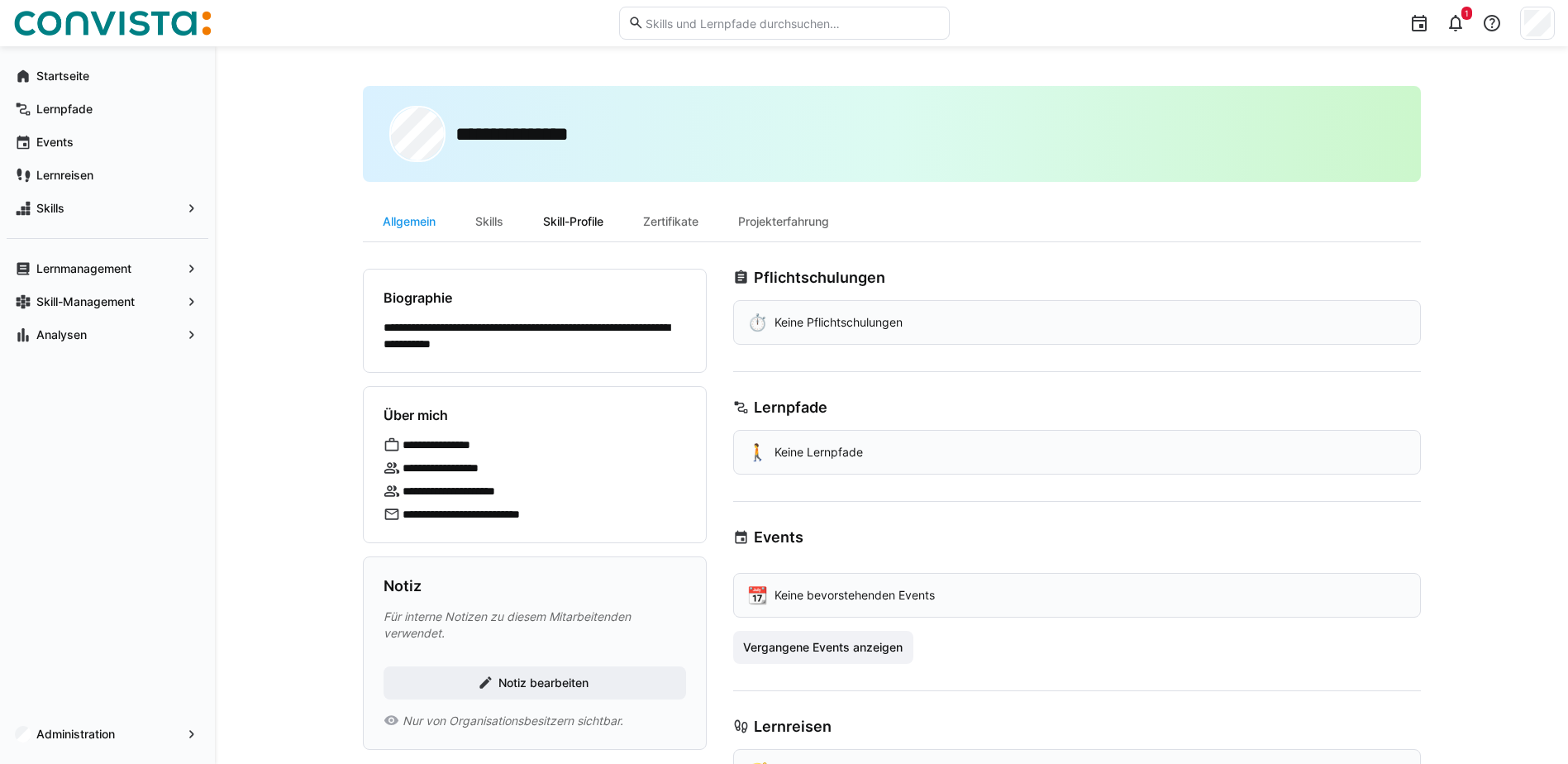
click at [579, 211] on div "Skill-Profile" at bounding box center [572, 221] width 100 height 40
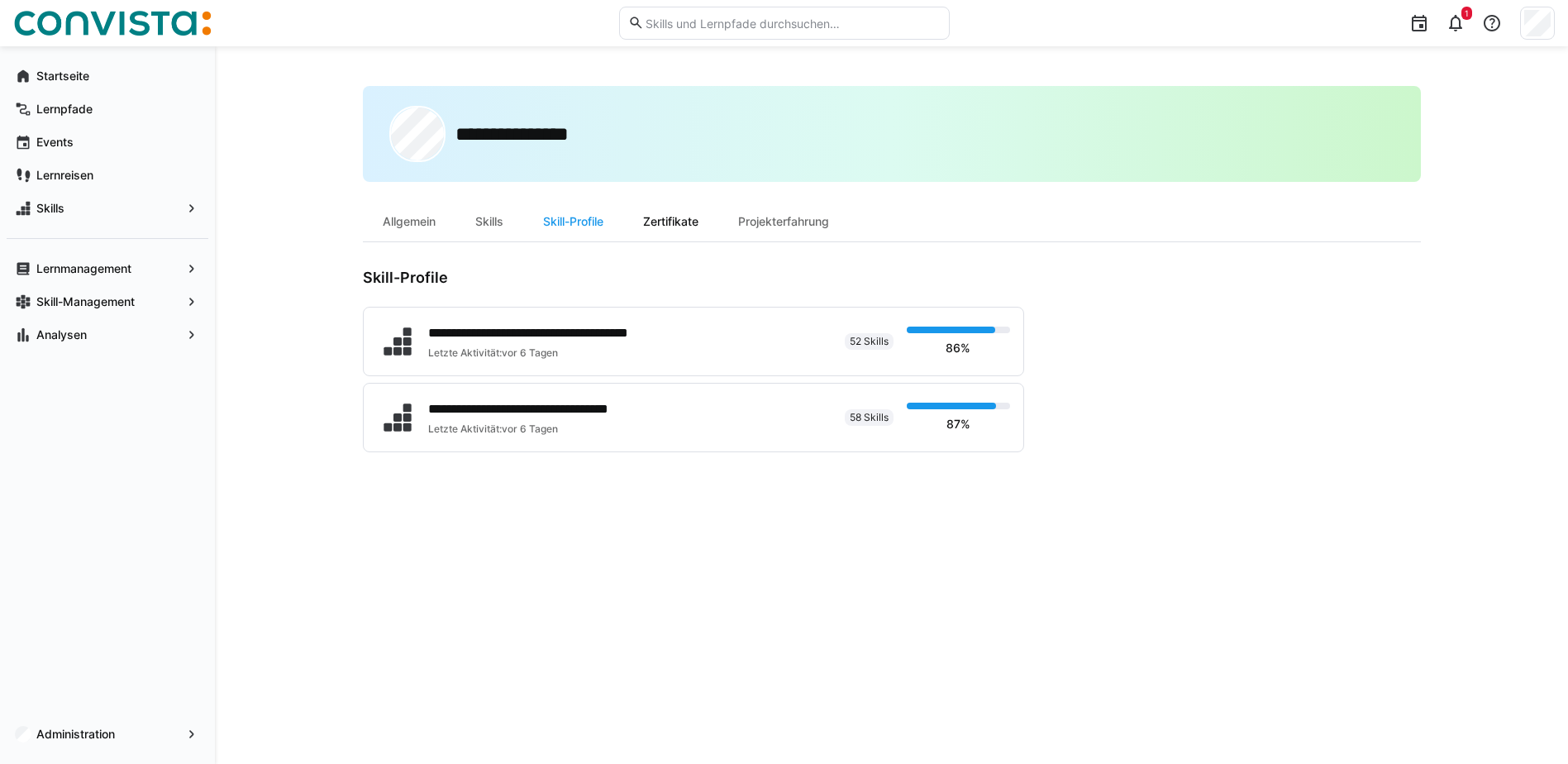
click at [665, 229] on div "Zertifikate" at bounding box center [671, 221] width 95 height 40
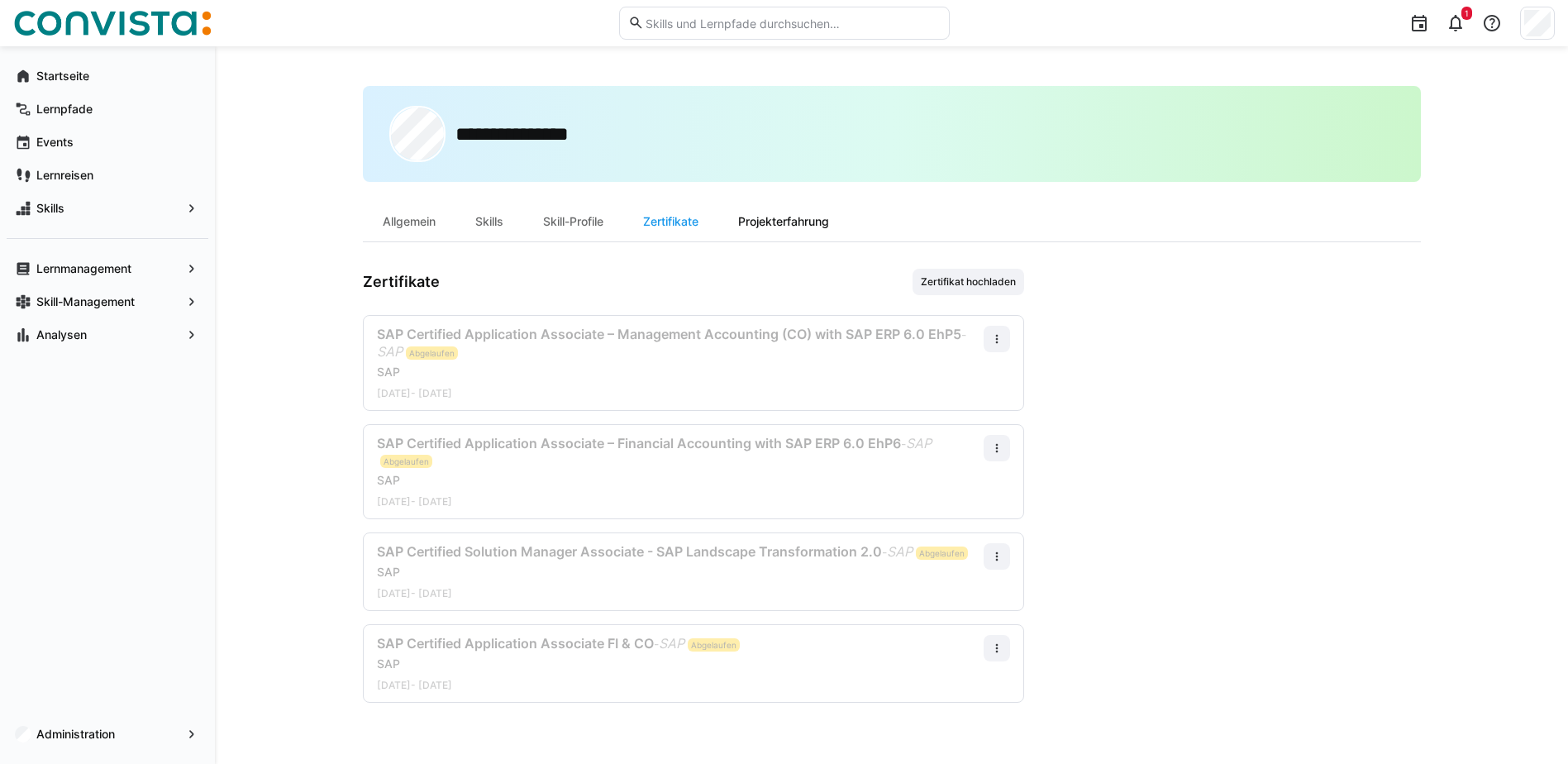
click at [760, 227] on div "Projekterfahrung" at bounding box center [784, 221] width 131 height 40
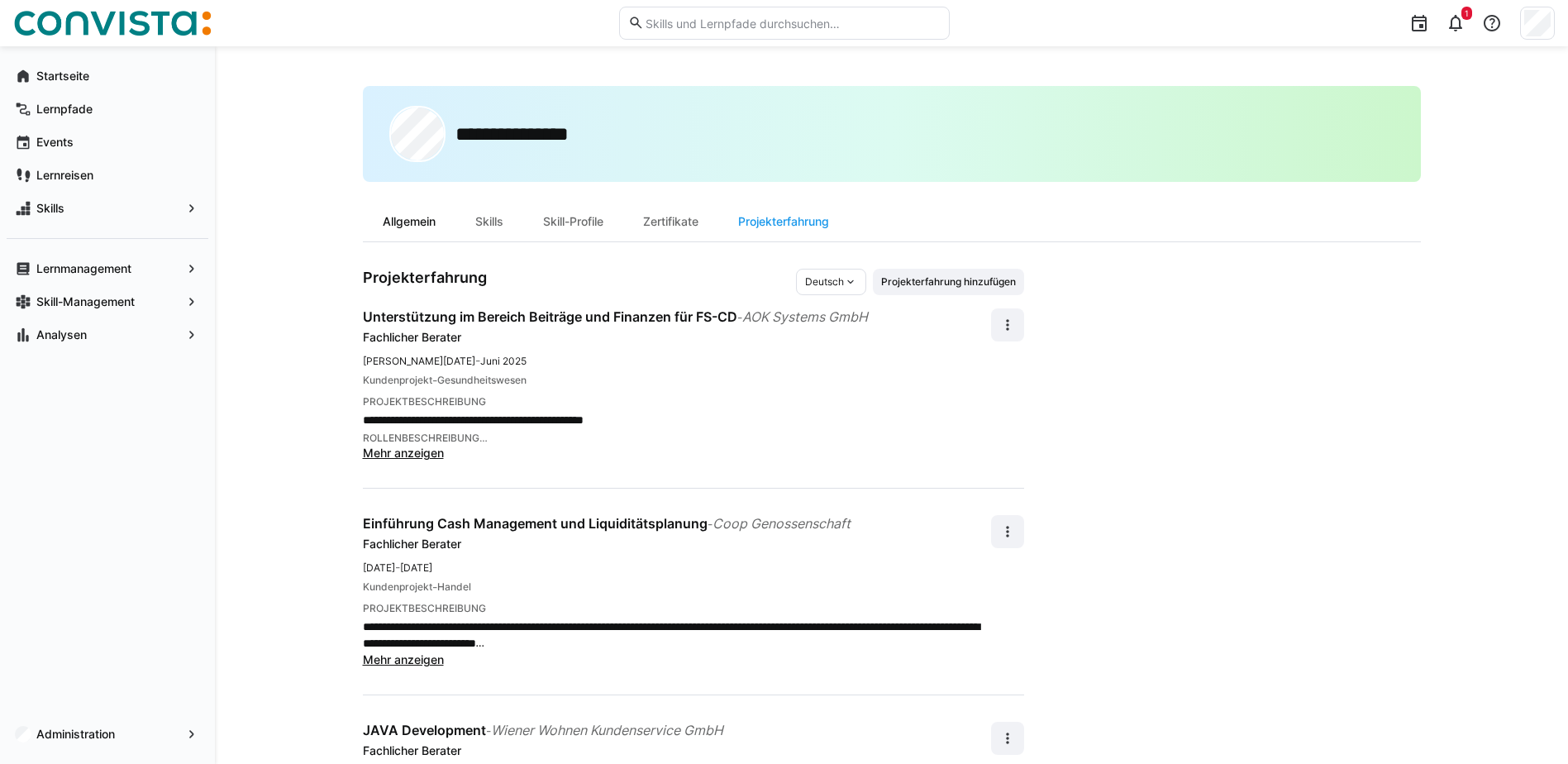
drag, startPoint x: 425, startPoint y: 229, endPoint x: 436, endPoint y: 234, distance: 12.1
click at [425, 229] on div "Allgemein" at bounding box center [410, 221] width 93 height 40
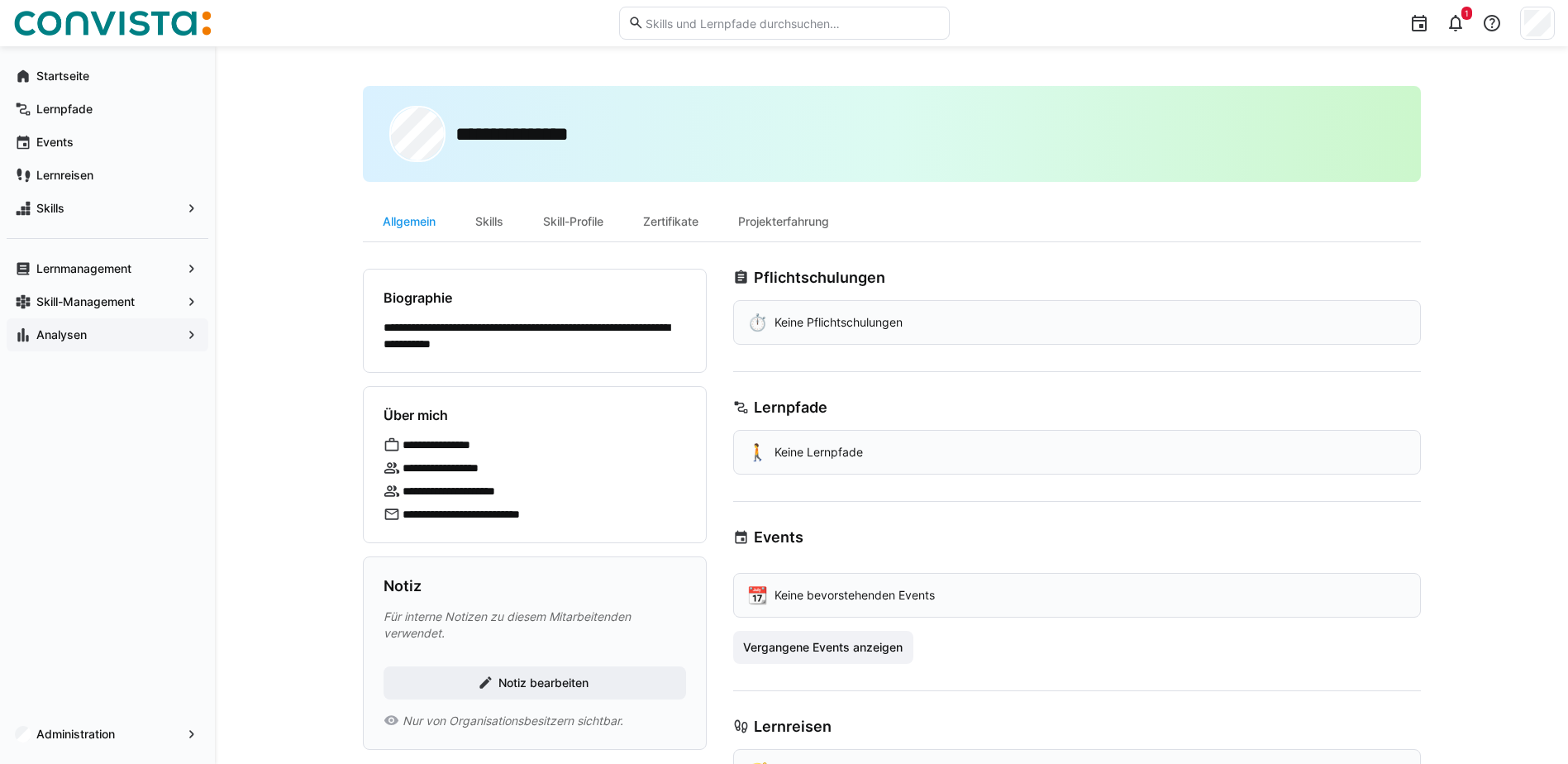
click at [115, 334] on span "Analysen" at bounding box center [108, 334] width 147 height 16
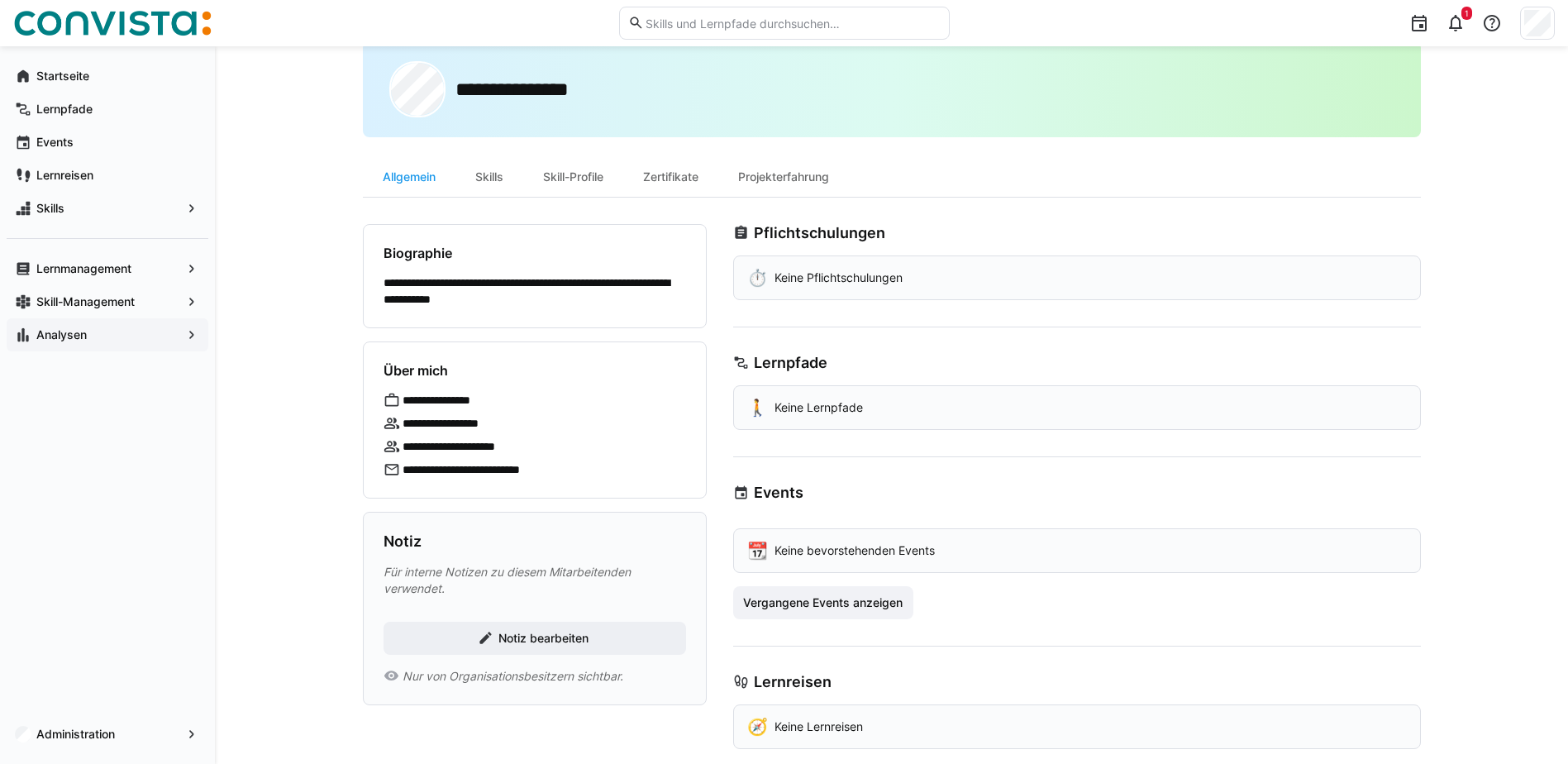
scroll to position [70, 0]
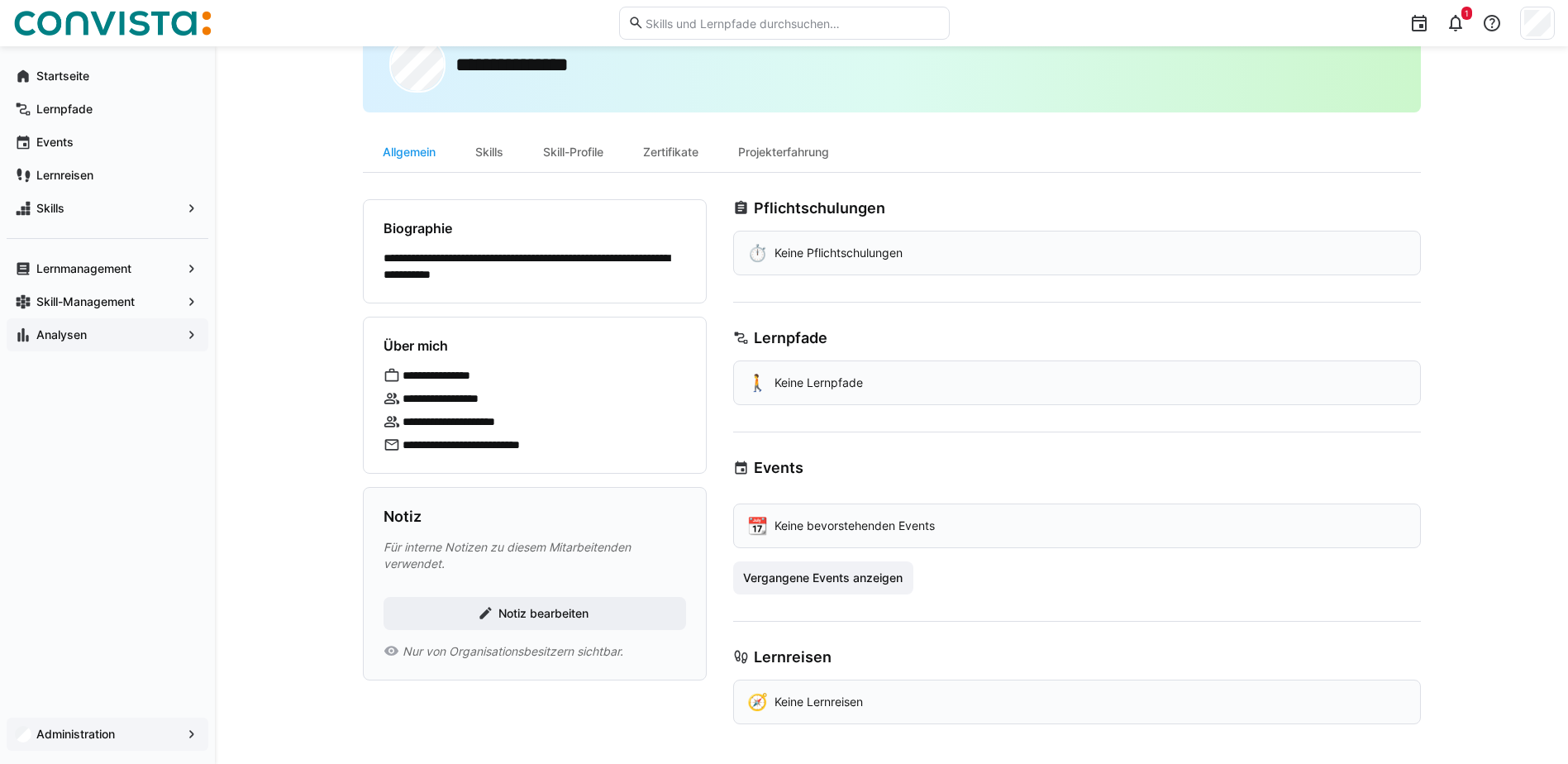
click at [0, 0] on app-navigation-label "Administration" at bounding box center [0, 0] width 0 height 0
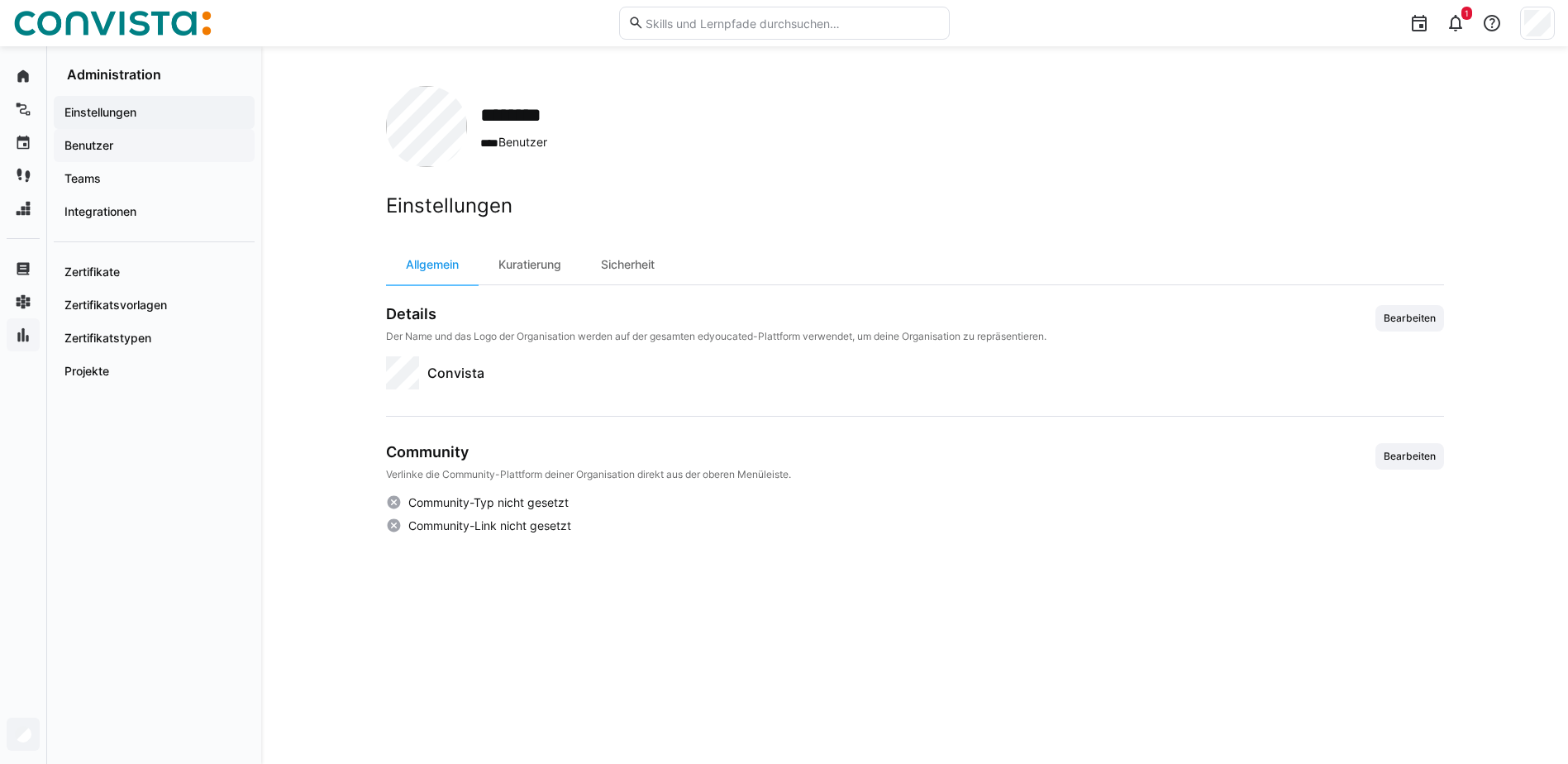
click at [133, 144] on span "Benutzer" at bounding box center [154, 145] width 184 height 16
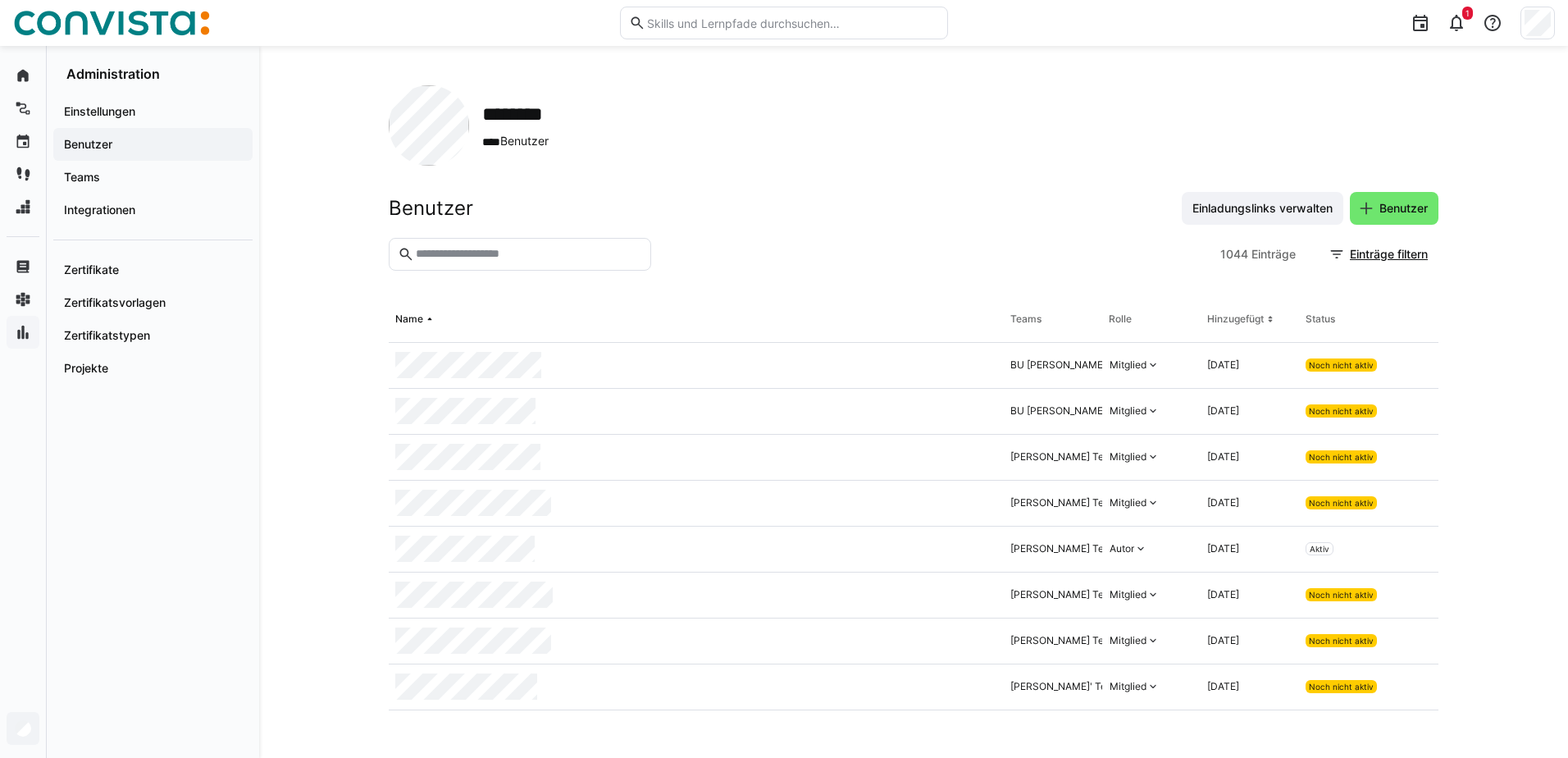
click at [568, 248] on input "text" at bounding box center [527, 254] width 228 height 14
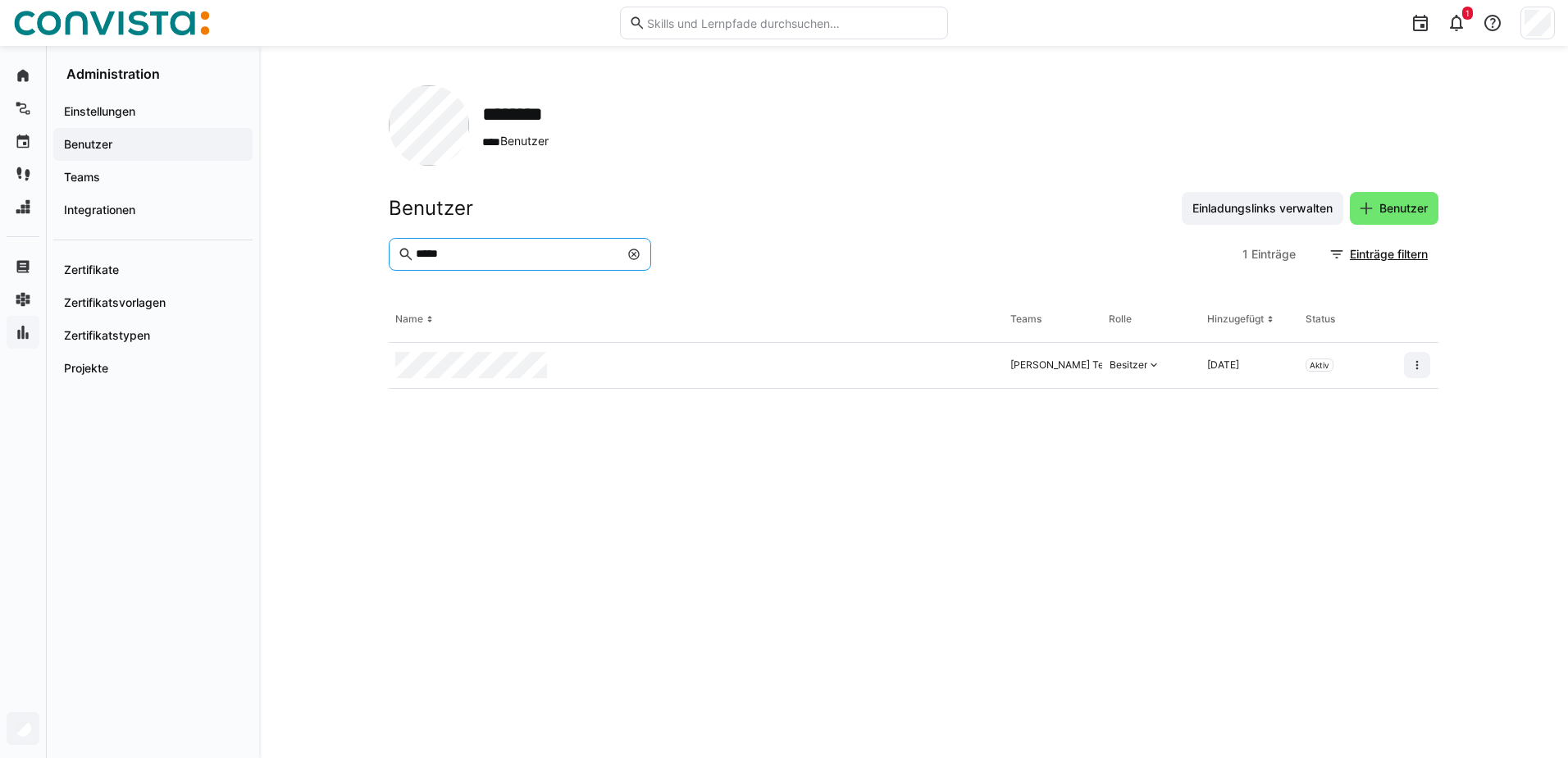
type input "*****"
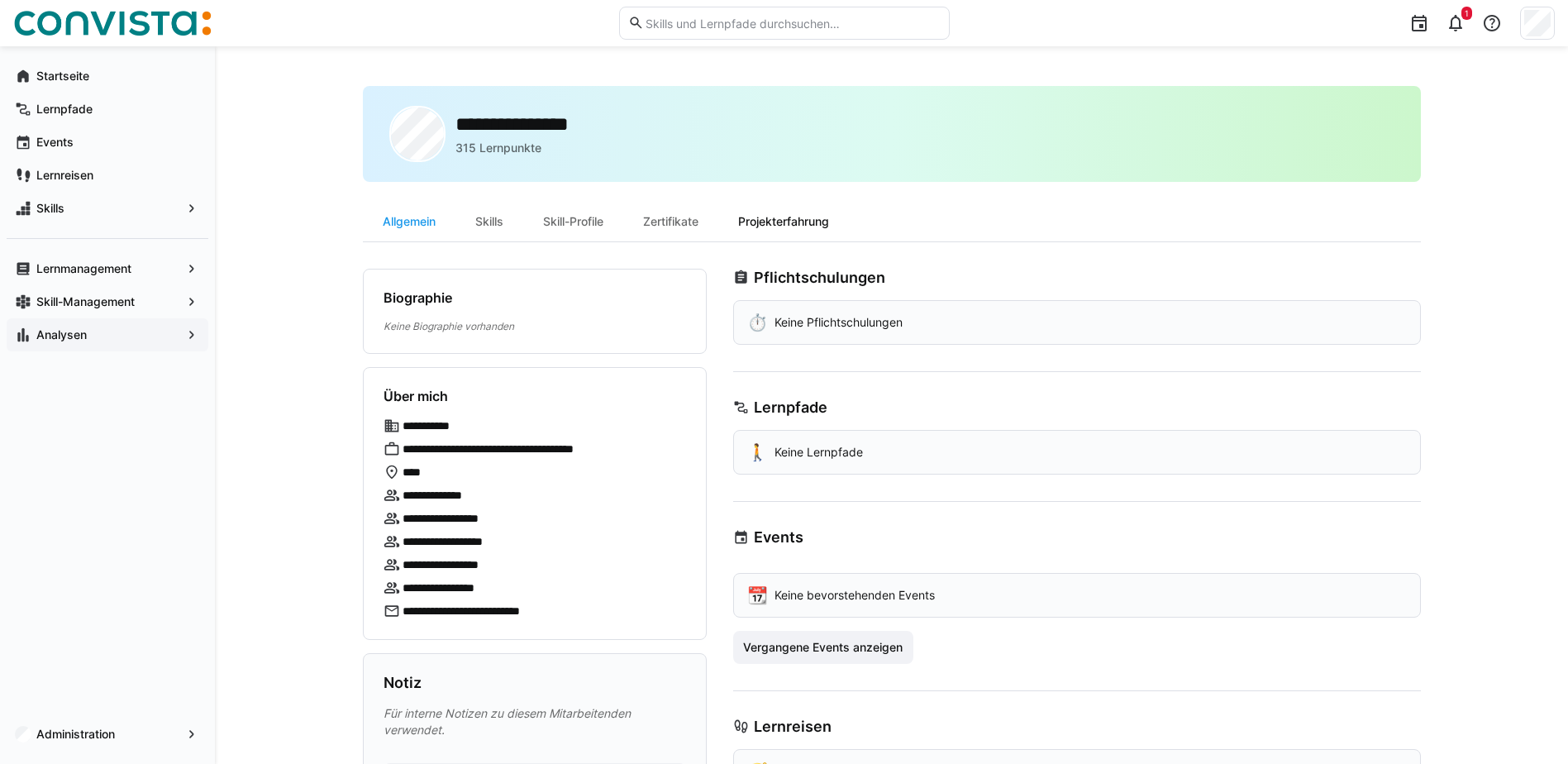
click at [777, 228] on div "Projekterfahrung" at bounding box center [784, 221] width 131 height 40
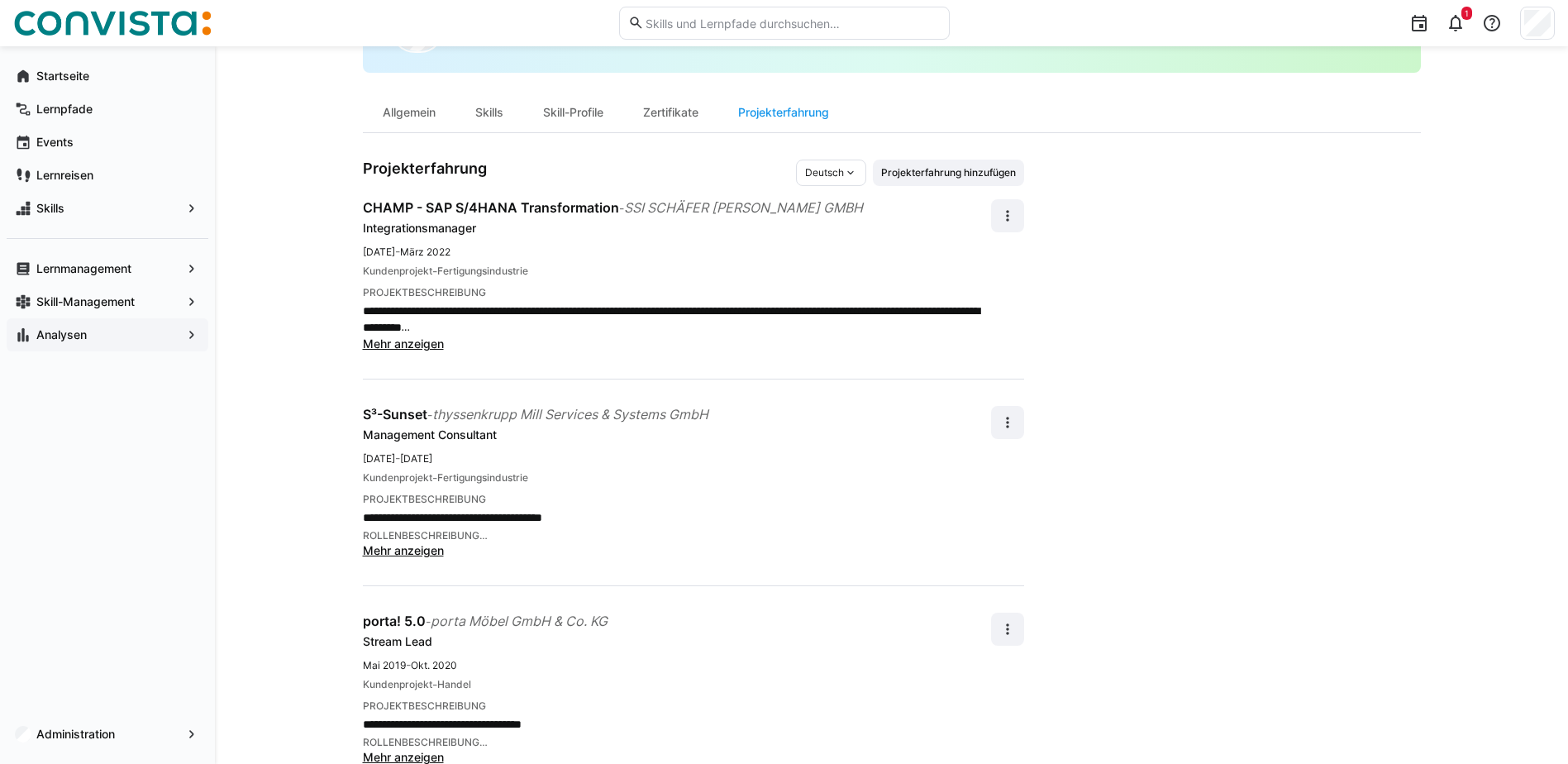
scroll to position [26, 0]
